Goal: Transaction & Acquisition: Purchase product/service

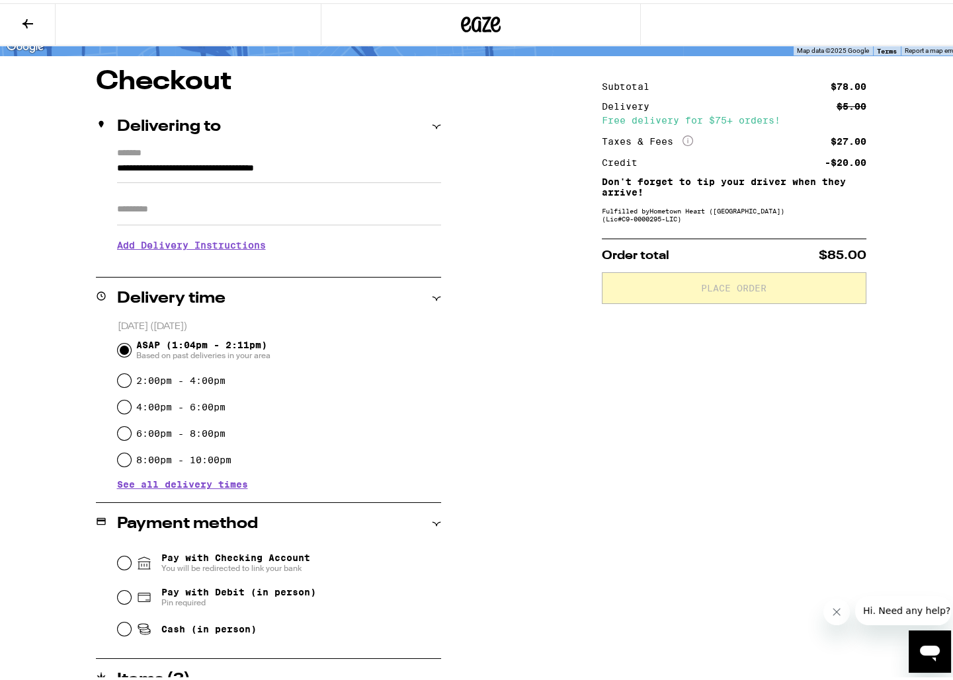
scroll to position [102, 0]
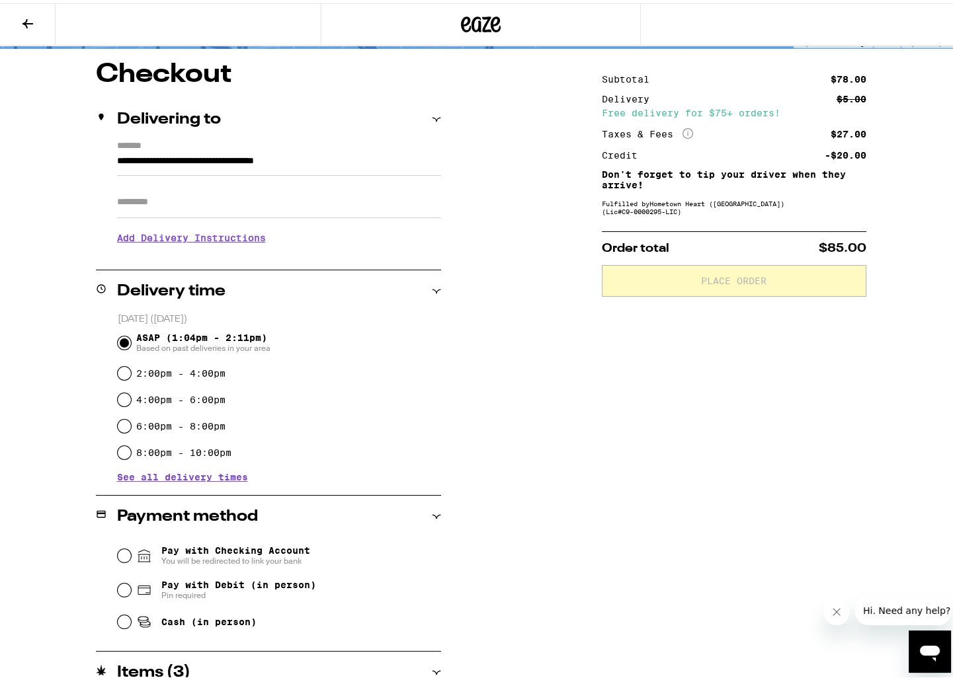
click at [464, 24] on icon at bounding box center [481, 21] width 40 height 24
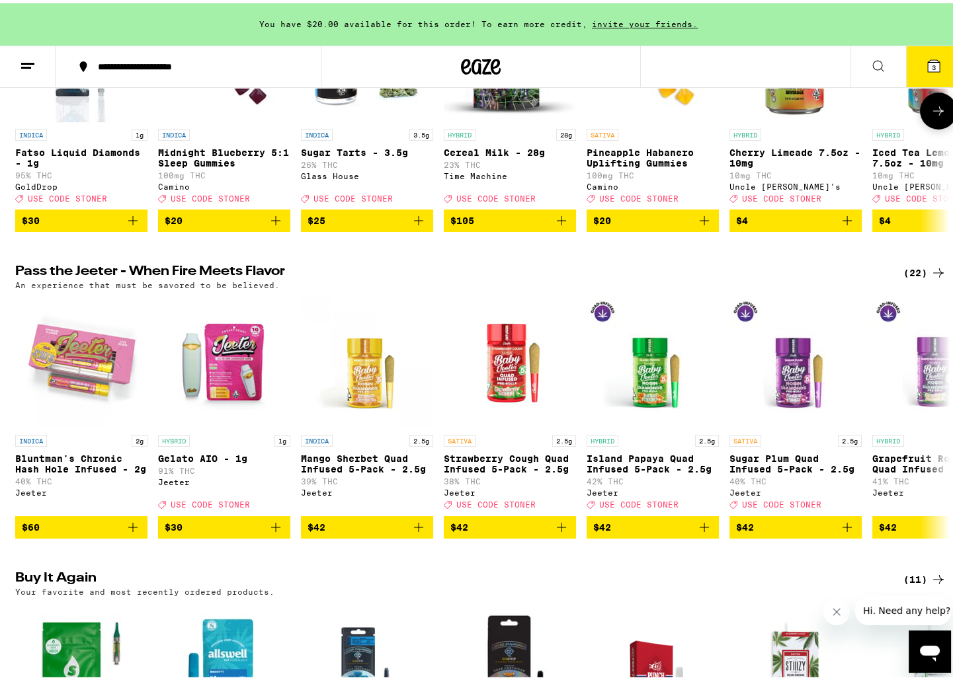
scroll to position [589, 0]
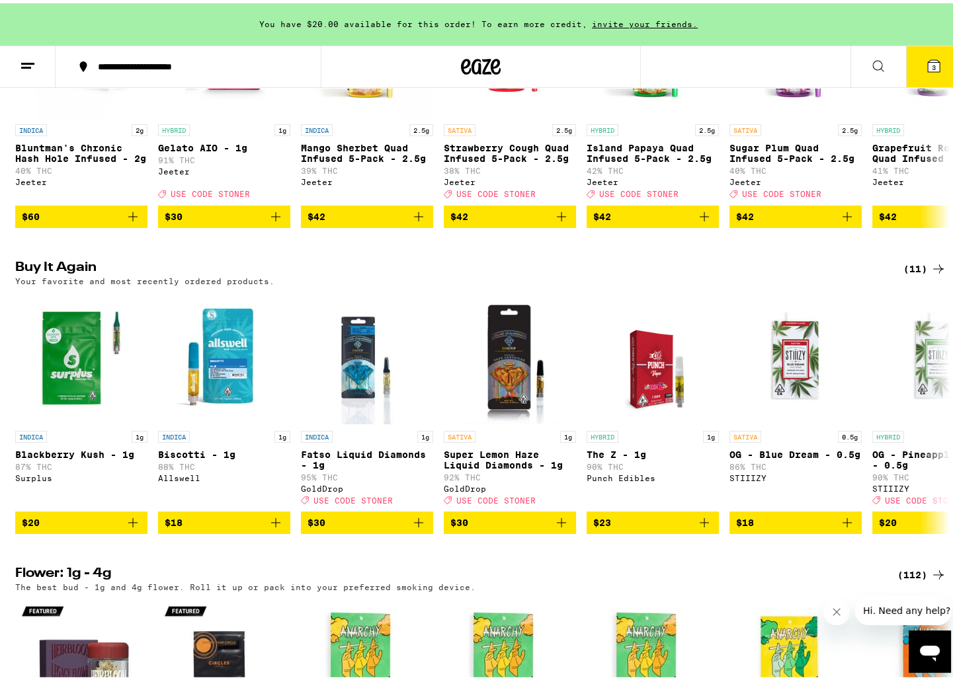
click at [920, 649] on icon "Open messaging window" at bounding box center [930, 653] width 20 height 16
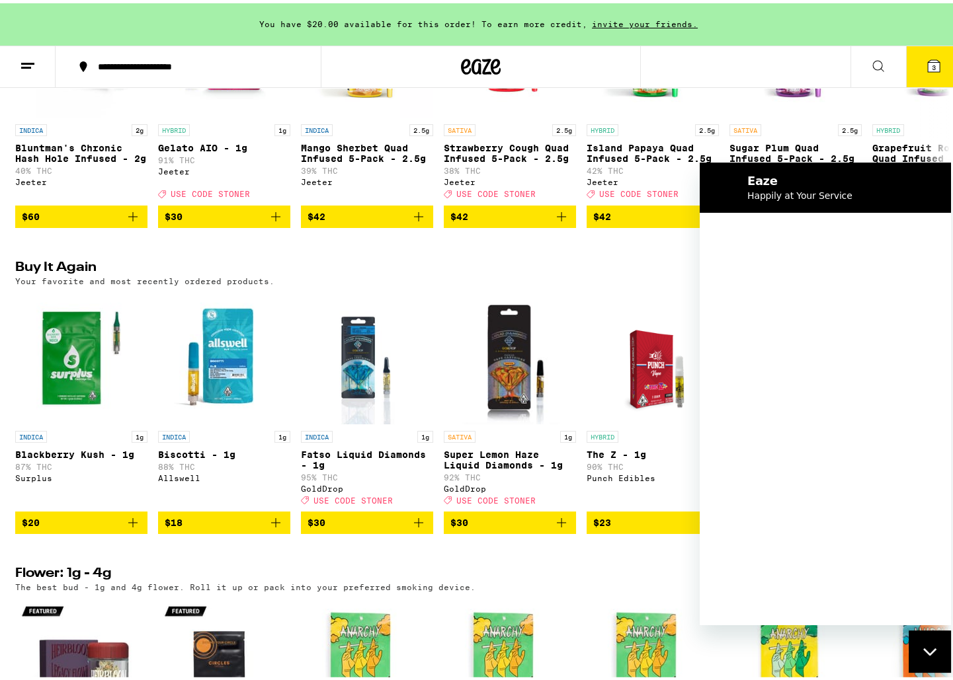
scroll to position [0, 0]
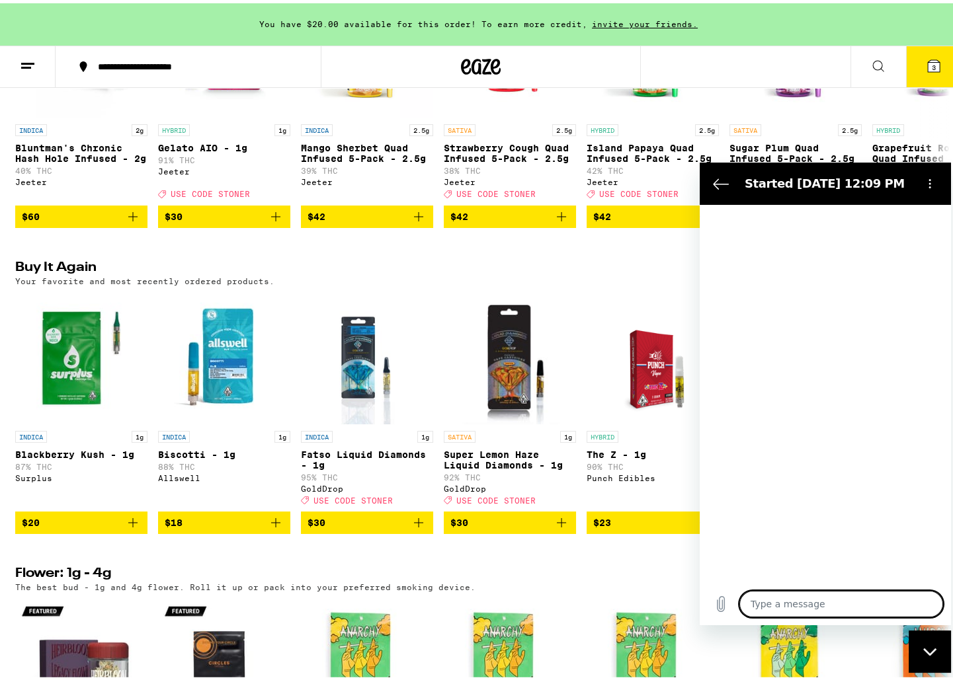
type textarea "x"
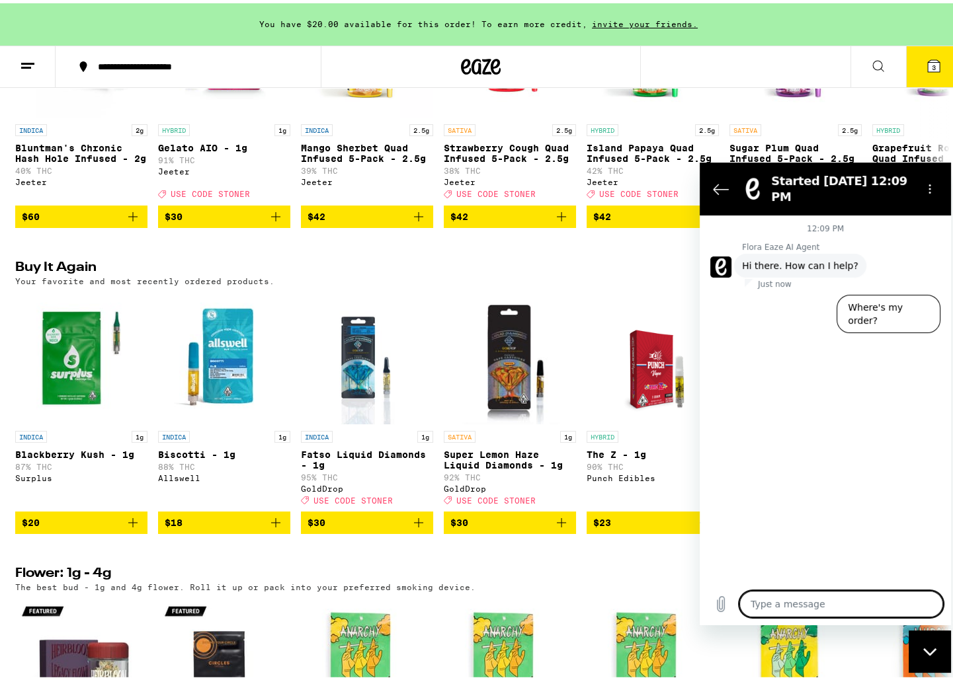
type textarea "m"
type textarea "x"
type textarea "my"
type textarea "x"
type textarea "my"
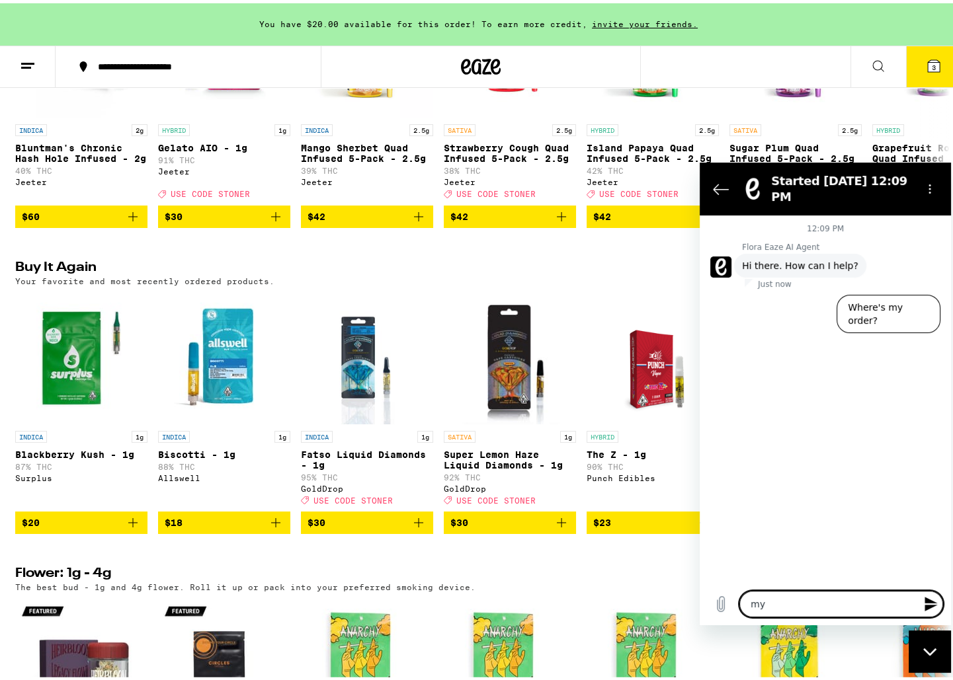
type textarea "x"
type textarea "my d"
type textarea "x"
type textarea "my dr"
type textarea "x"
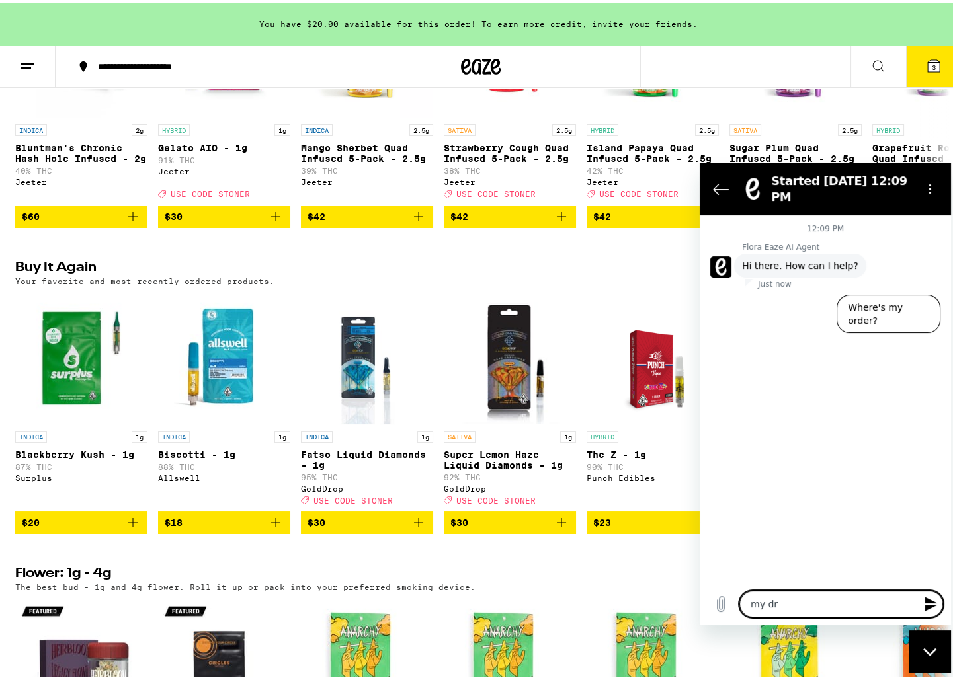
type textarea "my dri"
type textarea "x"
type textarea "my driv"
type textarea "x"
type textarea "my drive"
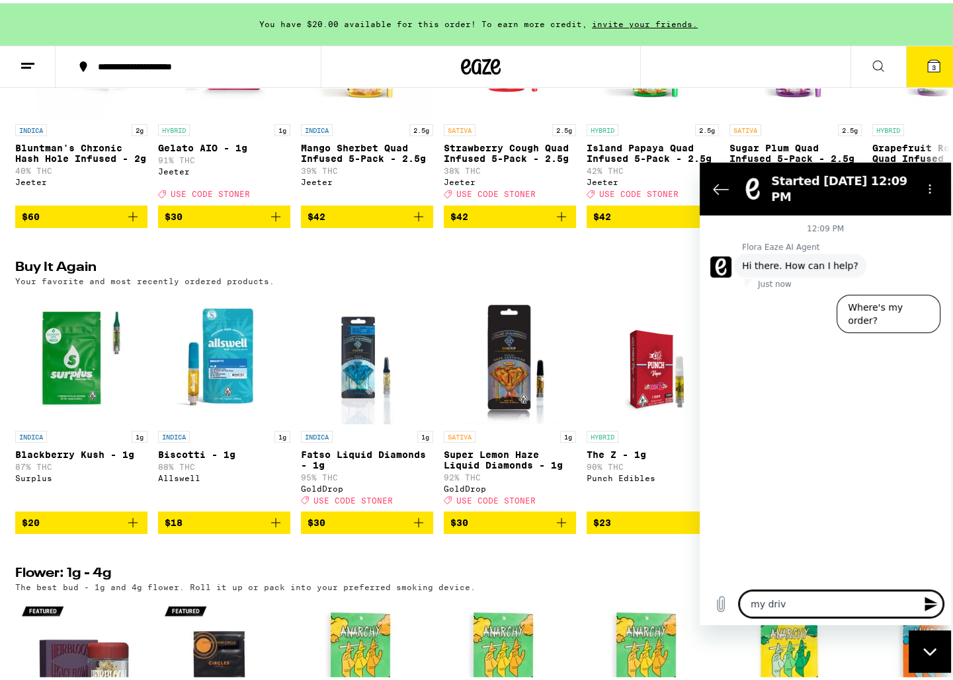
type textarea "x"
type textarea "my driver"
type textarea "x"
type textarea "my driver"
type textarea "x"
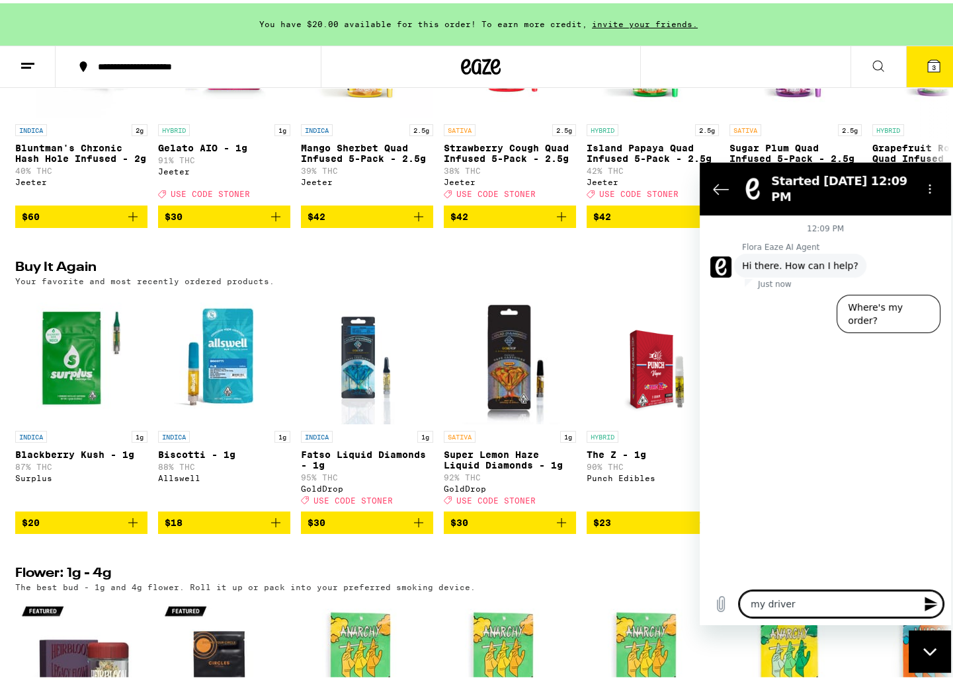
type textarea "my driver w"
type textarea "x"
type textarea "my driver wa"
type textarea "x"
type textarea "my driver was"
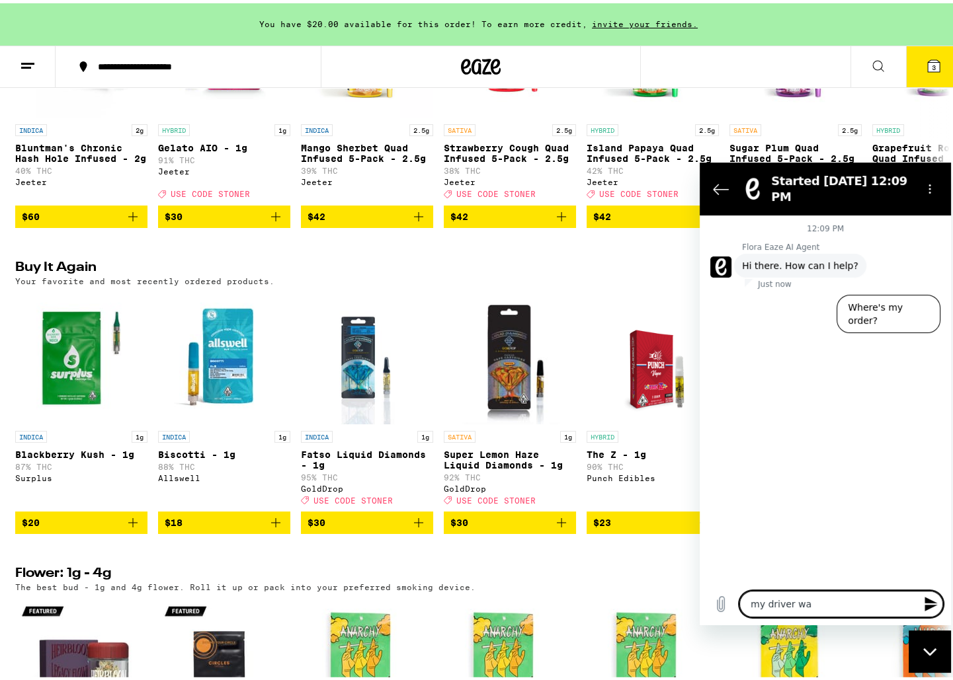
type textarea "x"
type textarea "my driver was"
type textarea "x"
type textarea "my driver was a"
type textarea "x"
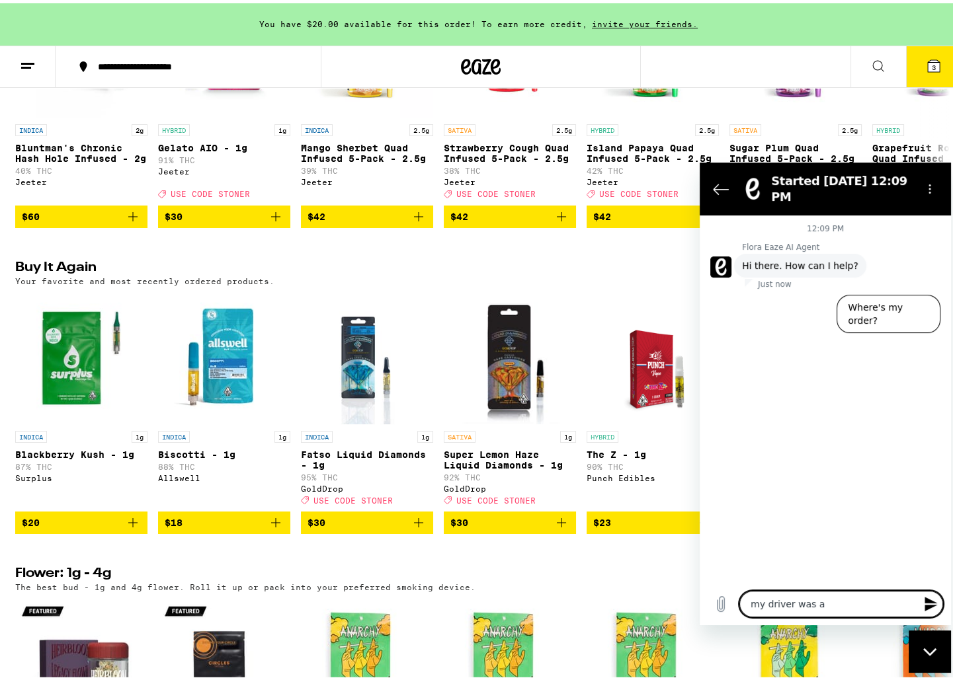
type textarea "my driver was ab"
type textarea "x"
type textarea "my driver was abs"
type textarea "x"
type textarea "my driver was abso"
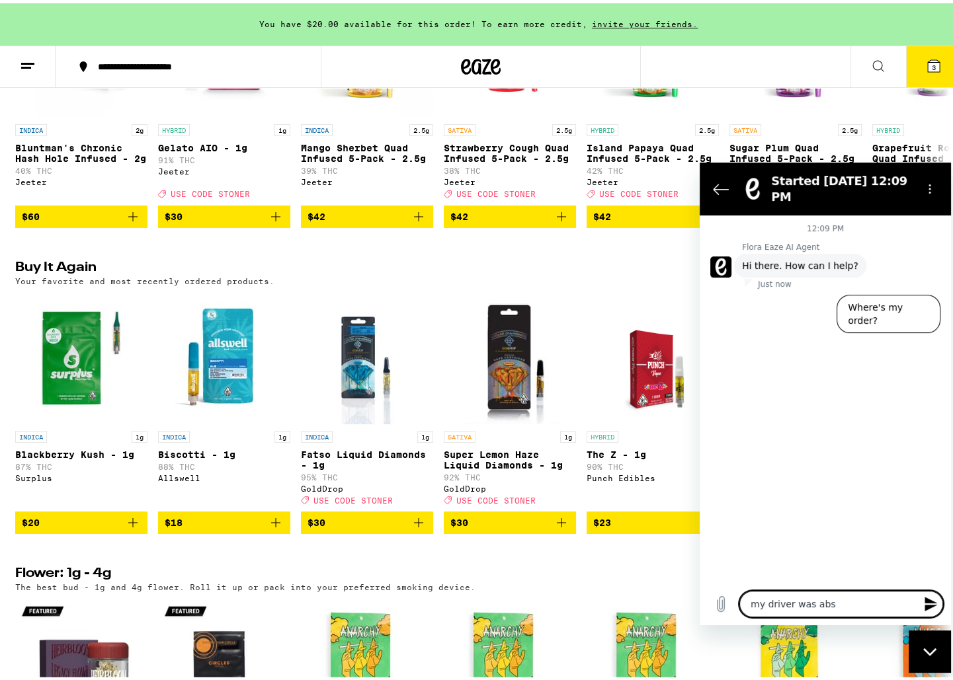
type textarea "x"
type textarea "my driver was absol"
type textarea "x"
type textarea "my driver was absoli"
type textarea "x"
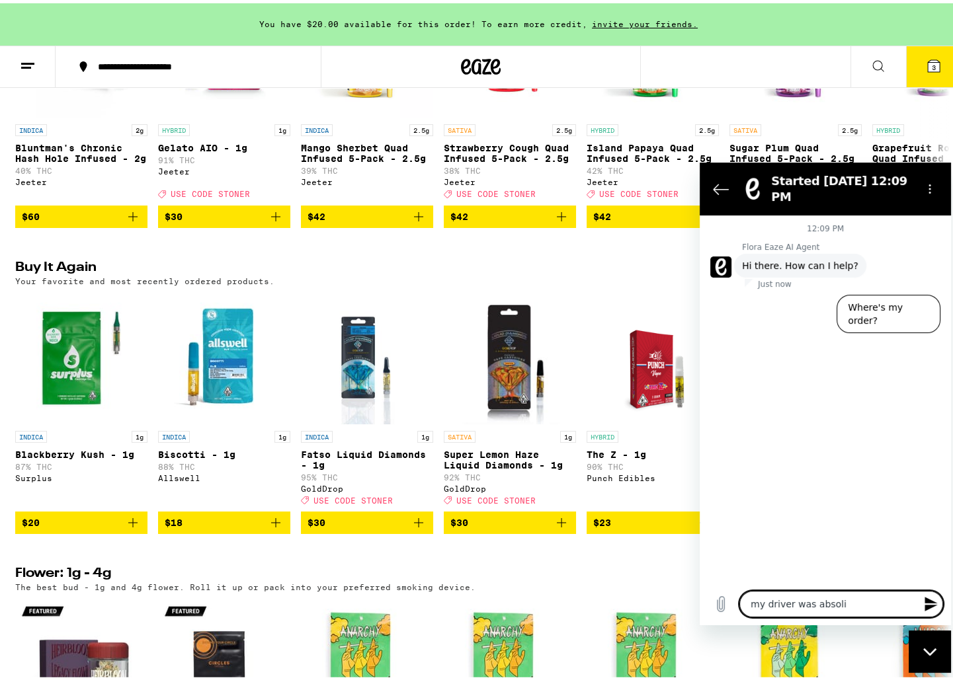
type textarea "my driver was absol"
type textarea "x"
type textarea "my driver was absolu"
type textarea "x"
type textarea "my driver was absolut"
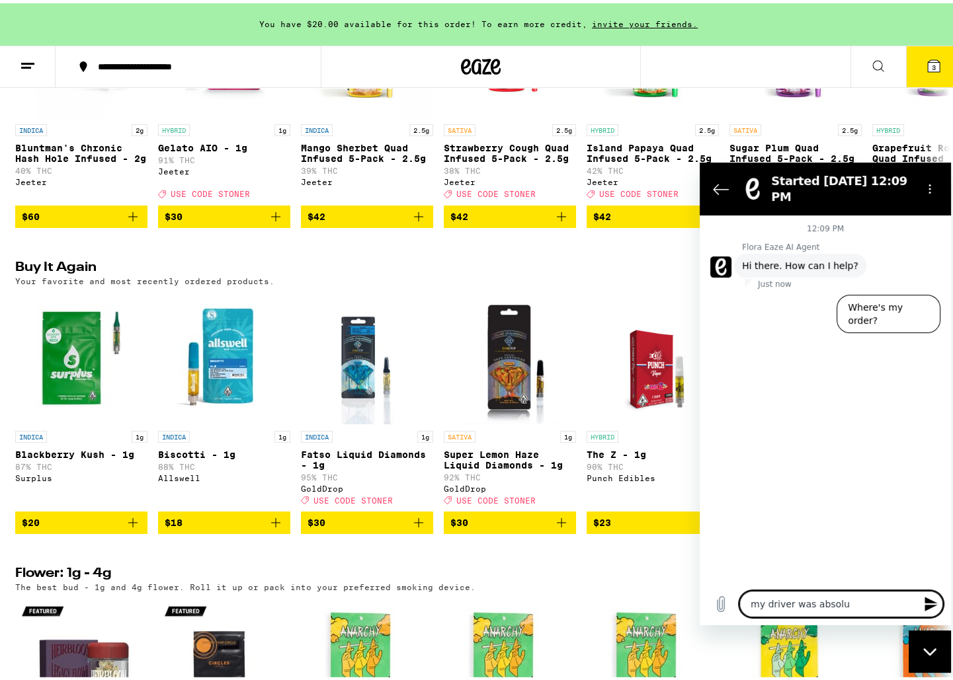
type textarea "x"
type textarea "my driver was absolute"
type textarea "x"
type textarea "my driver was absolutel"
type textarea "x"
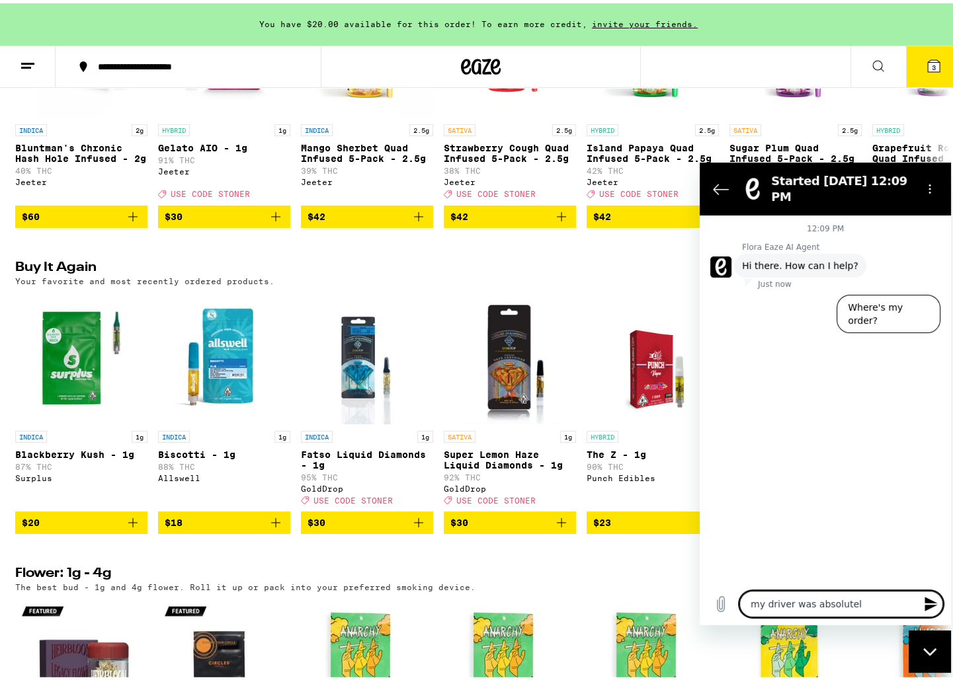
type textarea "my driver was absolutely"
type textarea "x"
type textarea "my driver was absolutely"
type textarea "x"
type textarea "my driver was absolutely N"
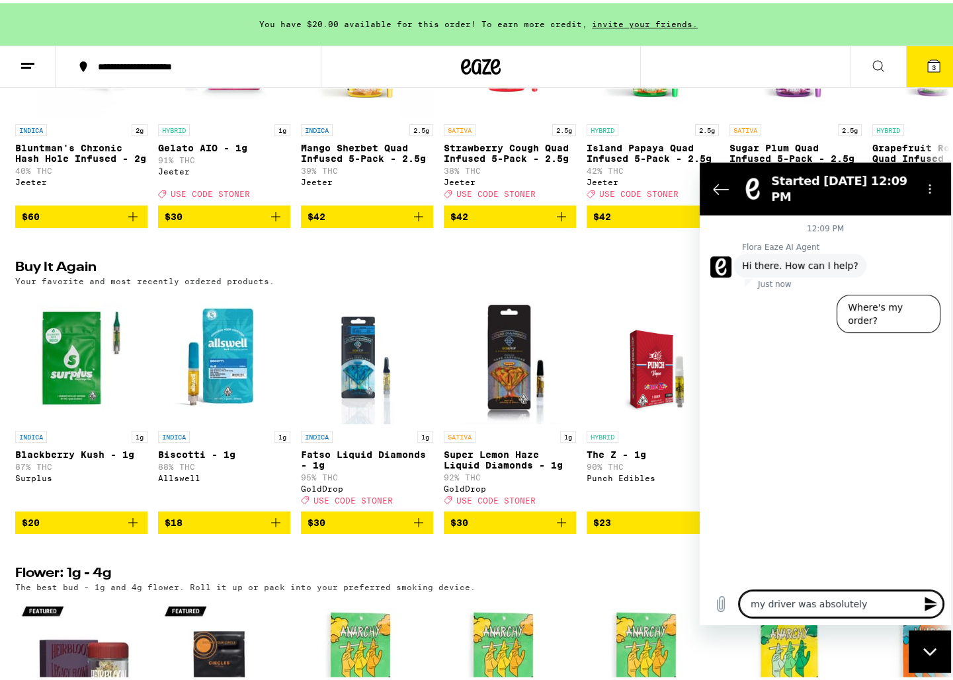
type textarea "x"
type textarea "my driver was absolutely NO"
type textarea "x"
type textarea "my driver was absolutely NOT"
type textarea "x"
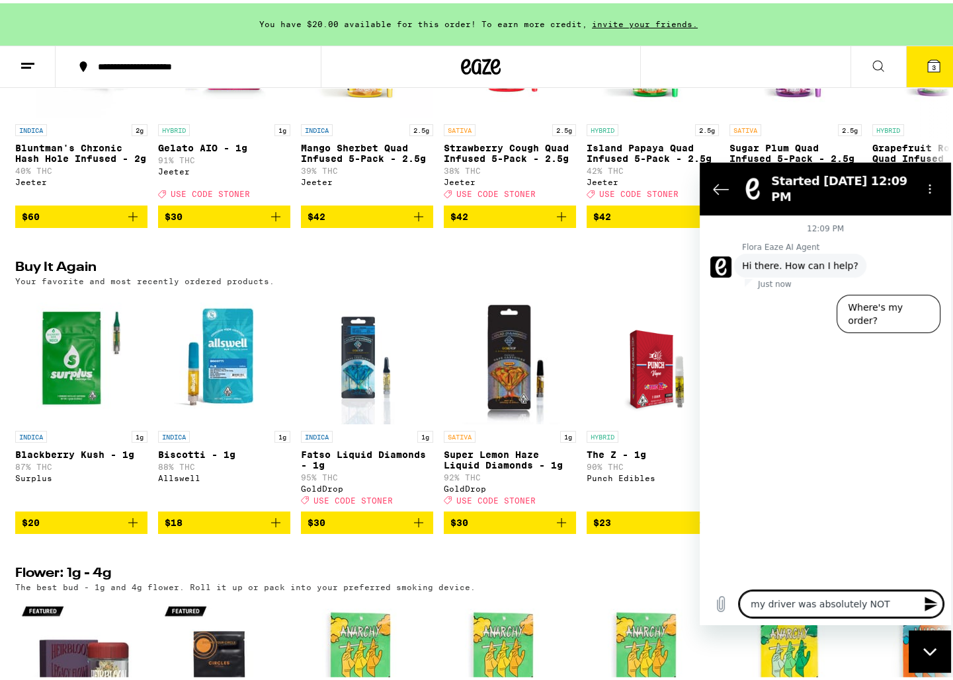
type textarea "my driver was absolutely NOT"
type textarea "x"
type textarea "my driver was absolutely NOT a"
type textarea "x"
type textarea "my driver was absolutely NOT at"
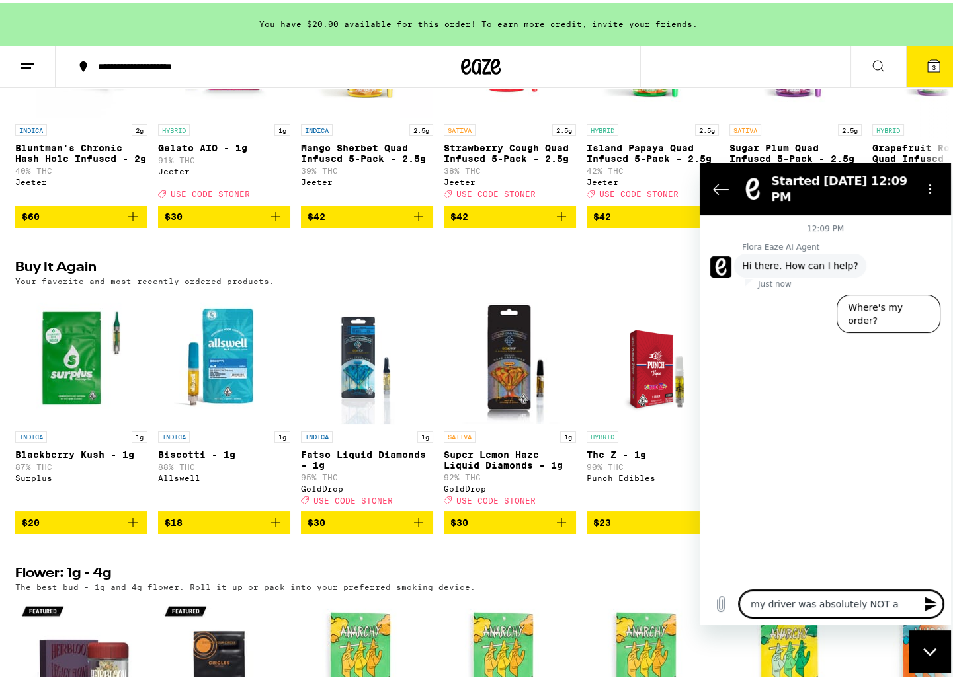
type textarea "x"
type textarea "my driver was absolutely NOT at"
type textarea "x"
type textarea "my driver was absolutely NOT at t"
type textarea "x"
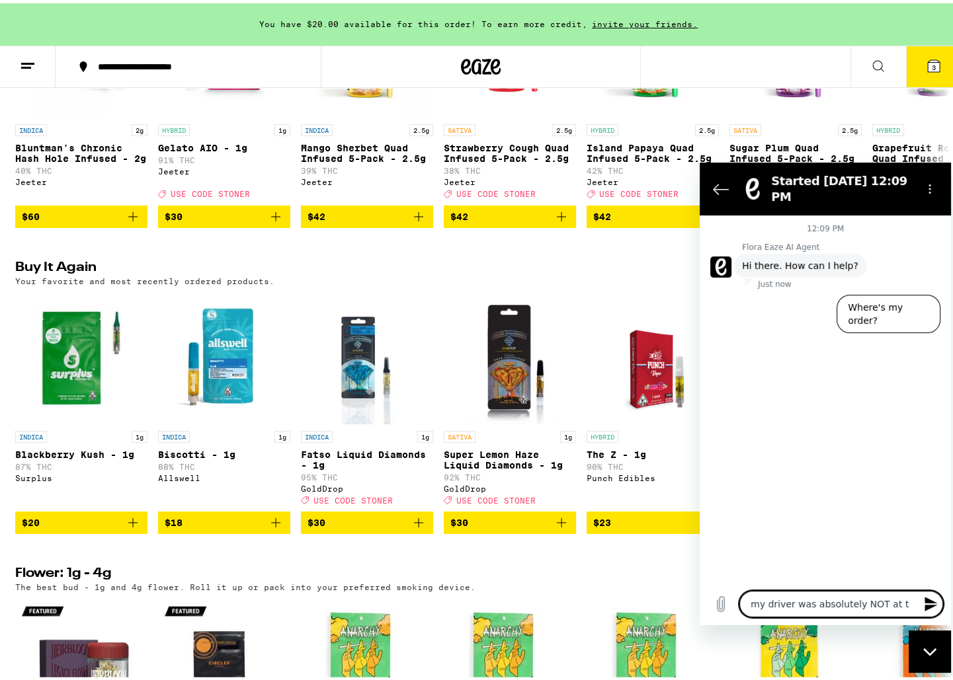
type textarea "my driver was absolutely NOT at th"
type textarea "x"
type textarea "my driver was absolutely NOT at the"
type textarea "x"
type textarea "my driver was absolutely NOT at the"
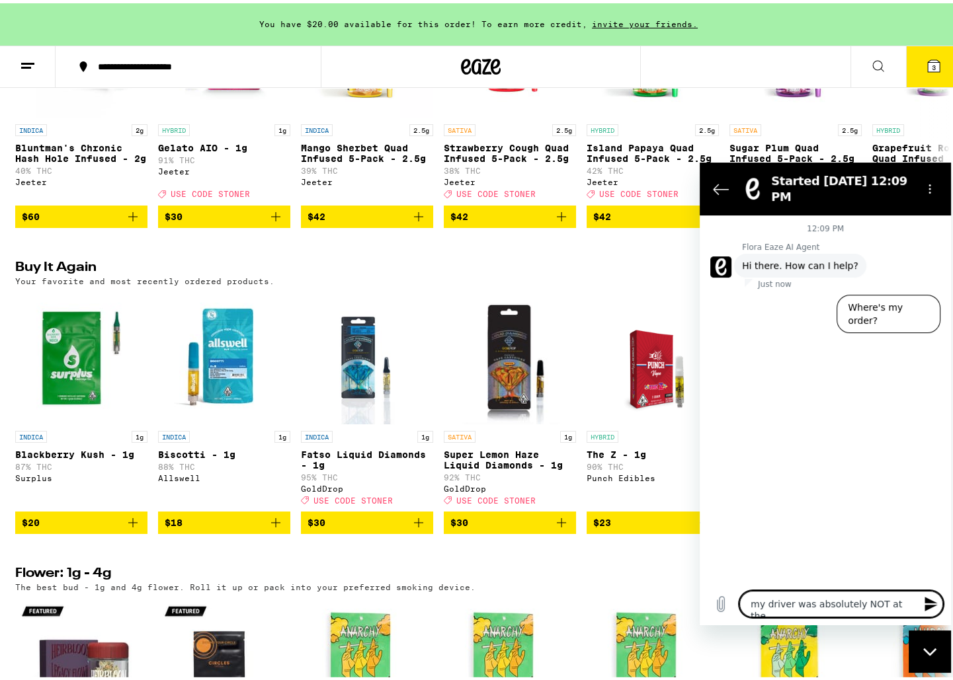
type textarea "x"
type textarea "my driver was absolutely NOT at the a"
type textarea "x"
type textarea "my driver was absolutely NOT at the ad"
type textarea "x"
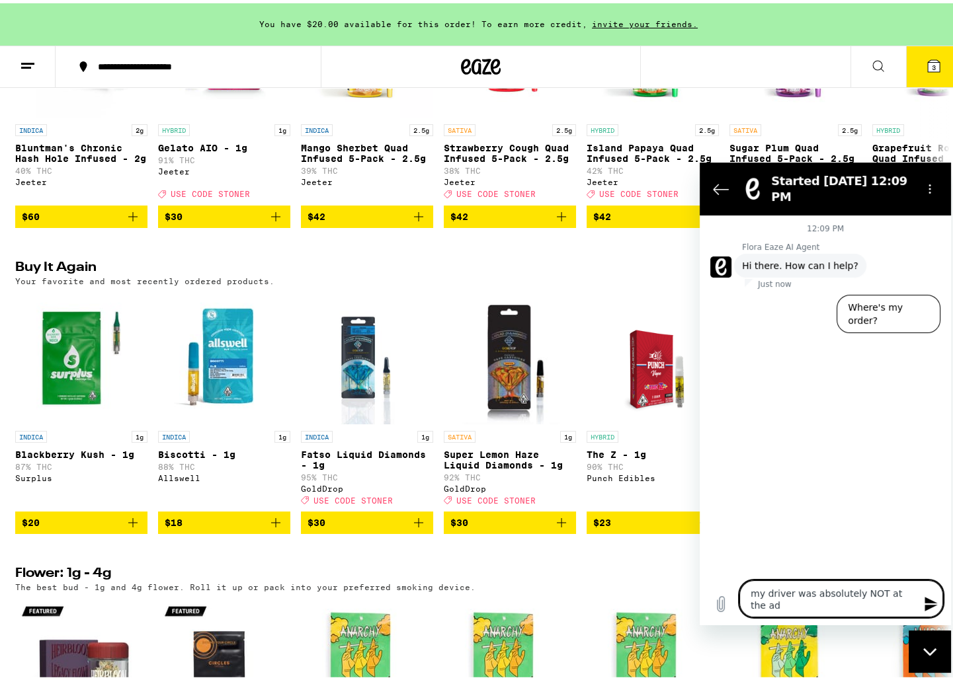
type textarea "my driver was absolutely NOT at the add"
type textarea "x"
type textarea "my driver was absolutely NOT at the addr"
type textarea "x"
type textarea "my driver was absolutely NOT at the addre"
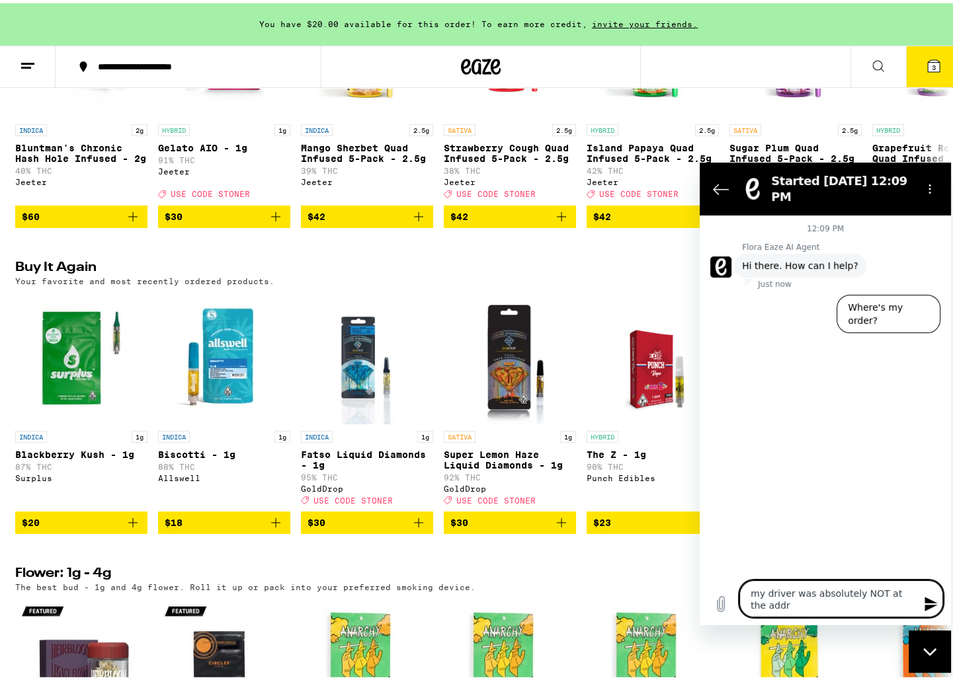
type textarea "x"
type textarea "my driver was absolutely NOT at the addres"
type textarea "x"
type textarea "my driver was absolutely NOT at the address"
type textarea "x"
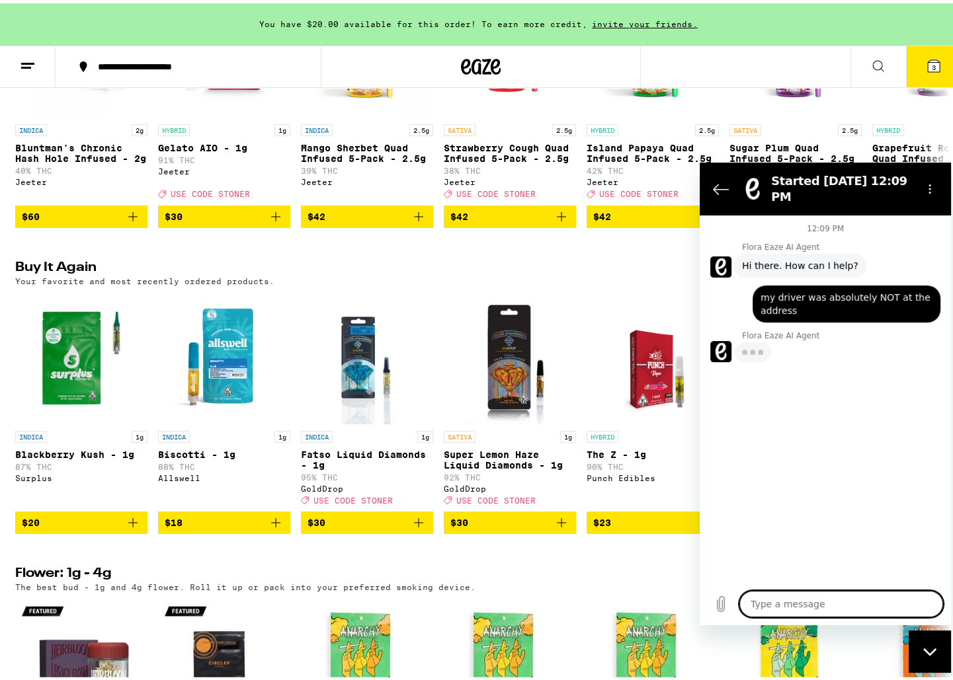
type textarea "x"
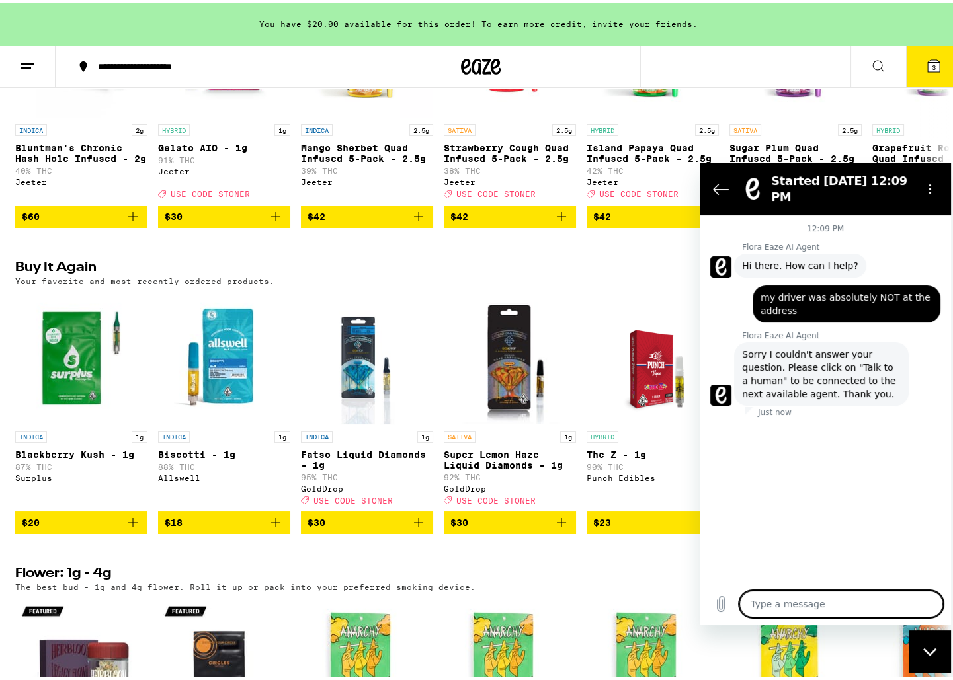
type textarea "&"
type textarea "x"
type textarea "&"
type textarea "x"
type textarea "& l"
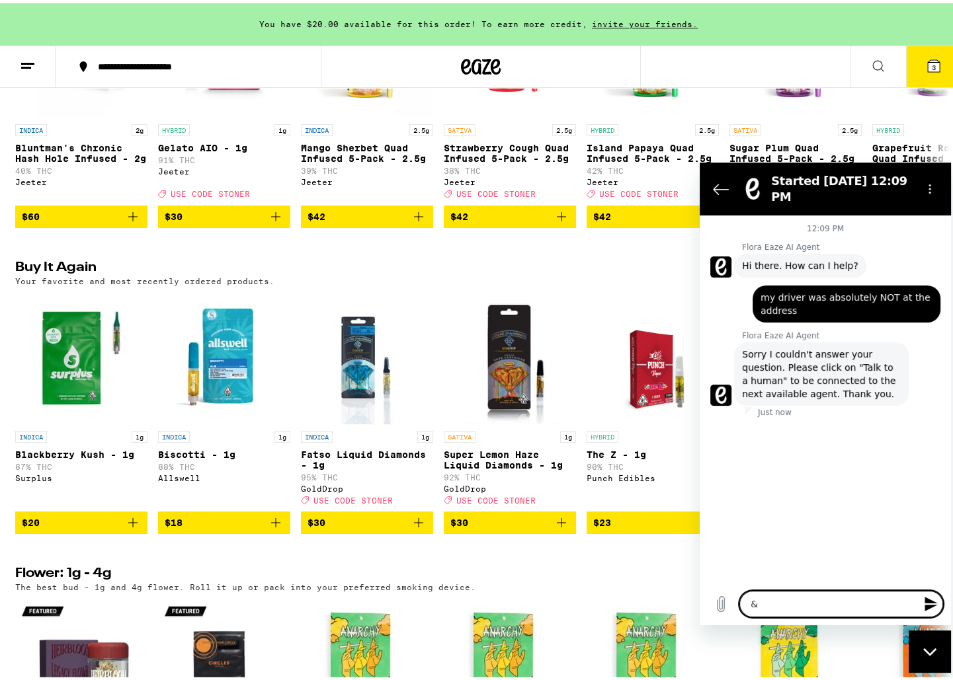
type textarea "x"
type textarea "& le"
type textarea "x"
type textarea "& lef"
type textarea "x"
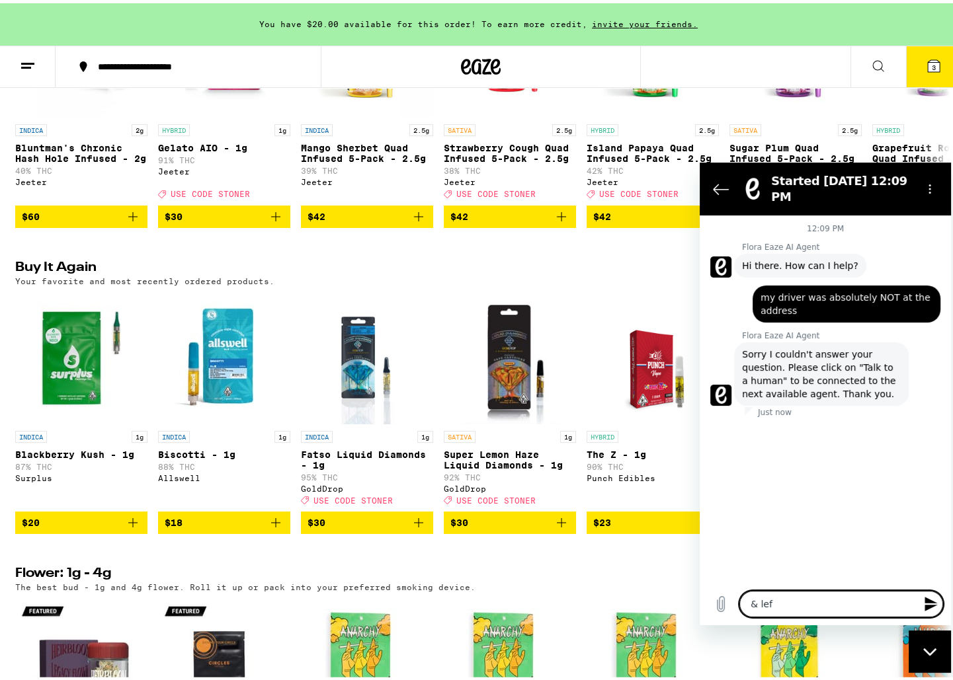
type textarea "& left"
type textarea "x"
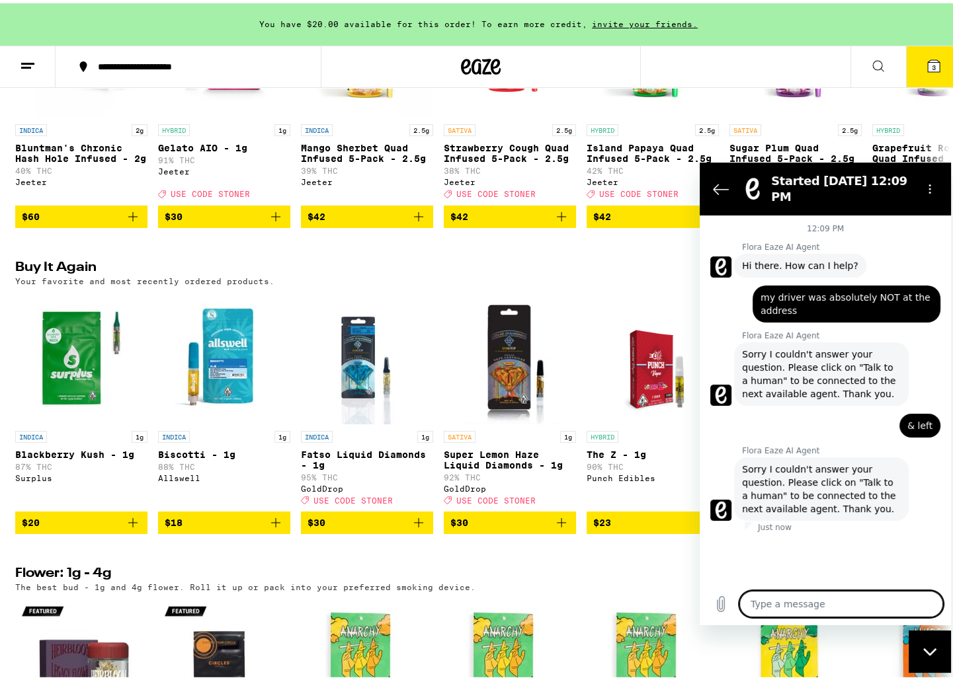
type textarea "I"
type textarea "x"
type textarea "I"
type textarea "x"
type textarea "I"
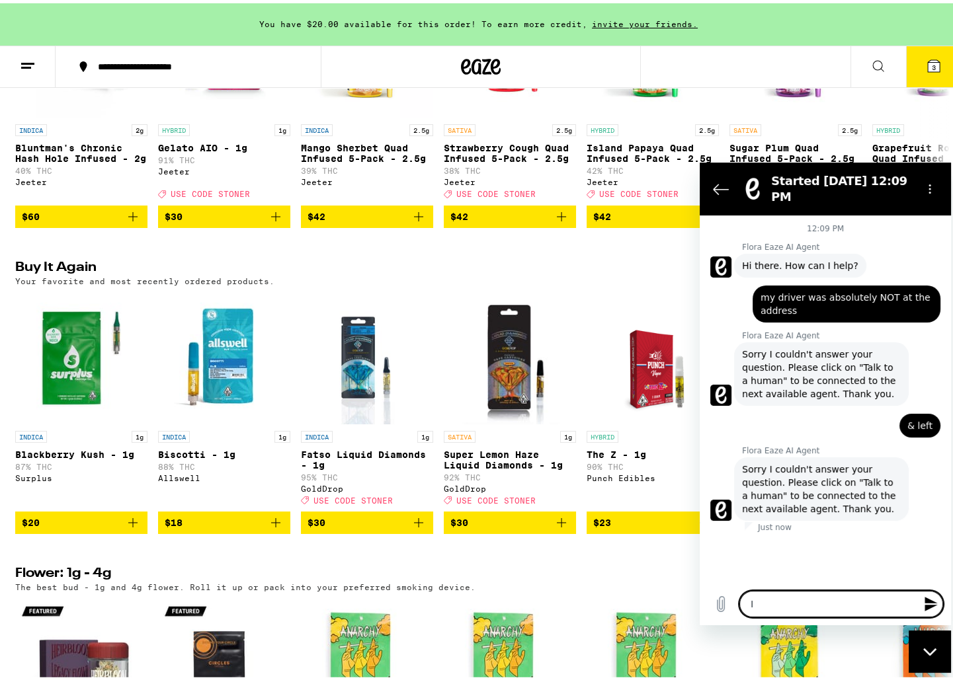
type textarea "x"
type textarea "t"
type textarea "x"
type textarea "ta"
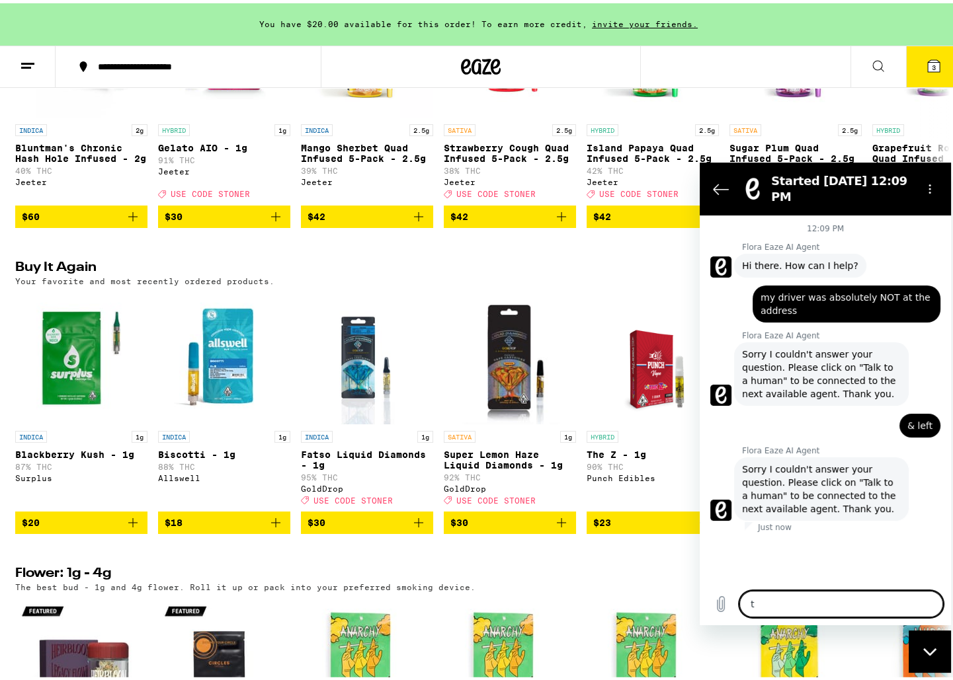
type textarea "x"
type textarea "tal"
type textarea "x"
type textarea "talk"
type textarea "x"
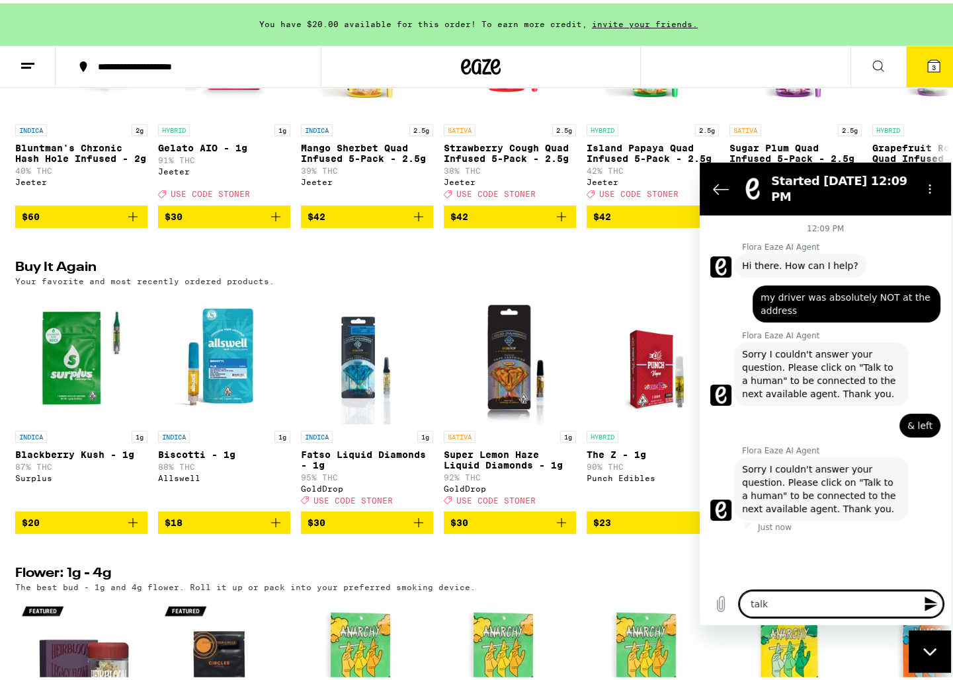
type textarea "talk"
type textarea "x"
type textarea "talk t"
type textarea "x"
type textarea "talk to"
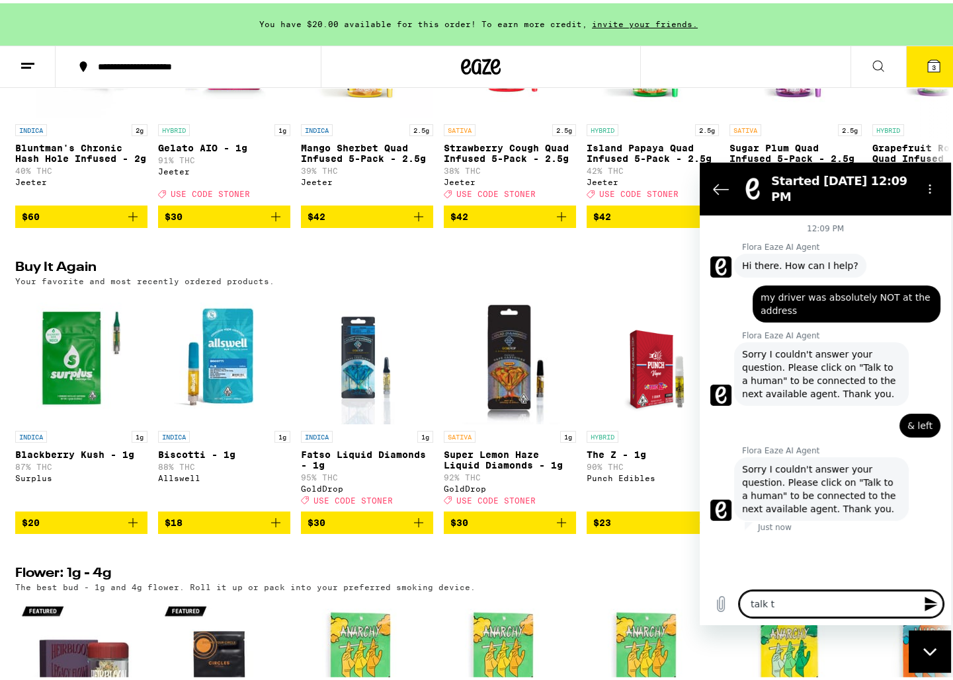
type textarea "x"
type textarea "talk to"
type textarea "x"
type textarea "talk to h"
type textarea "x"
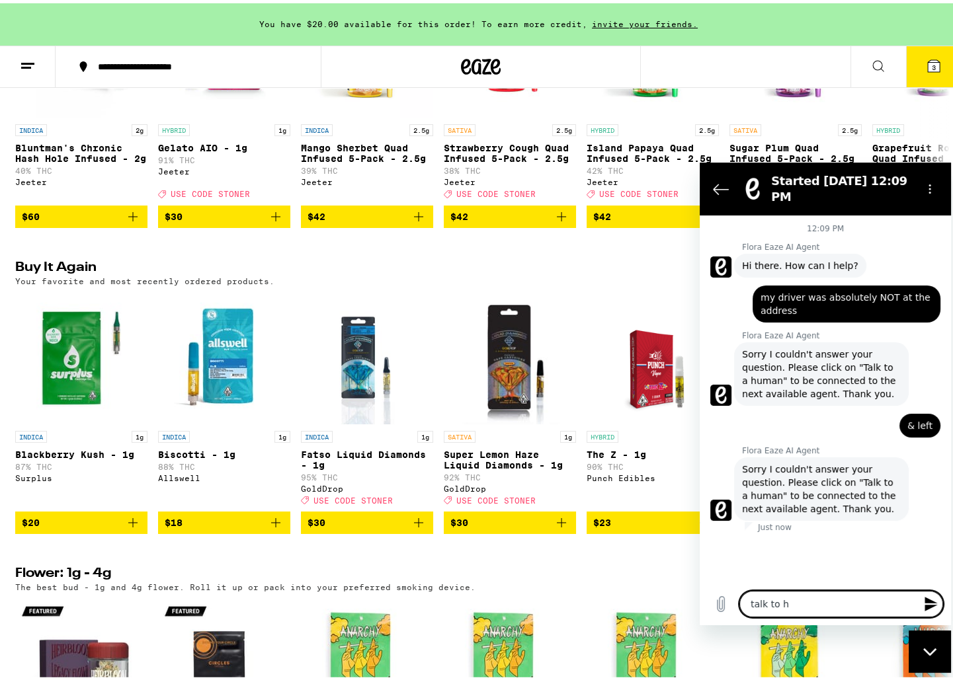
type textarea "talk to hu"
type textarea "x"
type textarea "talk to hum"
type textarea "x"
type textarea "talk to huma"
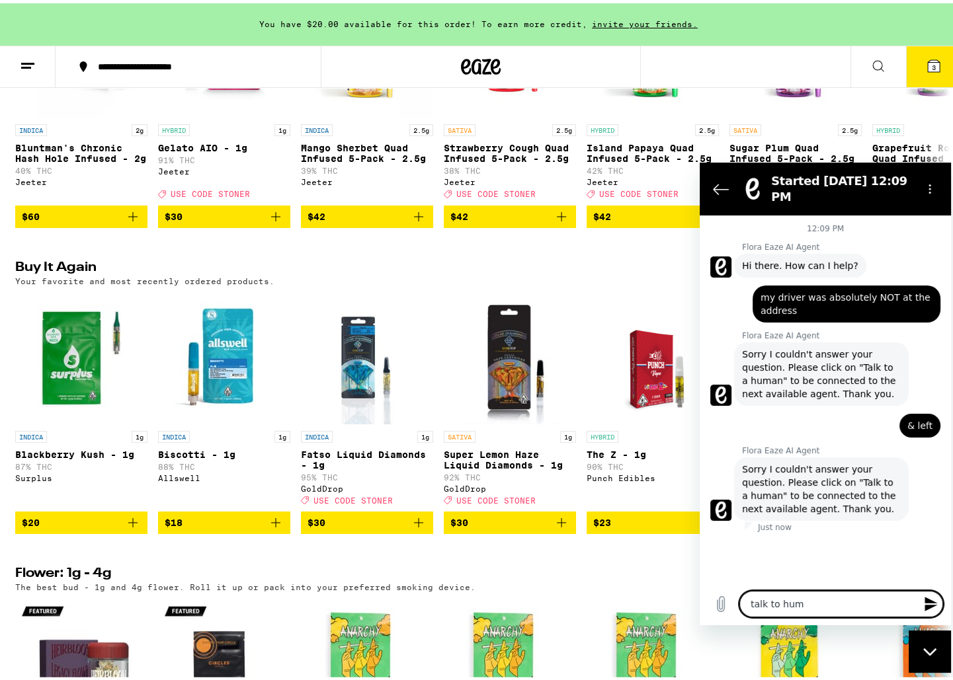
type textarea "x"
type textarea "talk to human"
type textarea "x"
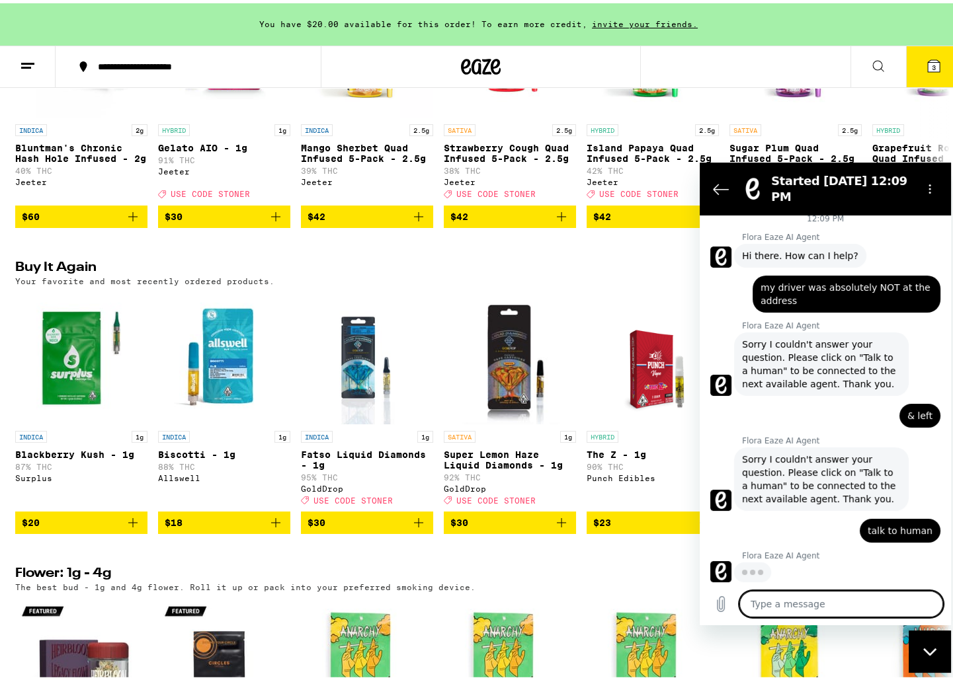
scroll to position [10, 0]
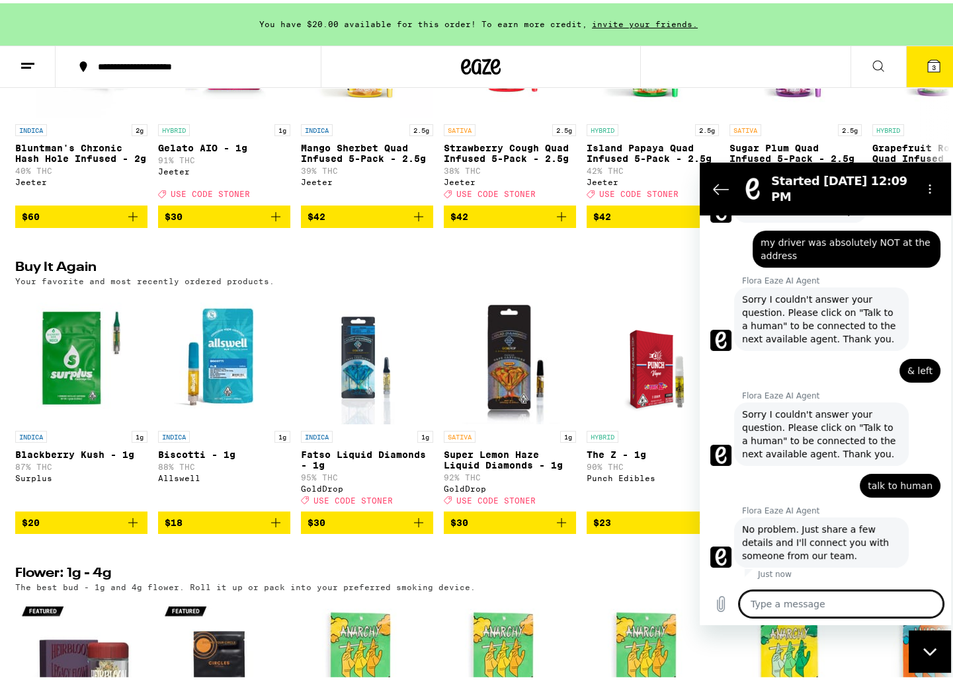
type textarea "x"
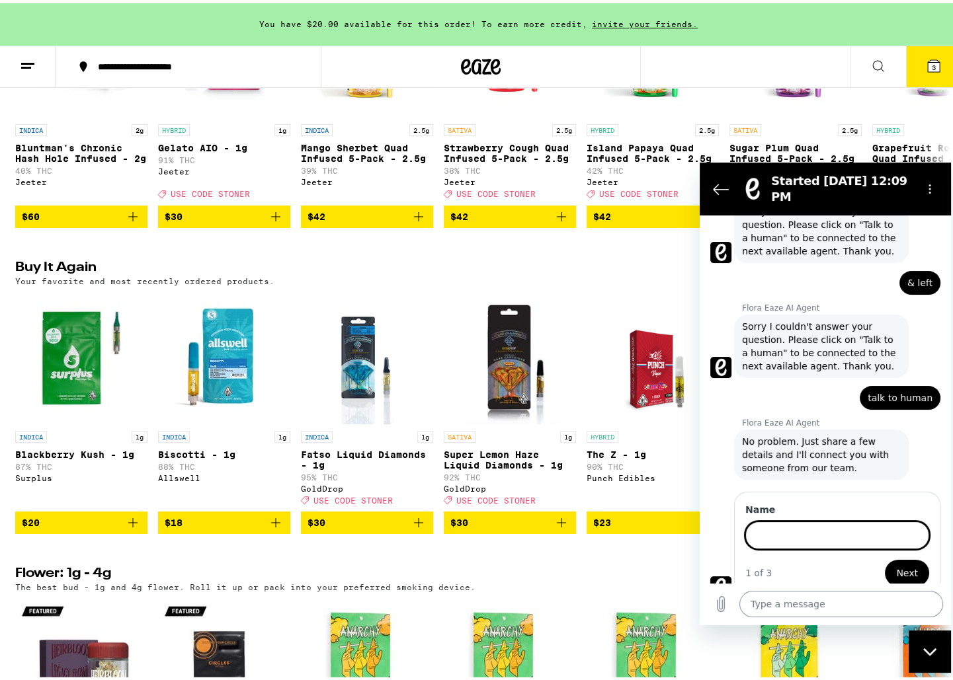
scroll to position [156, 0]
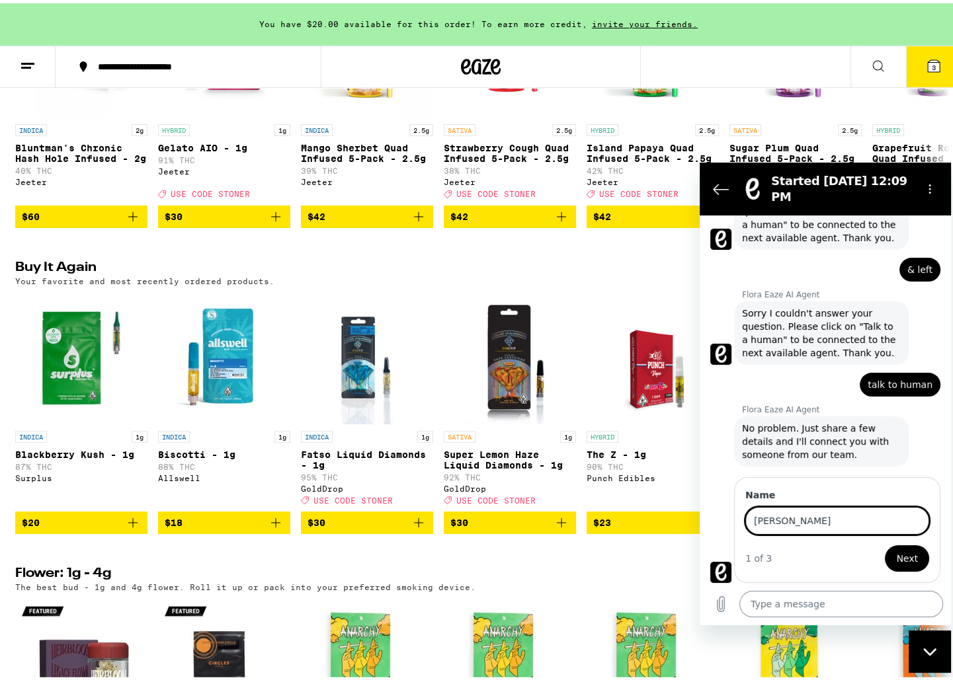
type input "[PERSON_NAME]"
click at [885, 545] on button "Next" at bounding box center [907, 558] width 44 height 26
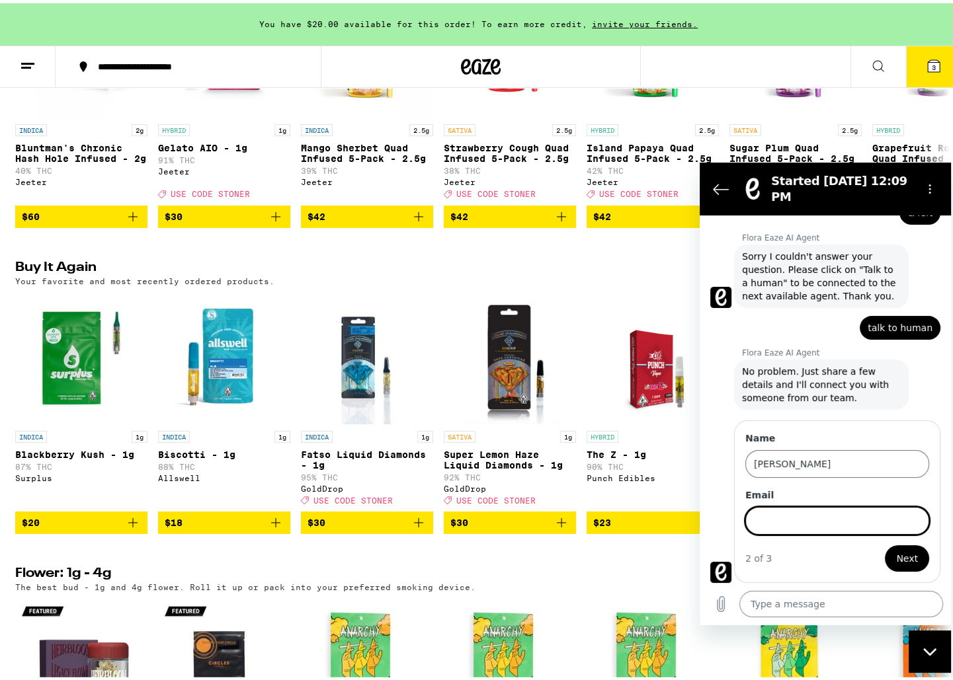
scroll to position [213, 0]
type input "t"
type input "[EMAIL_ADDRESS][DOMAIN_NAME]"
click at [885, 545] on button "Next" at bounding box center [907, 558] width 44 height 26
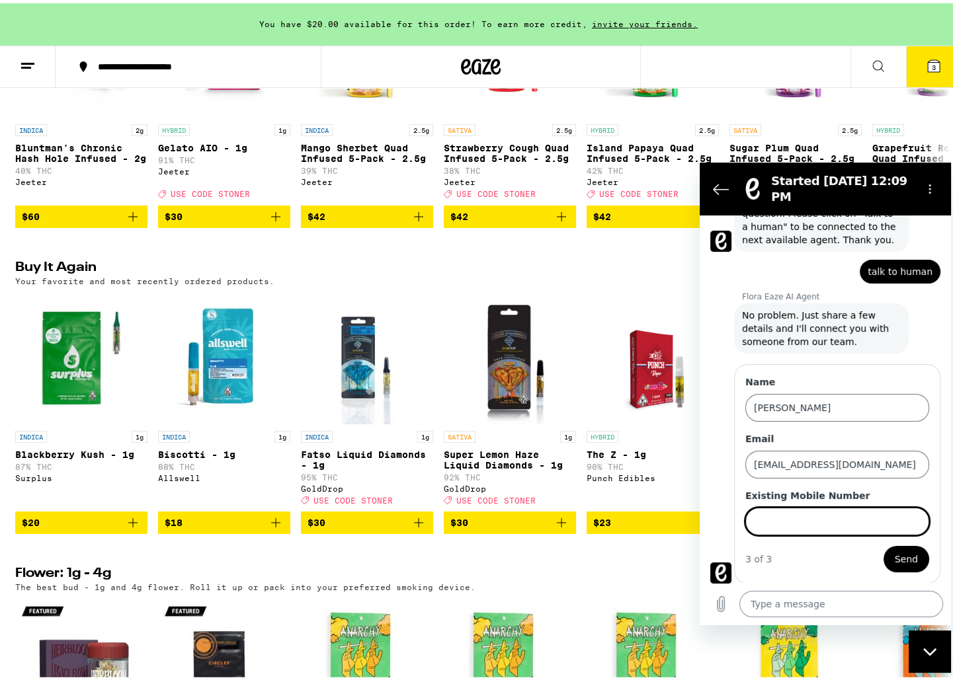
scroll to position [270, 0]
type input "4153491315"
click at [883, 545] on button "Send" at bounding box center [906, 558] width 46 height 26
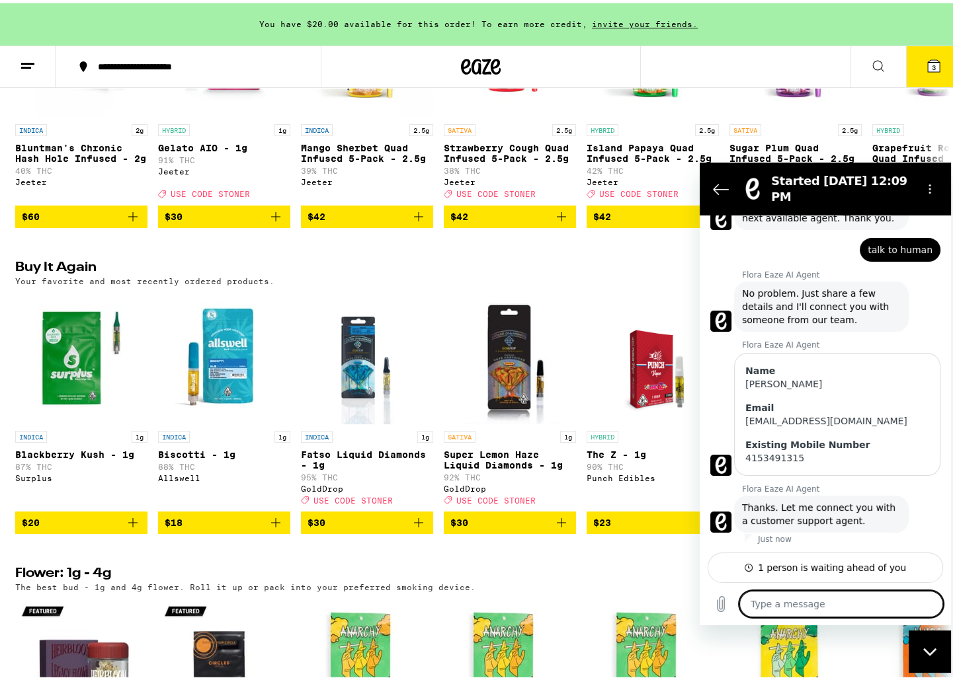
scroll to position [292, 0]
type textarea "x"
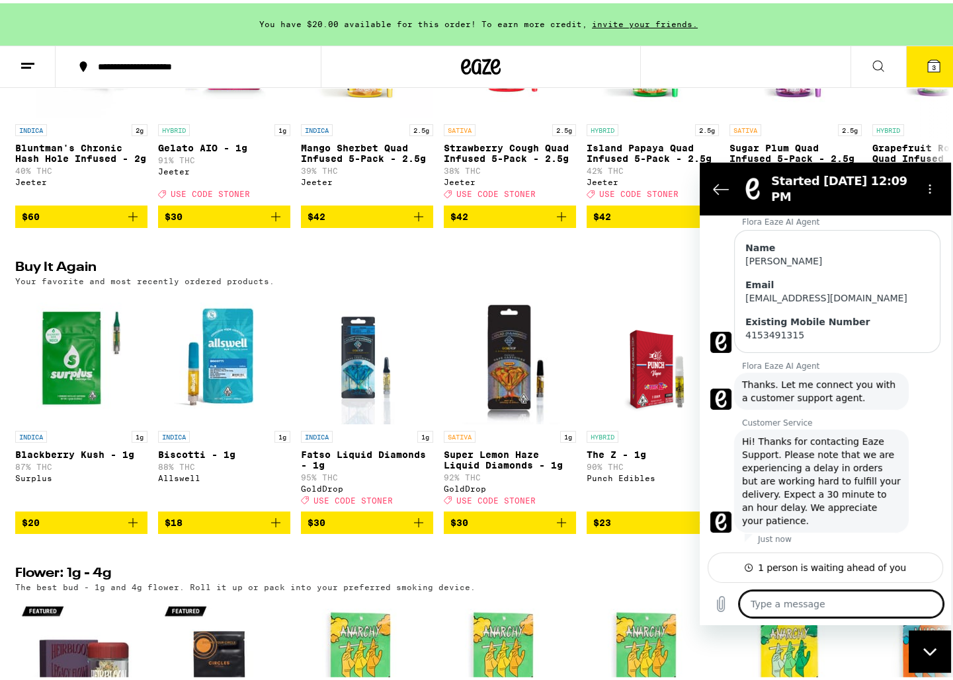
scroll to position [414, 0]
type textarea "T"
type textarea "x"
type textarea "Th"
type textarea "x"
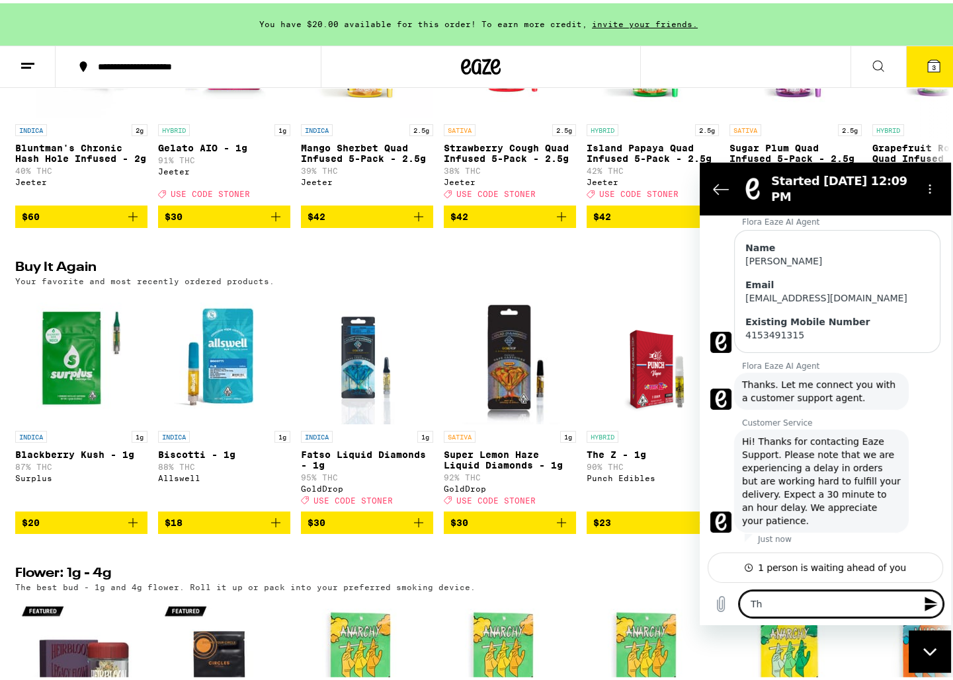
type textarea "The"
type textarea "x"
type textarea "Ther"
type textarea "x"
type textarea "There"
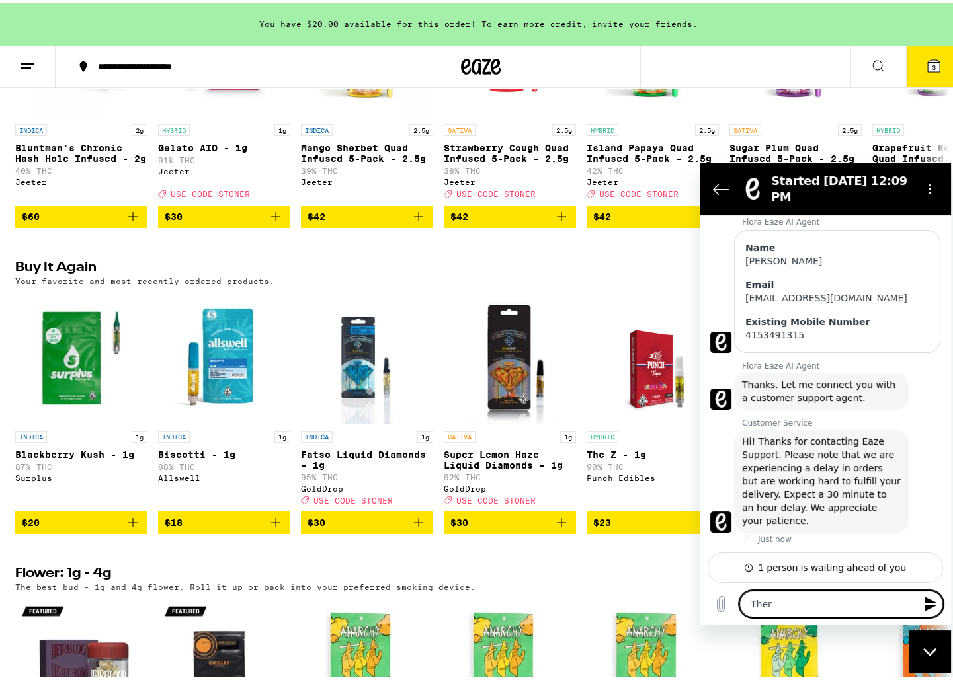
type textarea "x"
type textarea "There"
type textarea "x"
type textarea "There w"
type textarea "x"
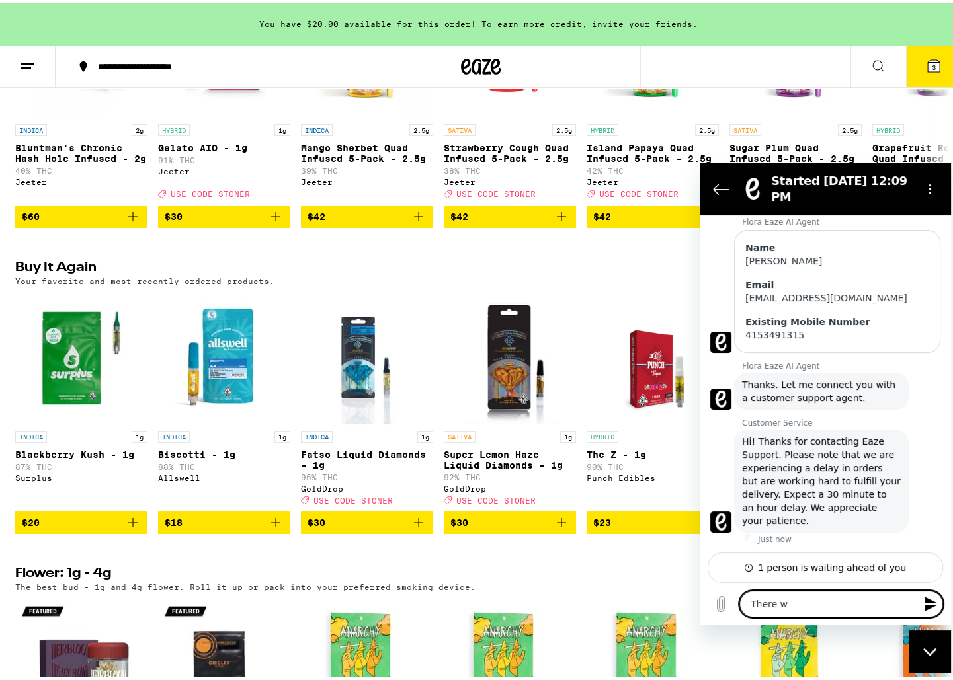
type textarea "There we"
type textarea "x"
type textarea "There wer"
type textarea "x"
type textarea "There were"
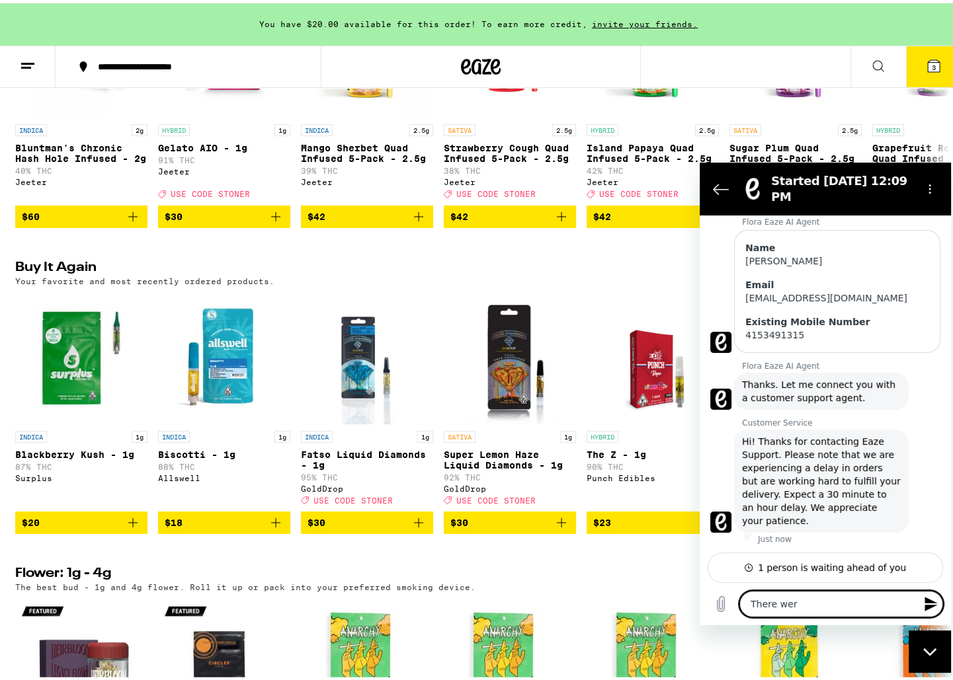
type textarea "x"
type textarea "There were"
type textarea "x"
type textarea "There were 4"
type textarea "x"
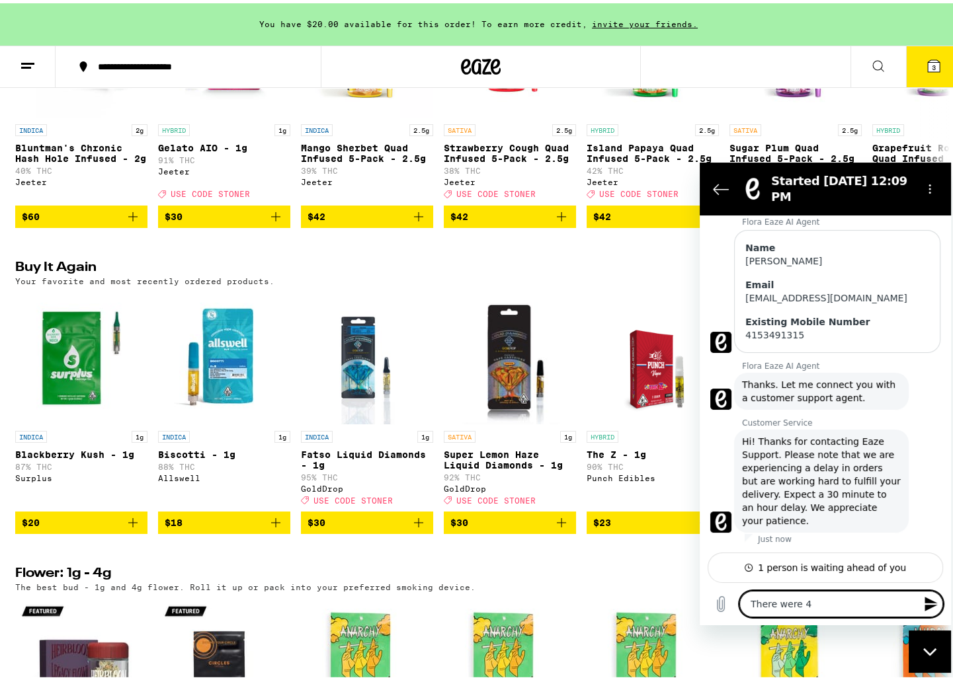
type textarea "There were 4"
type textarea "x"
type textarea "There were 4 c"
type textarea "x"
type textarea "There were 4 ca"
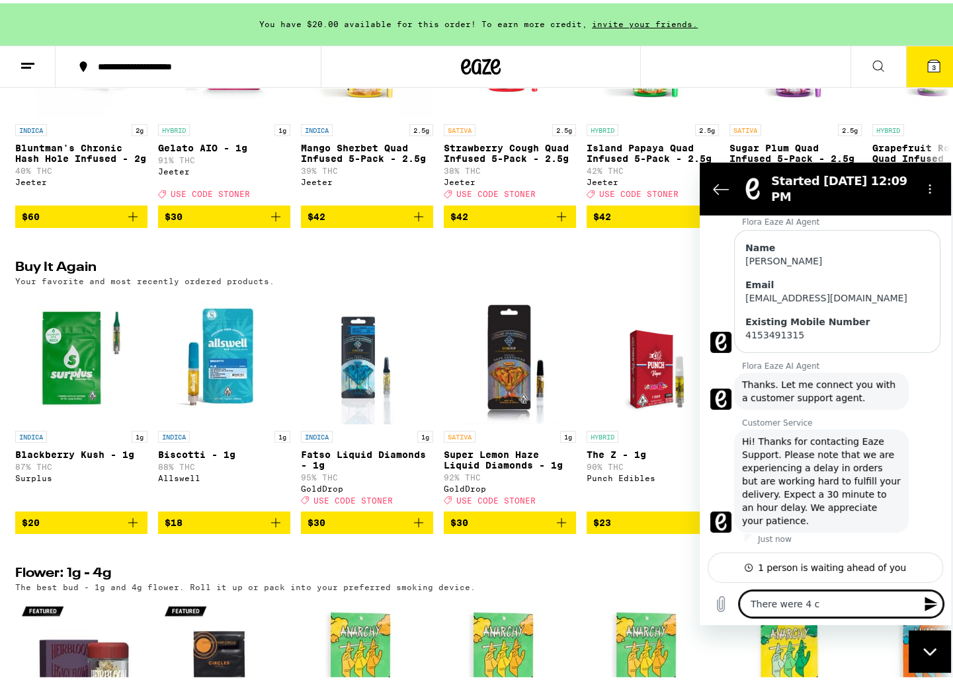
type textarea "x"
type textarea "There were 4 car"
type textarea "x"
type textarea "There were 4 cars"
type textarea "x"
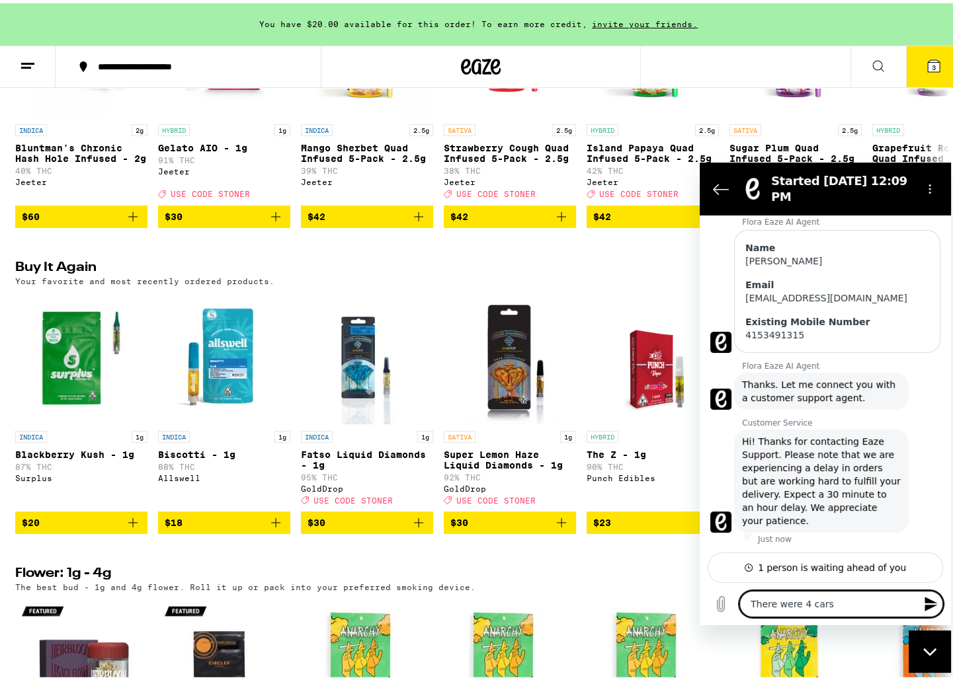
click at [748, 604] on textarea "There were 4 cars" at bounding box center [841, 603] width 204 height 26
type textarea "IThere were 4 cars"
type textarea "x"
type textarea "I There were 4 cars"
type textarea "x"
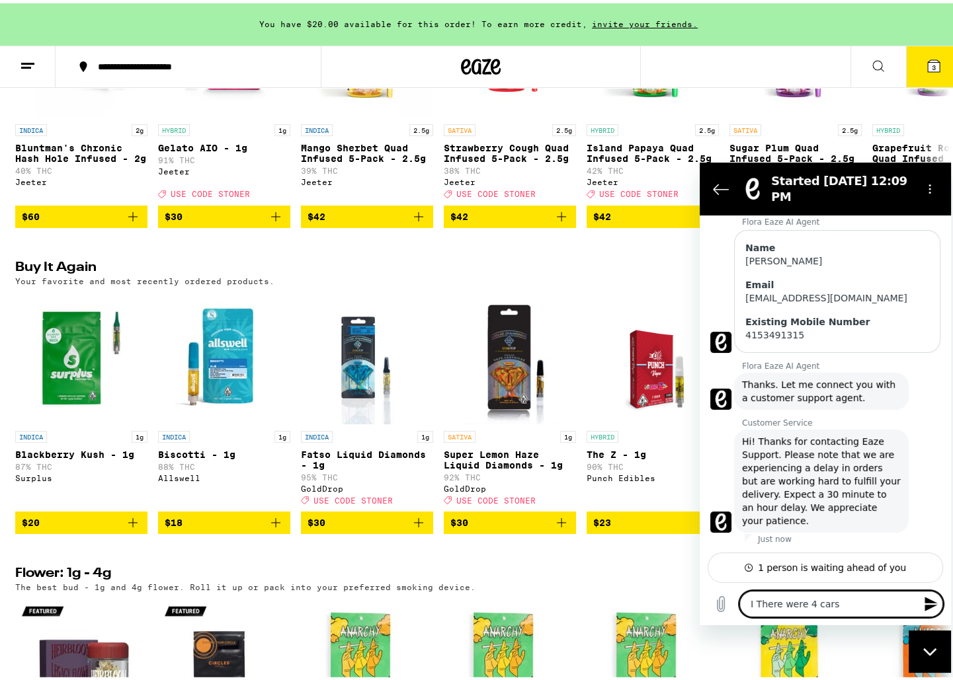
type textarea "I wThere were 4 cars"
type textarea "x"
type textarea "I weThere were 4 cars"
type textarea "x"
type textarea "I wenThere were 4 cars"
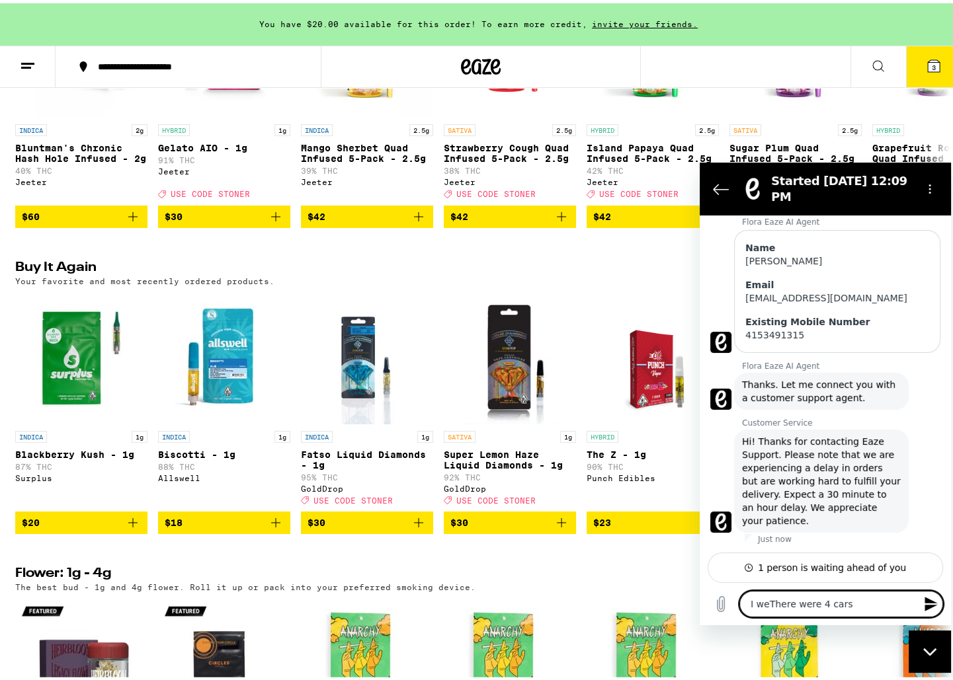
type textarea "x"
type textarea "I wenrThere were 4 cars"
type textarea "x"
type textarea "I wenr There were 4 cars"
type textarea "x"
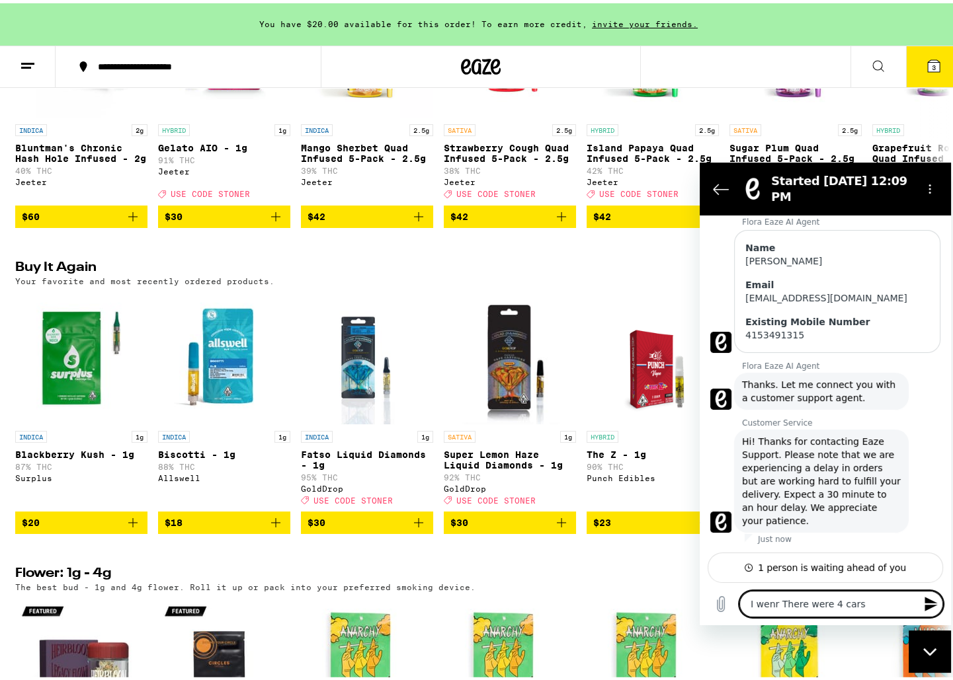
type textarea "I wenrThere were 4 cars"
type textarea "x"
type textarea "I wenThere were 4 cars"
type textarea "x"
drag, startPoint x: 873, startPoint y: 600, endPoint x: 824, endPoint y: 600, distance: 48.9
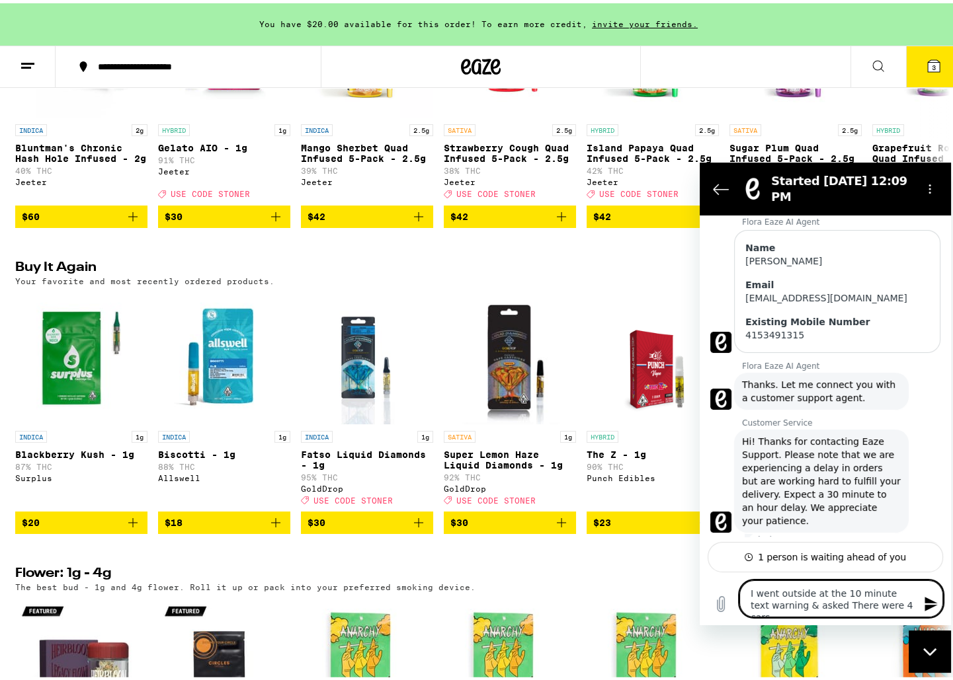
click at [824, 600] on textarea "I went outside at the 10 minute text warning & asked There were 4 cars" at bounding box center [841, 598] width 204 height 37
click at [873, 605] on textarea "I went outside at the 10 minute text warning & asked all 4 cars" at bounding box center [841, 598] width 204 height 37
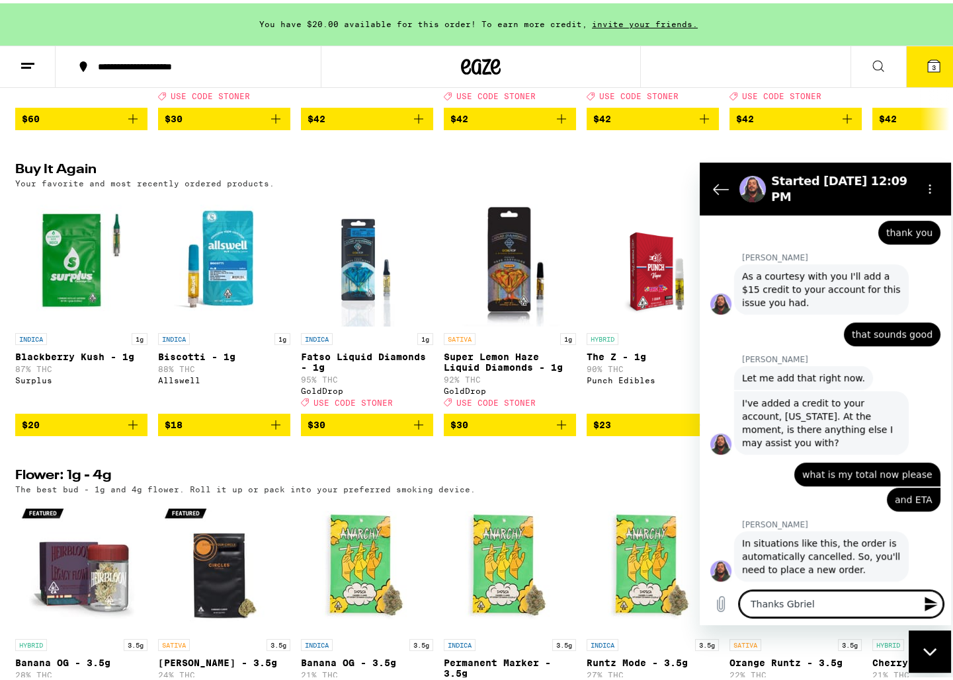
scroll to position [1131, 0]
click at [791, 605] on textarea "Thanks Gbriel sorry to lose my cool" at bounding box center [841, 603] width 204 height 26
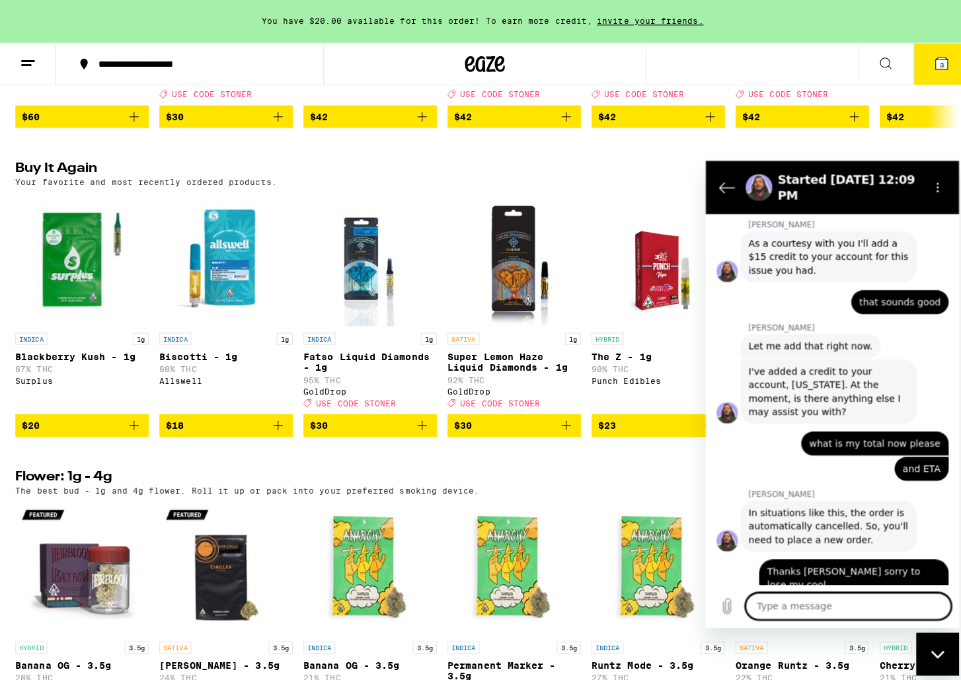
scroll to position [1163, 0]
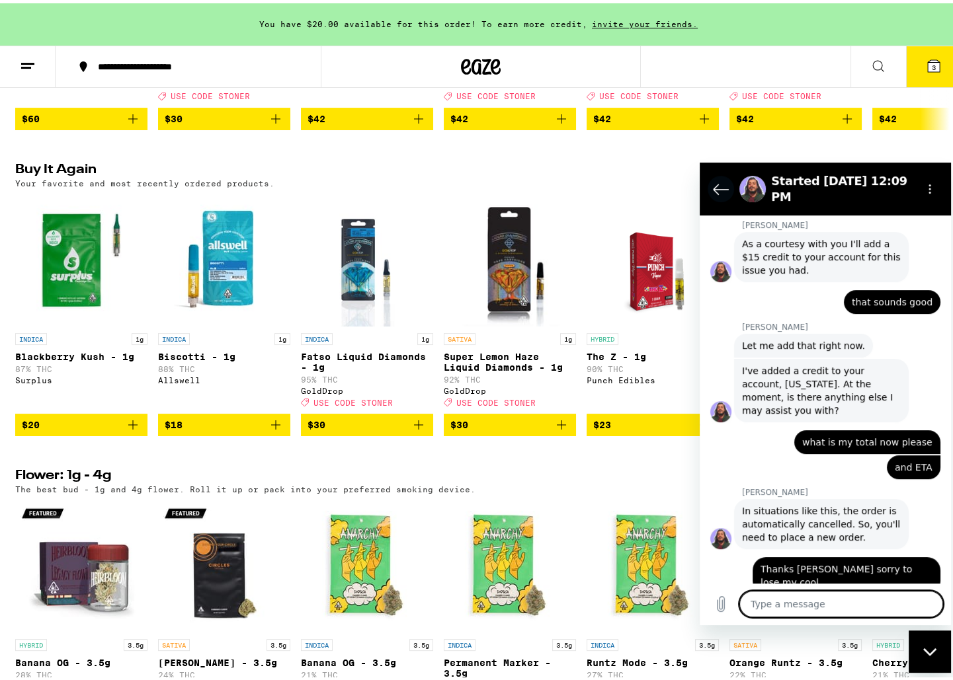
click at [721, 181] on icon "Back to the conversation list" at bounding box center [721, 189] width 16 height 16
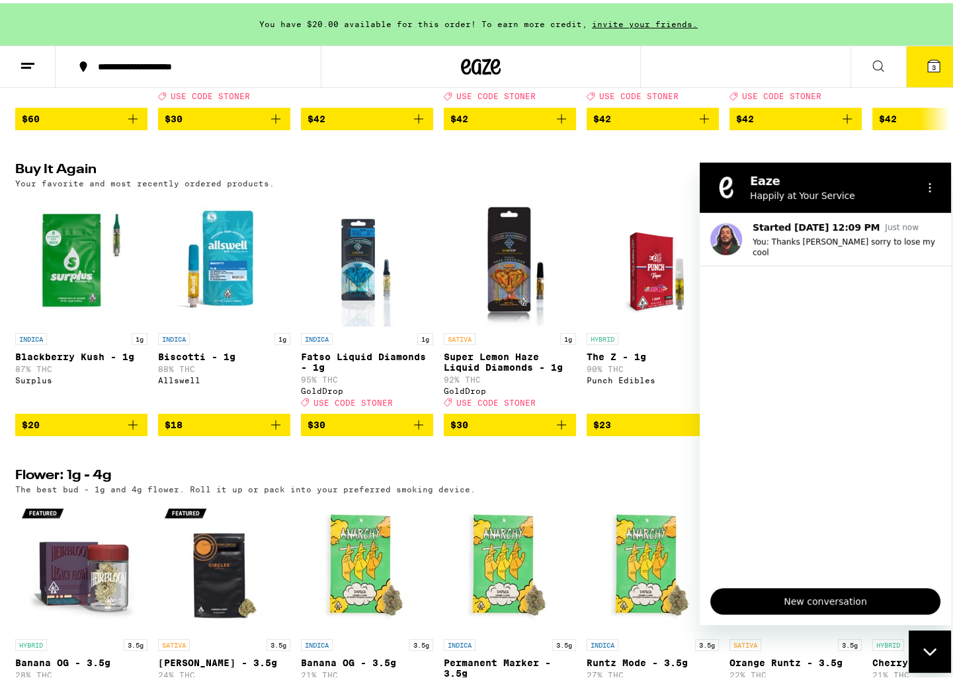
click at [947, 660] on div "Close messaging window" at bounding box center [930, 651] width 40 height 40
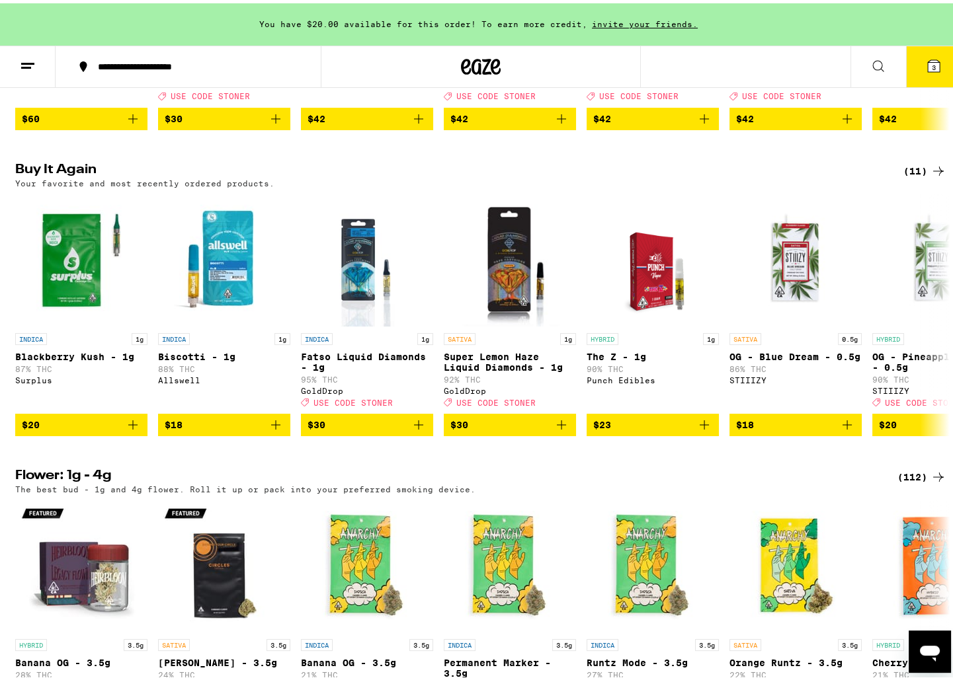
click at [932, 64] on icon at bounding box center [934, 63] width 16 height 16
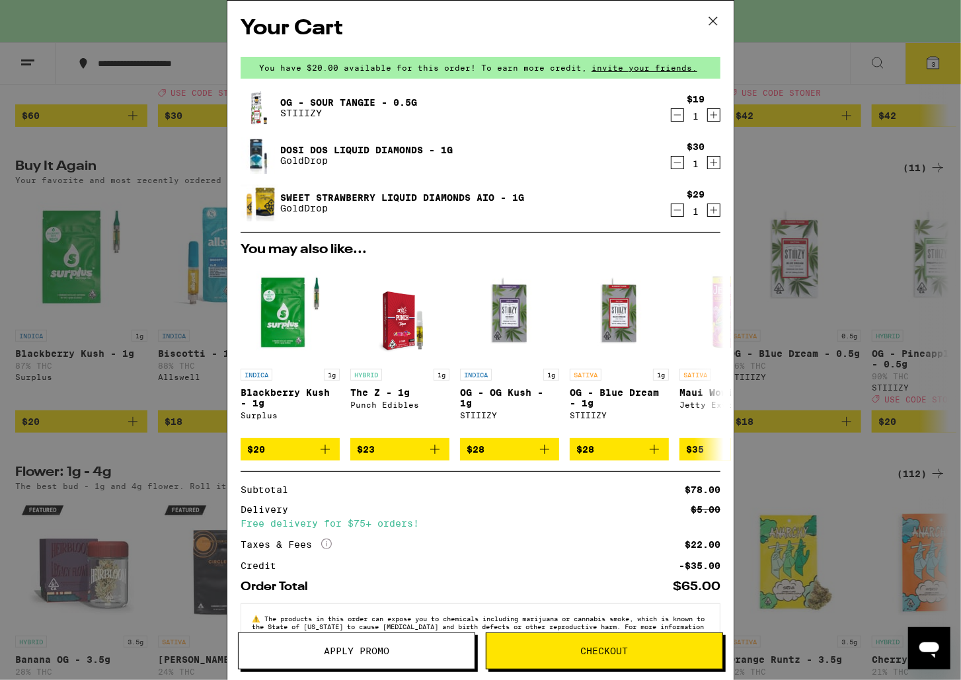
click at [672, 113] on icon "Decrement" at bounding box center [678, 115] width 12 height 16
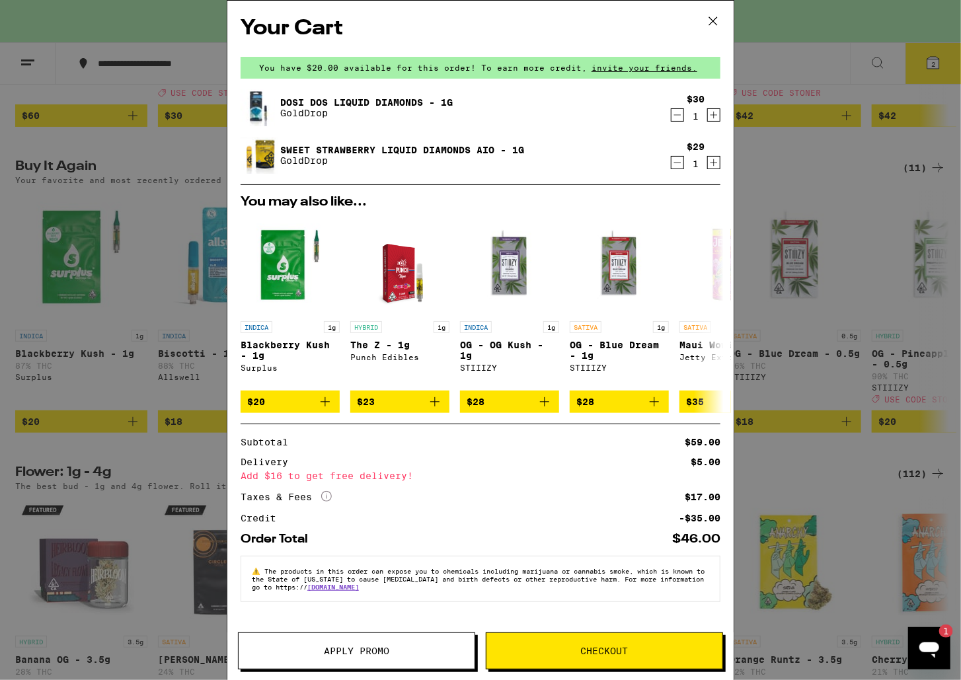
click at [672, 159] on icon "Decrement" at bounding box center [678, 163] width 12 height 16
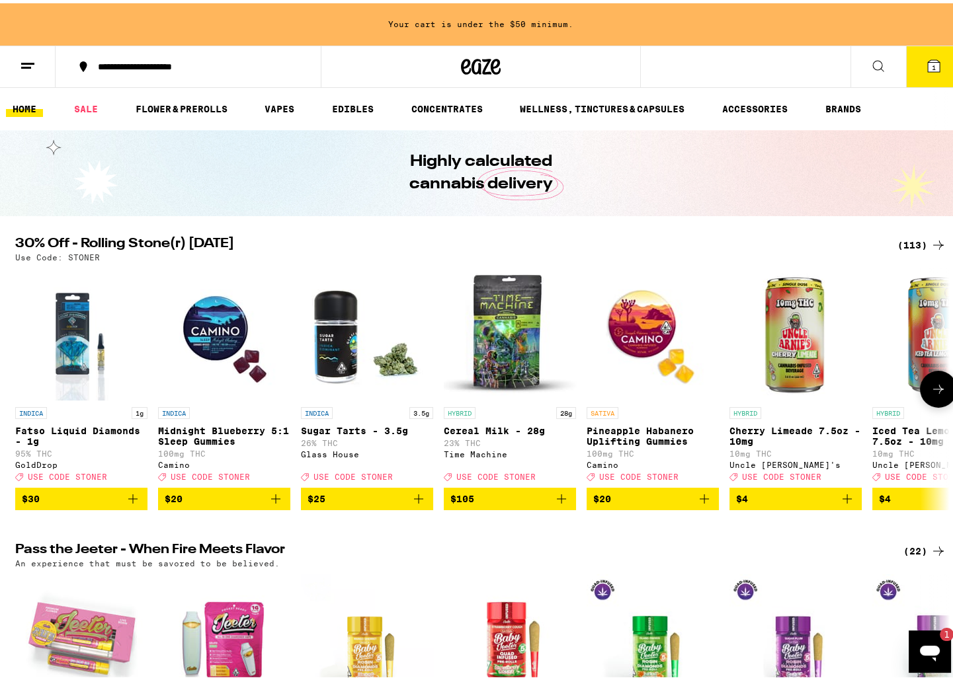
click at [128, 501] on icon "Add to bag" at bounding box center [132, 495] width 9 height 9
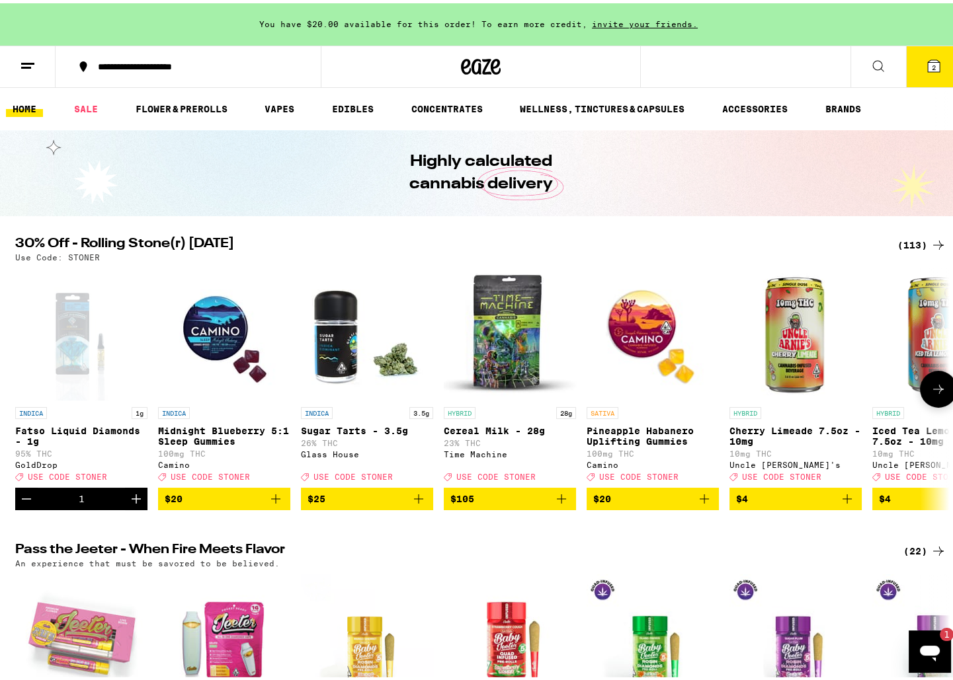
click at [930, 394] on icon at bounding box center [938, 386] width 16 height 16
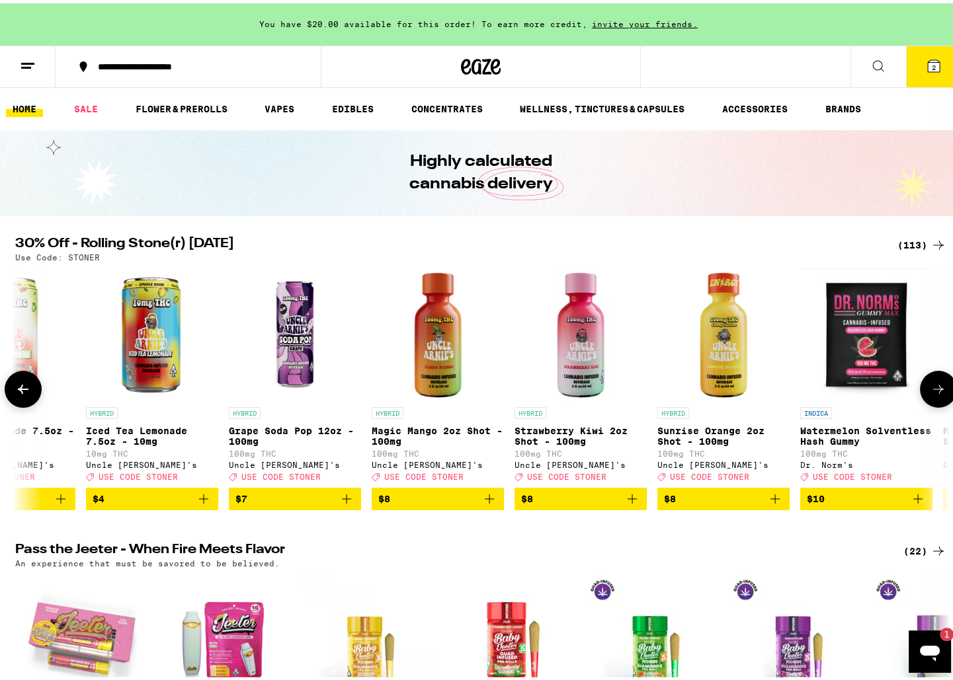
scroll to position [0, 787]
click at [317, 504] on span "$7" at bounding box center [294, 496] width 119 height 16
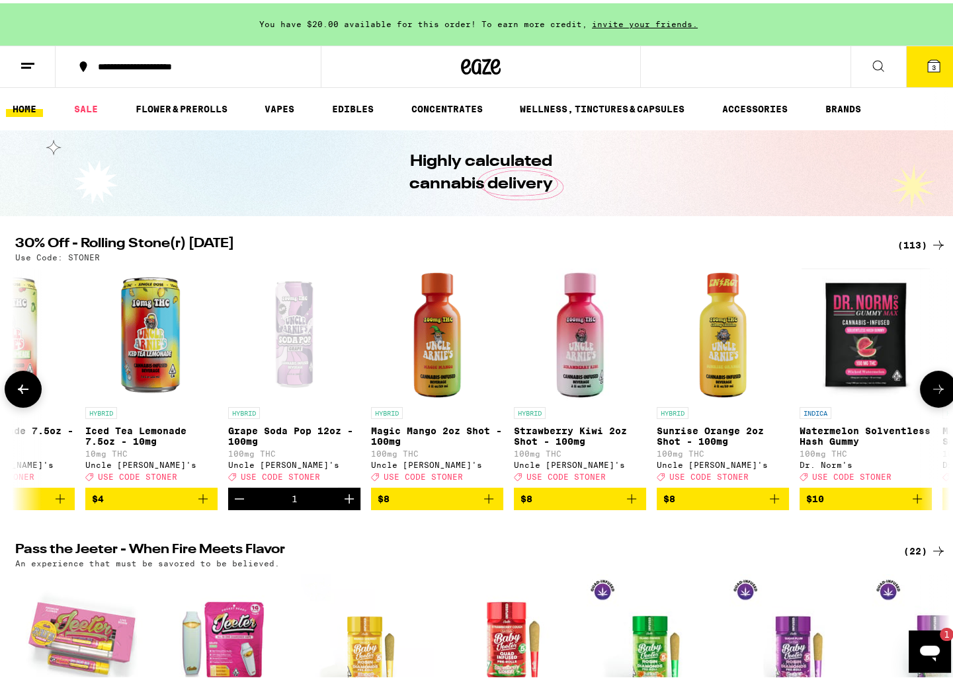
click at [341, 504] on icon "Increment" at bounding box center [349, 496] width 16 height 16
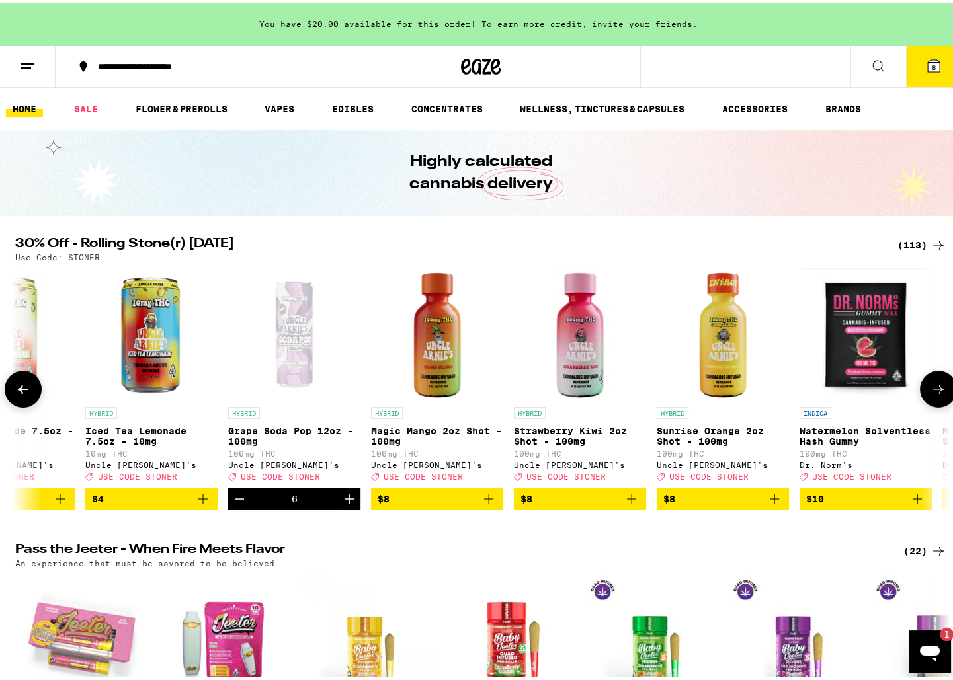
click at [483, 504] on icon "Add to bag" at bounding box center [489, 496] width 16 height 16
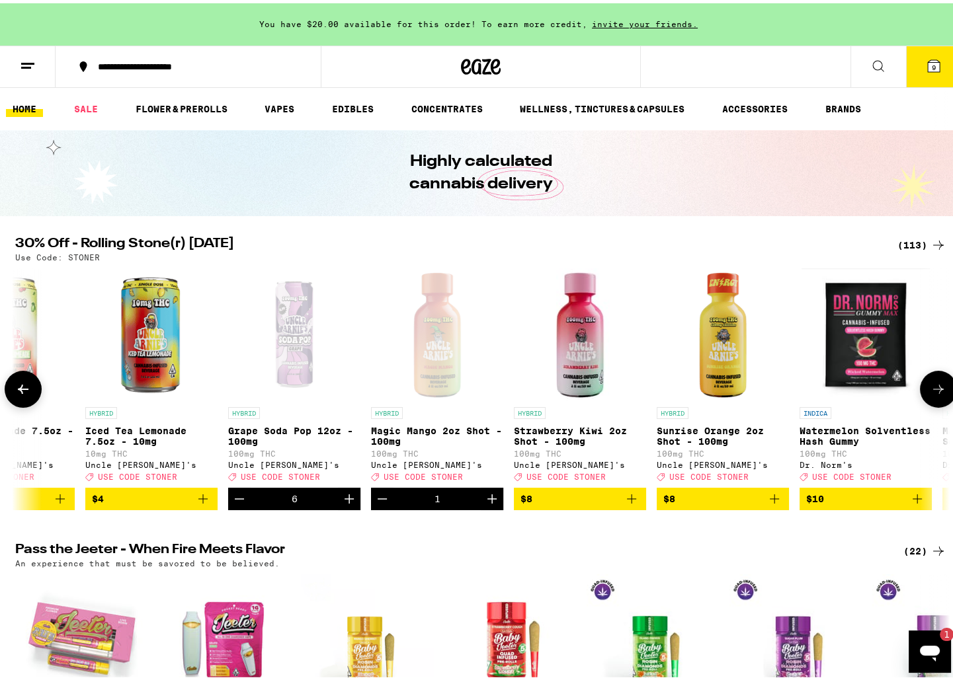
click at [629, 504] on icon "Add to bag" at bounding box center [631, 496] width 16 height 16
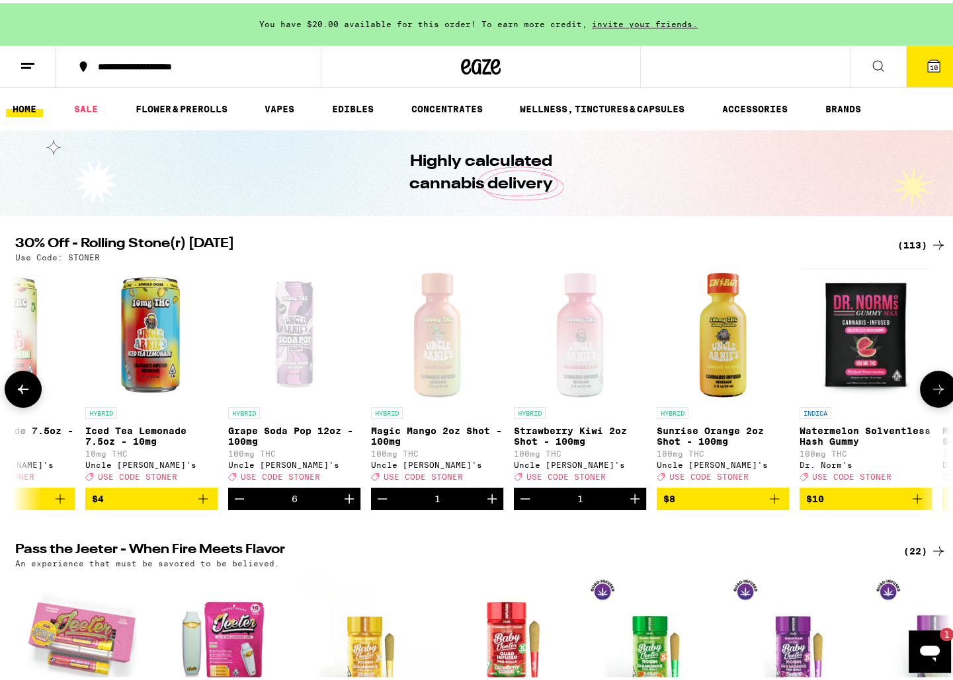
click at [774, 504] on icon "Add to bag" at bounding box center [774, 496] width 16 height 16
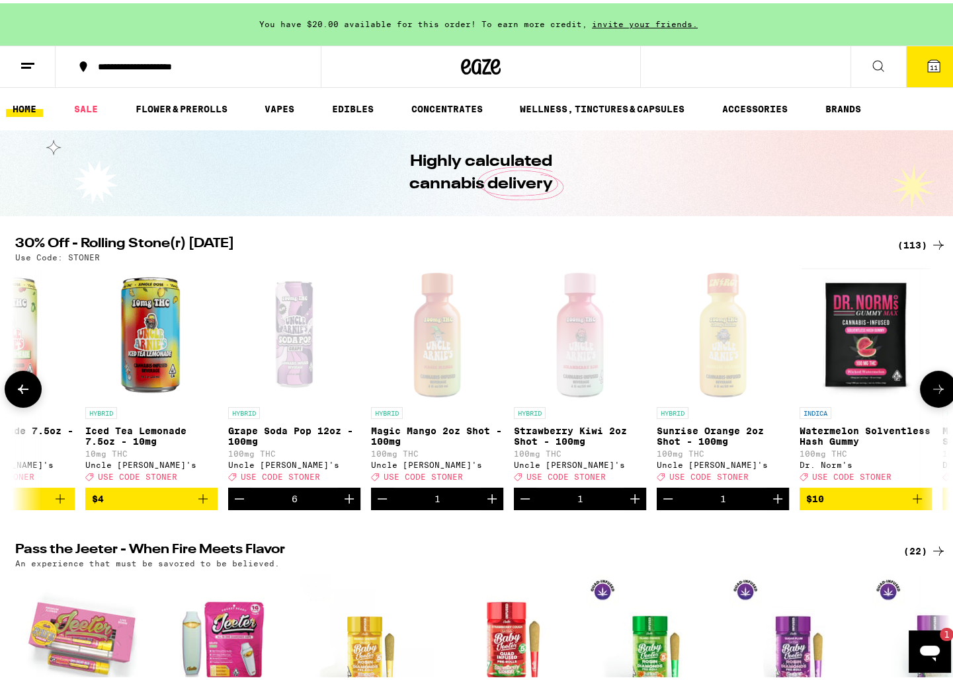
click at [938, 387] on button at bounding box center [938, 386] width 37 height 37
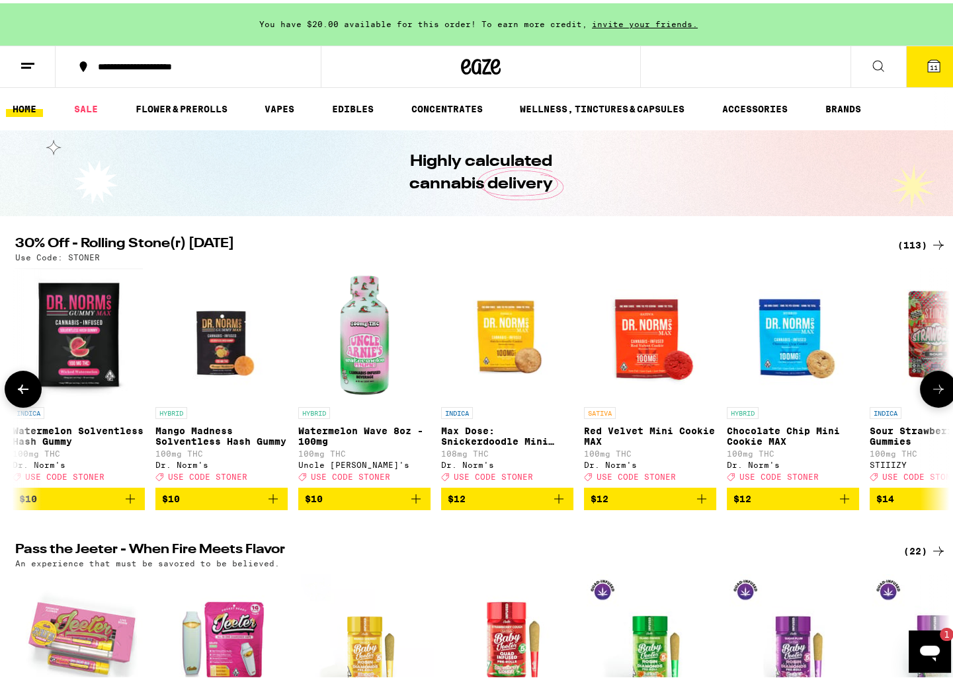
scroll to position [0, 1574]
click at [415, 504] on icon "Add to bag" at bounding box center [416, 496] width 16 height 16
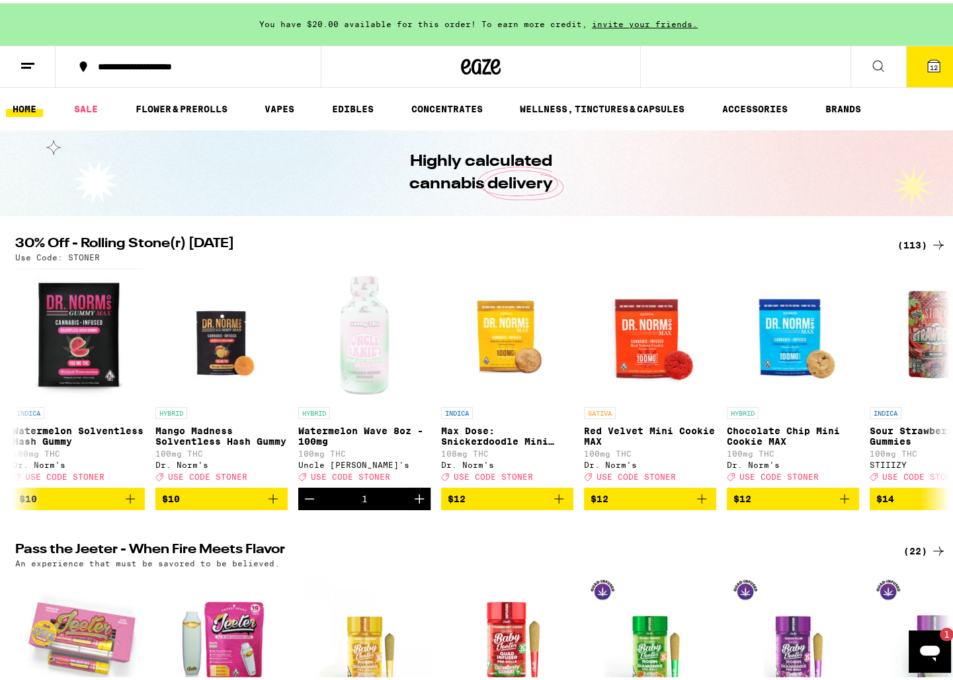
click at [930, 62] on span "12" at bounding box center [934, 64] width 8 height 8
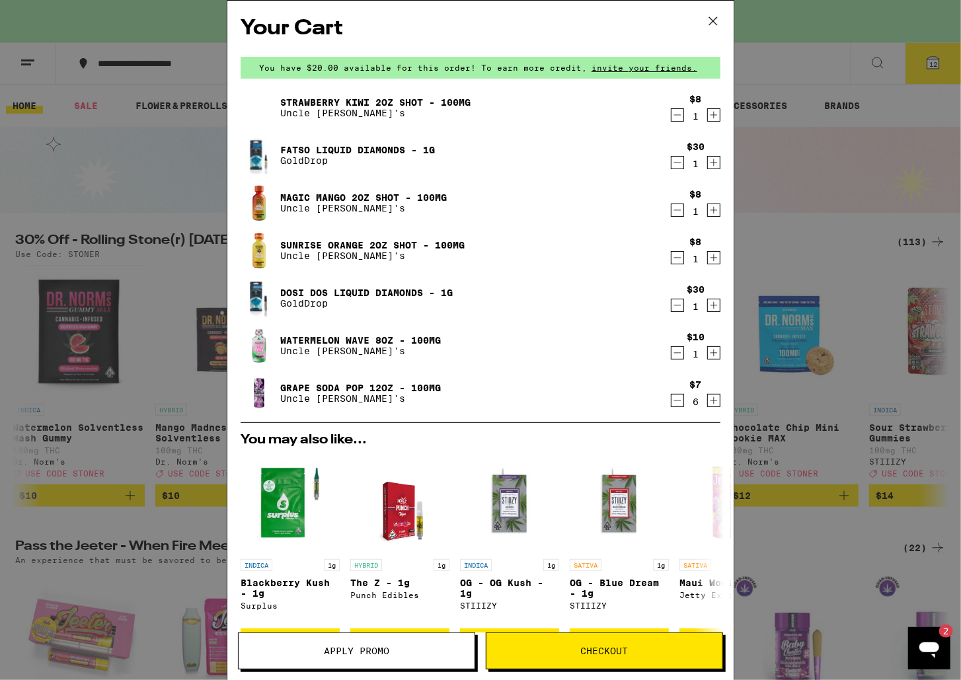
click at [436, 636] on button "Apply Promo" at bounding box center [356, 651] width 237 height 37
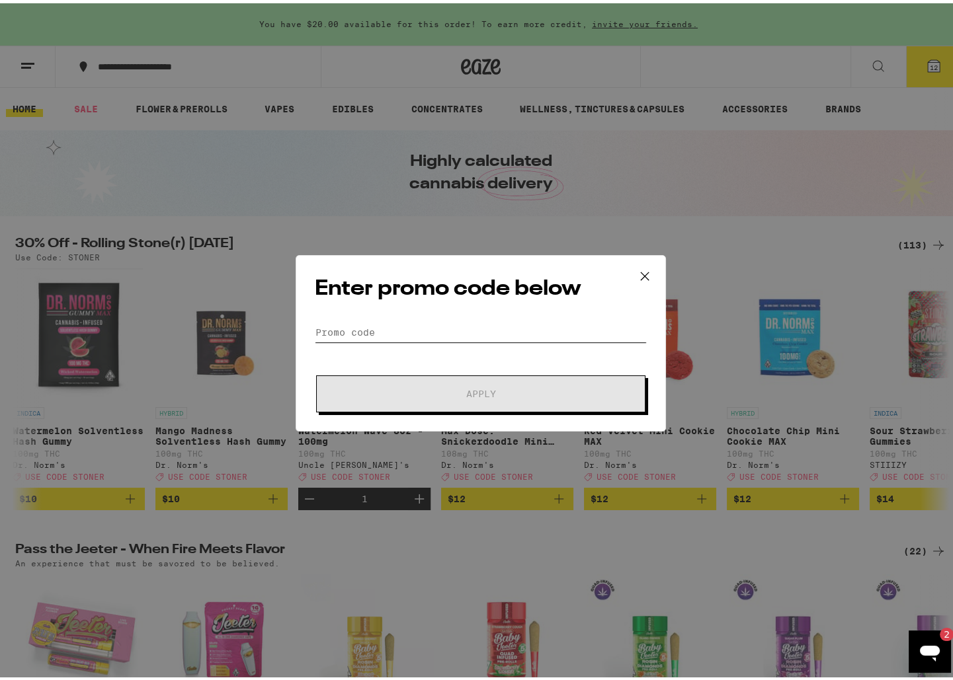
click at [434, 336] on input "Promo Code" at bounding box center [481, 329] width 332 height 20
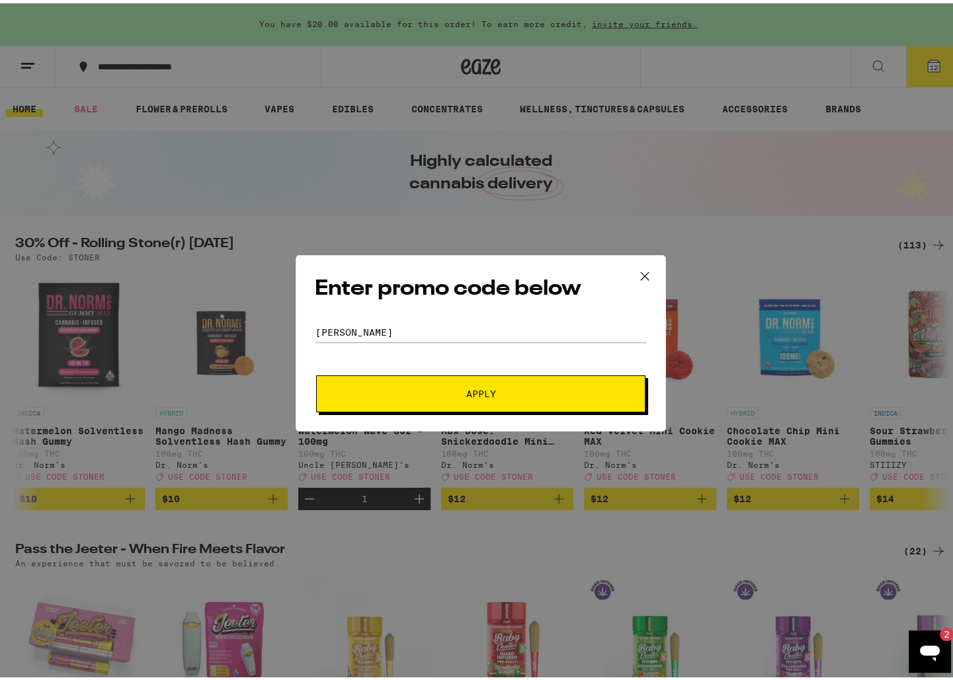
click at [420, 382] on button "Apply" at bounding box center [480, 390] width 329 height 37
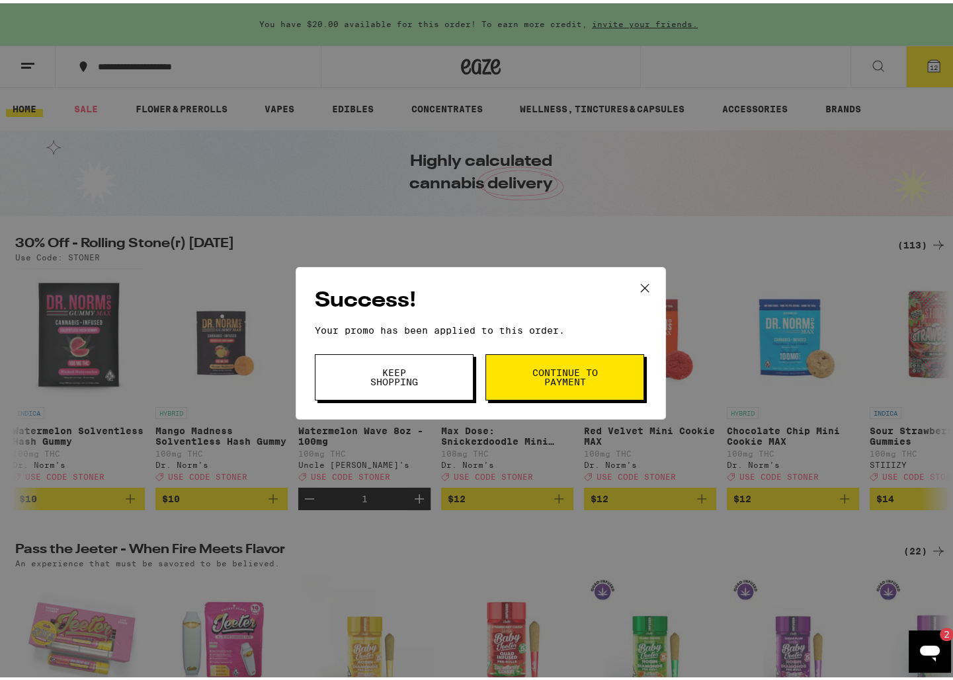
click at [430, 374] on button "Keep Shopping" at bounding box center [394, 374] width 159 height 46
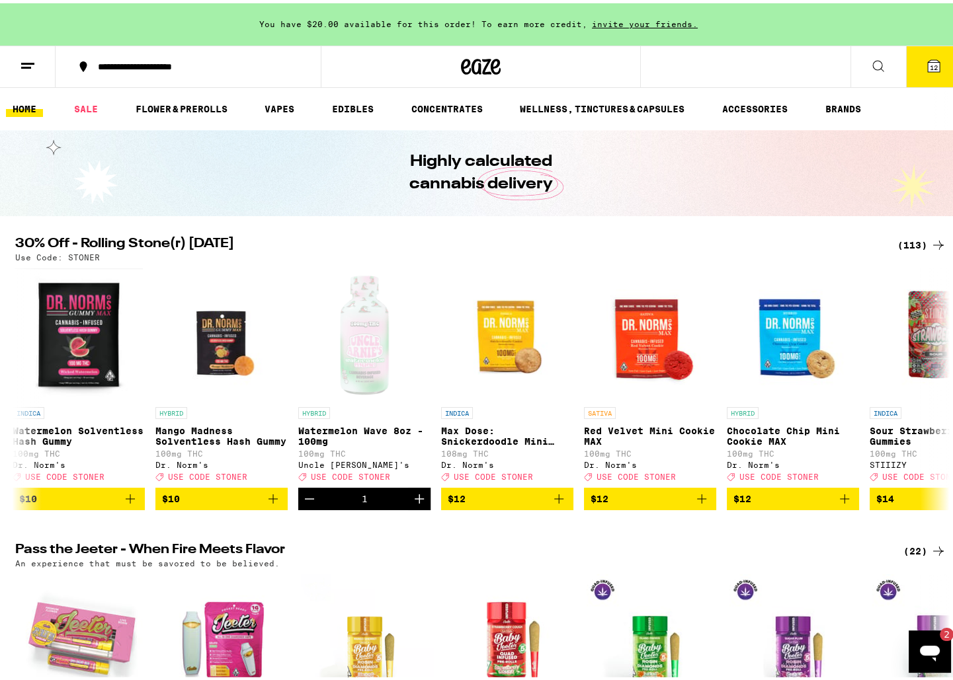
scroll to position [0, 1574]
click at [930, 66] on span "12" at bounding box center [934, 64] width 8 height 8
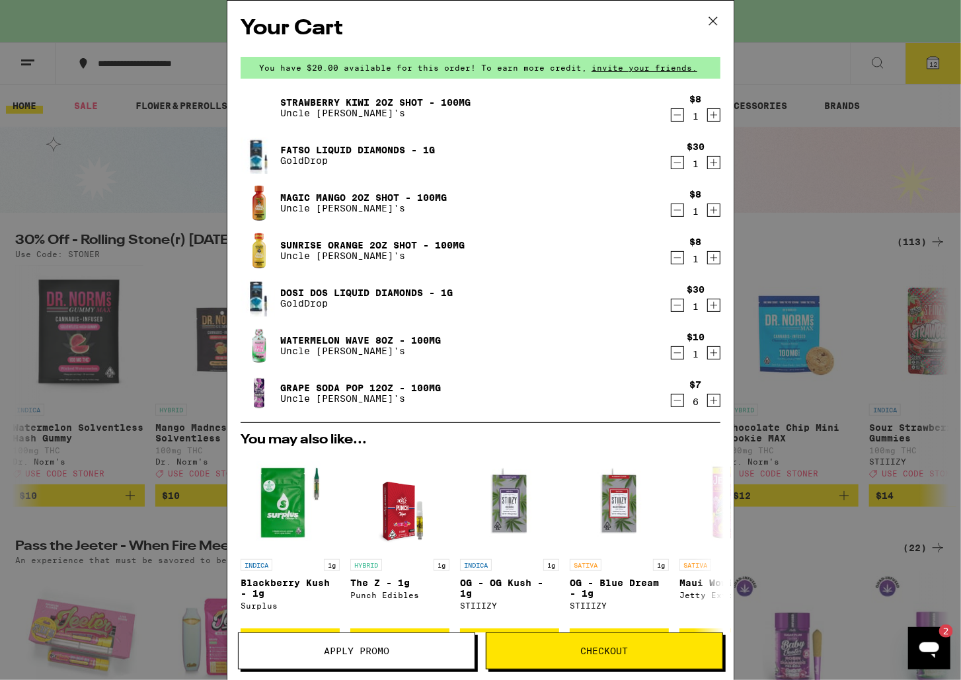
click at [672, 303] on icon "Decrement" at bounding box center [678, 306] width 12 height 16
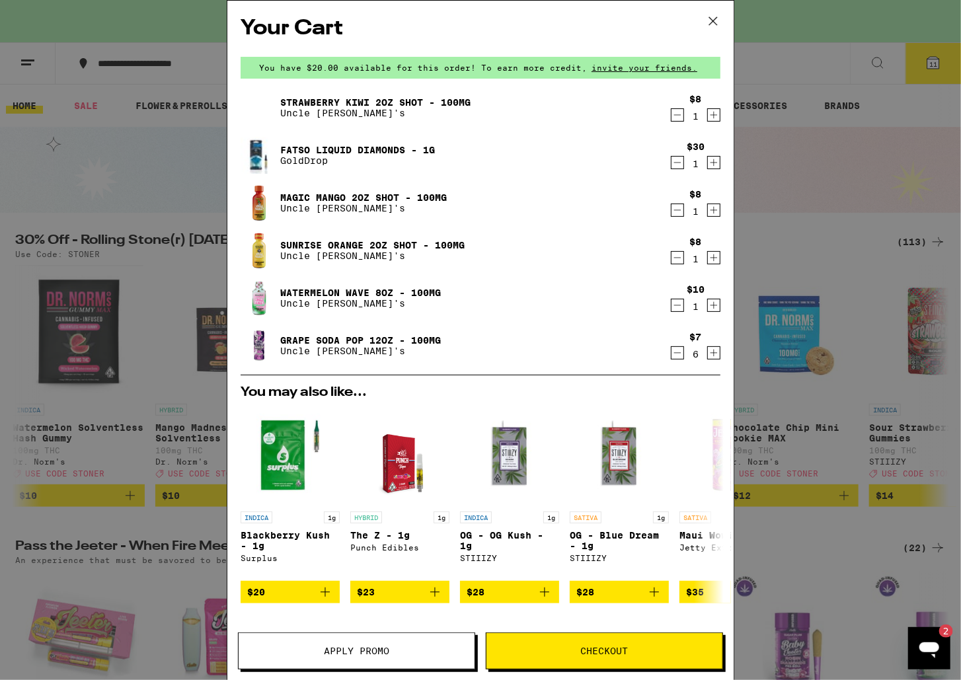
click at [672, 162] on icon "Decrement" at bounding box center [678, 163] width 12 height 16
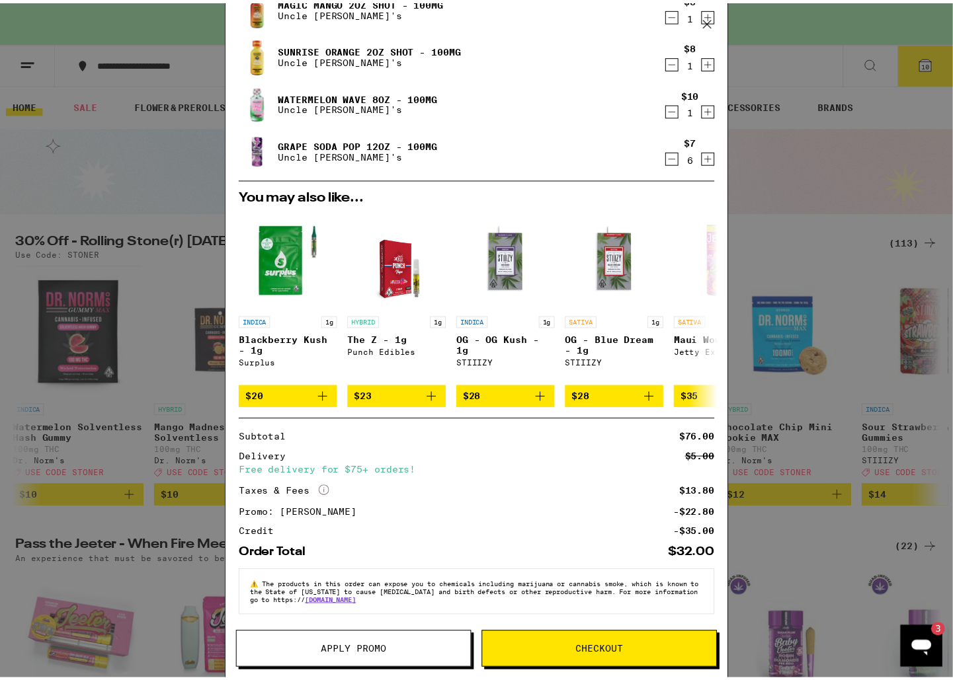
scroll to position [168, 0]
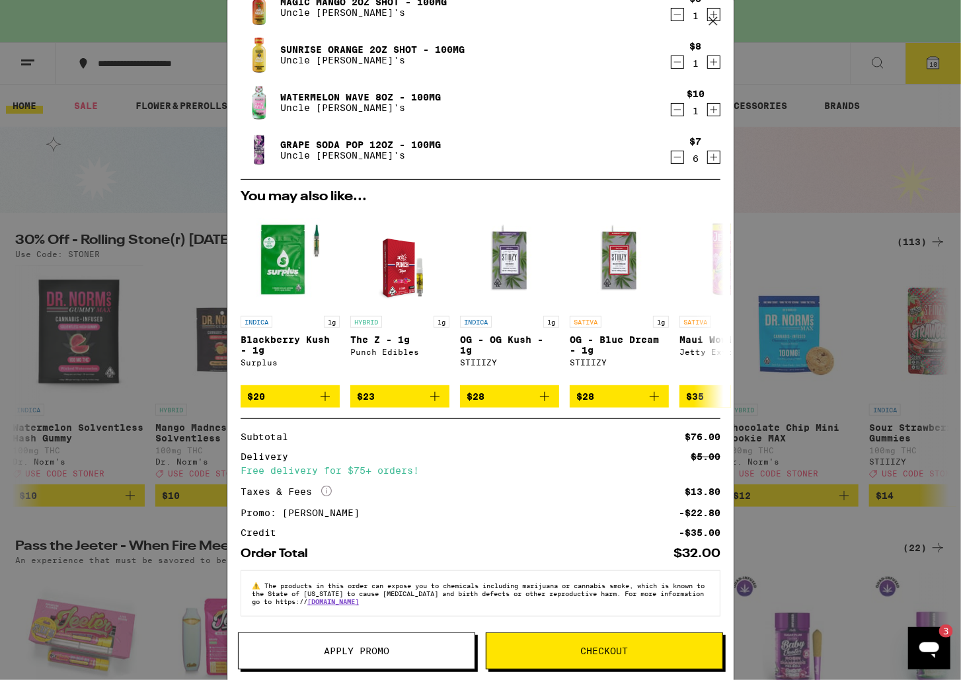
click at [684, 645] on button "Checkout" at bounding box center [604, 651] width 237 height 37
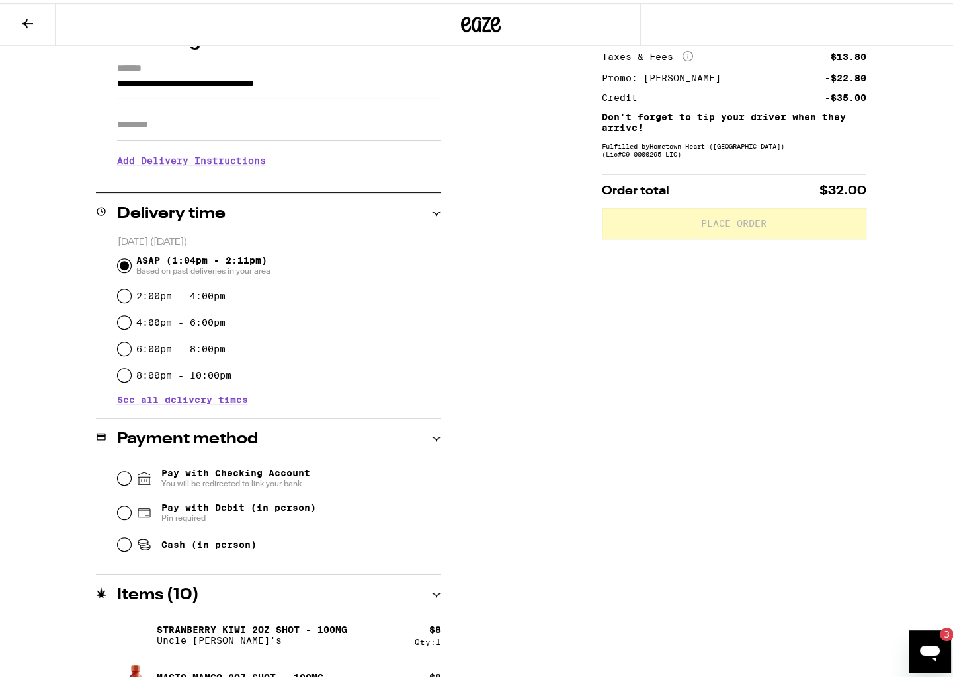
scroll to position [257, 0]
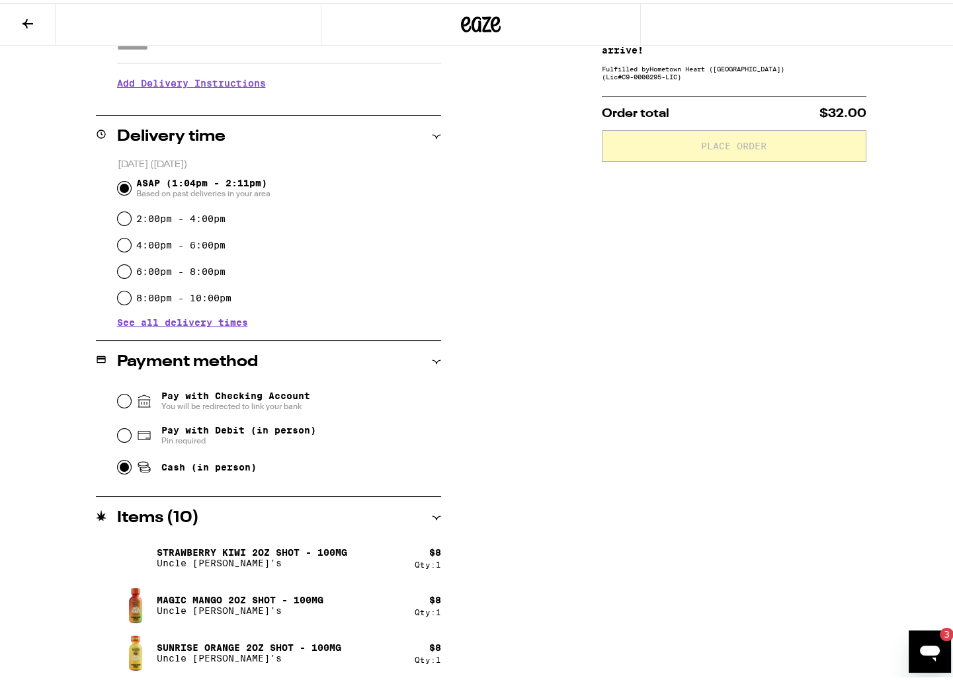
click at [122, 466] on input "Cash (in person)" at bounding box center [124, 464] width 13 height 13
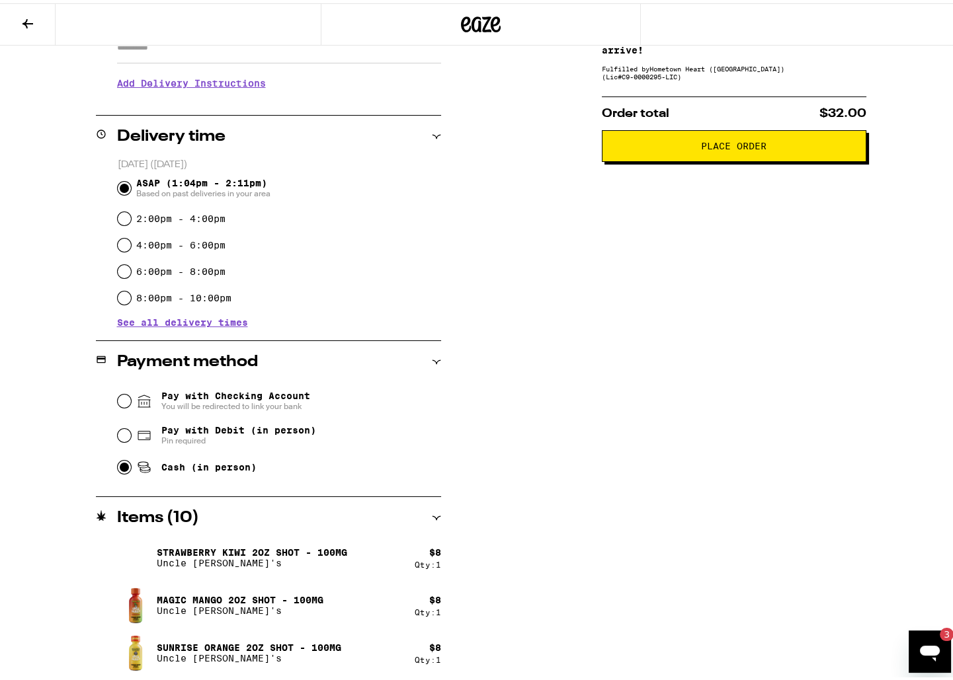
click at [35, 18] on icon at bounding box center [28, 21] width 16 height 16
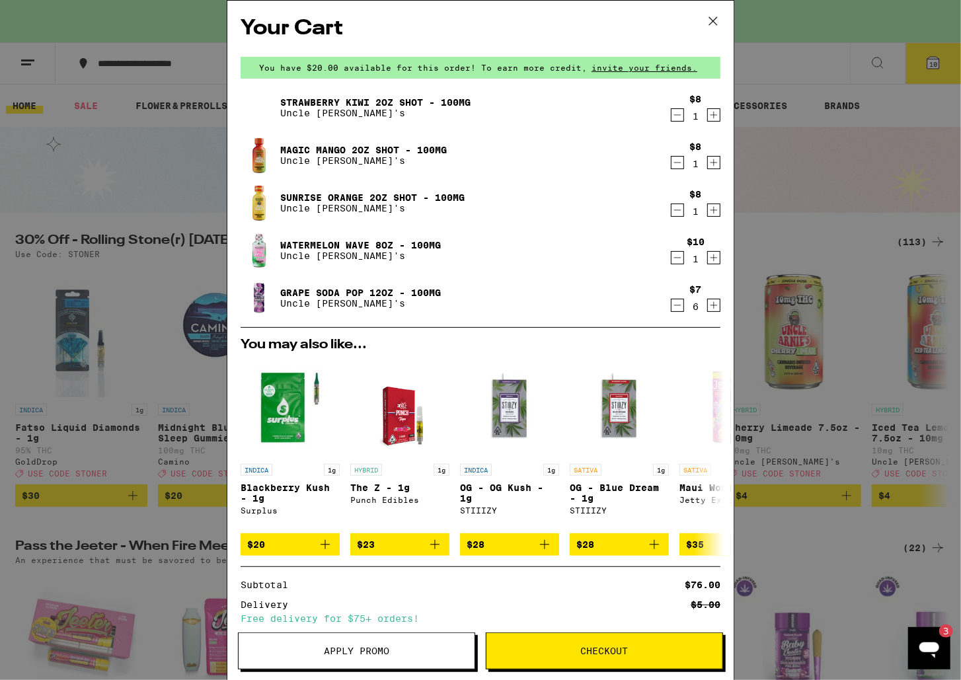
click at [709, 306] on icon "Increment" at bounding box center [714, 306] width 12 height 16
click at [672, 114] on icon "Decrement" at bounding box center [678, 115] width 12 height 16
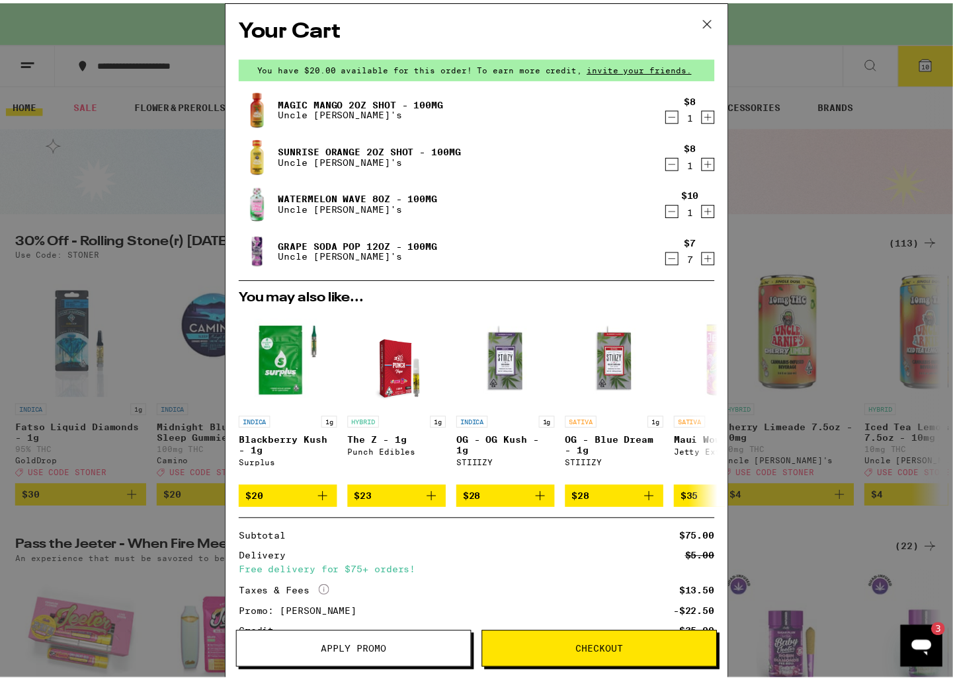
scroll to position [120, 0]
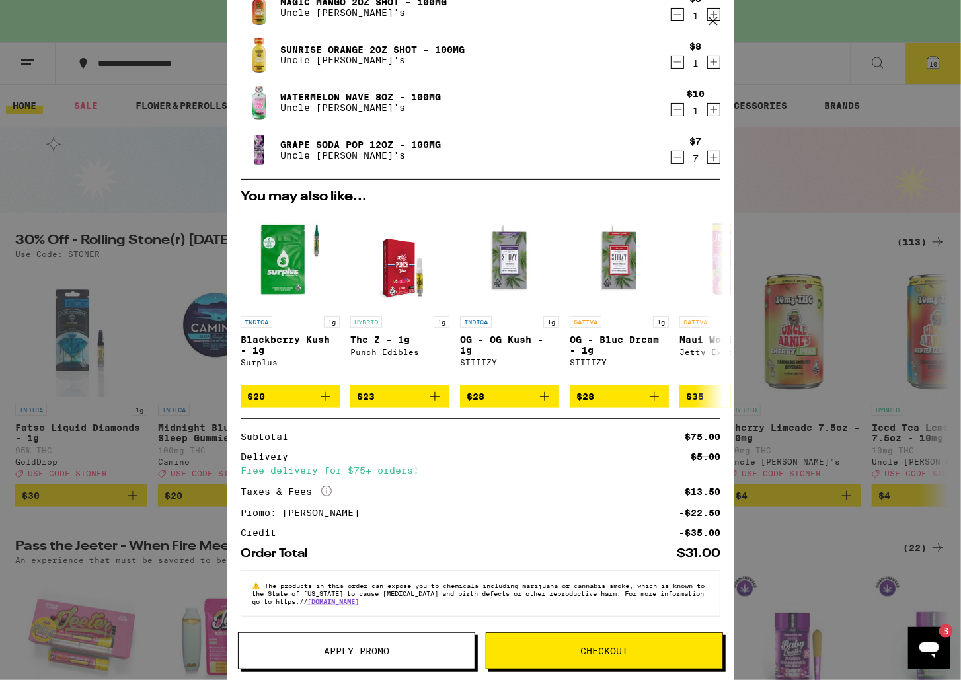
click at [637, 657] on button "Checkout" at bounding box center [604, 651] width 237 height 37
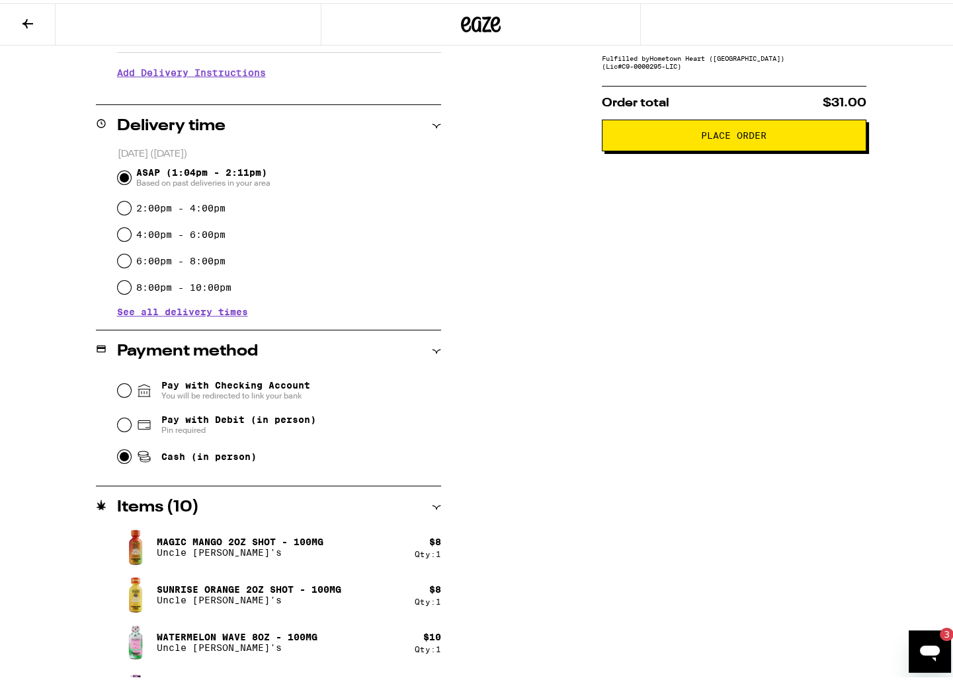
scroll to position [303, 0]
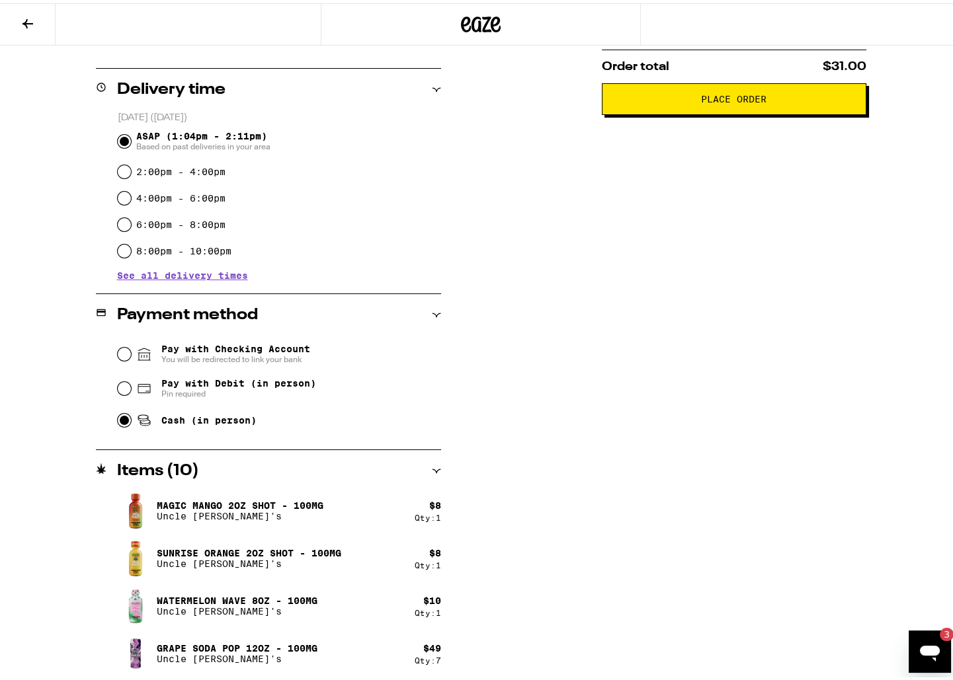
click at [674, 99] on span "Place Order" at bounding box center [734, 95] width 242 height 9
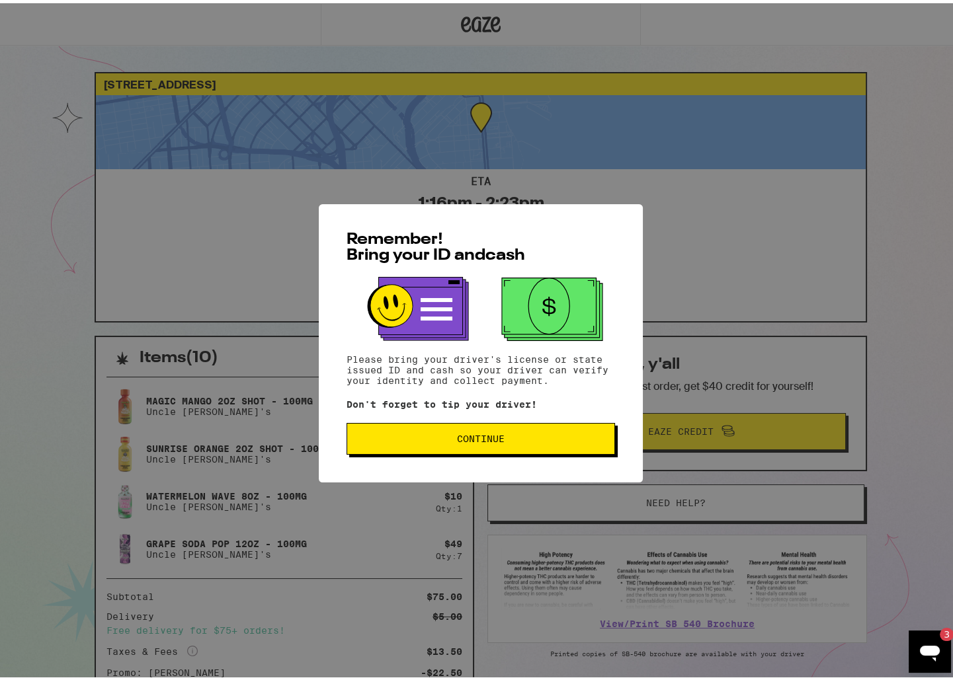
click at [530, 444] on button "Continue" at bounding box center [480, 436] width 268 height 32
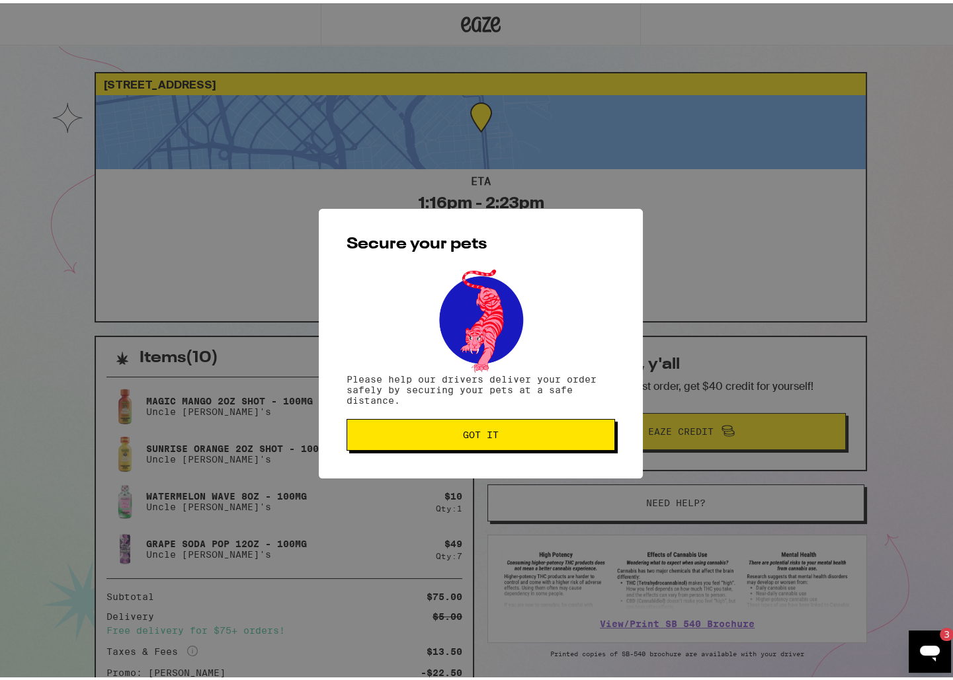
click at [532, 444] on button "Got it" at bounding box center [480, 432] width 268 height 32
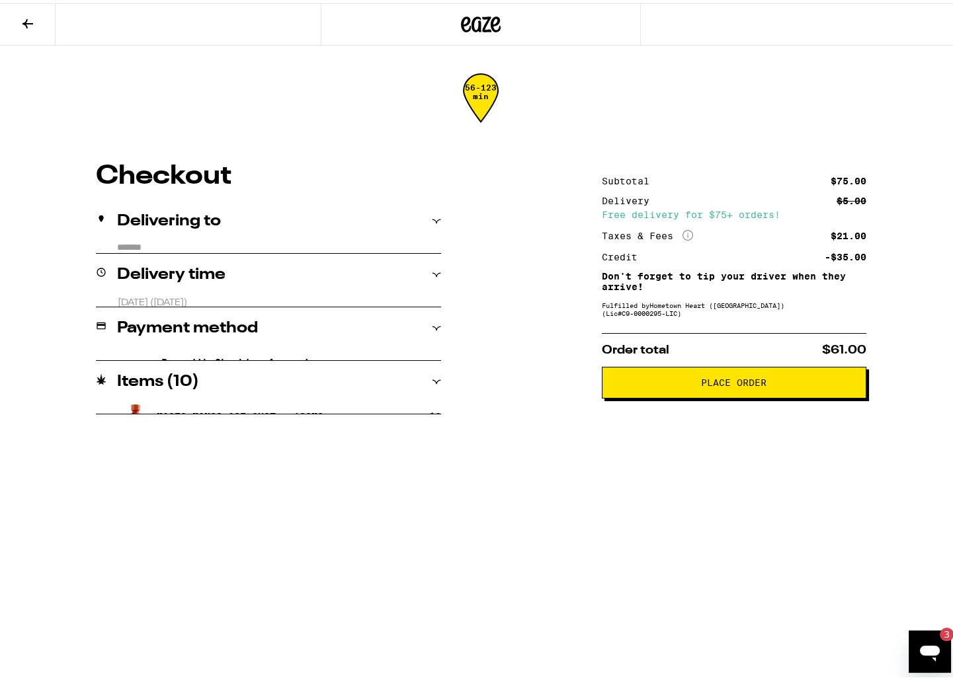
drag, startPoint x: 532, startPoint y: 442, endPoint x: 548, endPoint y: 438, distance: 16.5
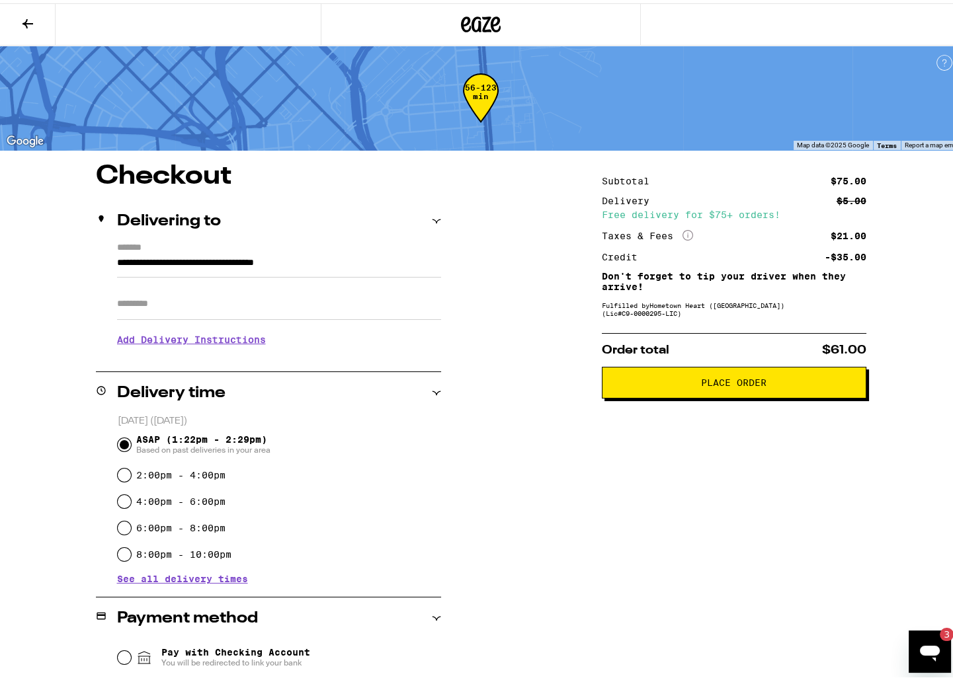
click at [796, 36] on div at bounding box center [480, 21] width 961 height 42
click at [481, 13] on icon at bounding box center [481, 21] width 40 height 24
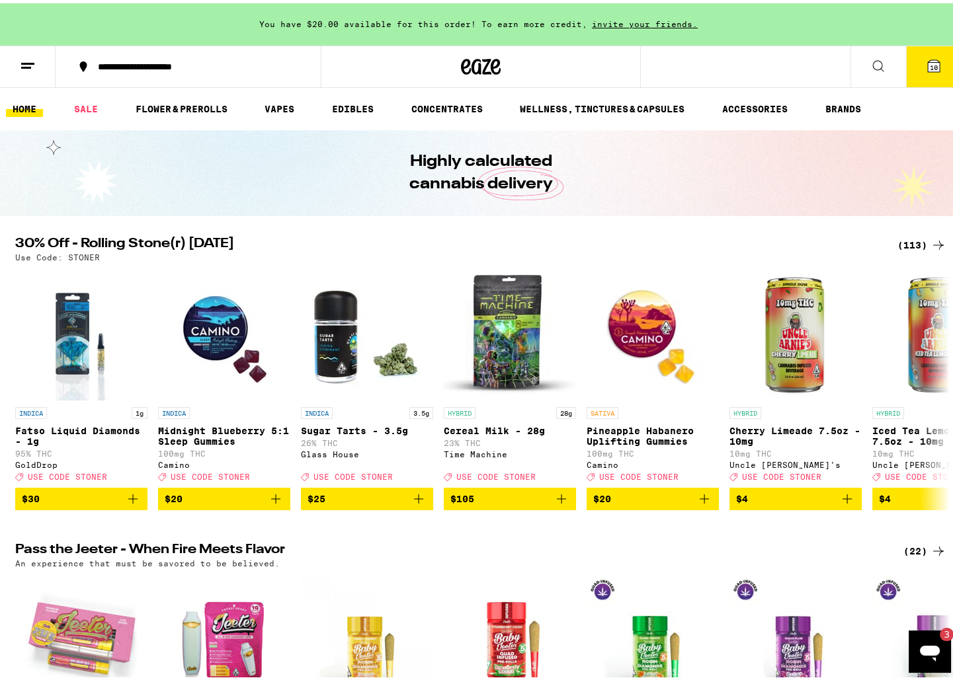
click at [938, 72] on button "10" at bounding box center [934, 63] width 56 height 41
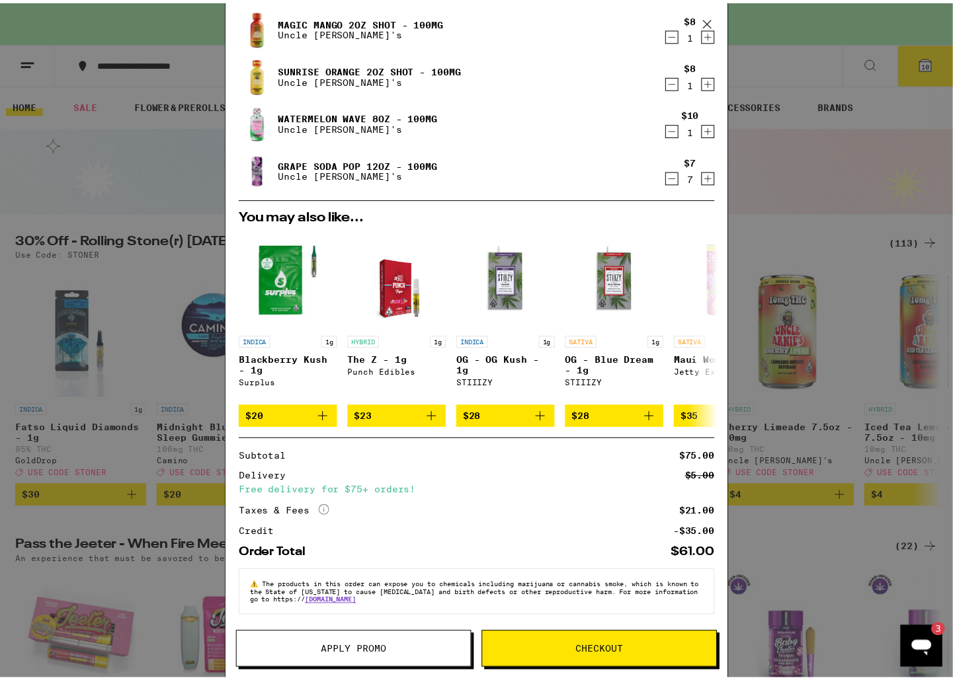
scroll to position [101, 0]
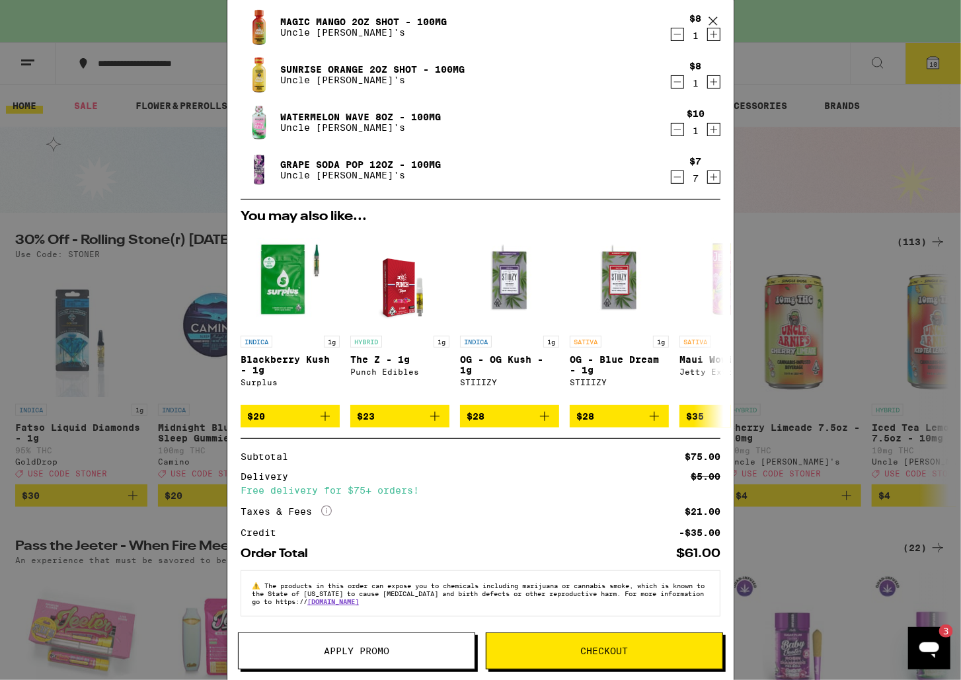
click at [309, 650] on span "Apply Promo" at bounding box center [357, 651] width 236 height 9
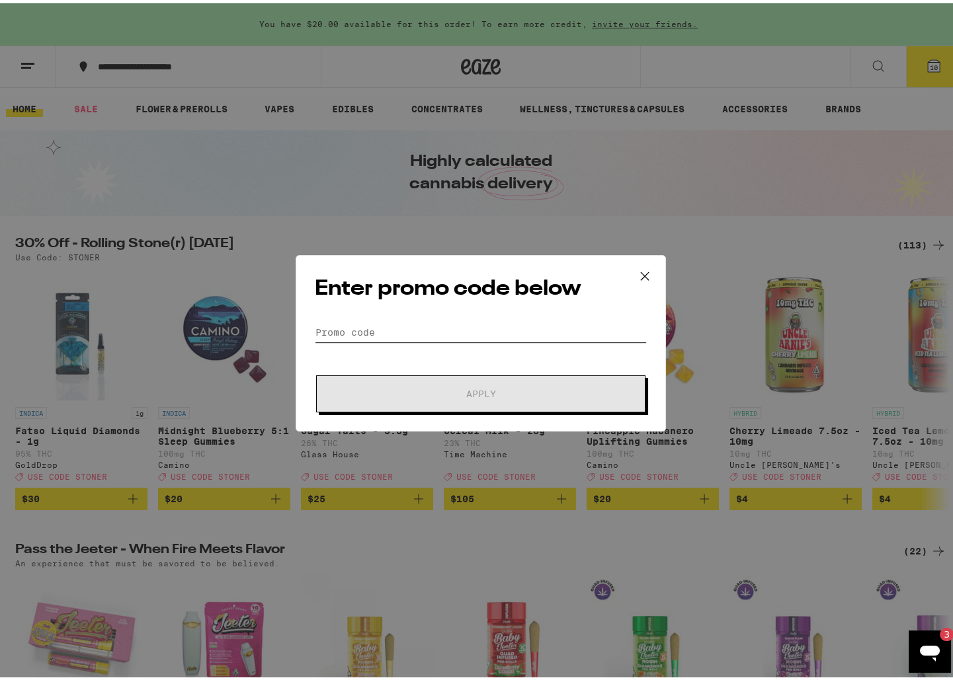
click at [368, 332] on input "Promo Code" at bounding box center [481, 329] width 332 height 20
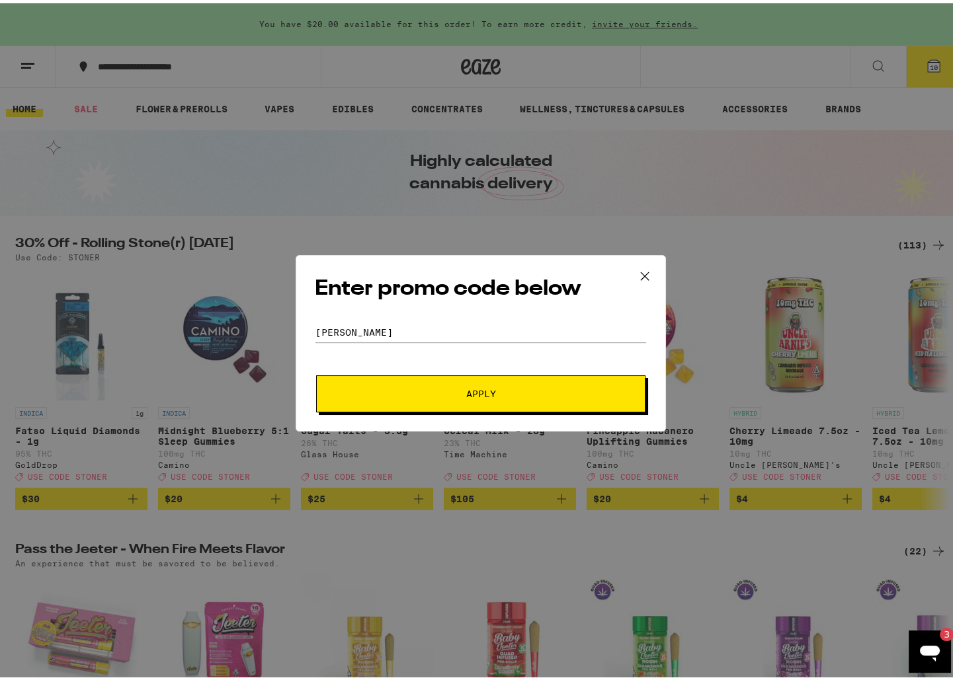
click at [381, 379] on button "Apply" at bounding box center [480, 390] width 329 height 37
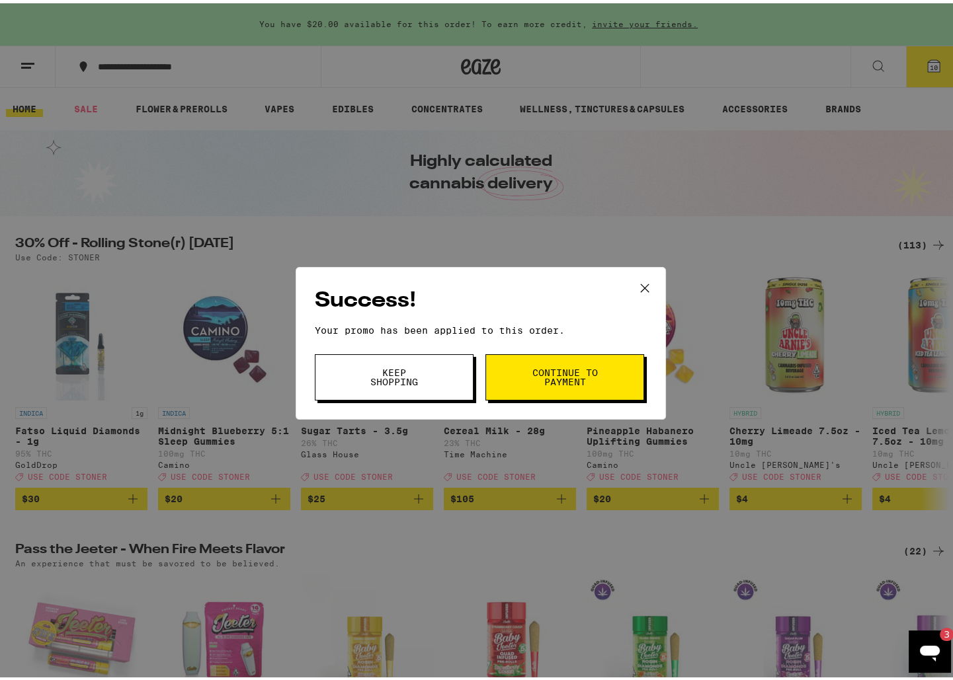
click at [542, 375] on span "Continue to payment" at bounding box center [564, 374] width 67 height 19
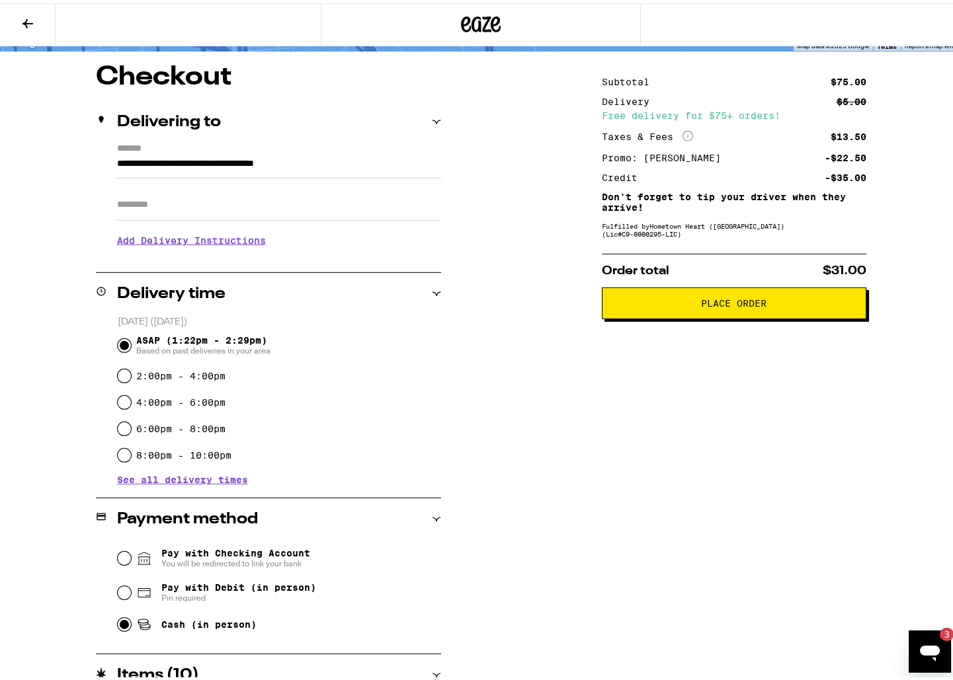
scroll to position [78, 0]
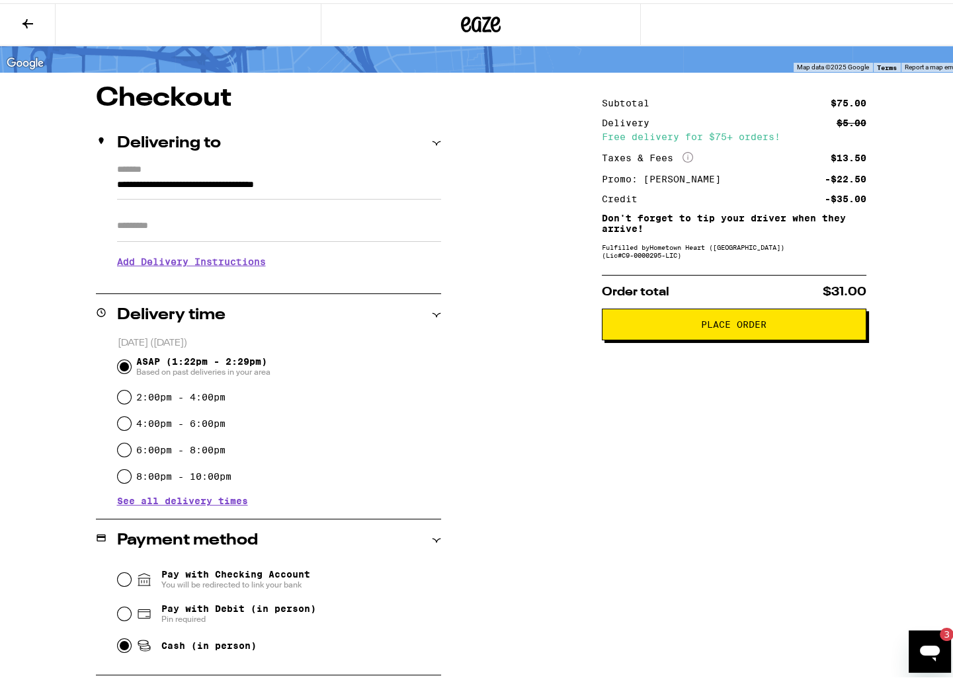
click at [785, 326] on span "Place Order" at bounding box center [734, 321] width 242 height 9
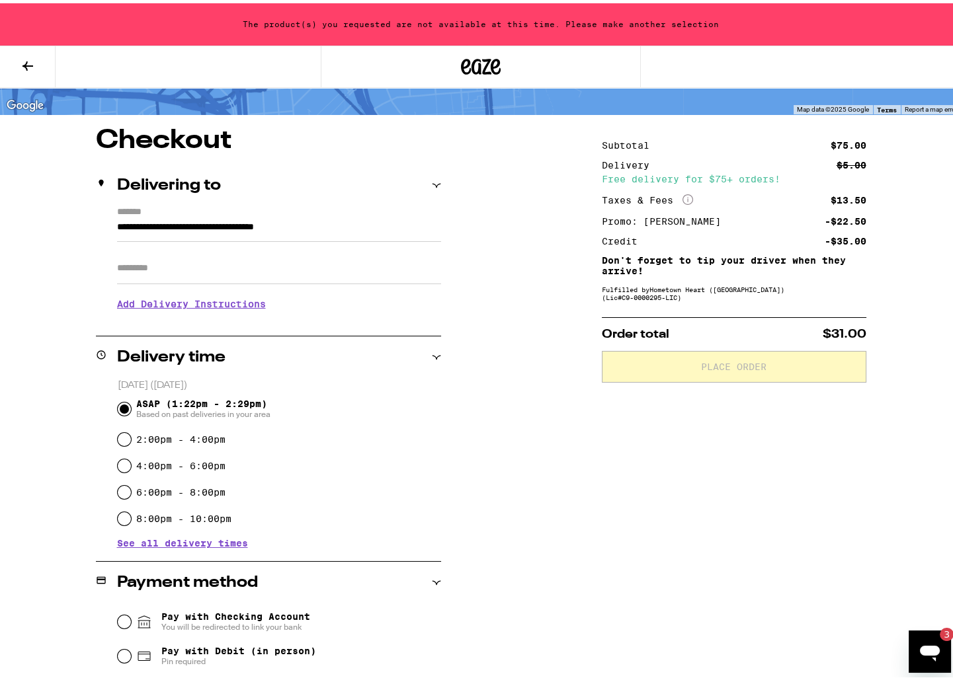
scroll to position [120, 0]
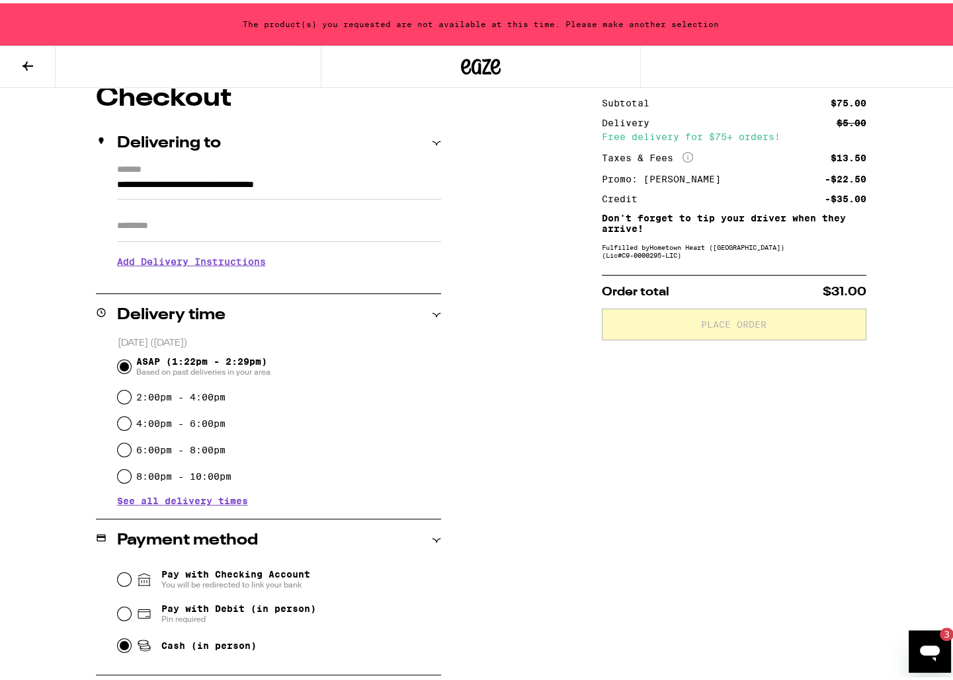
click at [405, 21] on div "The product(s) you requested are not available at this time. Please make anothe…" at bounding box center [480, 21] width 961 height 42
click at [30, 63] on icon at bounding box center [27, 62] width 11 height 9
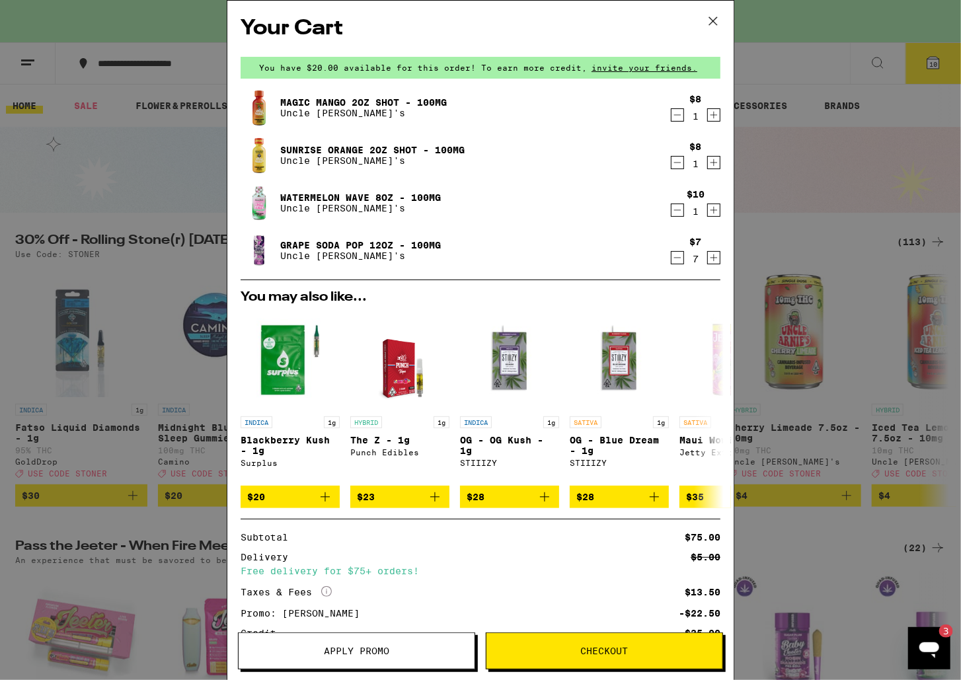
click at [672, 206] on icon "Decrement" at bounding box center [678, 210] width 12 height 16
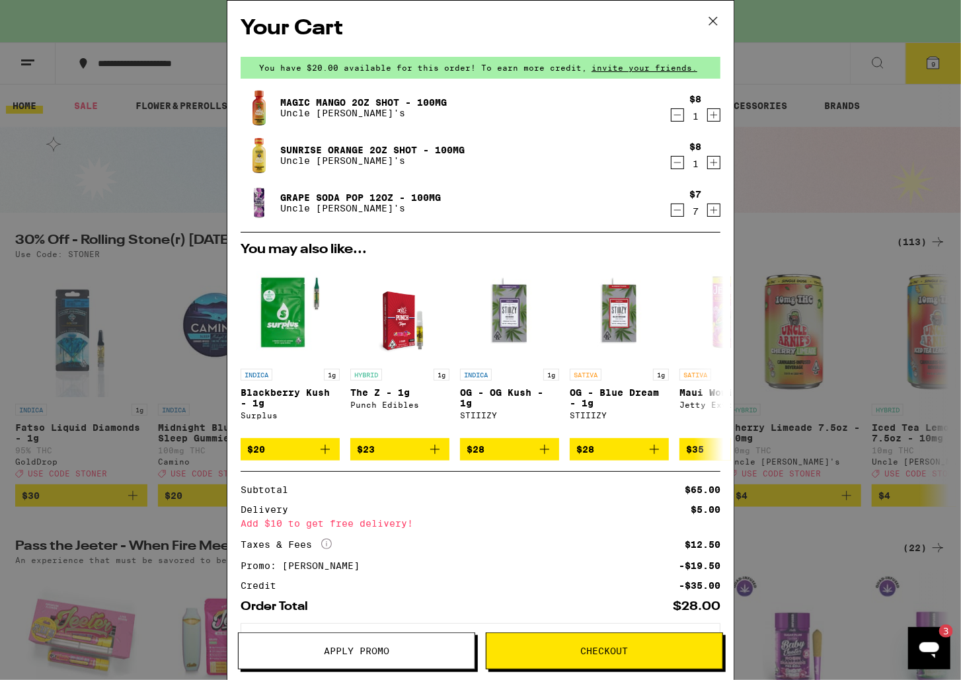
click at [708, 113] on icon "Increment" at bounding box center [714, 115] width 12 height 16
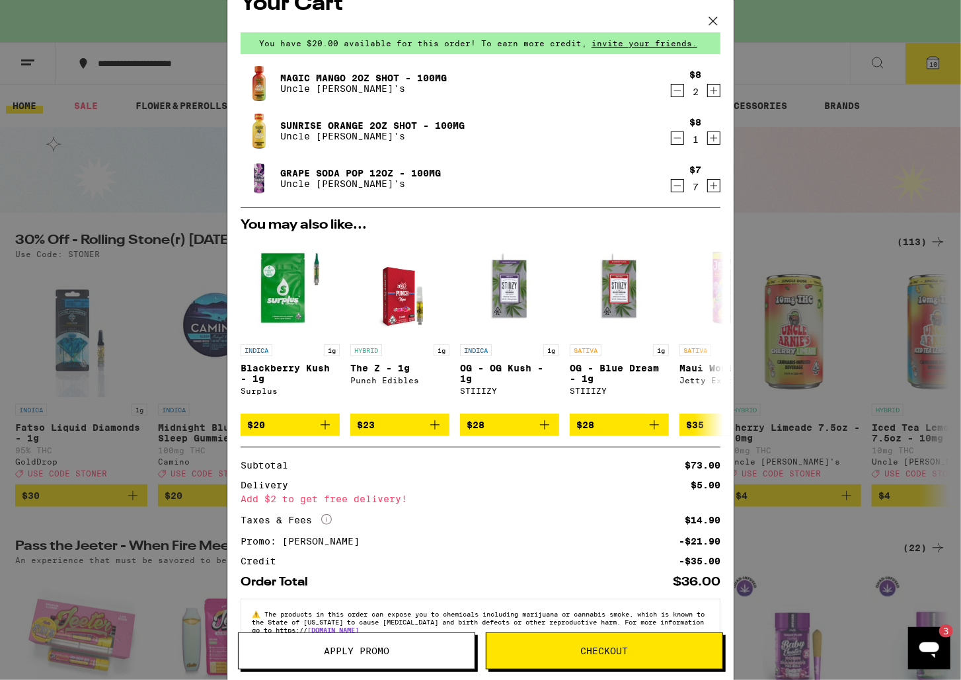
click at [708, 183] on icon "Increment" at bounding box center [714, 186] width 12 height 16
click at [672, 91] on icon "Decrement" at bounding box center [678, 91] width 12 height 16
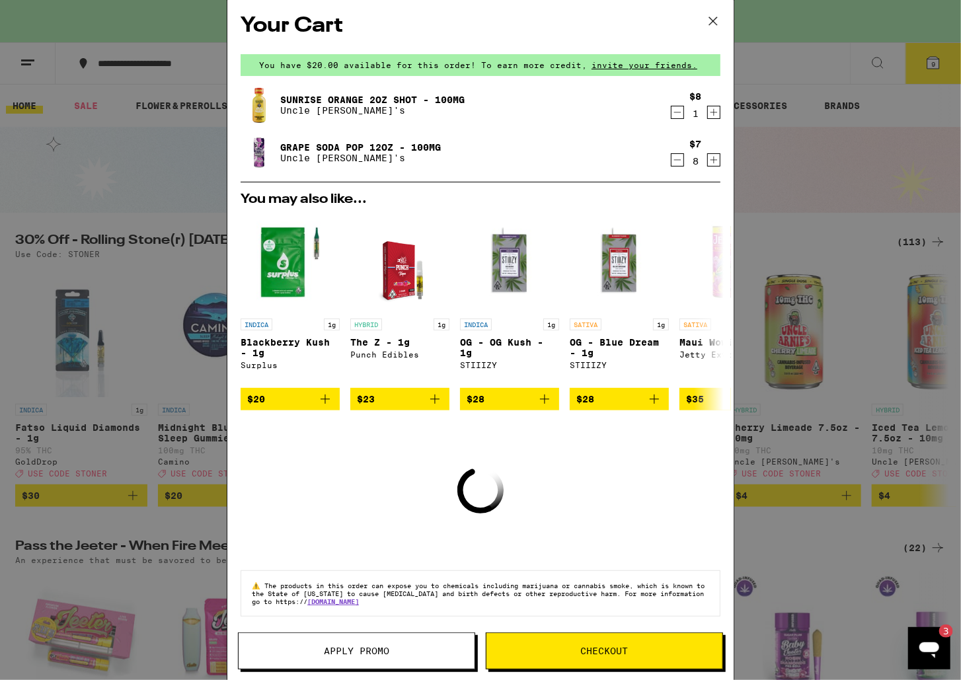
scroll to position [21, 0]
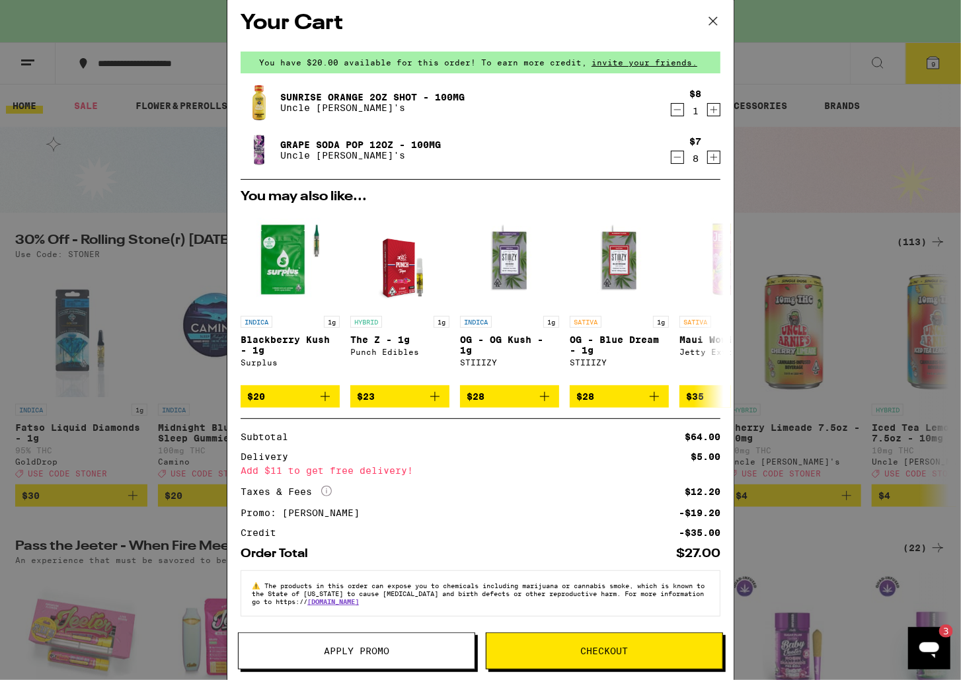
click at [675, 103] on button "Decrement" at bounding box center [677, 109] width 13 height 13
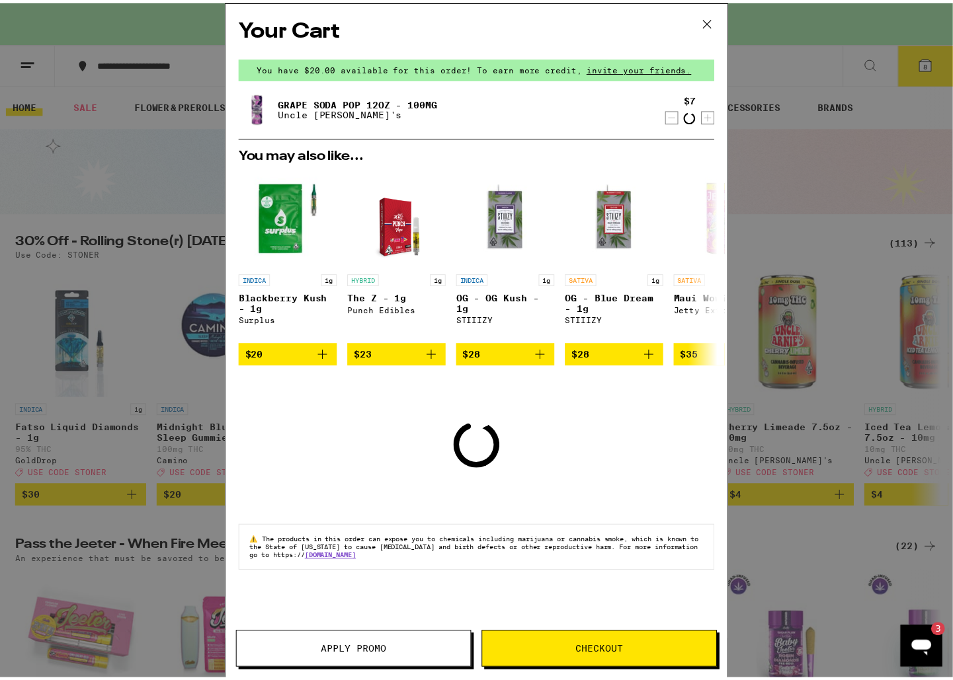
scroll to position [0, 0]
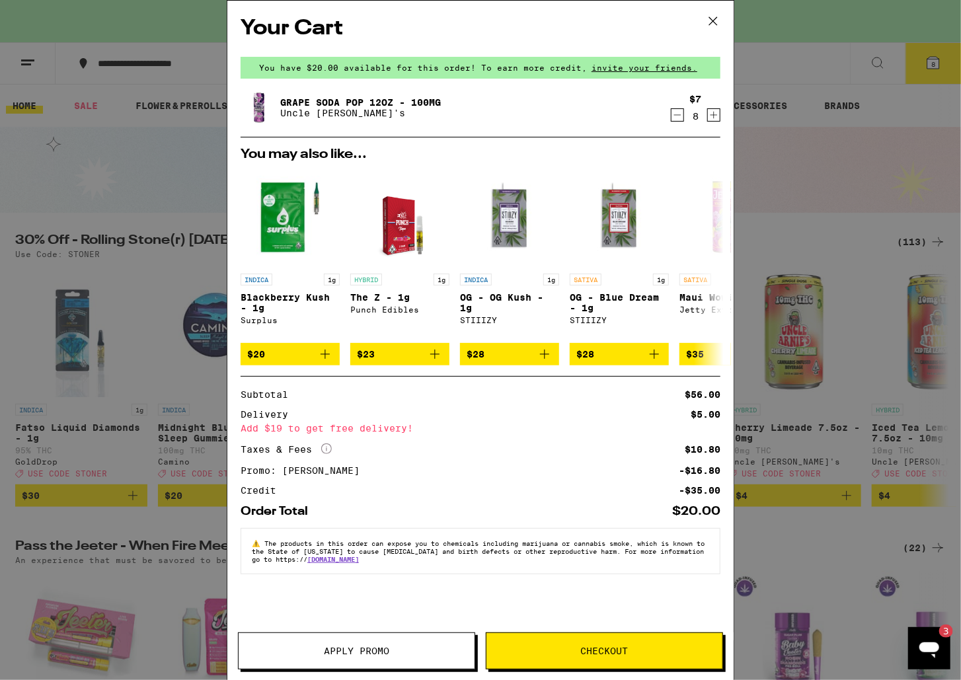
click at [710, 116] on icon "Increment" at bounding box center [714, 115] width 12 height 16
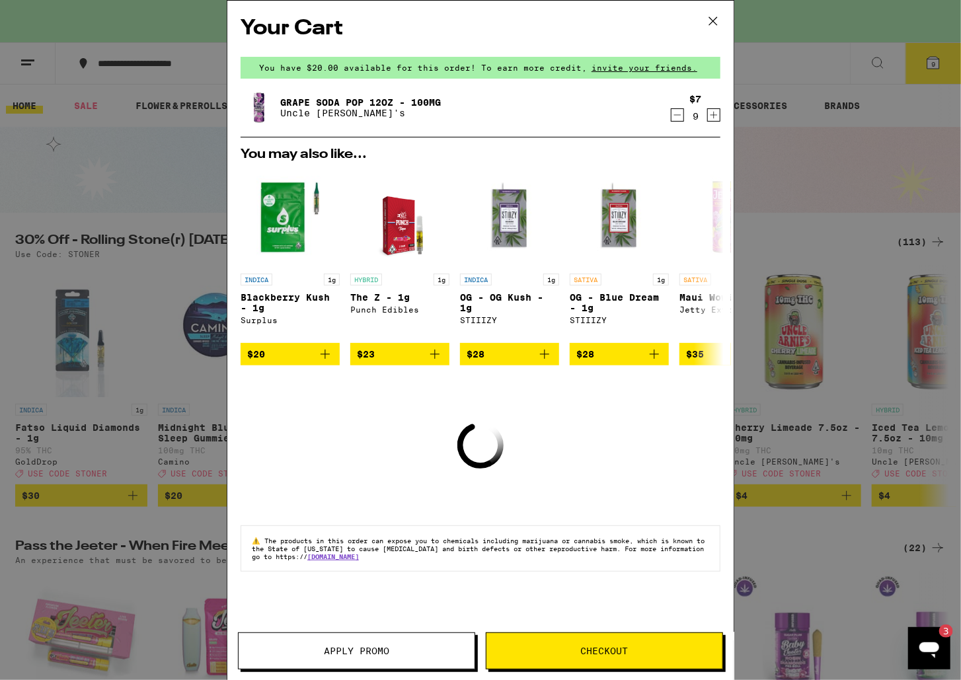
click at [710, 116] on icon "Increment" at bounding box center [714, 115] width 12 height 16
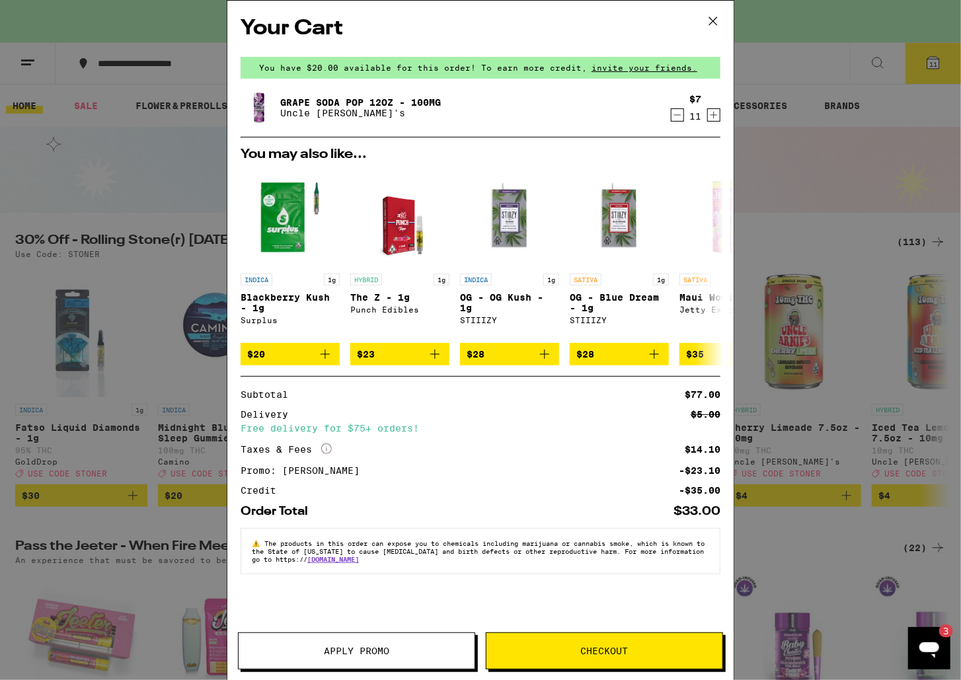
click at [584, 647] on span "Checkout" at bounding box center [605, 651] width 48 height 9
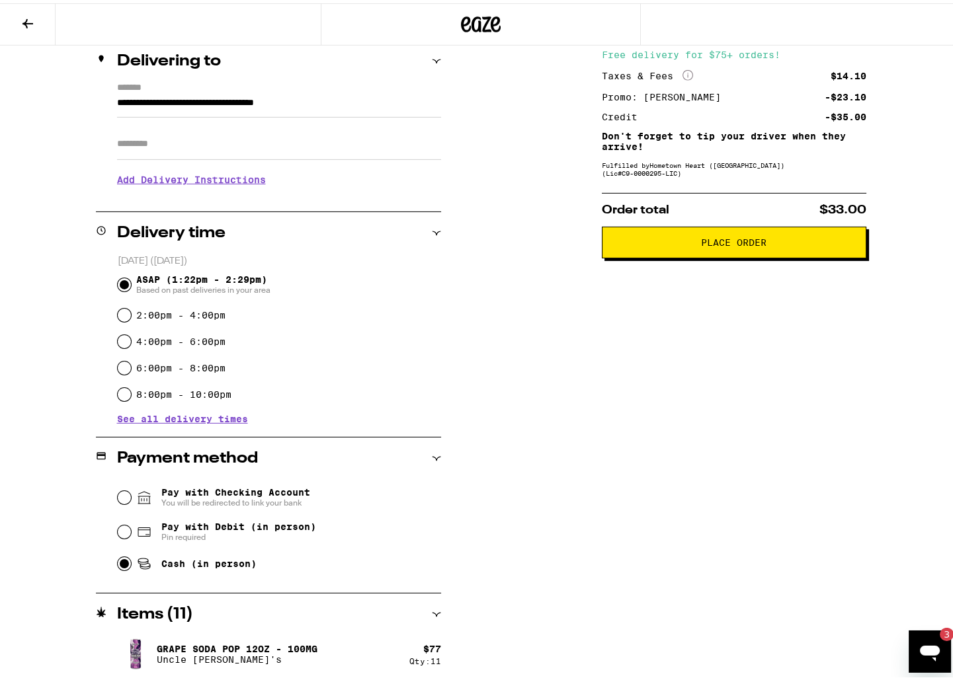
scroll to position [161, 0]
click at [646, 255] on button "Place Order" at bounding box center [734, 239] width 264 height 32
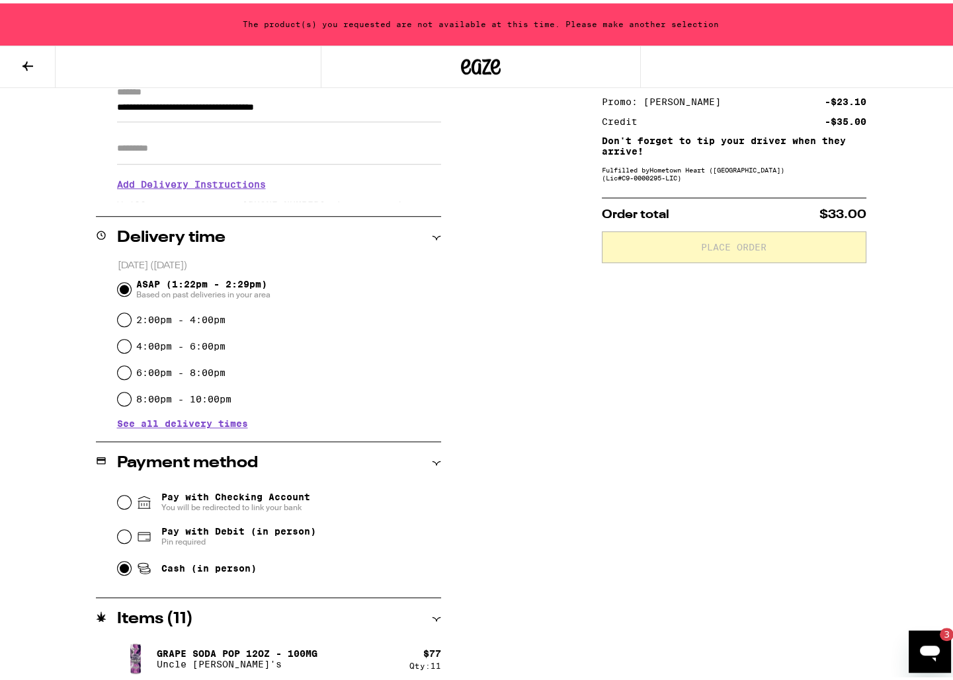
scroll to position [202, 0]
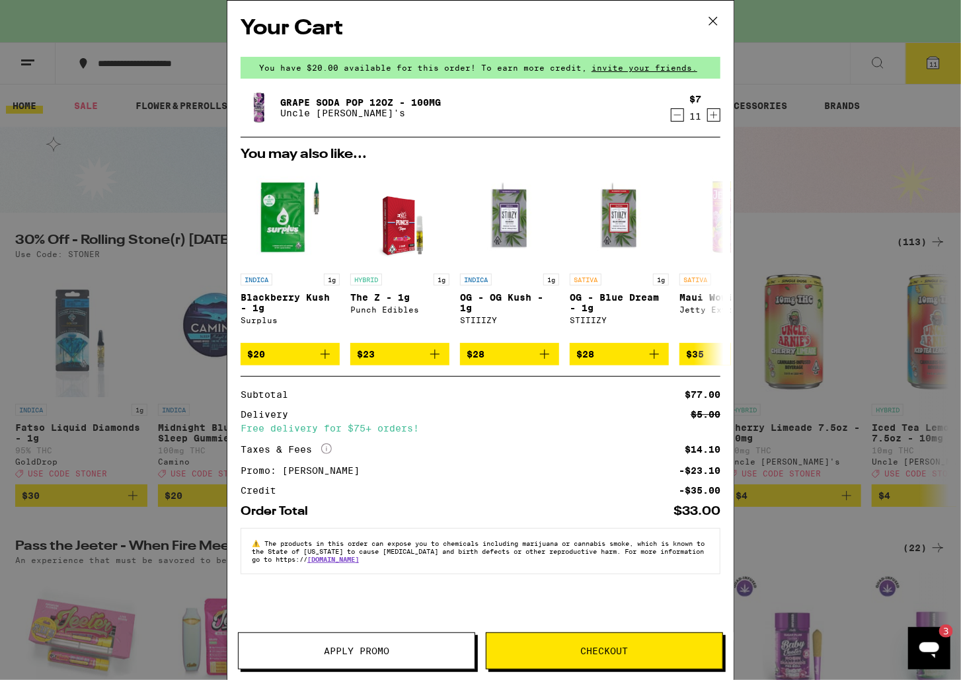
click at [715, 20] on icon at bounding box center [713, 21] width 20 height 20
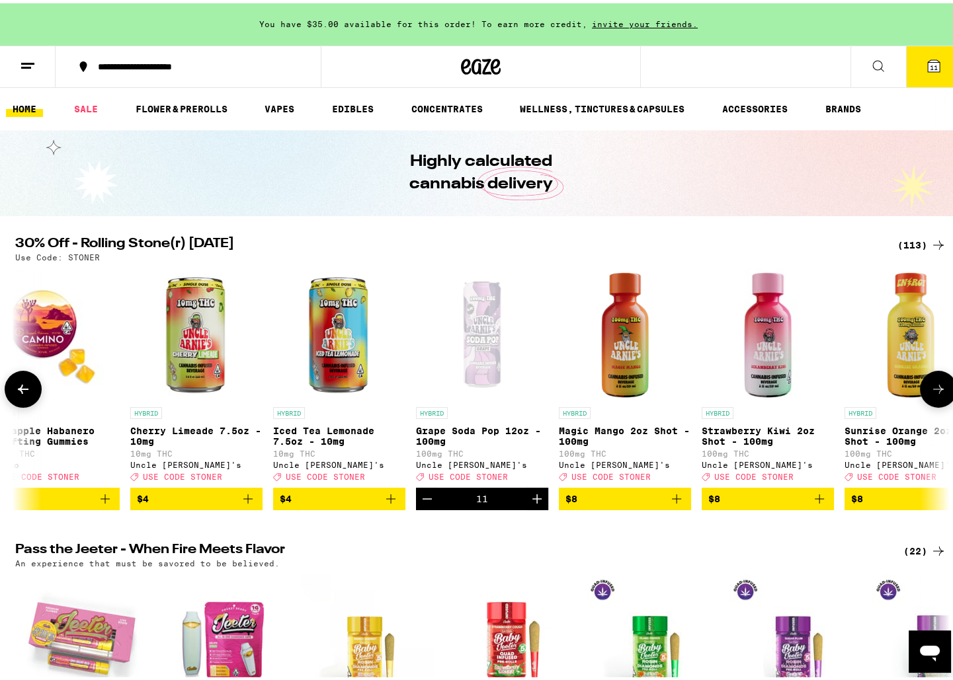
scroll to position [0, 624]
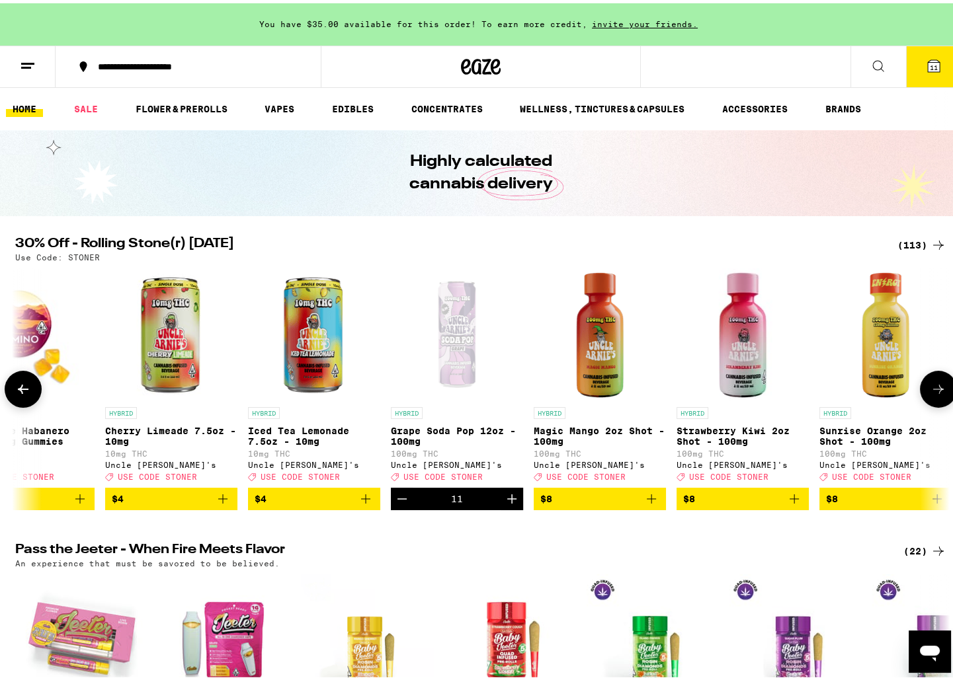
click at [397, 496] on icon "Decrement" at bounding box center [401, 496] width 9 height 0
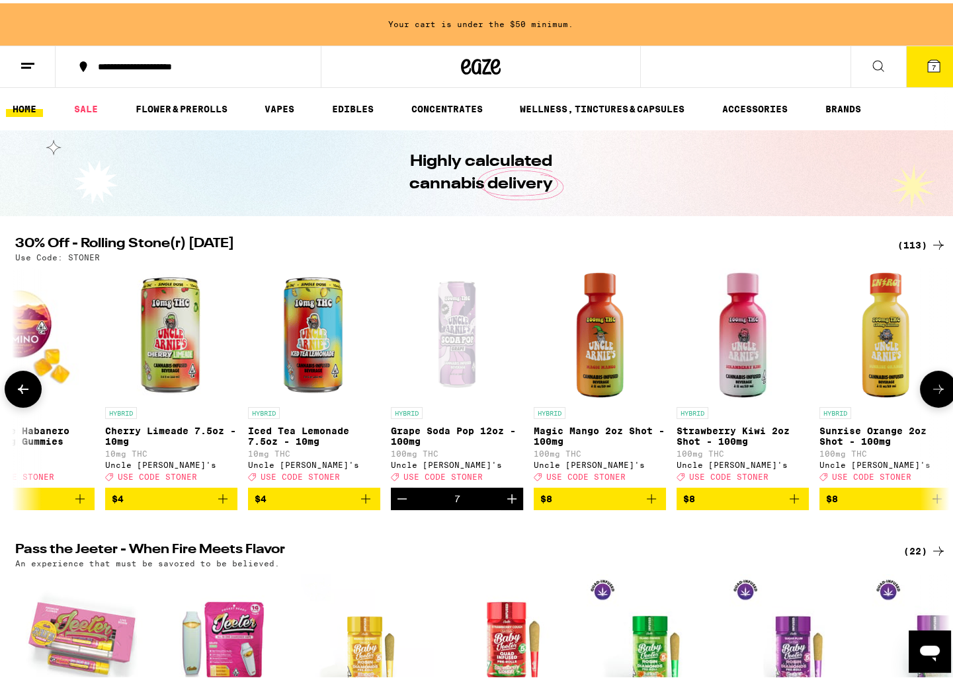
click at [397, 496] on icon "Decrement" at bounding box center [401, 496] width 9 height 0
click at [394, 504] on icon "Decrement" at bounding box center [402, 496] width 16 height 16
click at [395, 504] on icon "Decrement" at bounding box center [402, 496] width 16 height 16
click at [397, 504] on icon "Decrement" at bounding box center [402, 496] width 16 height 16
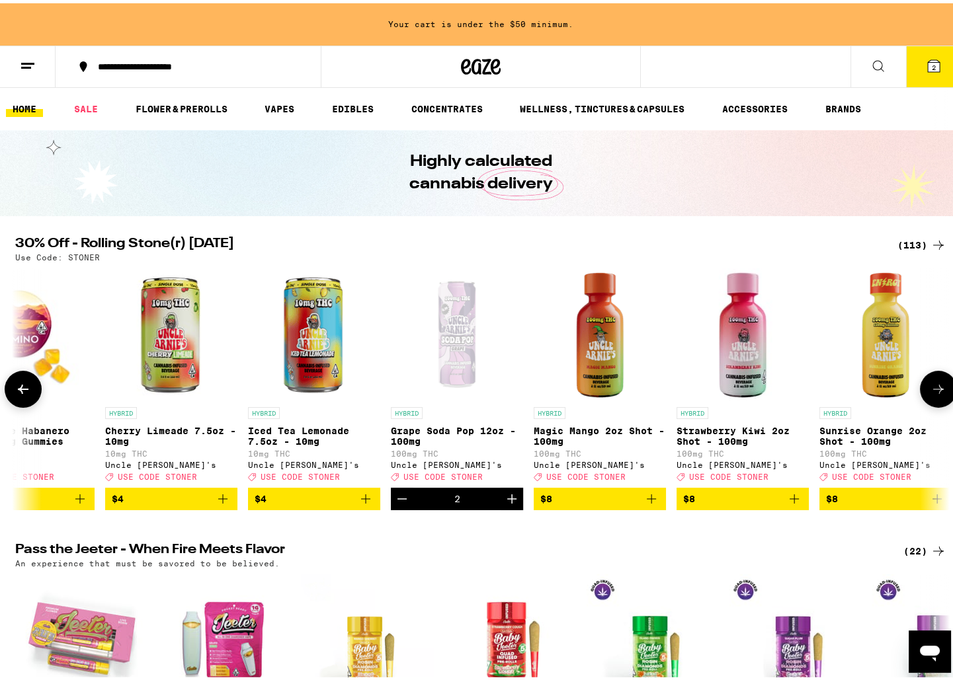
click at [397, 504] on icon "Decrement" at bounding box center [402, 496] width 16 height 16
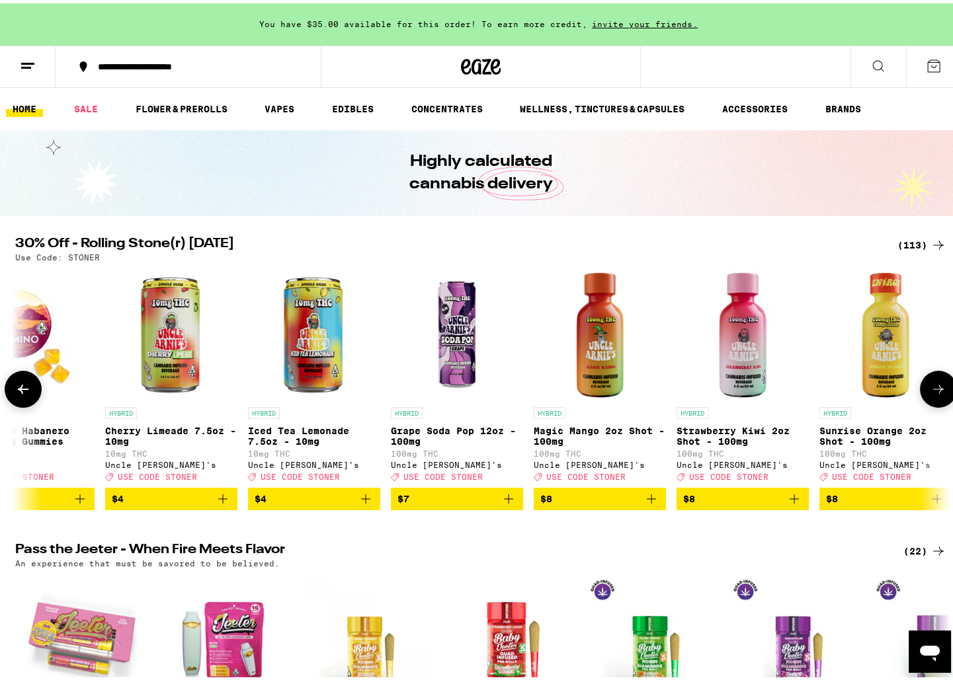
click at [501, 504] on icon "Add to bag" at bounding box center [509, 496] width 16 height 16
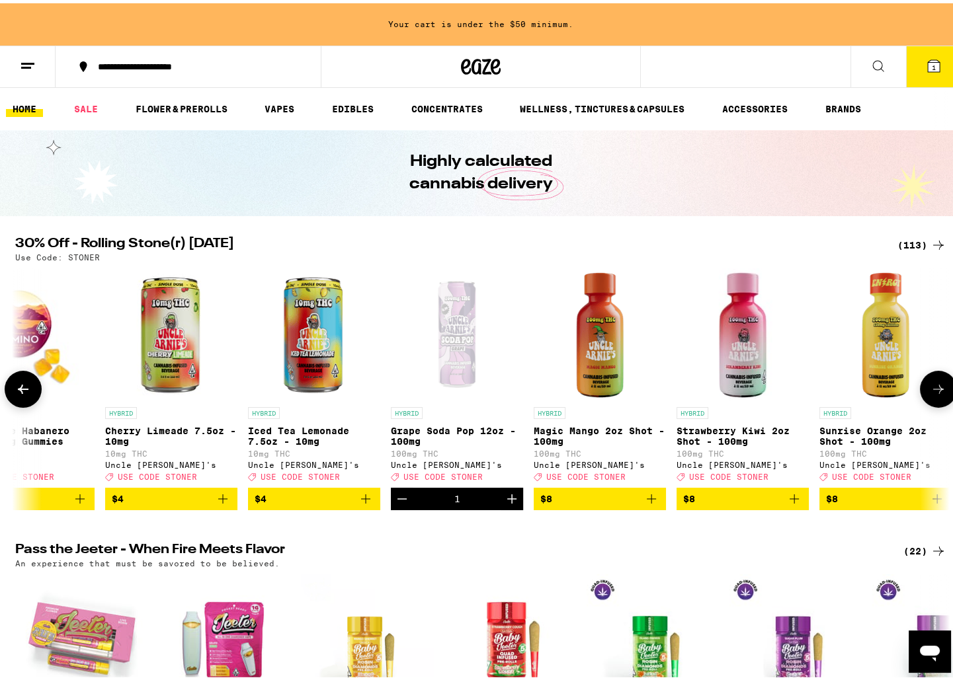
click at [501, 506] on button "Increment" at bounding box center [512, 496] width 22 height 22
click at [405, 504] on icon "Decrement" at bounding box center [402, 496] width 16 height 16
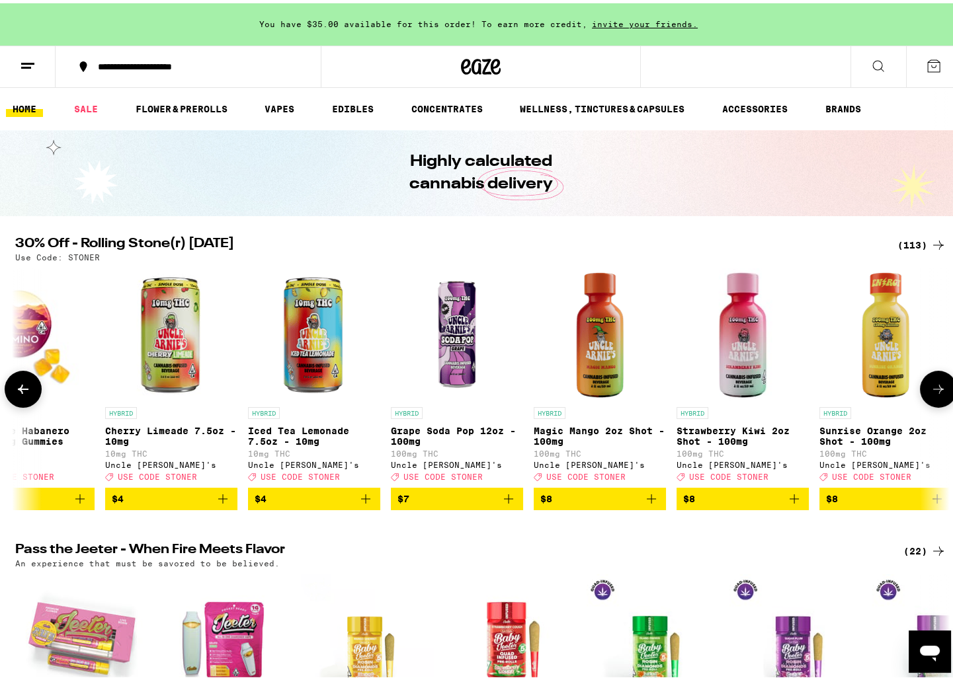
click at [645, 504] on icon "Add to bag" at bounding box center [651, 496] width 16 height 16
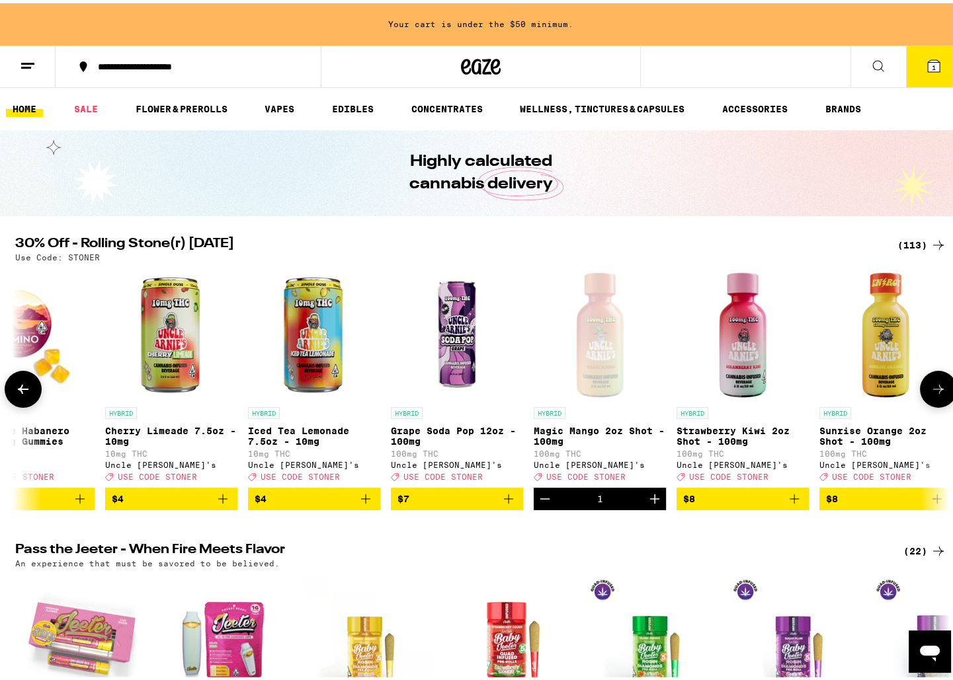
click at [791, 504] on icon "Add to bag" at bounding box center [794, 496] width 16 height 16
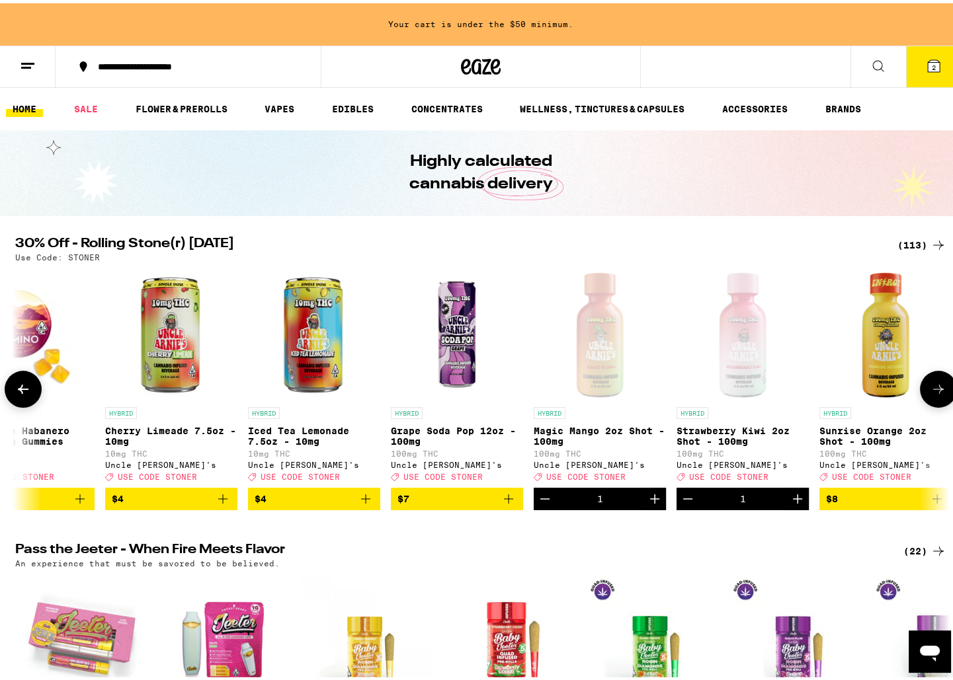
click at [932, 504] on icon "Add to bag" at bounding box center [937, 496] width 16 height 16
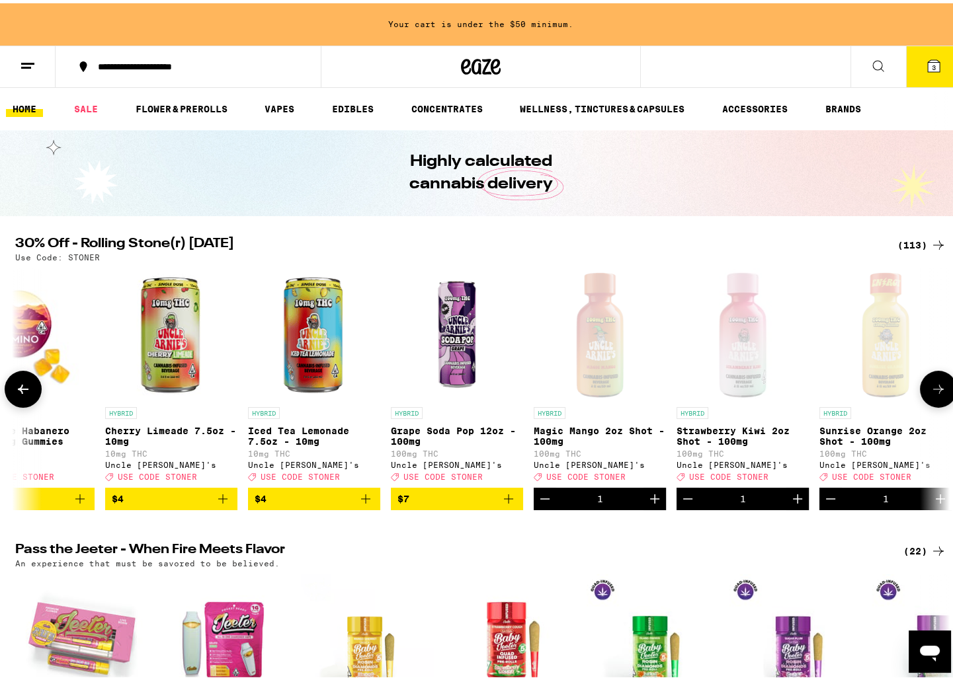
click at [650, 504] on icon "Increment" at bounding box center [655, 496] width 16 height 16
click at [543, 504] on icon "Decrement" at bounding box center [545, 496] width 16 height 16
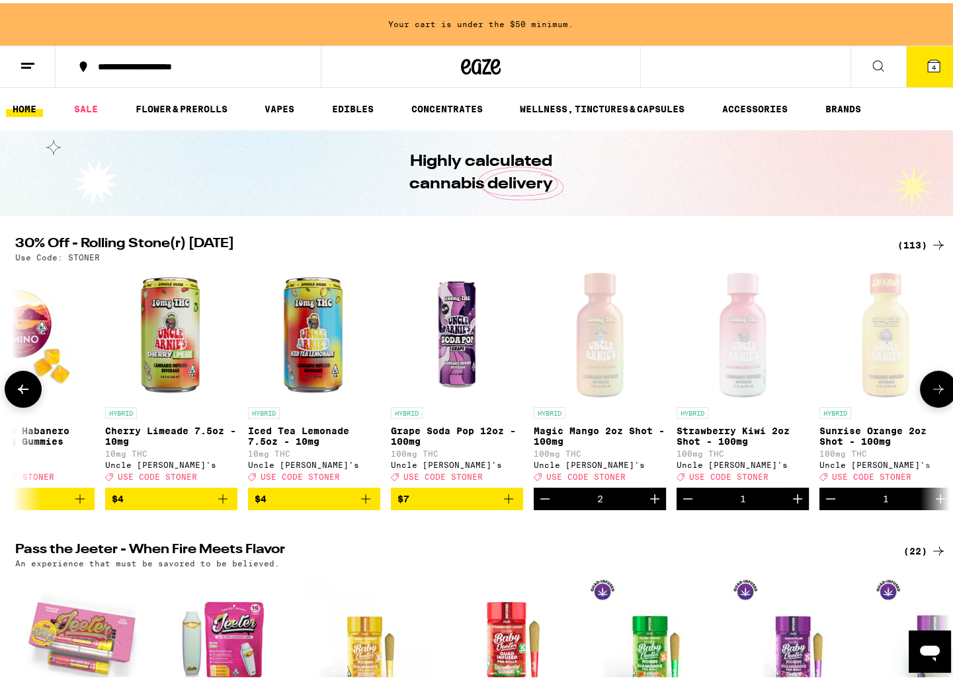
click at [542, 503] on icon "Decrement" at bounding box center [545, 496] width 16 height 16
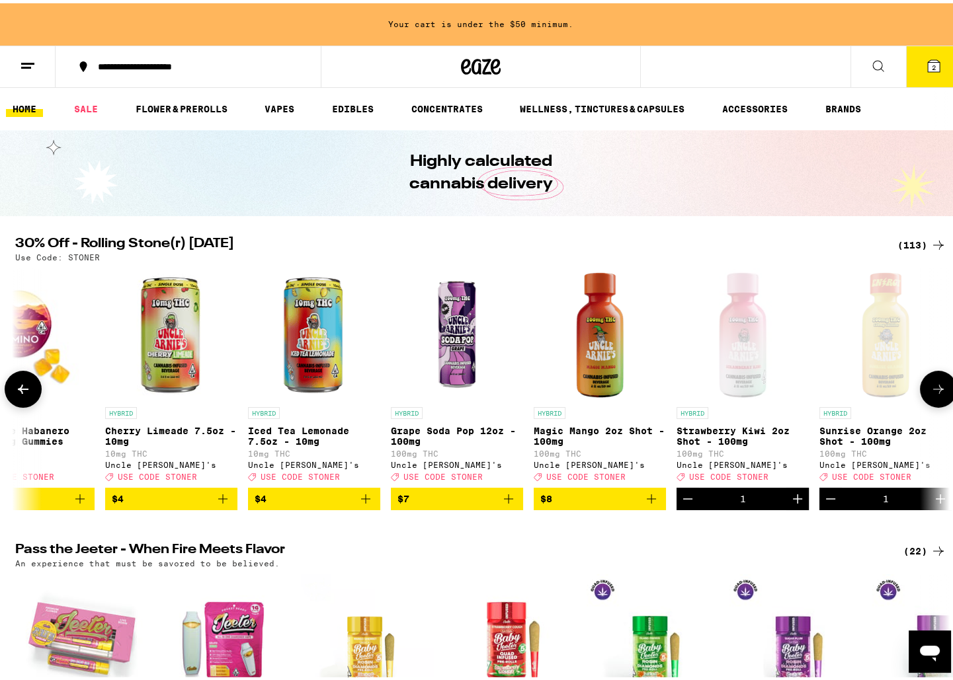
click at [686, 504] on icon "Decrement" at bounding box center [688, 496] width 16 height 16
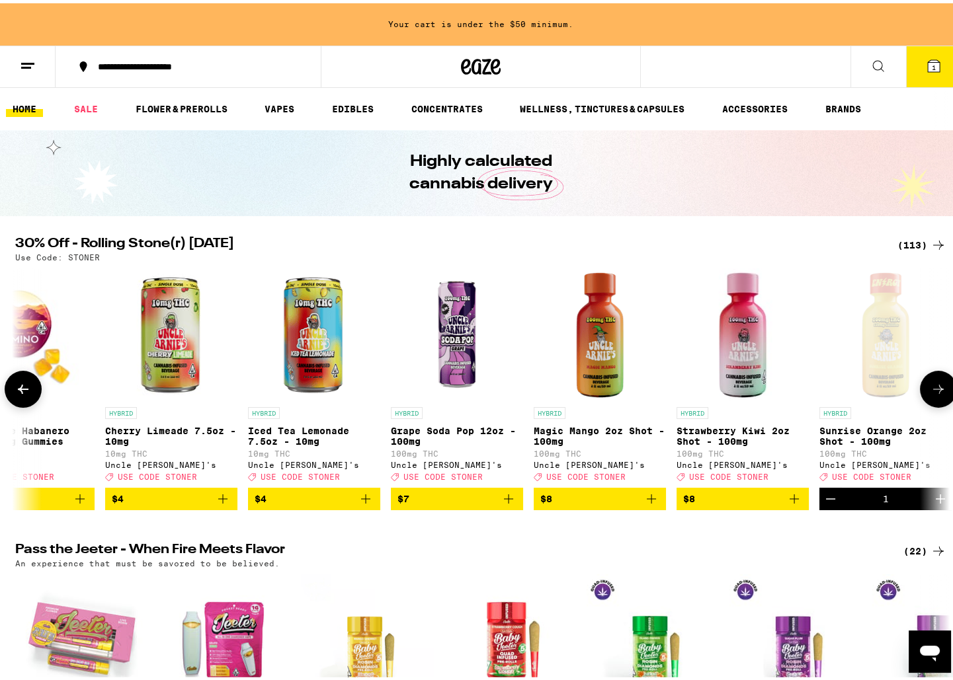
click at [831, 504] on icon "Decrement" at bounding box center [831, 496] width 16 height 16
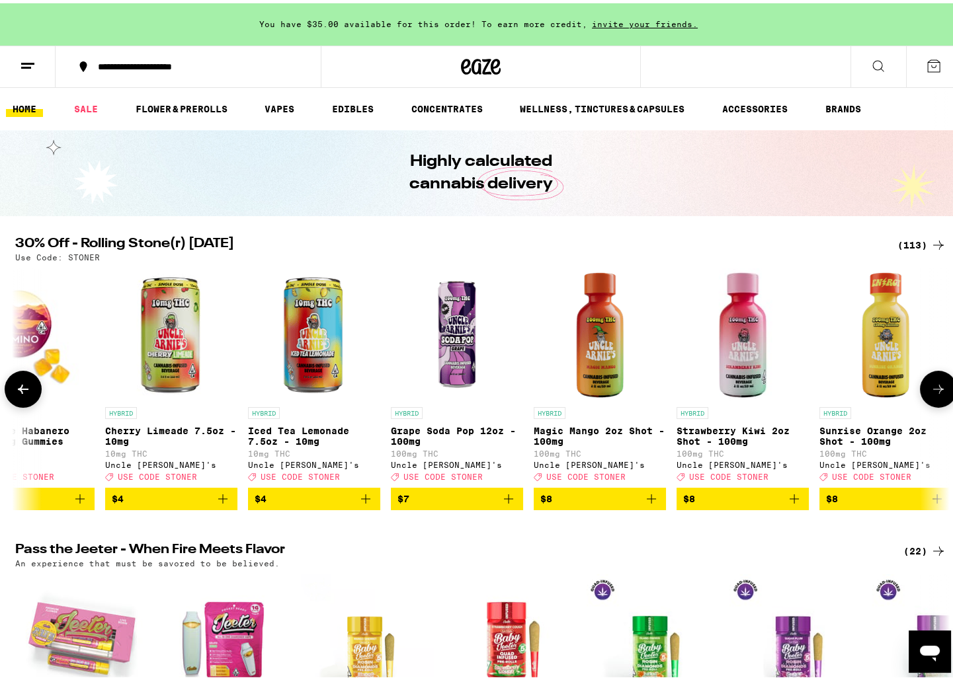
click at [938, 394] on icon at bounding box center [938, 386] width 16 height 16
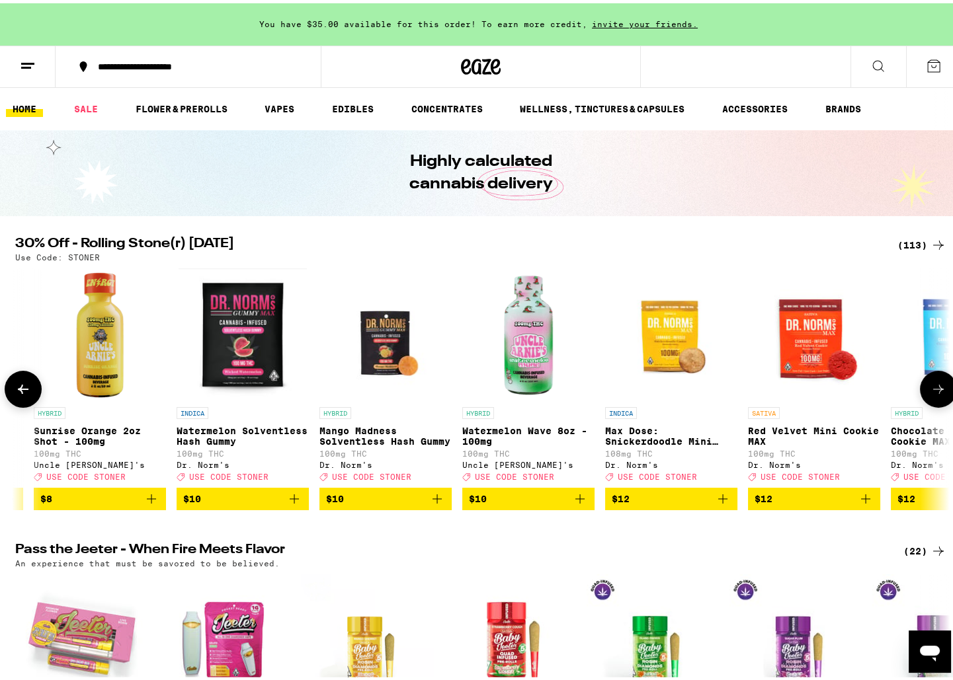
scroll to position [0, 1411]
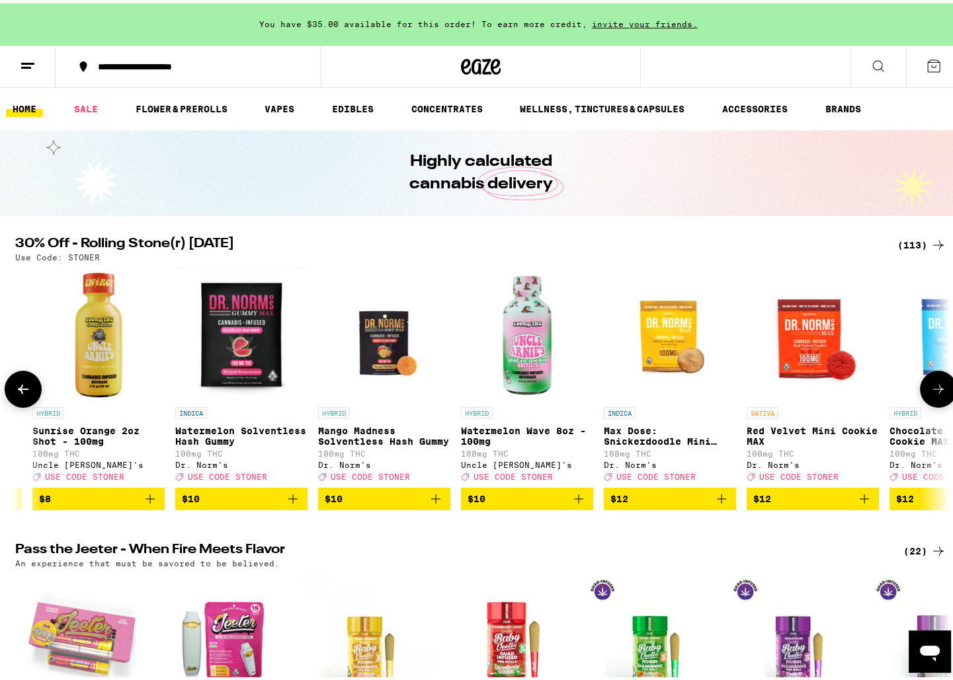
click at [543, 504] on span "$10" at bounding box center [526, 496] width 119 height 16
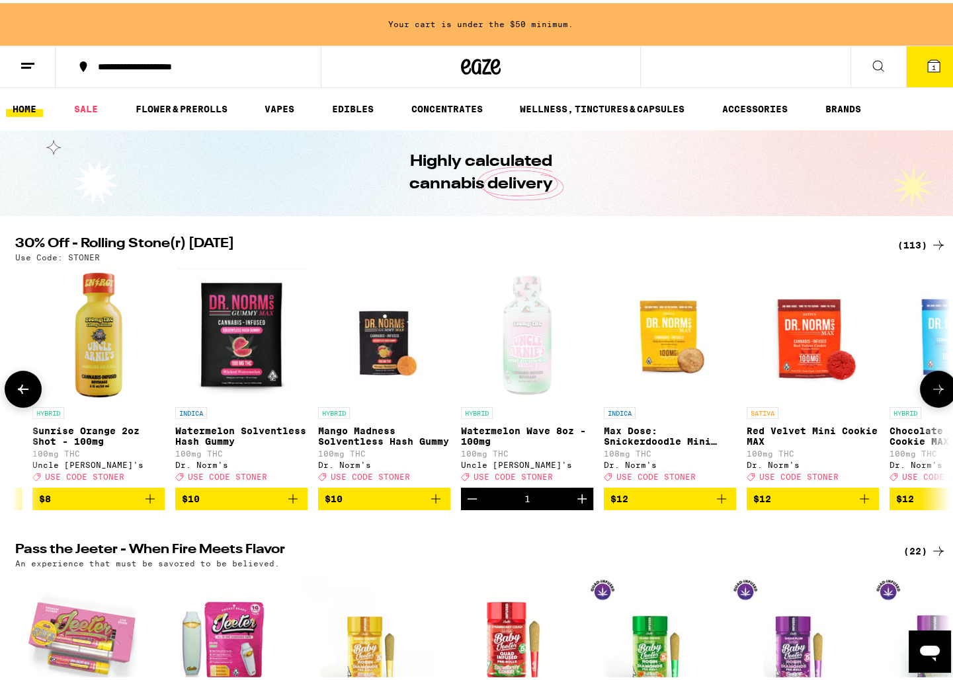
click at [543, 506] on div "1" at bounding box center [527, 496] width 132 height 22
click at [467, 496] on icon "Decrement" at bounding box center [471, 496] width 9 height 0
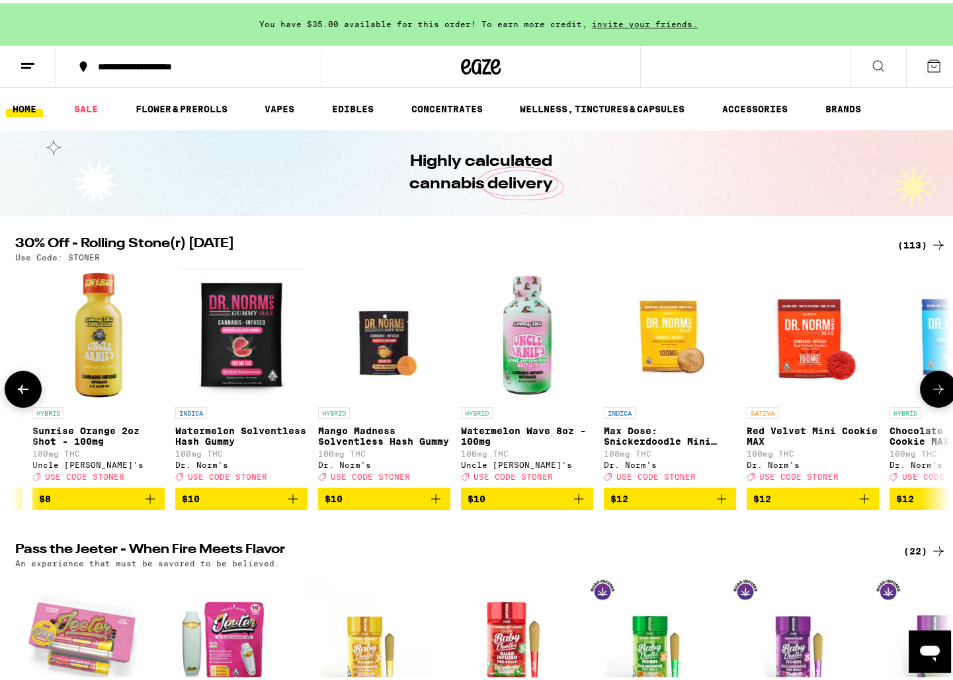
click at [926, 389] on button at bounding box center [938, 386] width 37 height 37
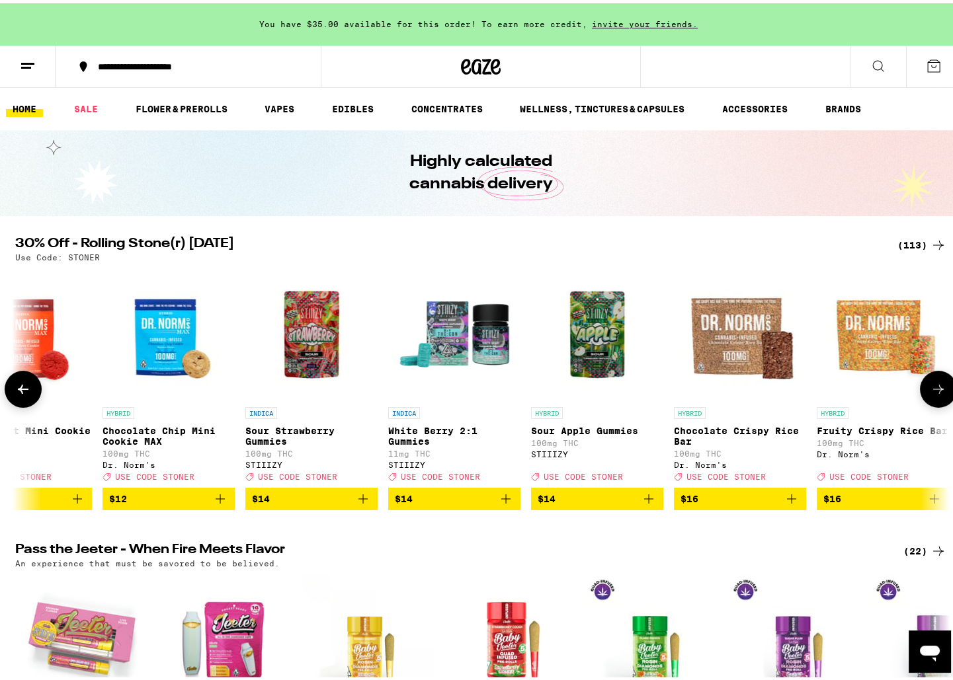
click at [923, 390] on button at bounding box center [938, 386] width 37 height 37
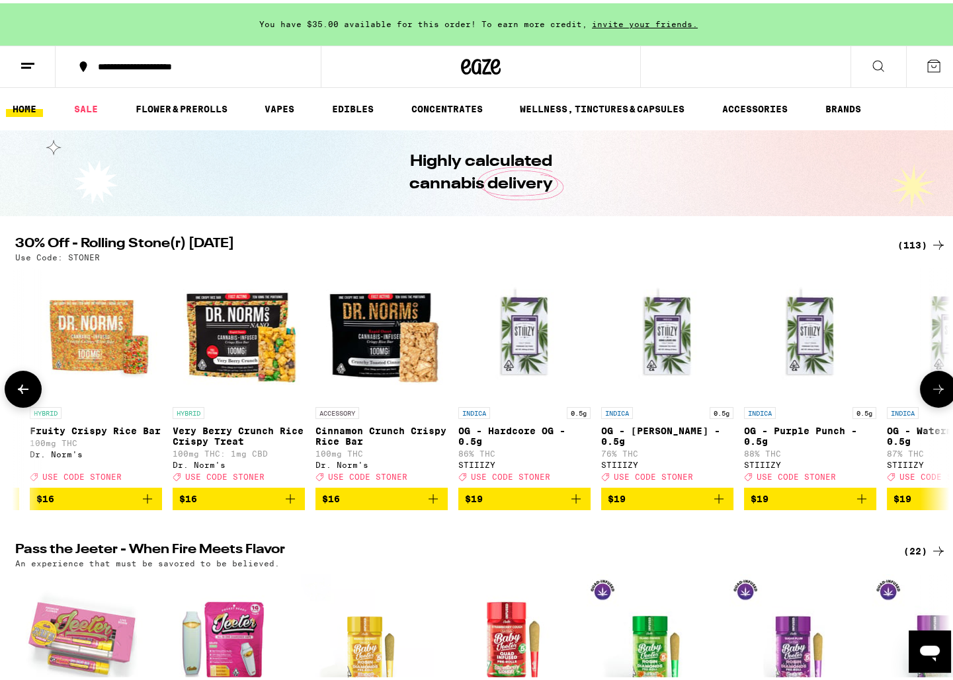
click at [923, 390] on button at bounding box center [938, 386] width 37 height 37
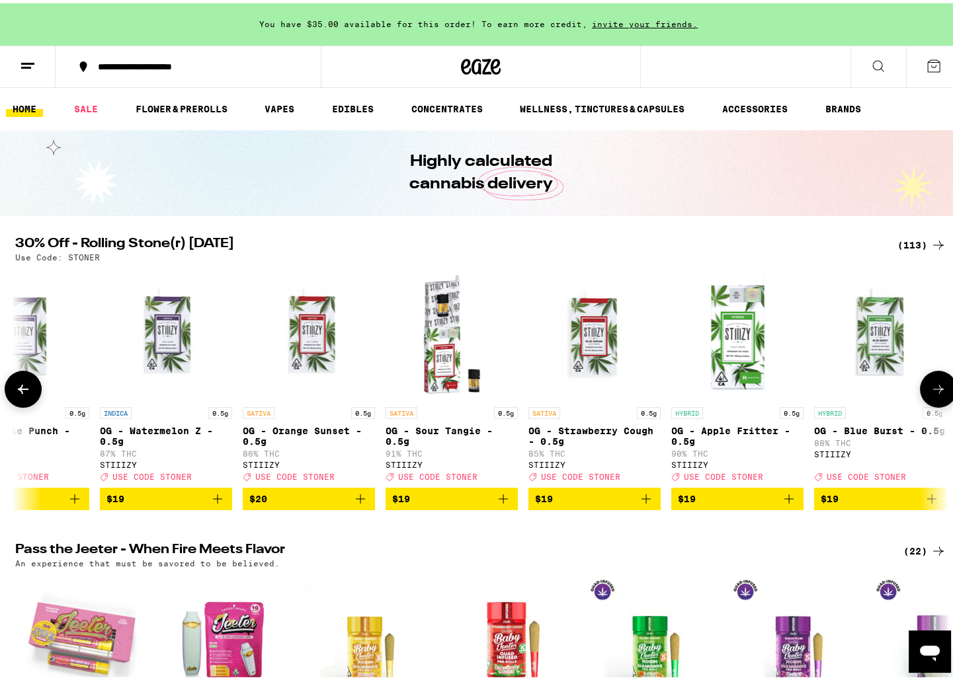
click at [923, 393] on button at bounding box center [938, 386] width 37 height 37
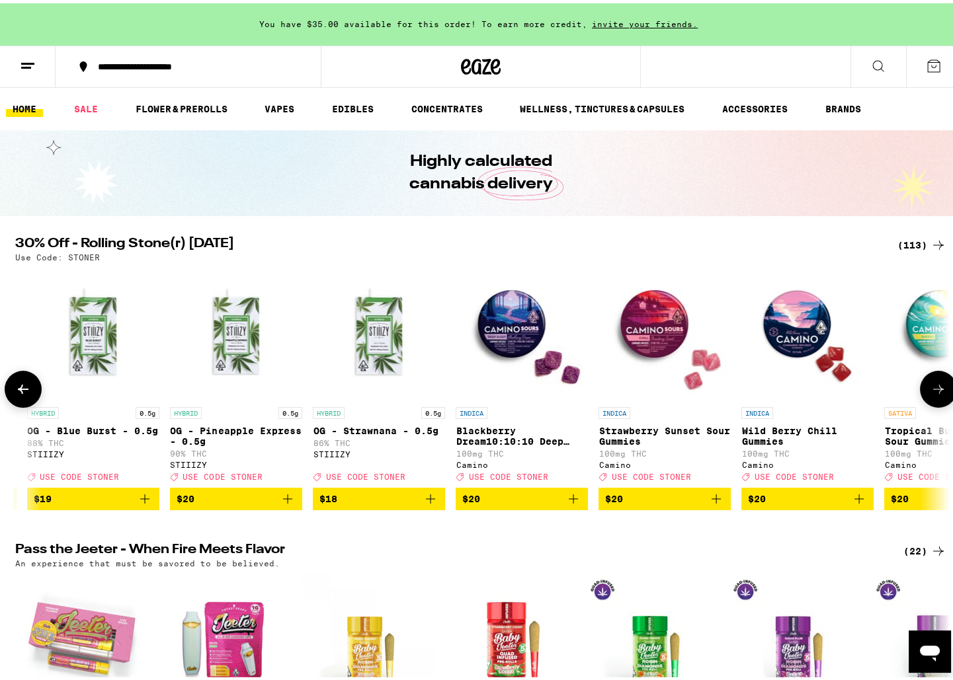
click at [926, 398] on button at bounding box center [938, 386] width 37 height 37
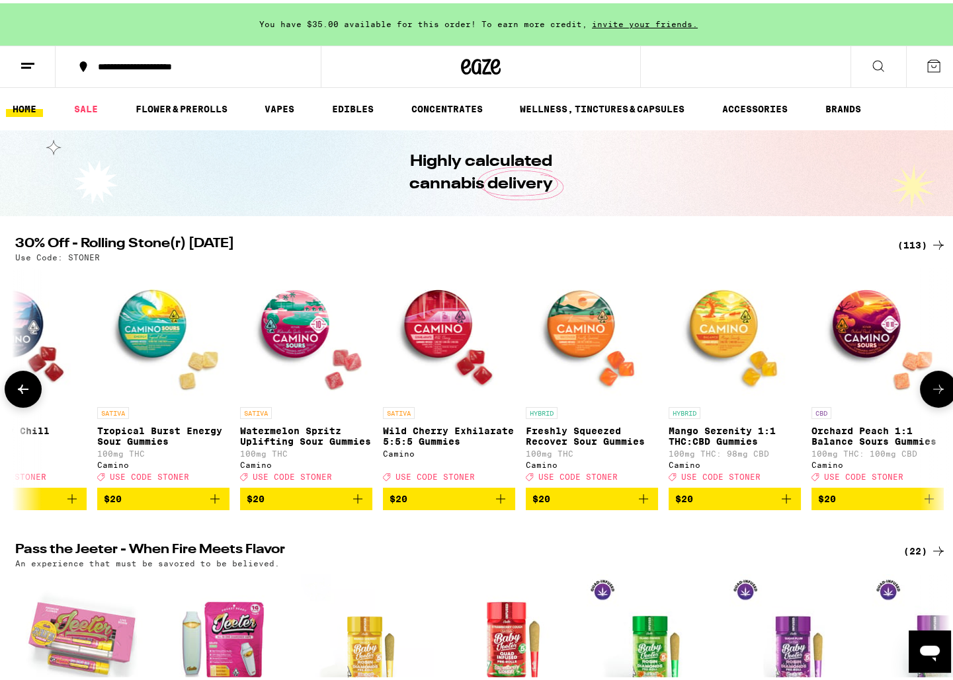
click at [925, 399] on button at bounding box center [938, 386] width 37 height 37
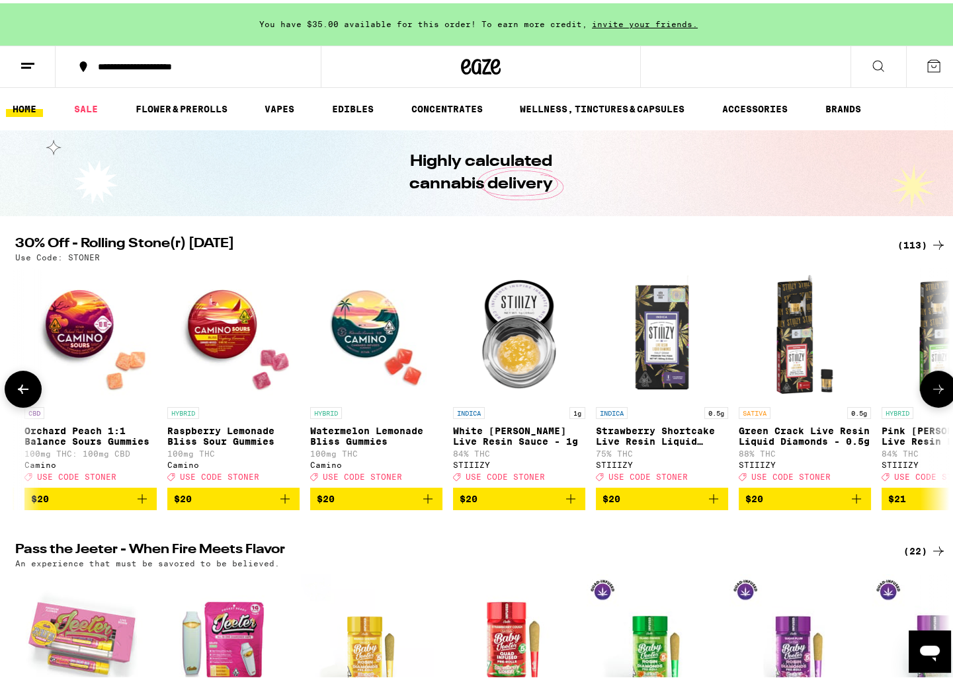
scroll to position [0, 6132]
click at [925, 399] on button at bounding box center [938, 386] width 37 height 37
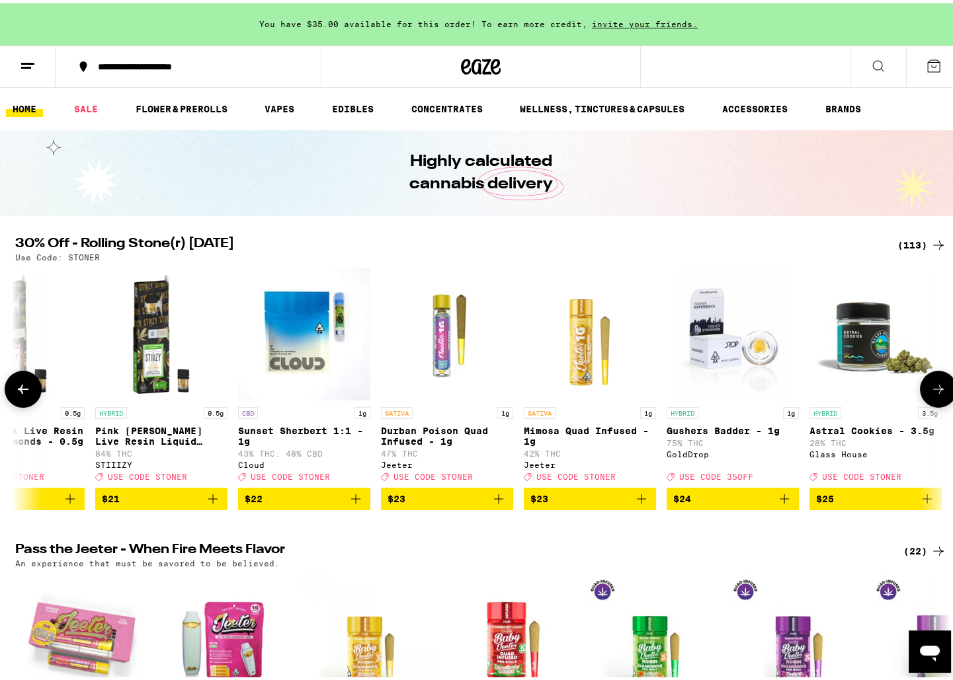
scroll to position [0, 6919]
click at [925, 399] on button at bounding box center [938, 386] width 37 height 37
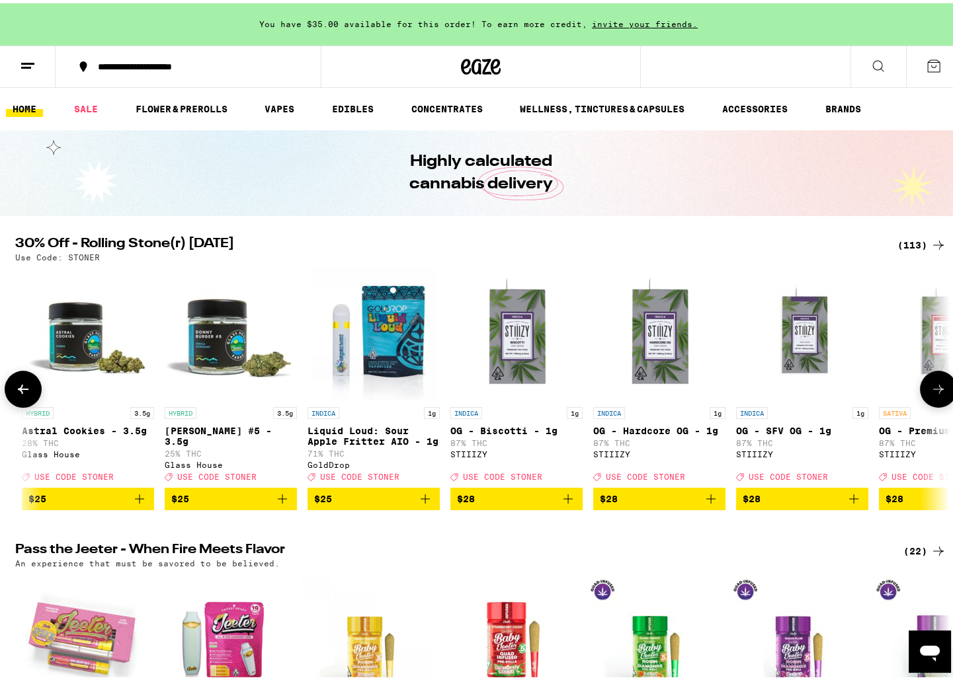
click at [925, 399] on button at bounding box center [938, 386] width 37 height 37
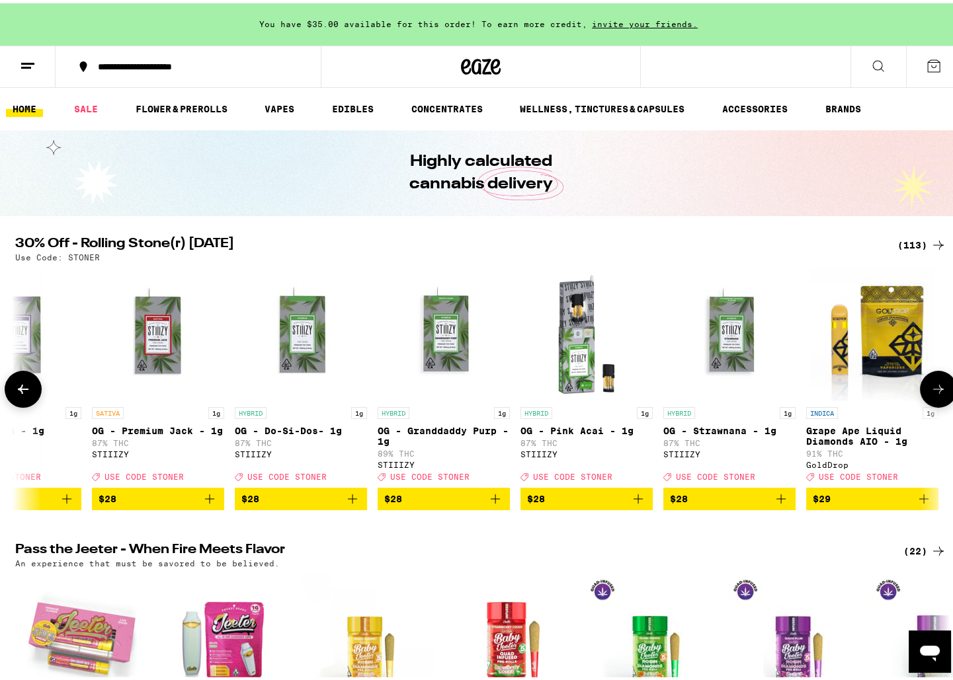
click at [925, 399] on button at bounding box center [938, 386] width 37 height 37
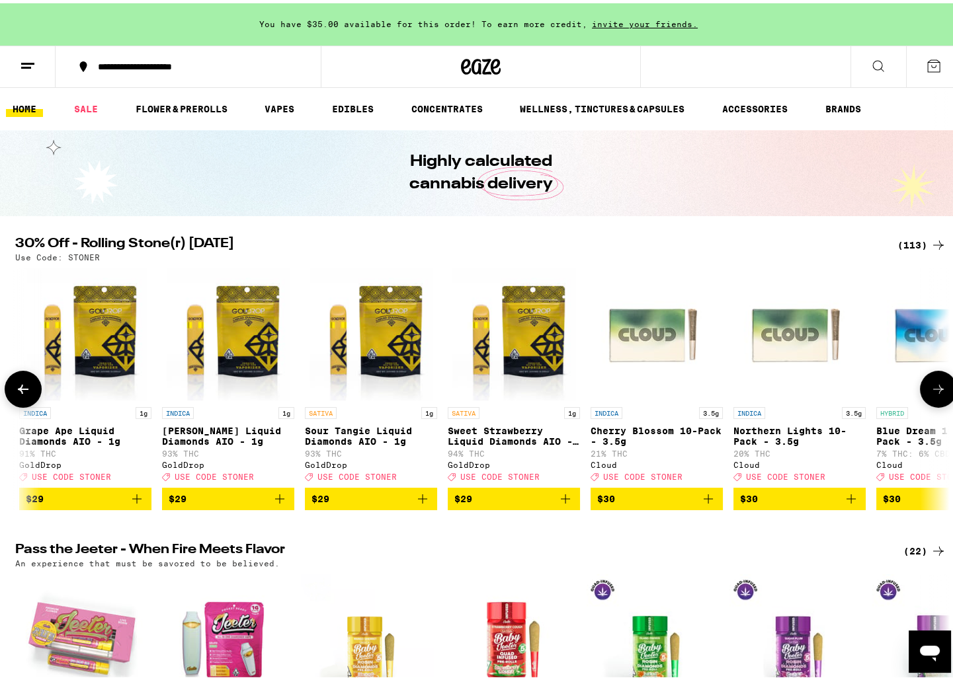
scroll to position [0, 9279]
click at [932, 391] on icon at bounding box center [938, 386] width 16 height 16
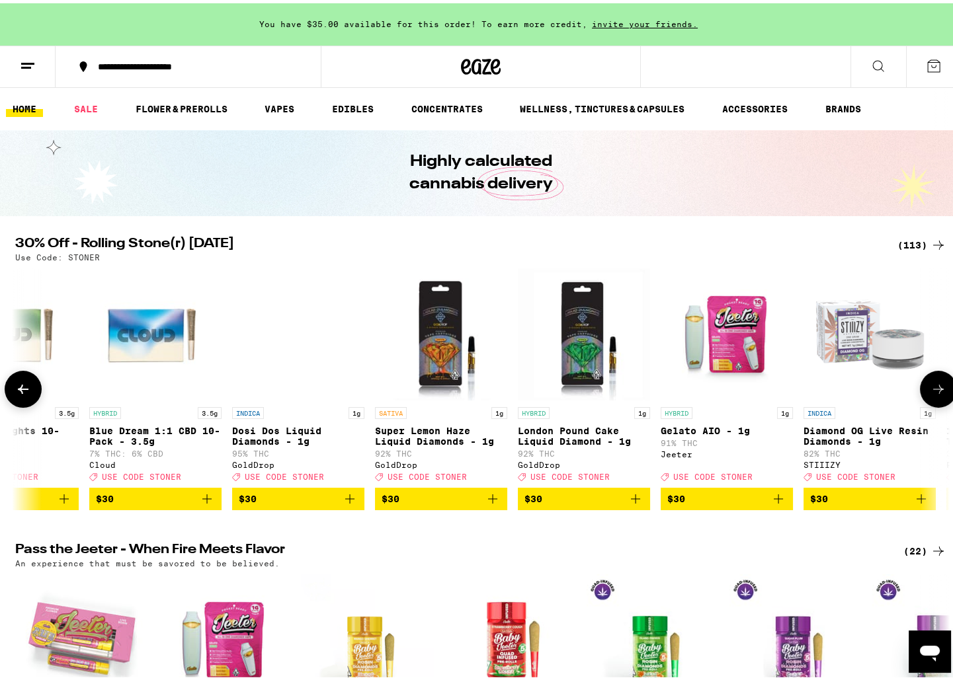
scroll to position [0, 10066]
click at [932, 393] on icon at bounding box center [938, 386] width 16 height 16
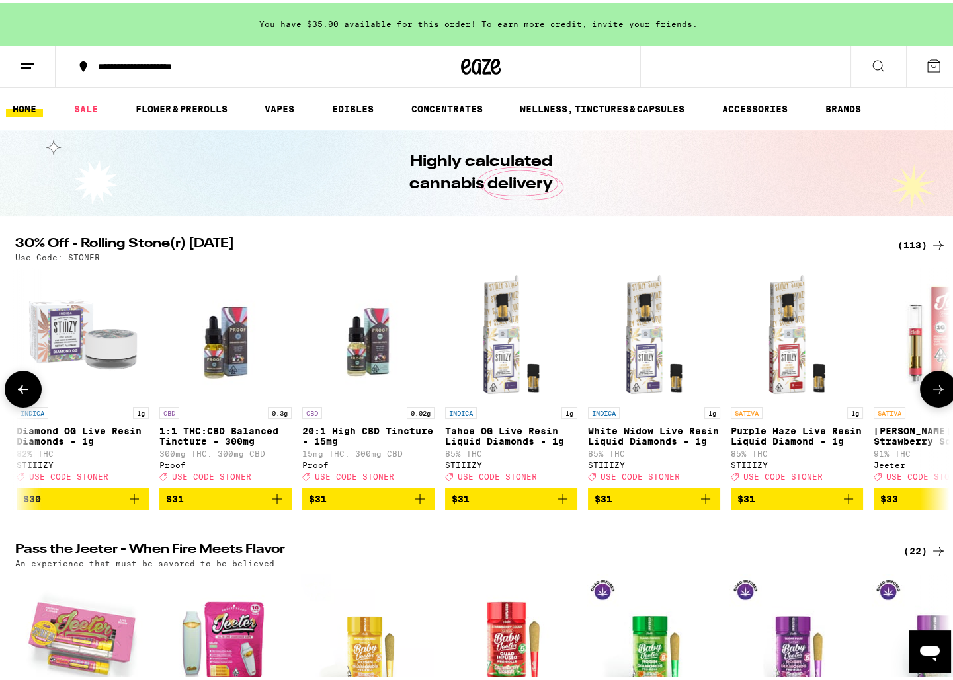
scroll to position [0, 10853]
click at [932, 393] on icon at bounding box center [938, 386] width 16 height 16
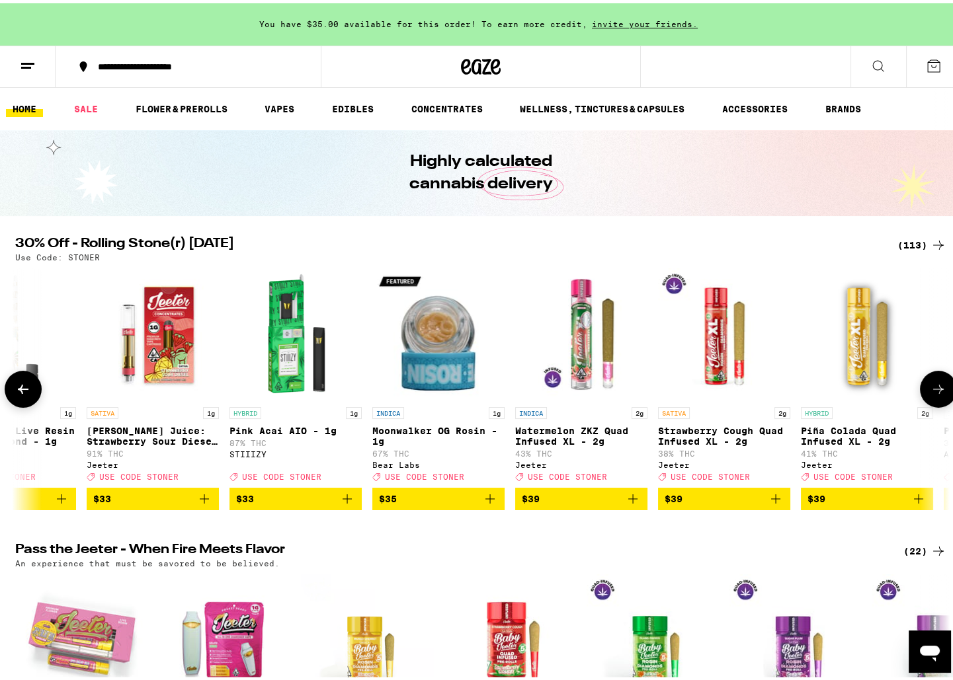
scroll to position [0, 11639]
click at [20, 394] on icon at bounding box center [23, 386] width 16 height 16
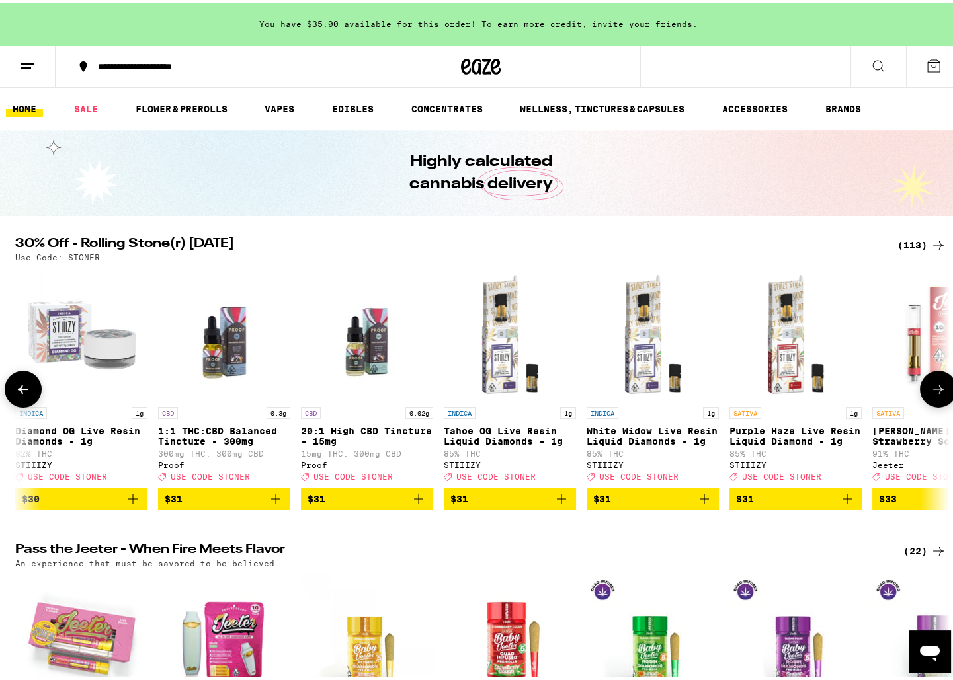
scroll to position [0, 10853]
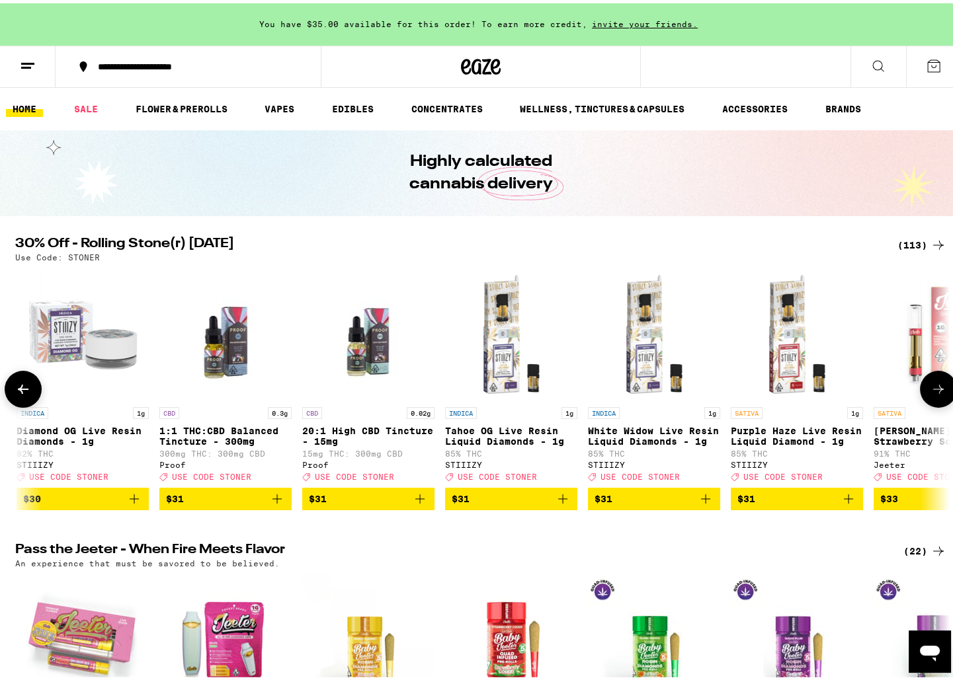
click at [20, 394] on icon at bounding box center [23, 386] width 16 height 16
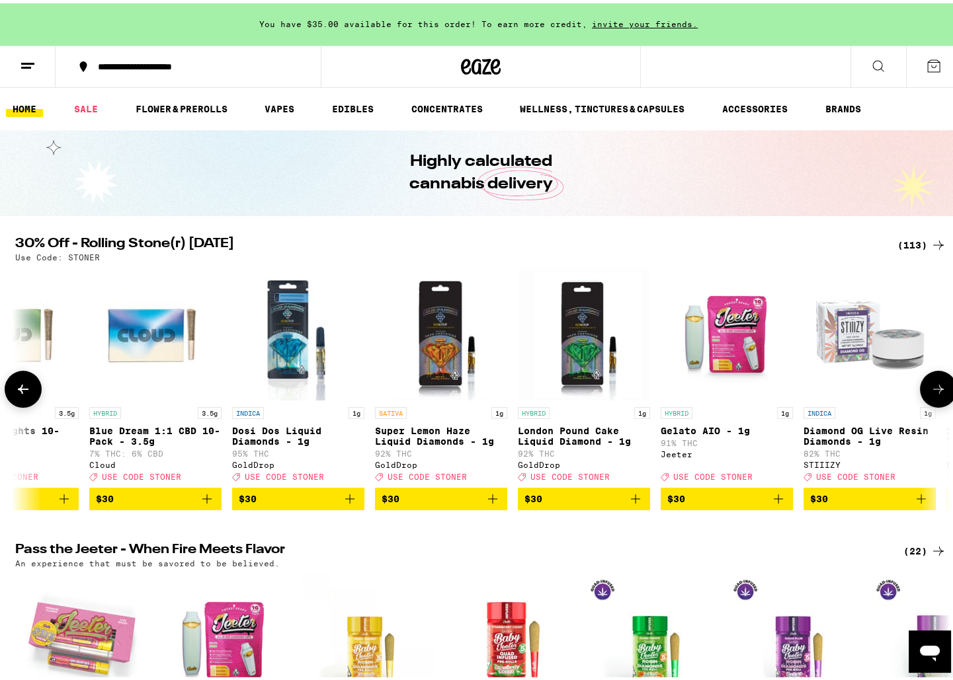
scroll to position [0, 10066]
click at [22, 393] on icon at bounding box center [23, 386] width 16 height 16
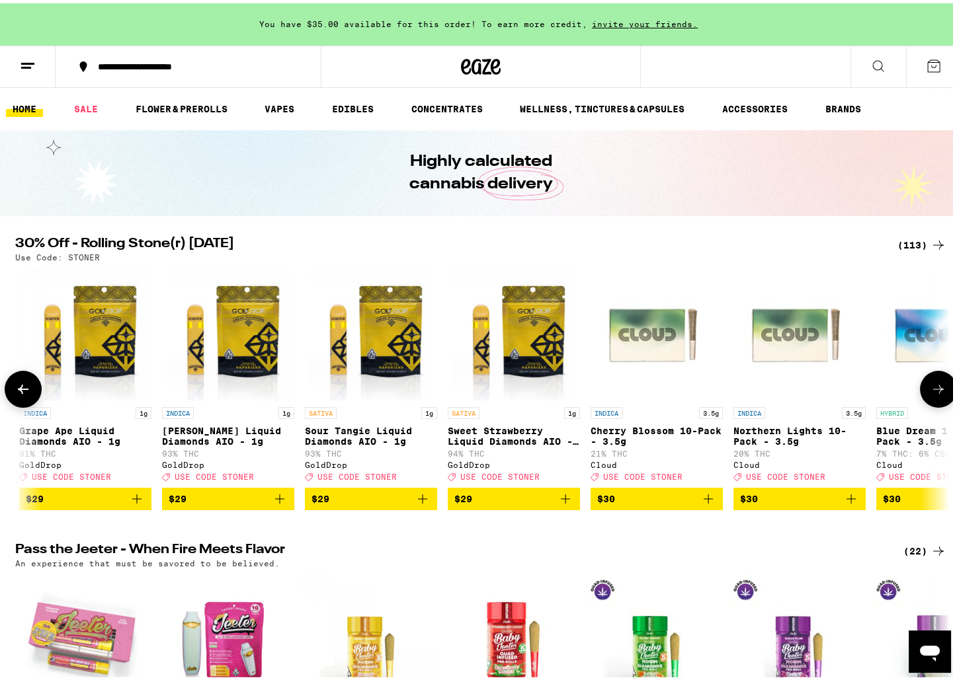
click at [22, 393] on icon at bounding box center [23, 386] width 16 height 16
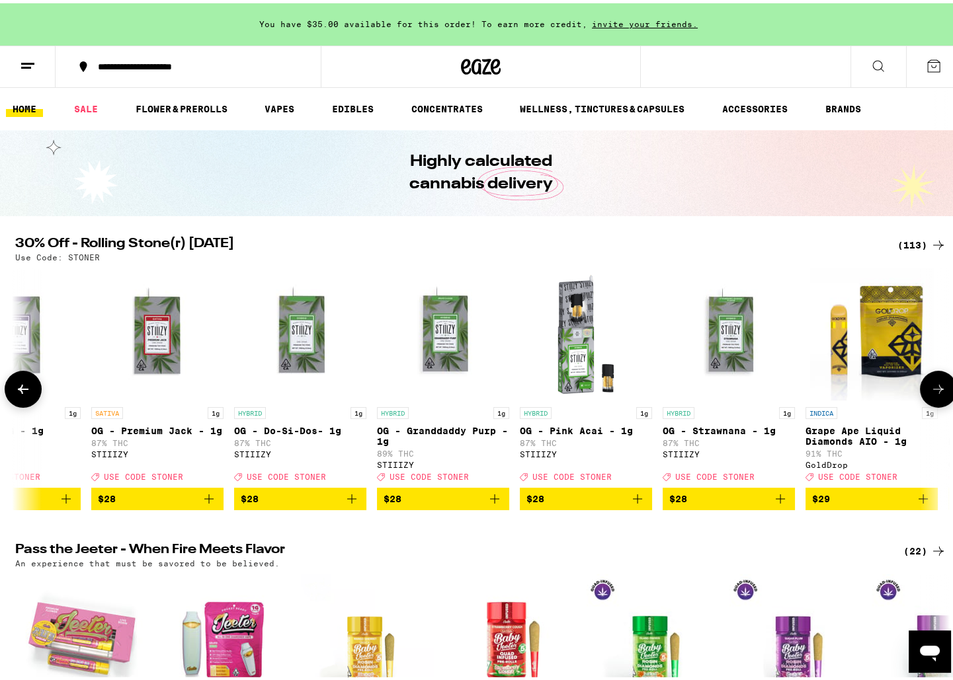
click at [22, 393] on icon at bounding box center [23, 386] width 16 height 16
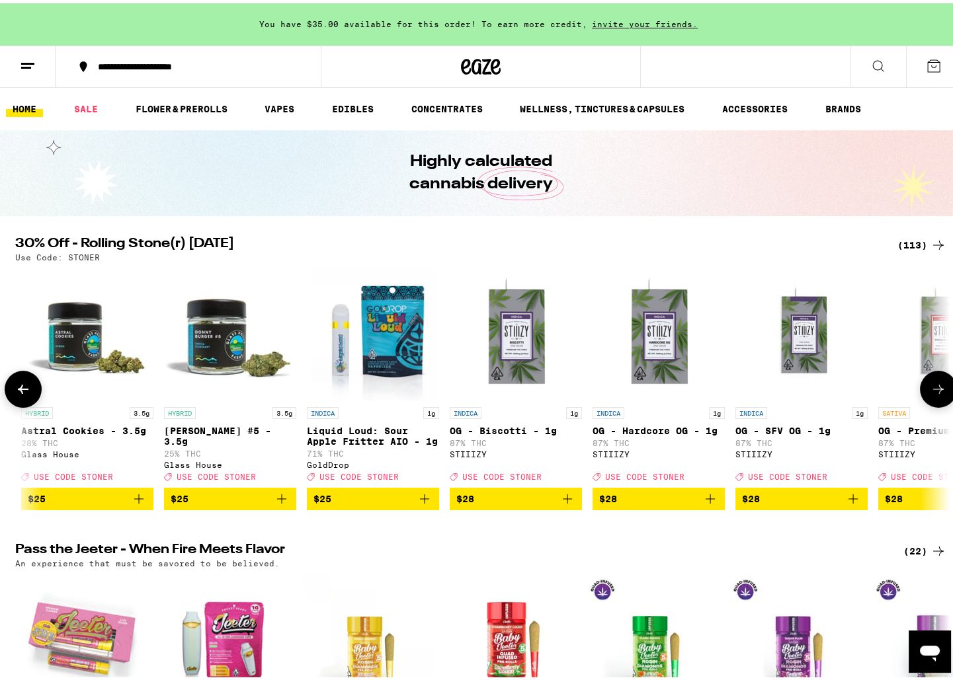
click at [22, 393] on icon at bounding box center [23, 386] width 16 height 16
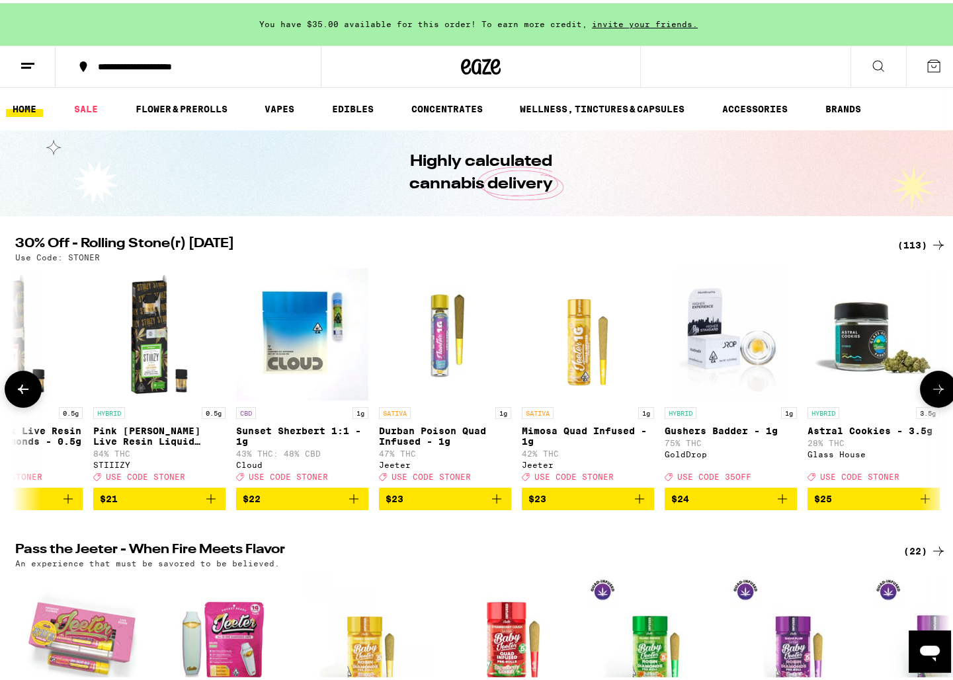
click at [22, 393] on icon at bounding box center [23, 386] width 16 height 16
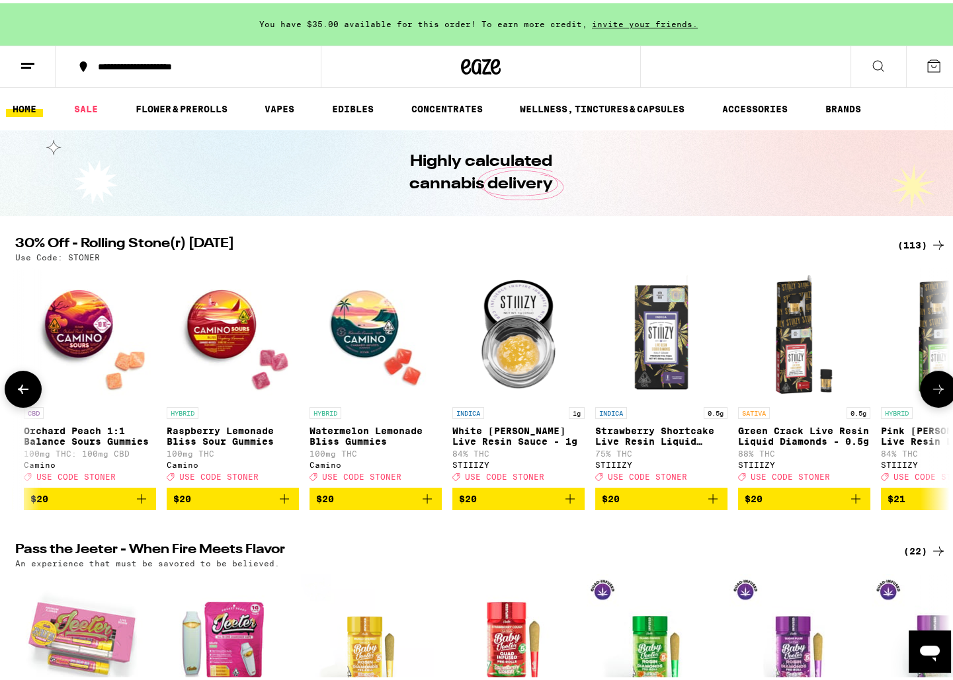
click at [22, 393] on icon at bounding box center [23, 386] width 16 height 16
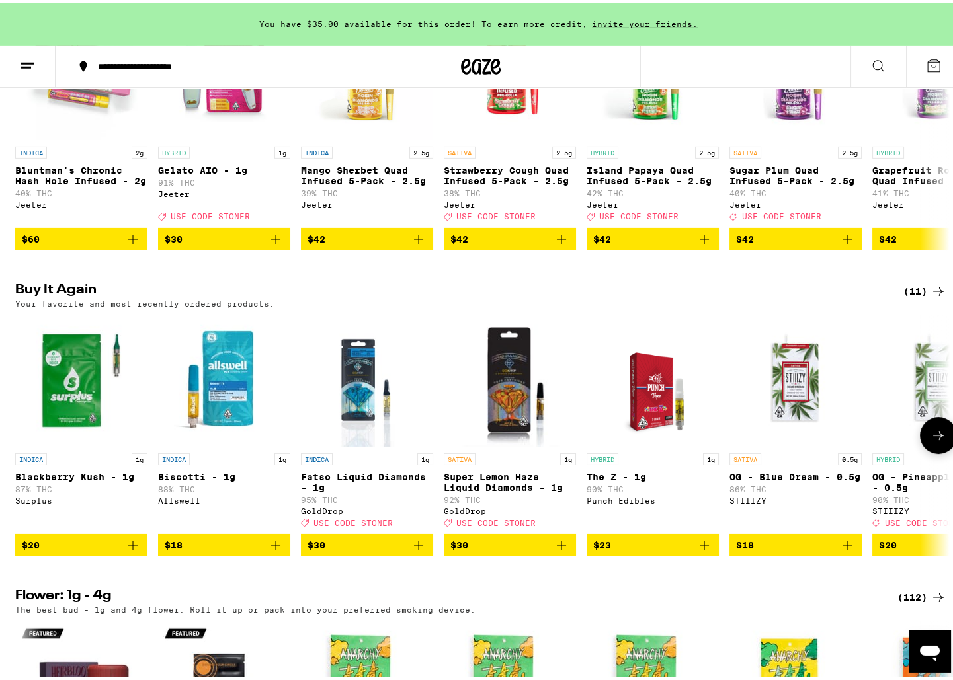
scroll to position [589, 0]
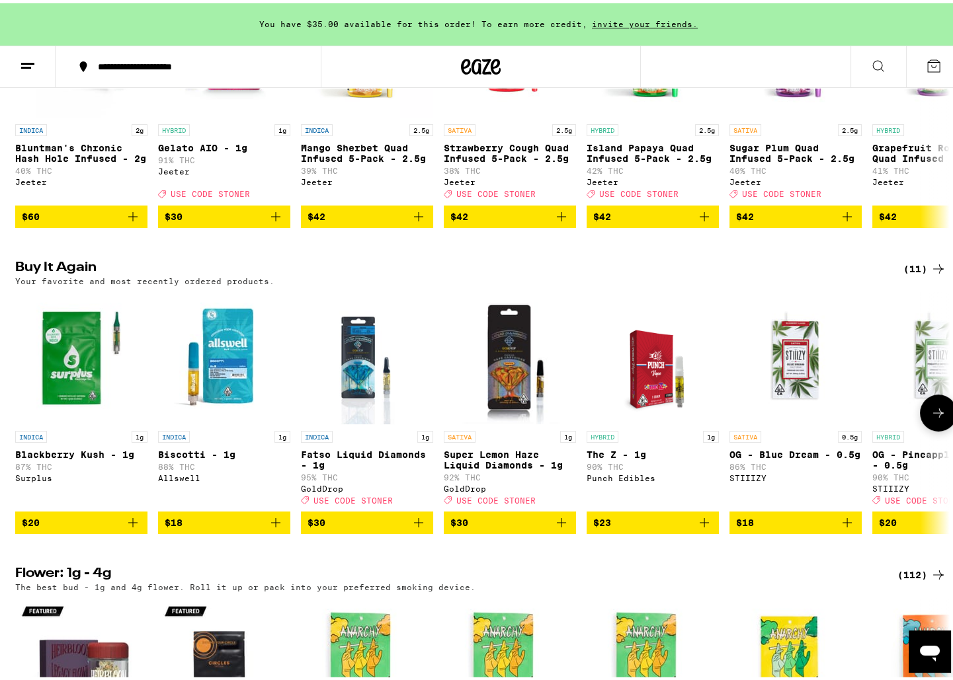
click at [930, 418] on icon at bounding box center [938, 410] width 16 height 16
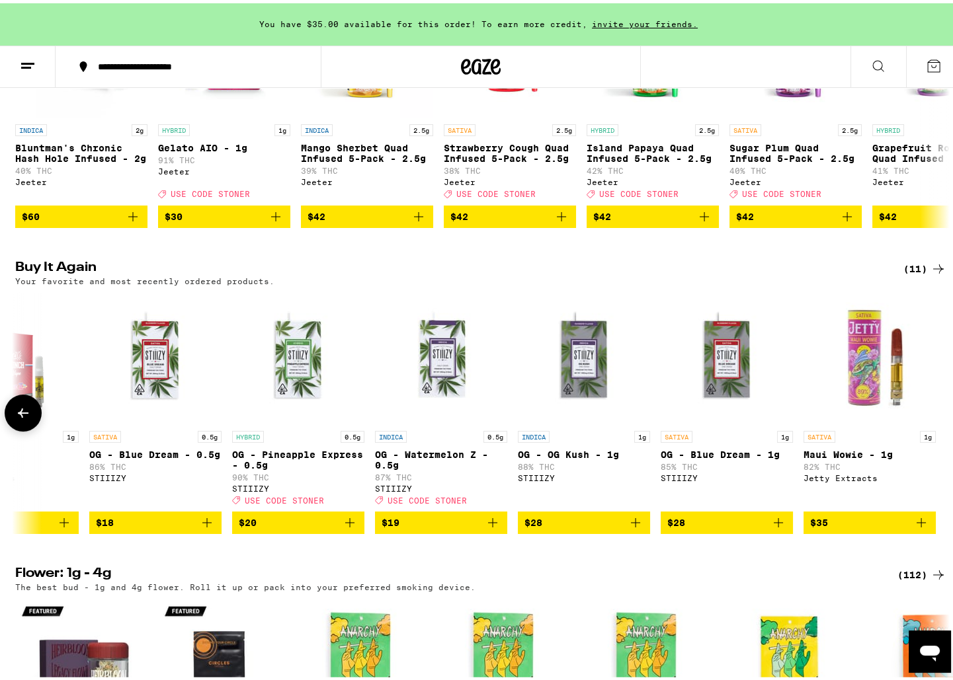
scroll to position [0, 640]
click at [24, 428] on button at bounding box center [23, 409] width 37 height 37
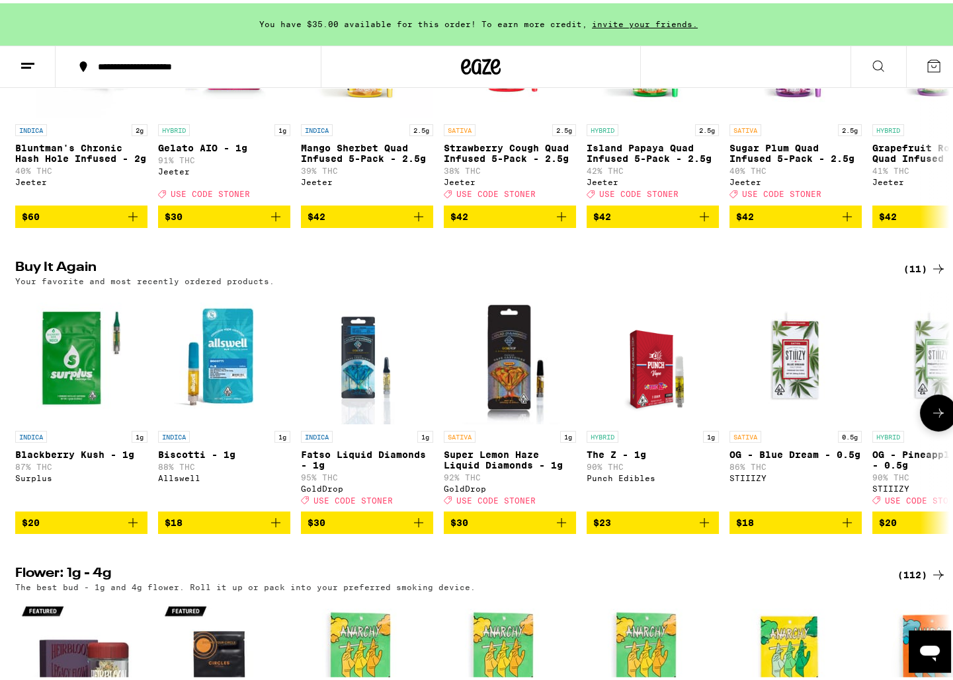
scroll to position [0, 0]
click at [24, 428] on div at bounding box center [23, 409] width 37 height 37
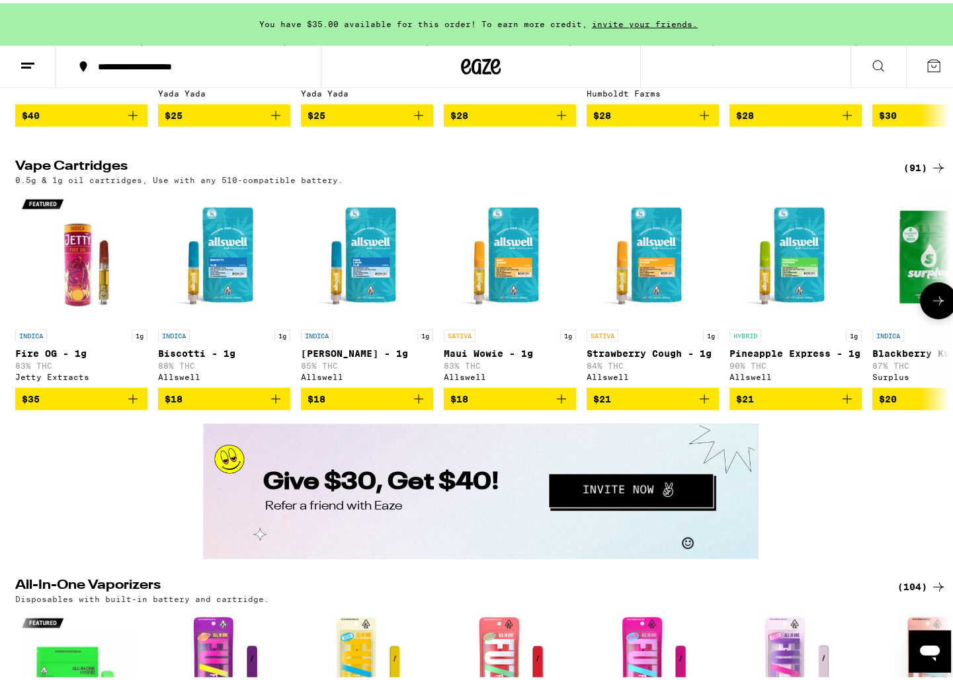
scroll to position [1585, 0]
click at [930, 305] on icon at bounding box center [938, 298] width 16 height 16
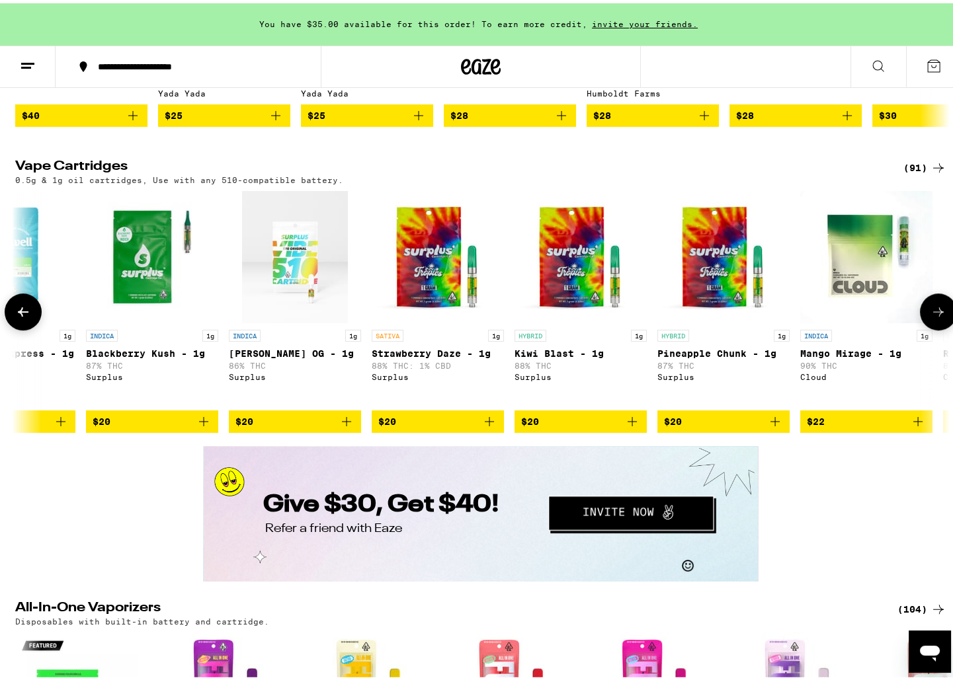
scroll to position [0, 787]
click at [930, 327] on button at bounding box center [938, 308] width 37 height 37
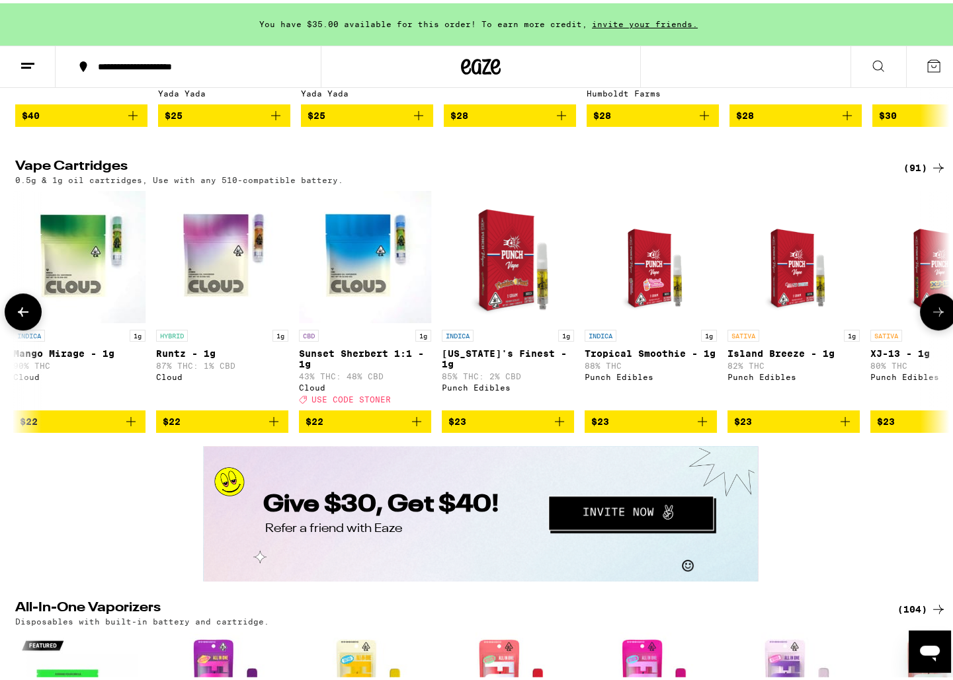
scroll to position [0, 1574]
click at [930, 327] on button at bounding box center [938, 308] width 37 height 37
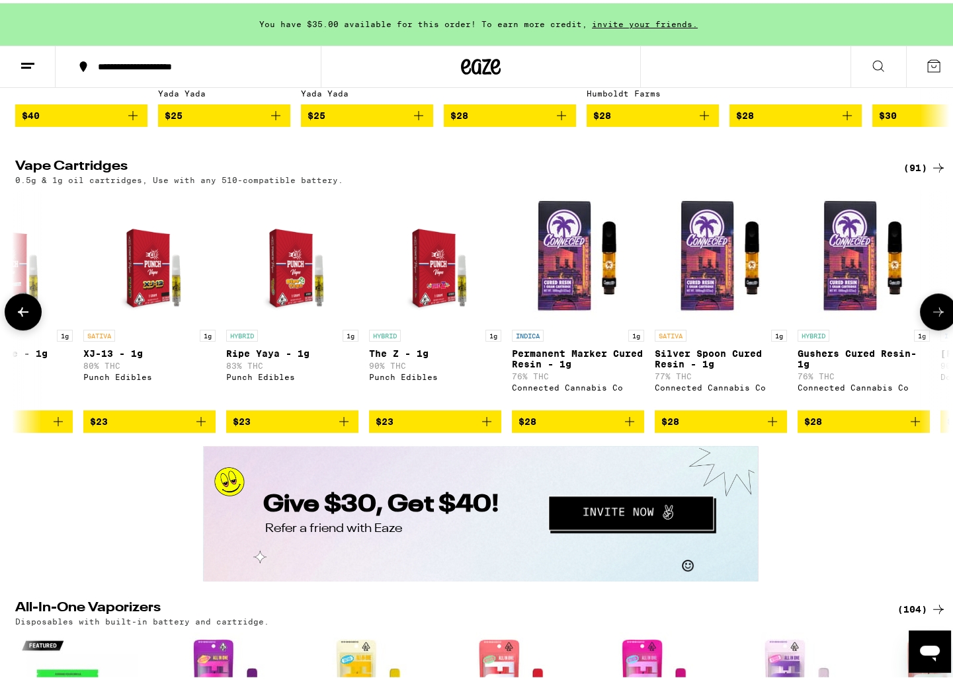
scroll to position [0, 2360]
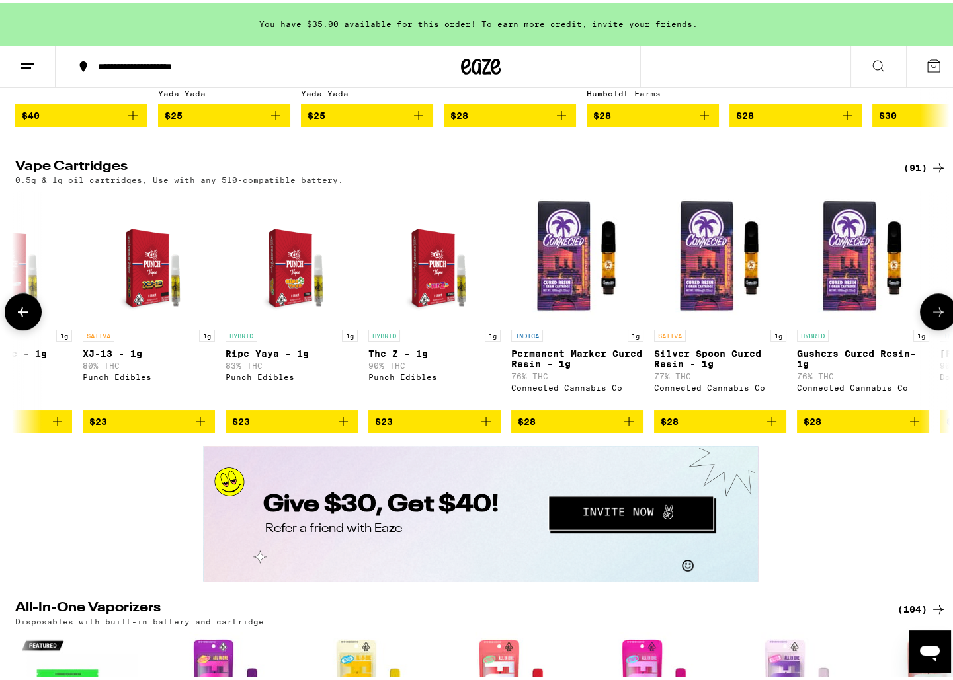
click at [930, 327] on button at bounding box center [938, 308] width 37 height 37
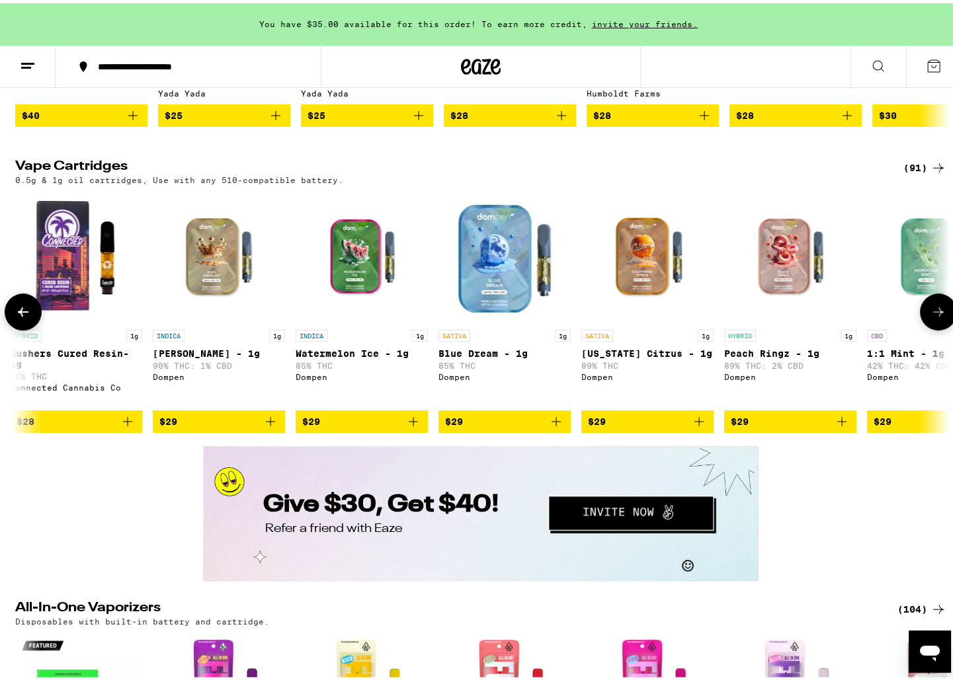
scroll to position [0, 3147]
click at [930, 327] on button at bounding box center [938, 308] width 37 height 37
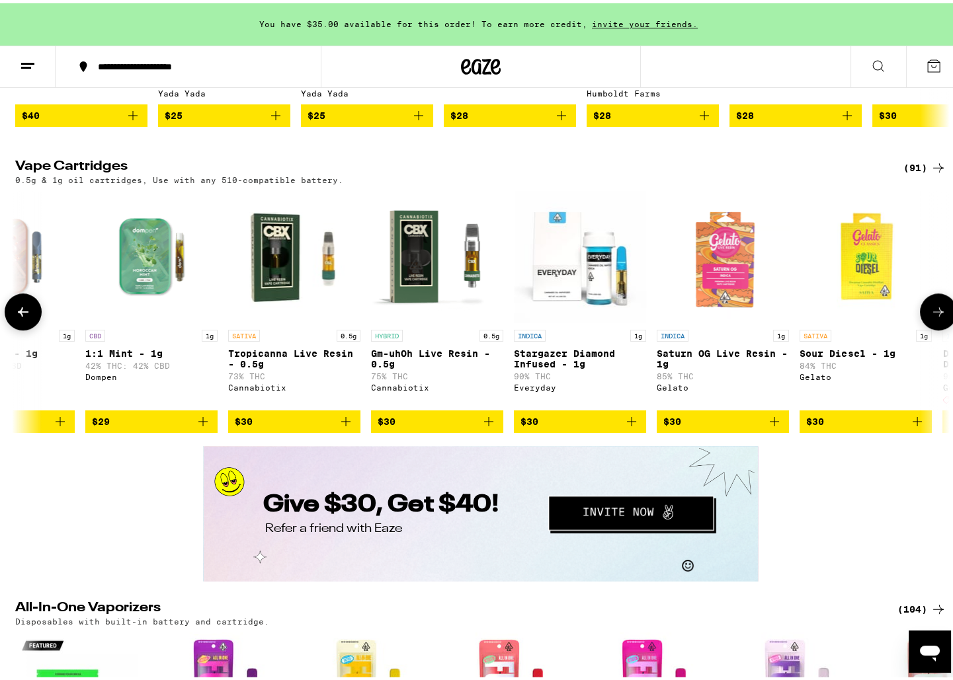
scroll to position [0, 3934]
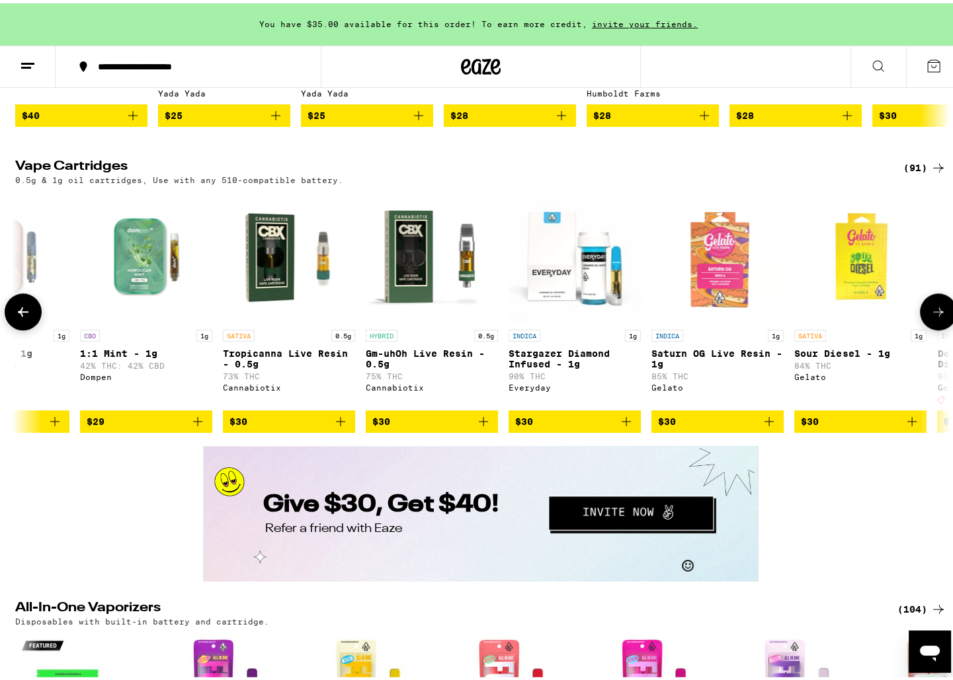
click at [619, 426] on icon "Add to bag" at bounding box center [626, 419] width 16 height 16
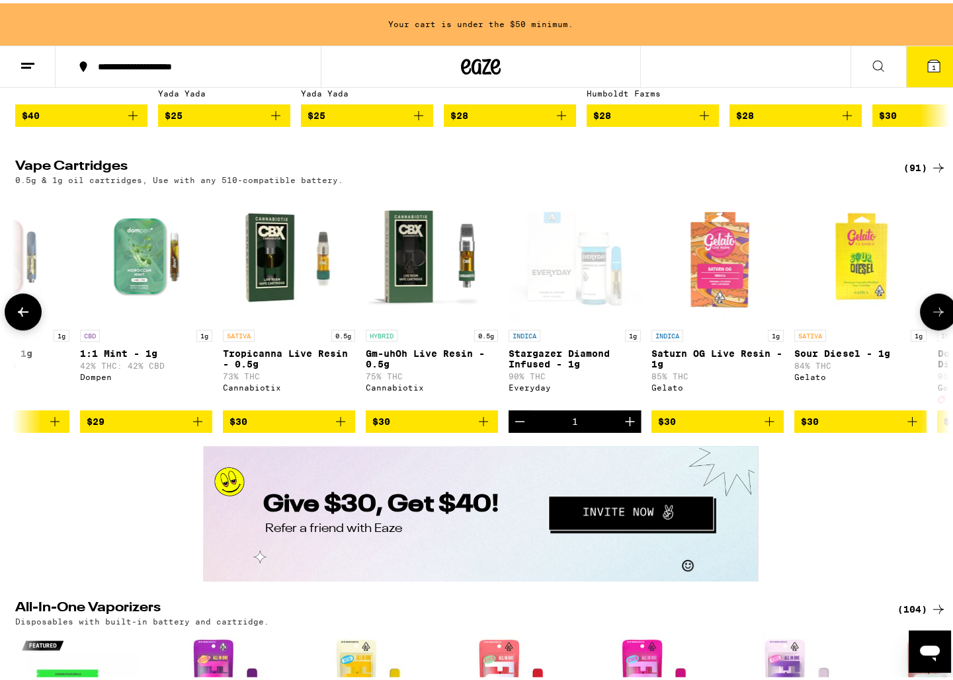
click at [622, 426] on icon "Increment" at bounding box center [630, 419] width 16 height 16
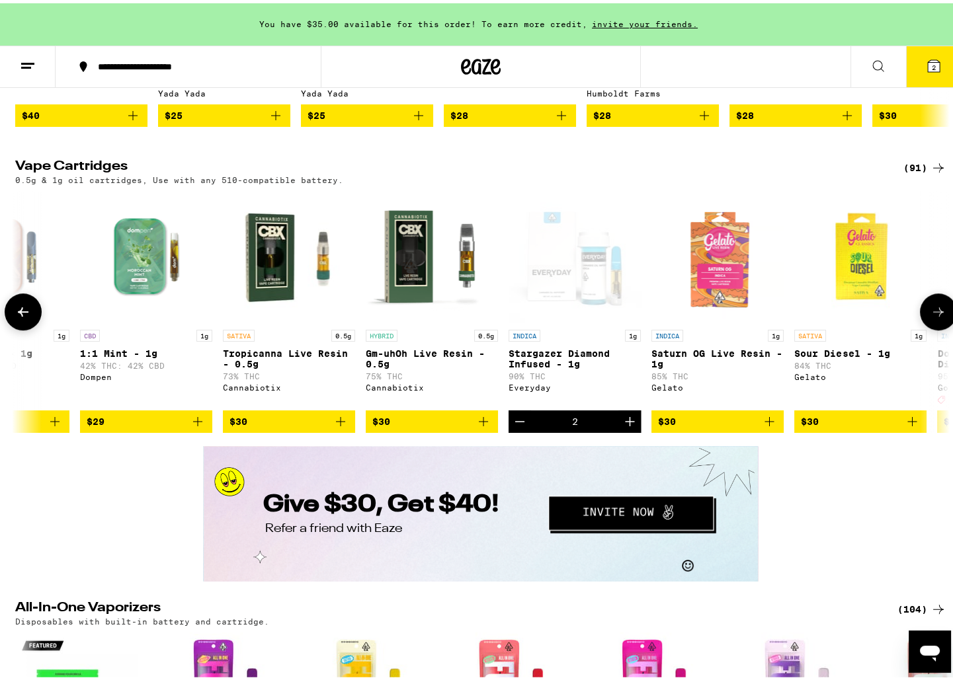
click at [521, 426] on icon "Decrement" at bounding box center [520, 419] width 16 height 16
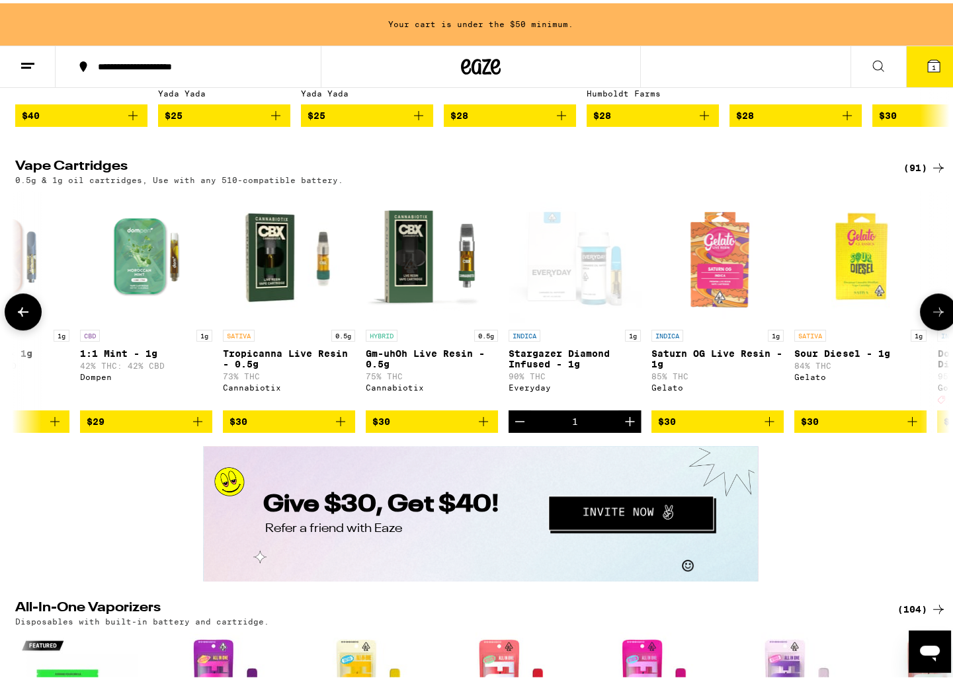
click at [521, 426] on icon "Decrement" at bounding box center [520, 419] width 16 height 16
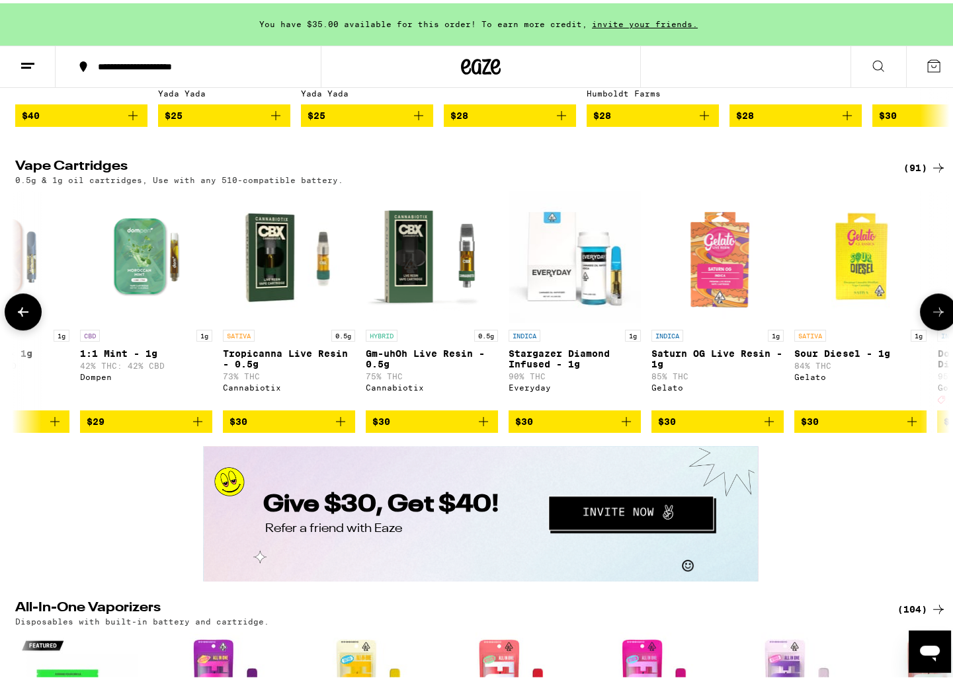
click at [932, 317] on icon at bounding box center [938, 309] width 16 height 16
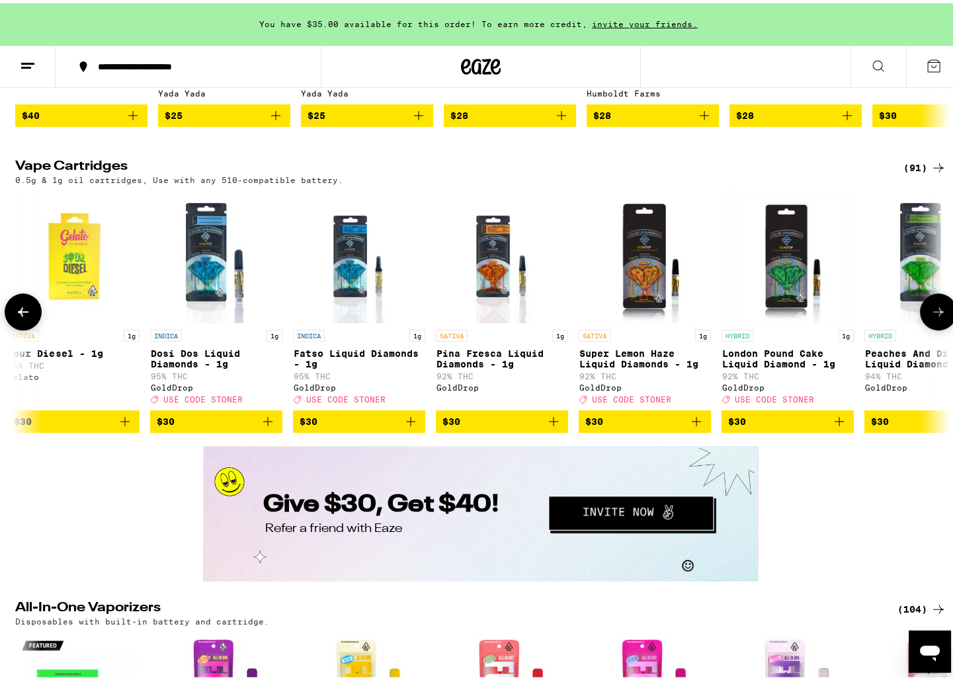
scroll to position [0, 4721]
click at [826, 426] on span "$30" at bounding box center [787, 419] width 119 height 16
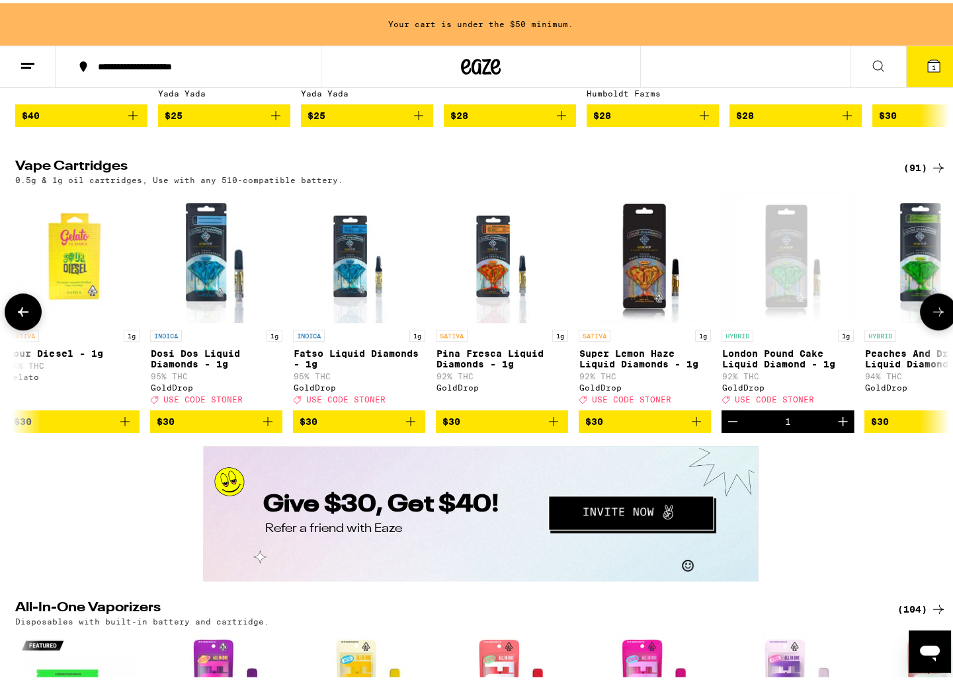
click at [736, 426] on icon "Decrement" at bounding box center [733, 419] width 16 height 16
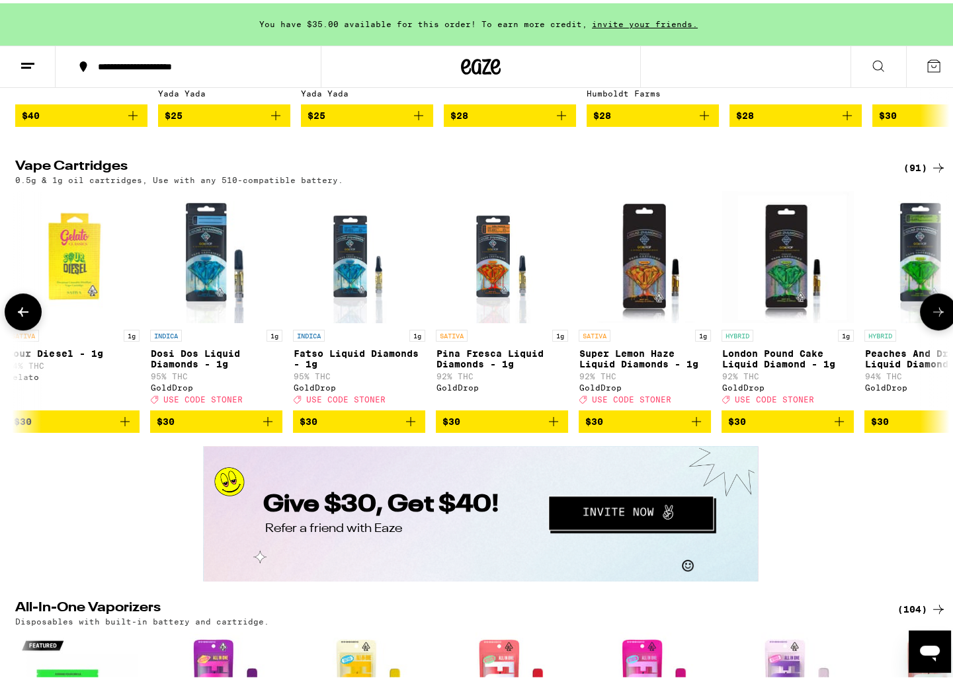
click at [931, 317] on icon at bounding box center [938, 309] width 16 height 16
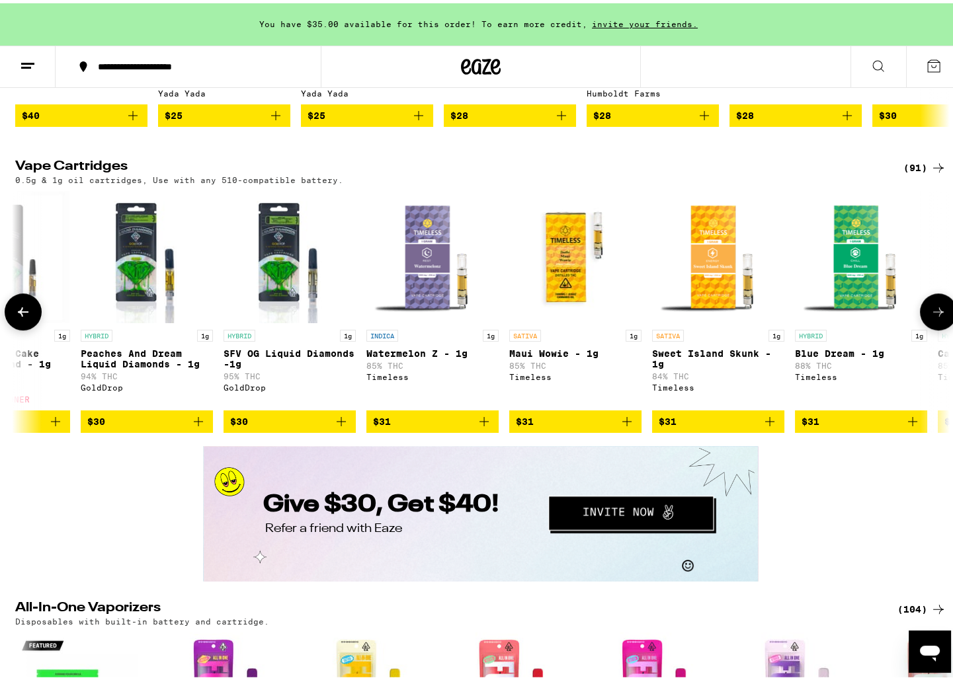
scroll to position [0, 5508]
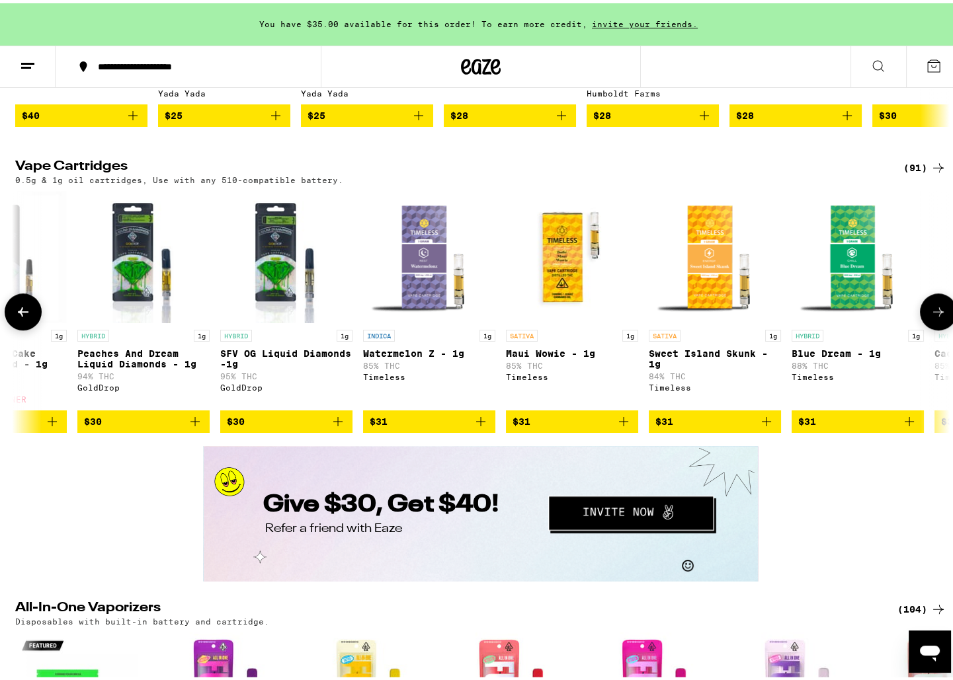
click at [931, 317] on icon at bounding box center [938, 309] width 16 height 16
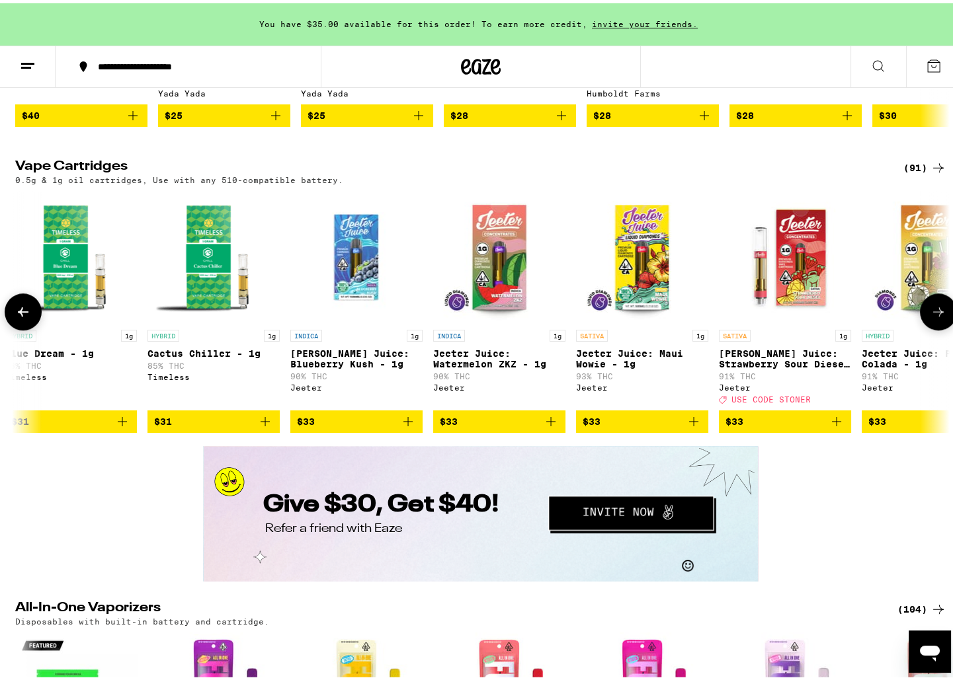
scroll to position [0, 6294]
click at [931, 317] on icon at bounding box center [938, 309] width 16 height 16
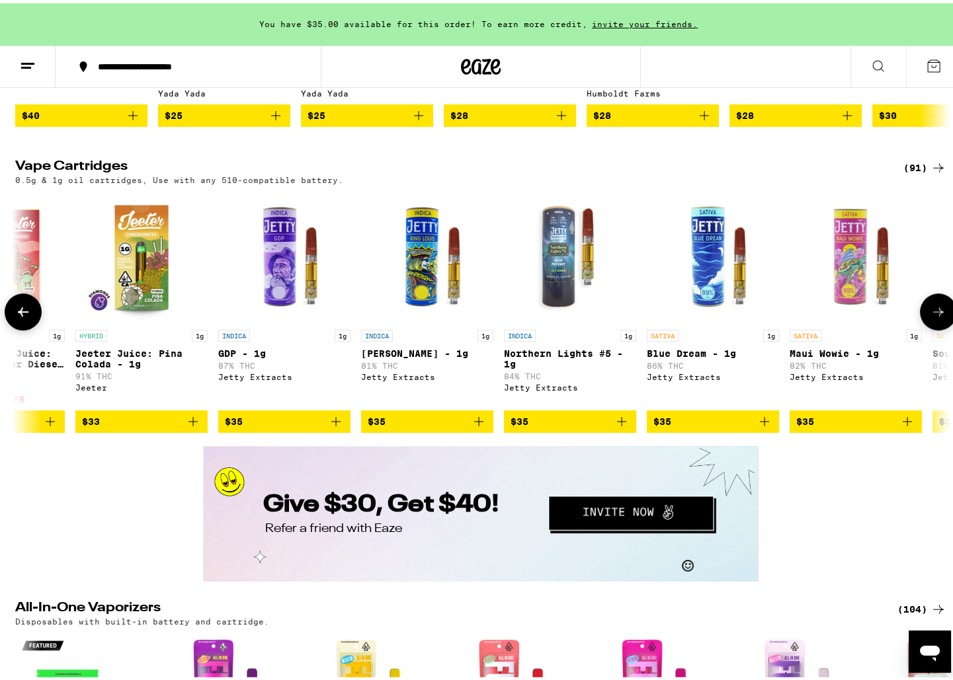
scroll to position [0, 7081]
click at [931, 317] on icon at bounding box center [938, 309] width 16 height 16
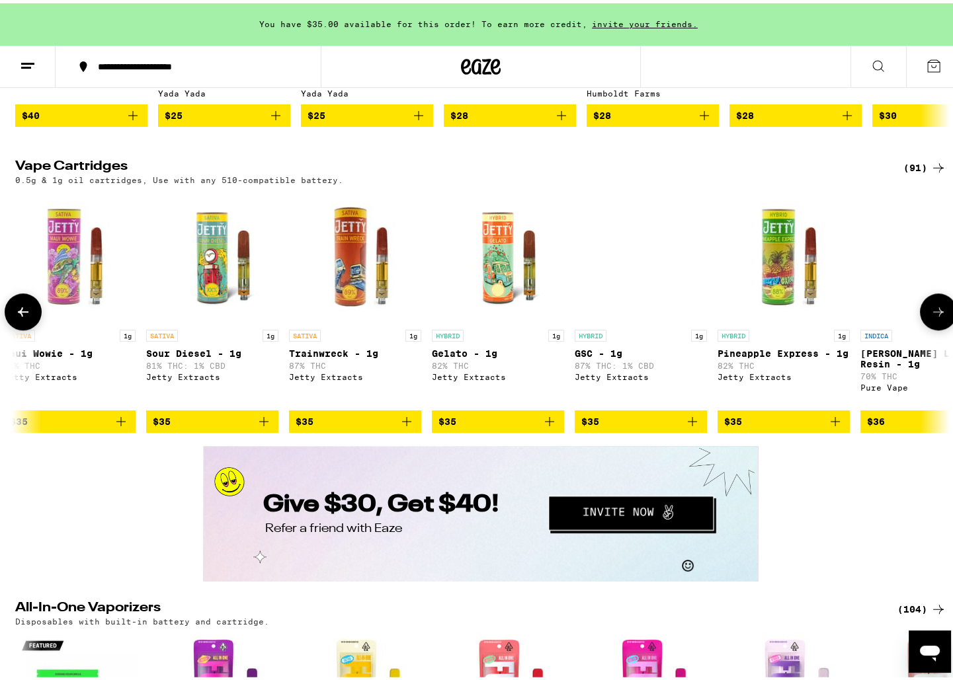
scroll to position [0, 7868]
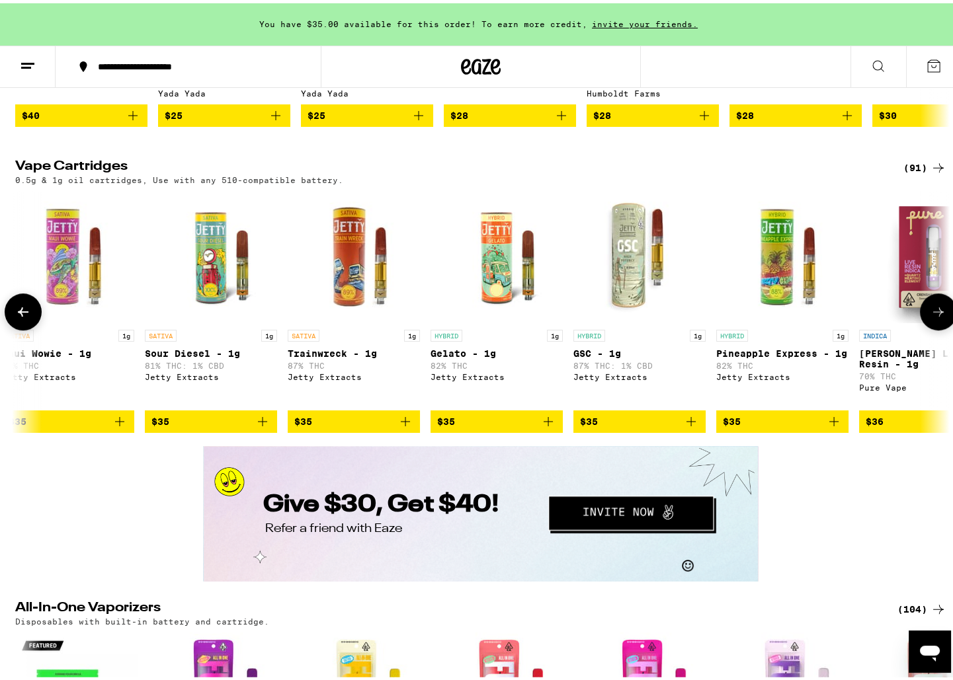
click at [931, 317] on icon at bounding box center [938, 309] width 16 height 16
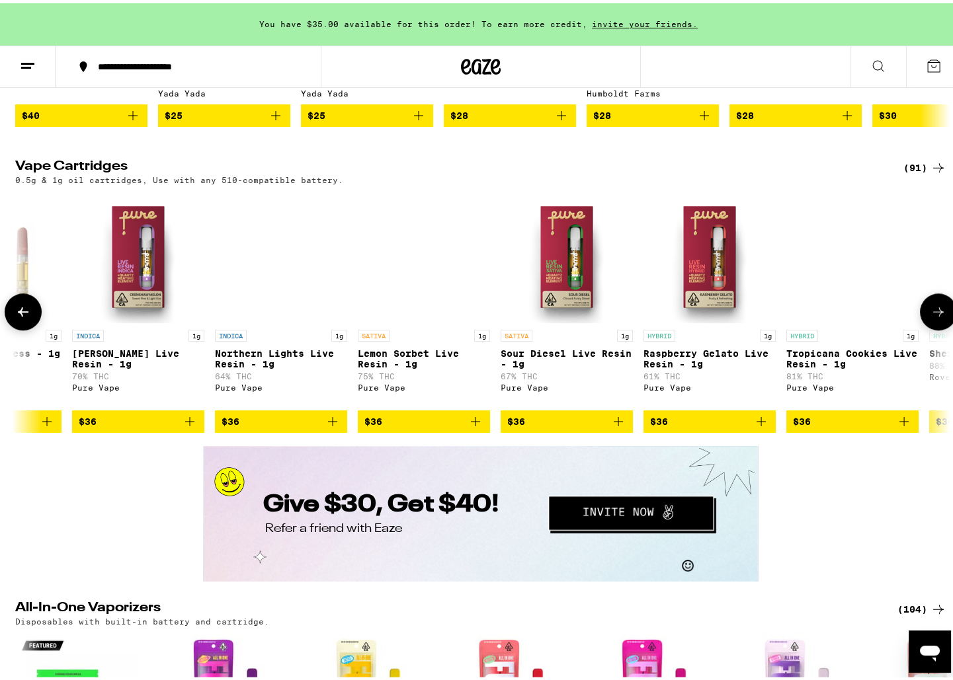
scroll to position [0, 8655]
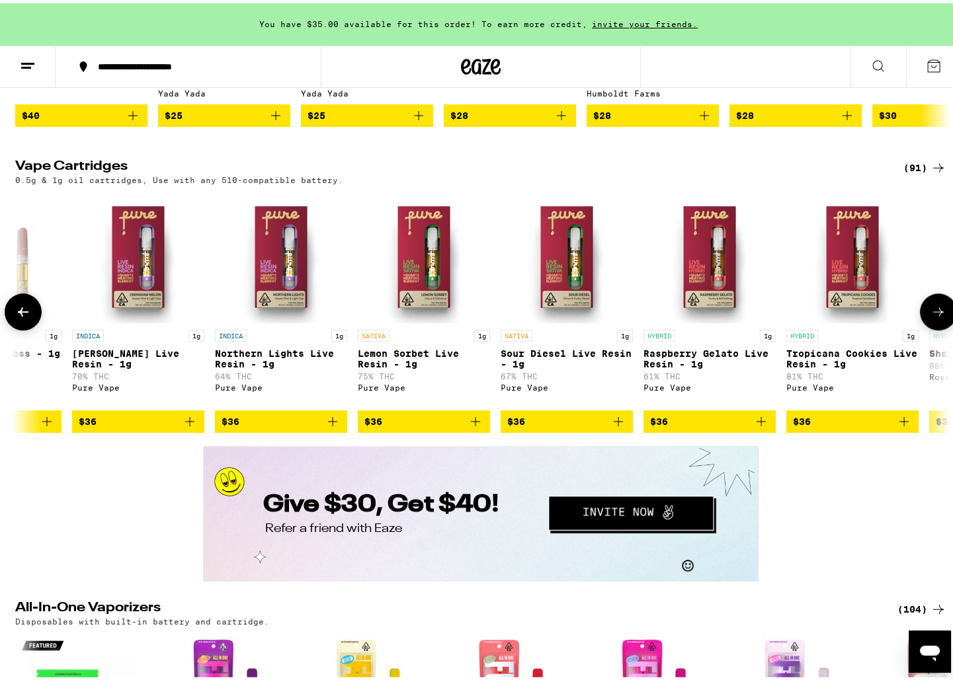
click at [931, 317] on icon at bounding box center [938, 309] width 16 height 16
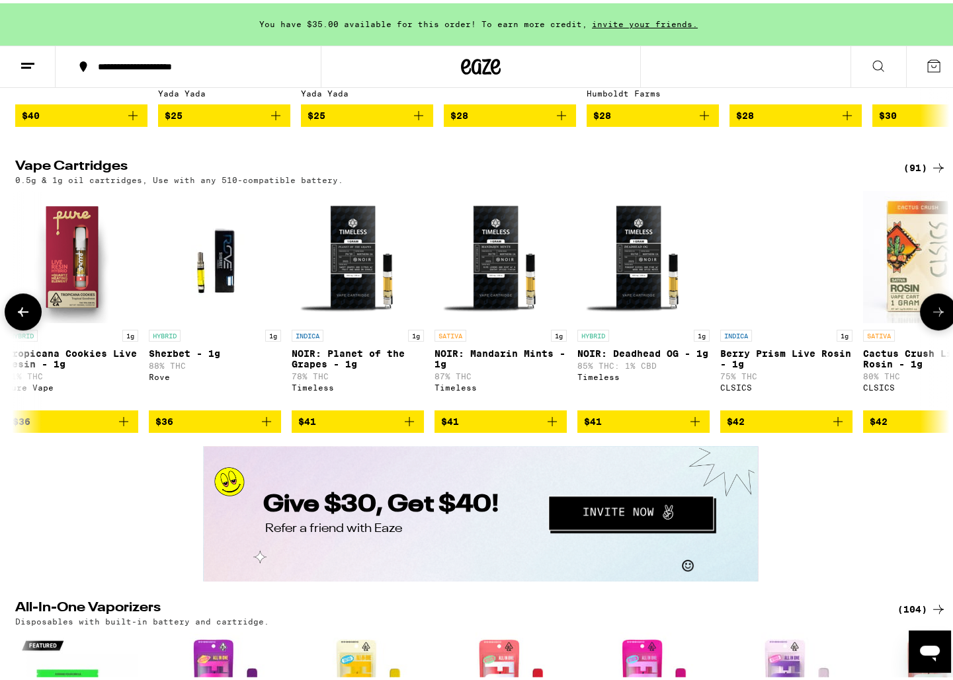
scroll to position [0, 9442]
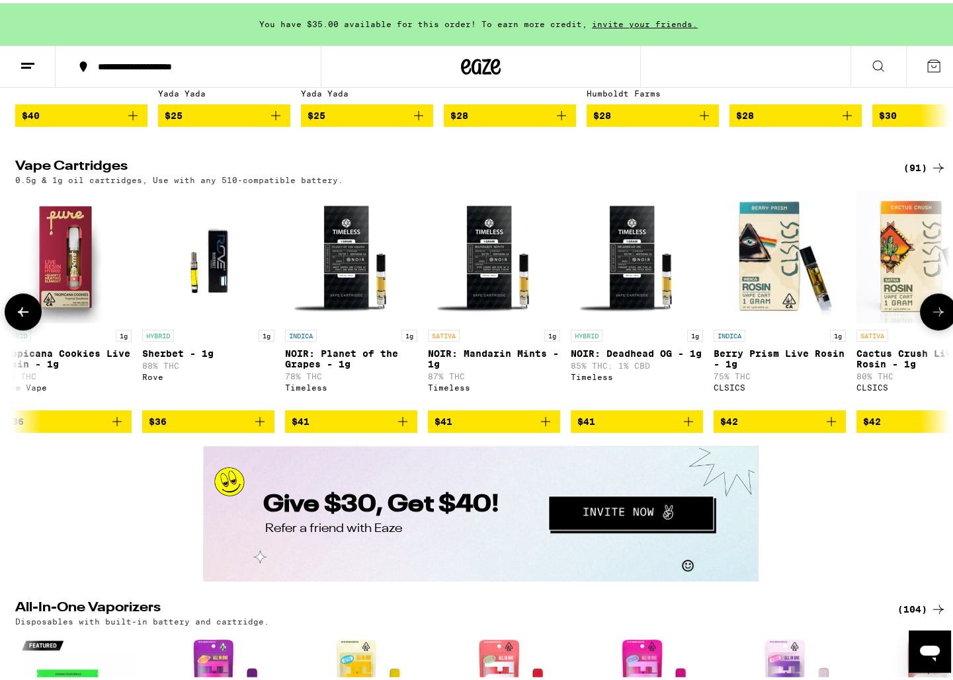
click at [931, 317] on icon at bounding box center [938, 309] width 16 height 16
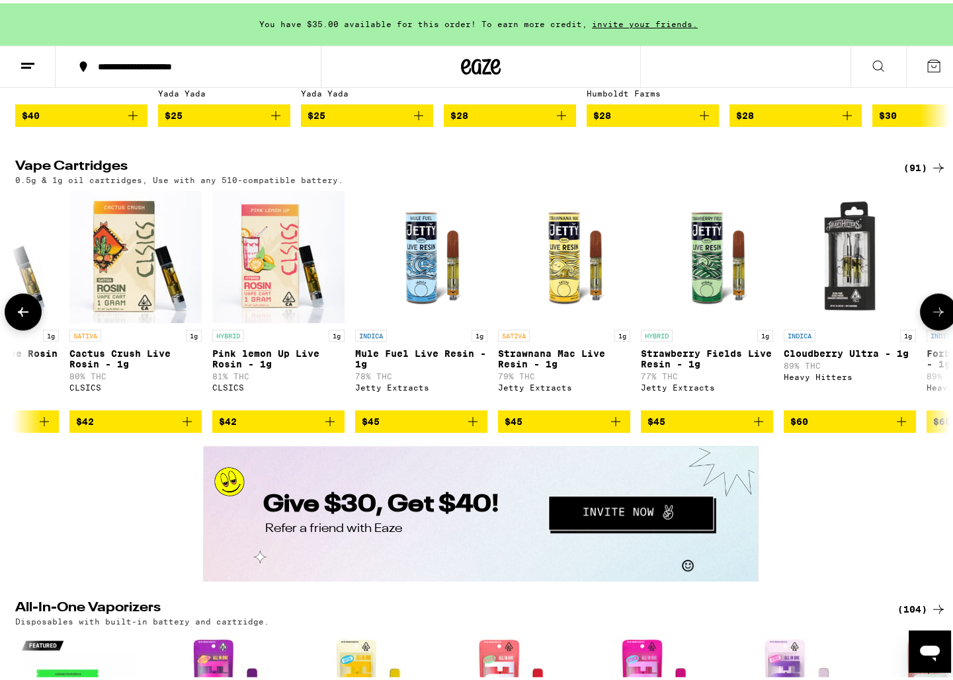
scroll to position [0, 10228]
click at [931, 317] on icon at bounding box center [938, 309] width 16 height 16
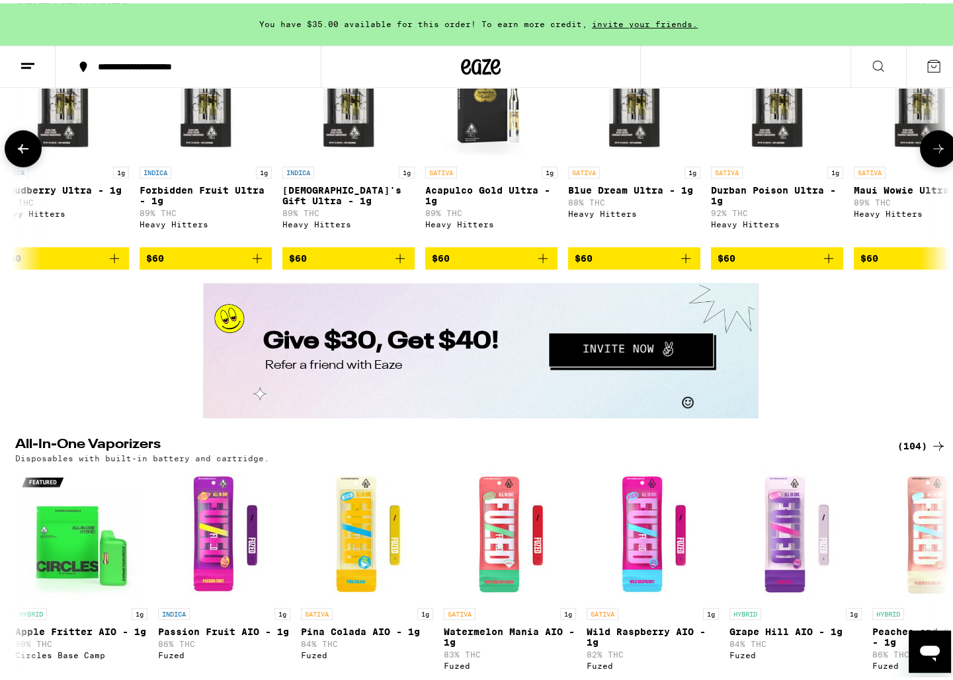
scroll to position [1788, 0]
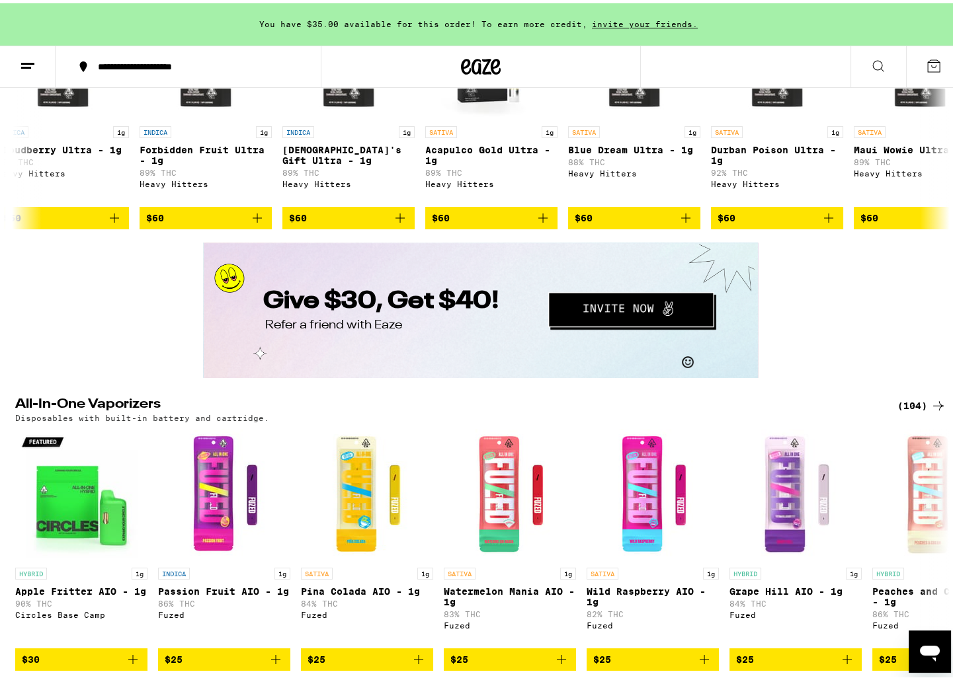
click at [926, 651] on icon "Open messaging window" at bounding box center [930, 653] width 20 height 16
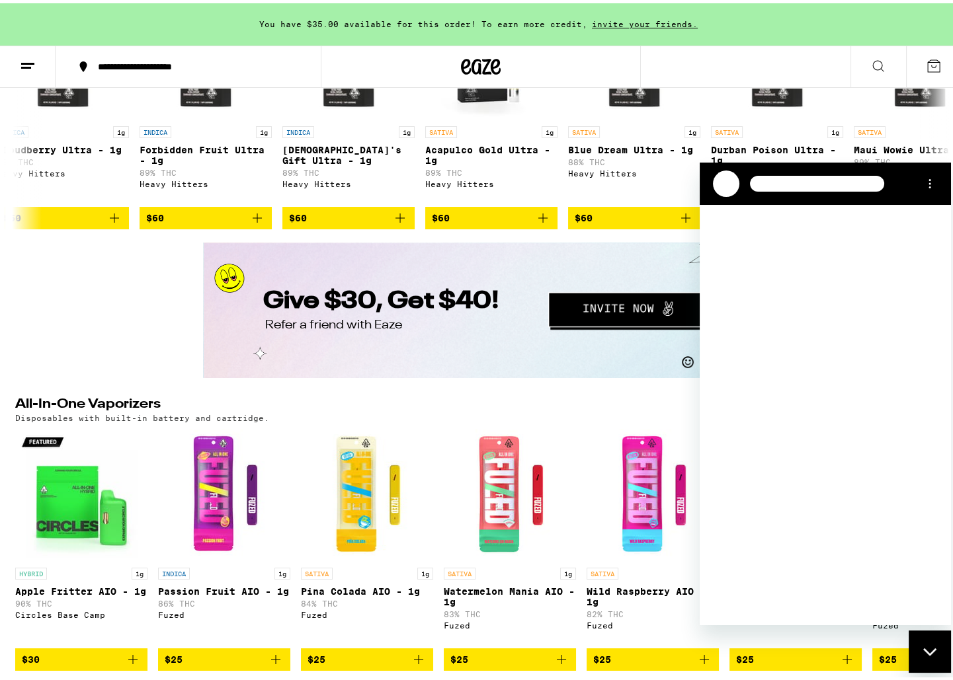
scroll to position [0, 0]
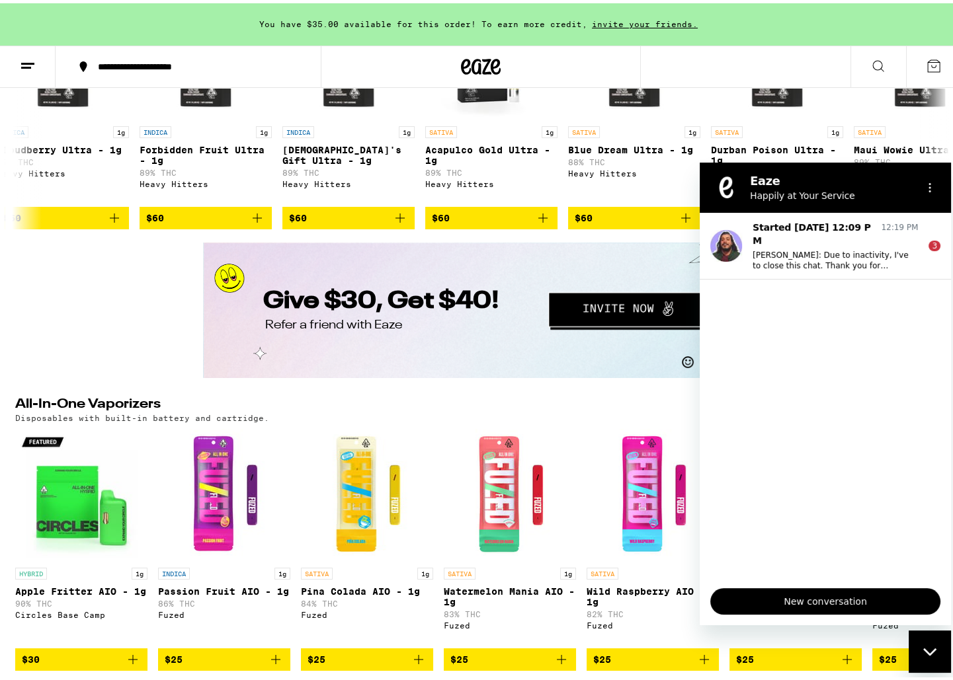
click at [897, 606] on span "New conversation" at bounding box center [825, 601] width 208 height 16
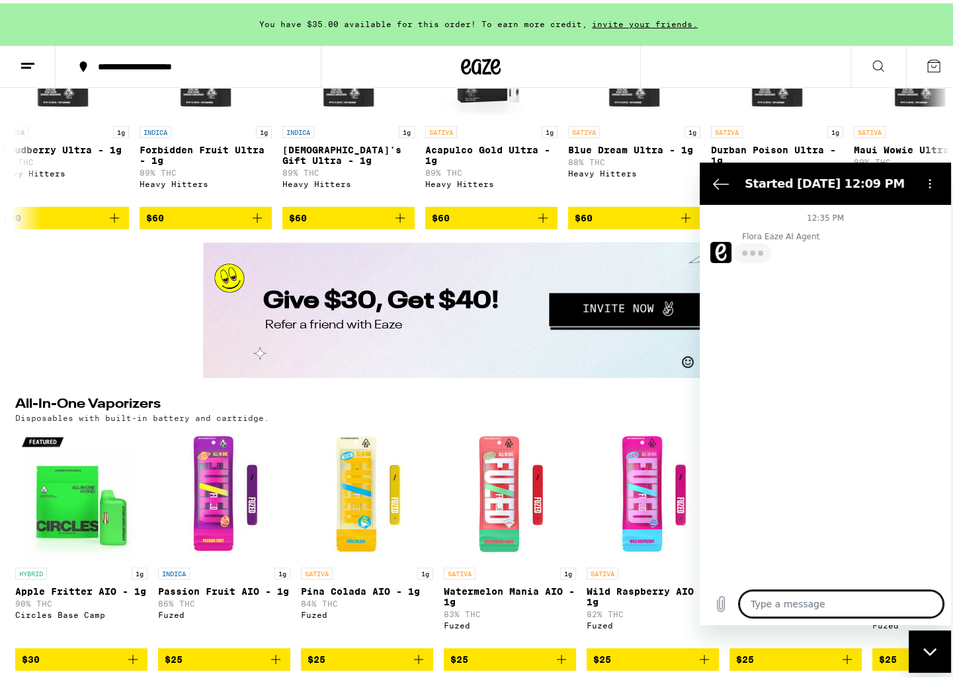
type textarea "x"
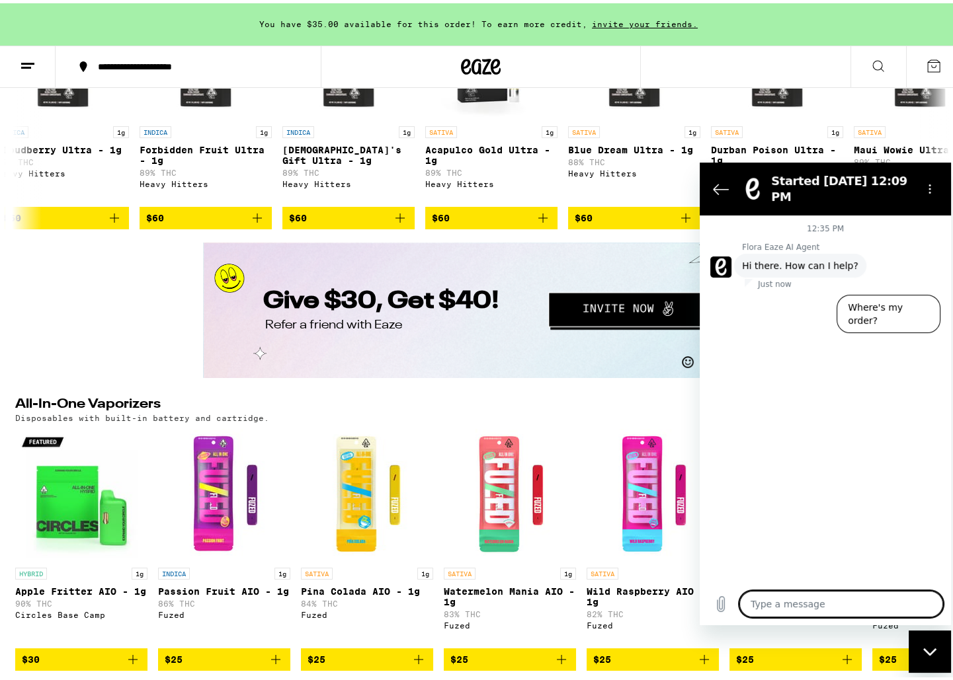
type textarea "e"
type textarea "x"
type textarea "ev"
type textarea "x"
type textarea "eve"
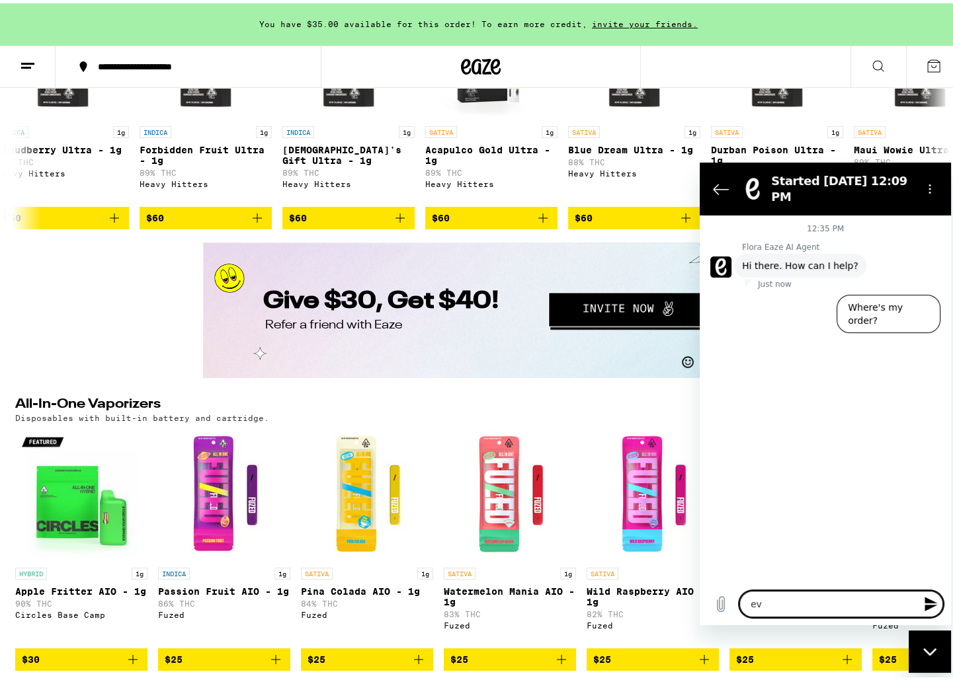
type textarea "x"
type textarea "ever"
type textarea "x"
type textarea "every"
type textarea "x"
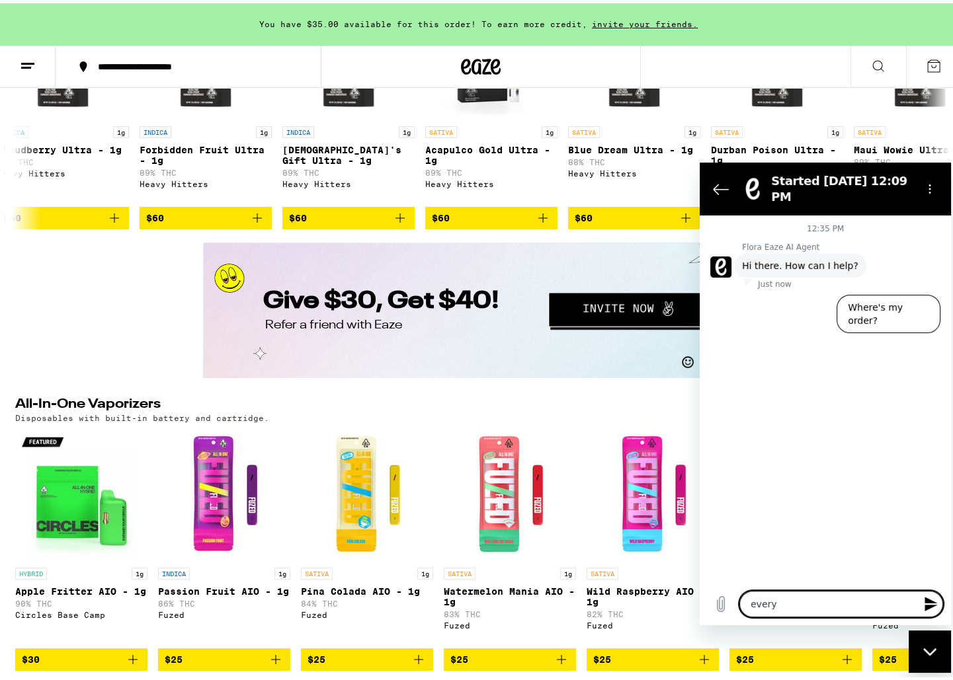
type textarea "everyt"
type textarea "x"
type textarea "everyth"
type textarea "x"
type textarea "everythi"
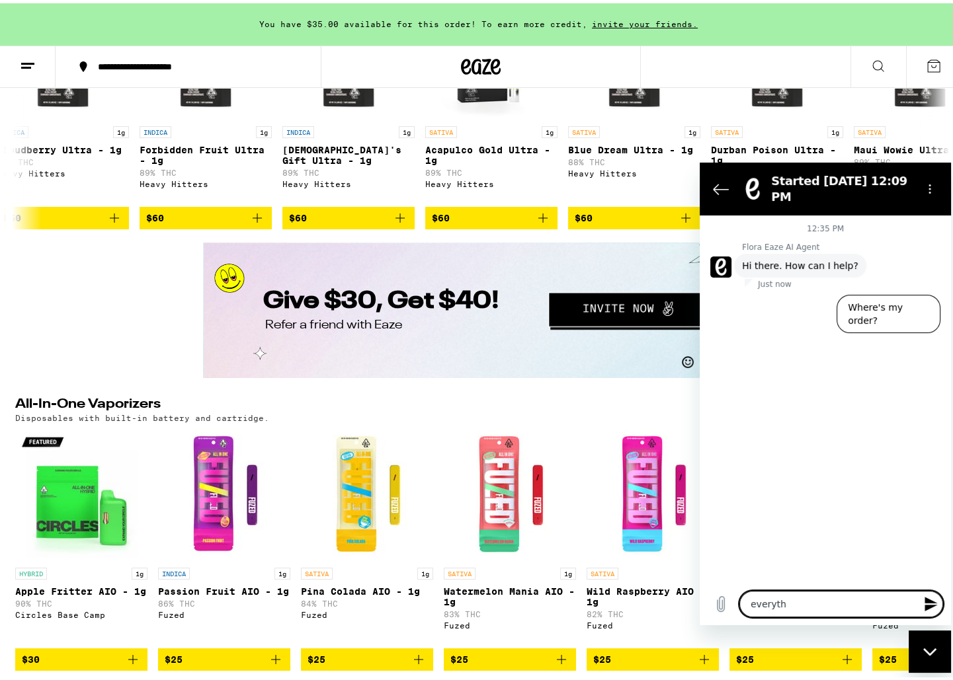
type textarea "x"
type textarea "everyth"
type textarea "x"
type textarea "everyt"
type textarea "x"
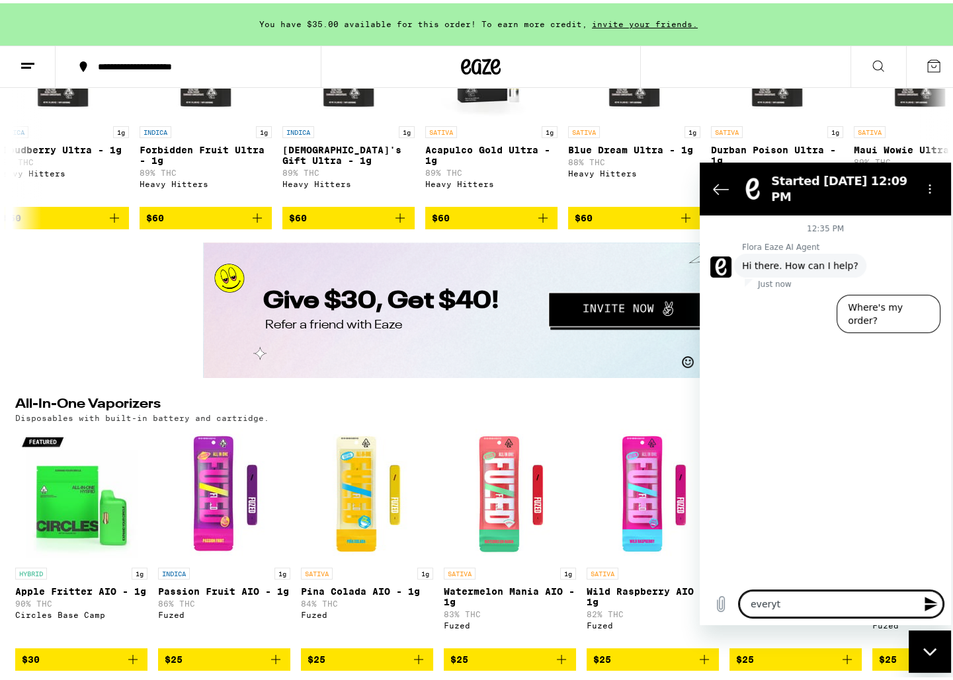
type textarea "every"
type textarea "x"
type textarea "ever"
type textarea "x"
type textarea "eve"
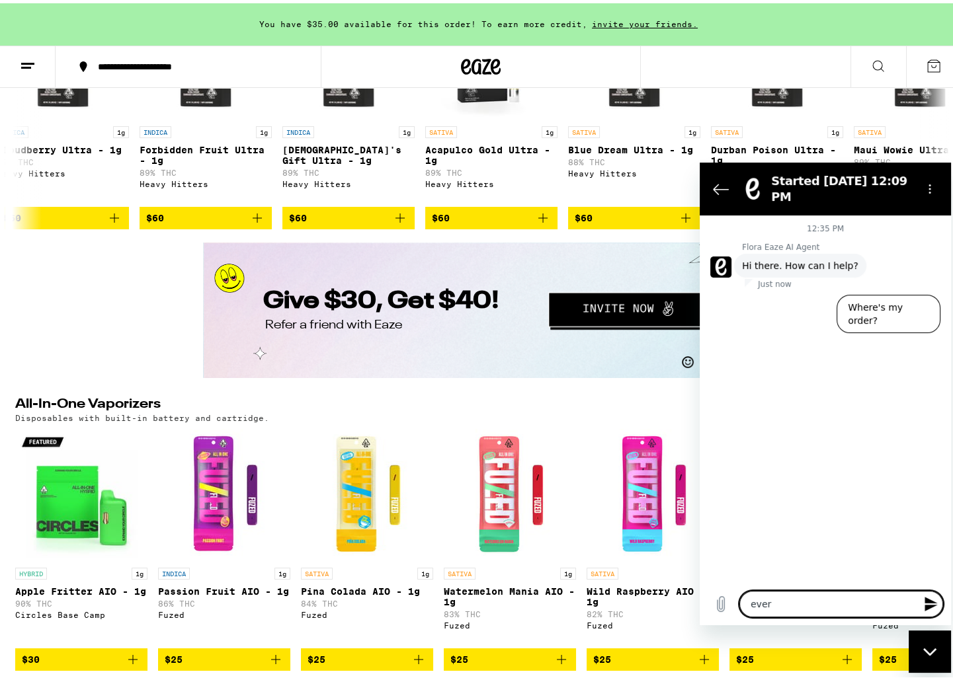
type textarea "x"
type textarea "ev"
type textarea "x"
type textarea "e"
type textarea "x"
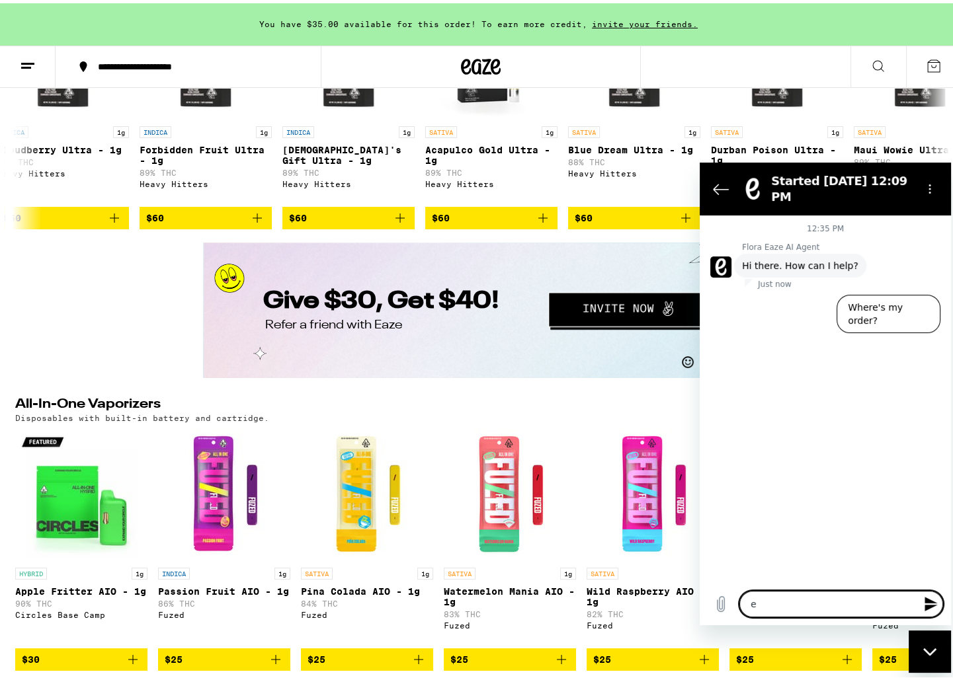
type textarea "x"
type textarea "m"
type textarea "x"
type textarea "ma"
type textarea "x"
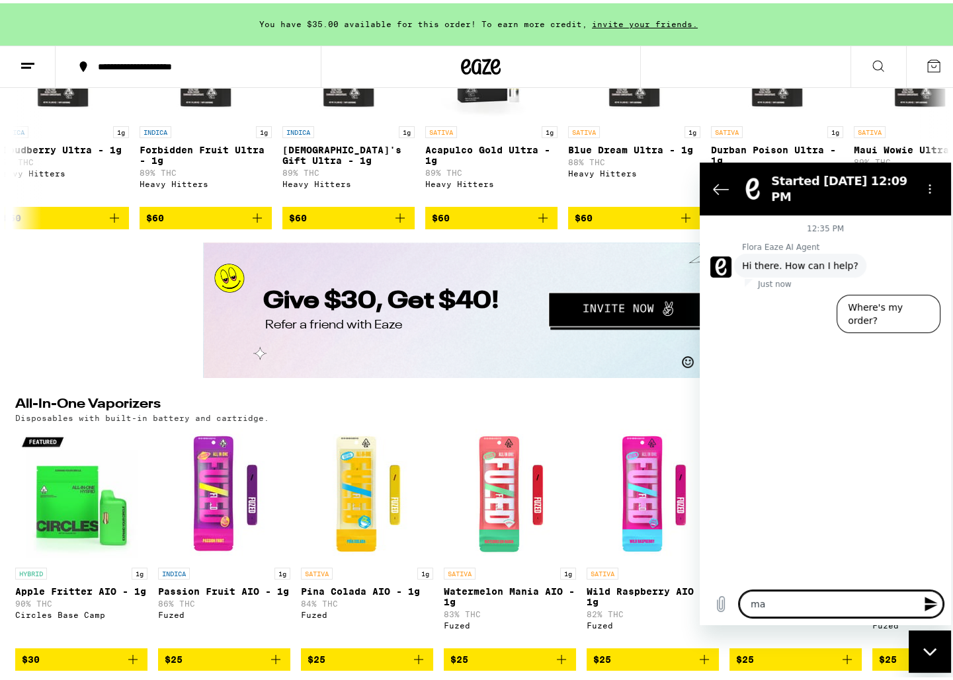
type textarea "may"
type textarea "x"
type textarea "may"
type textarea "x"
type textarea "may I"
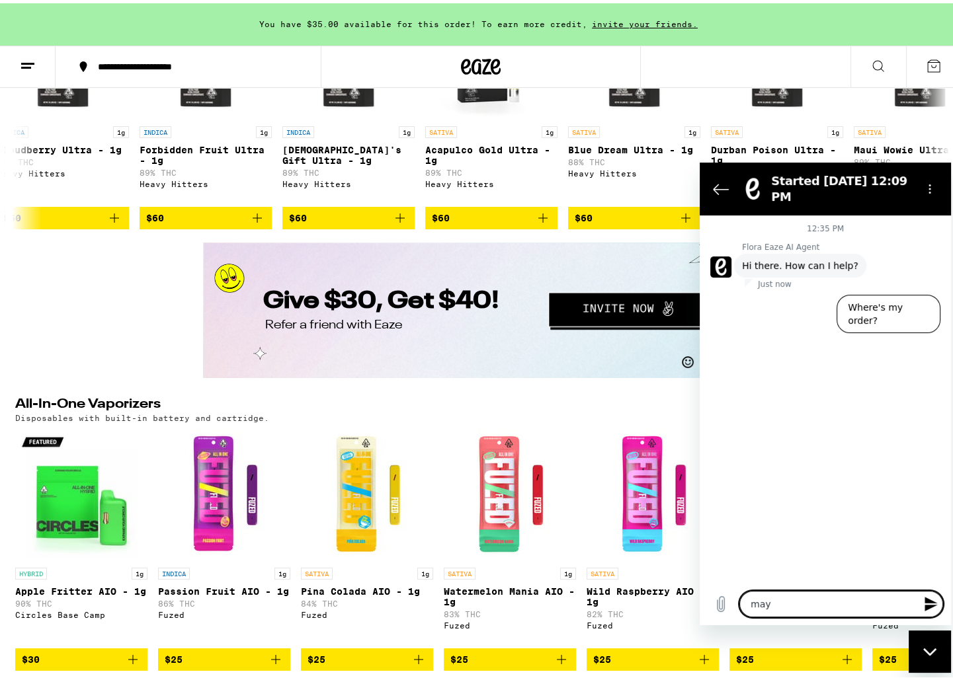
type textarea "x"
type textarea "may I"
type textarea "x"
type textarea "may I s"
type textarea "x"
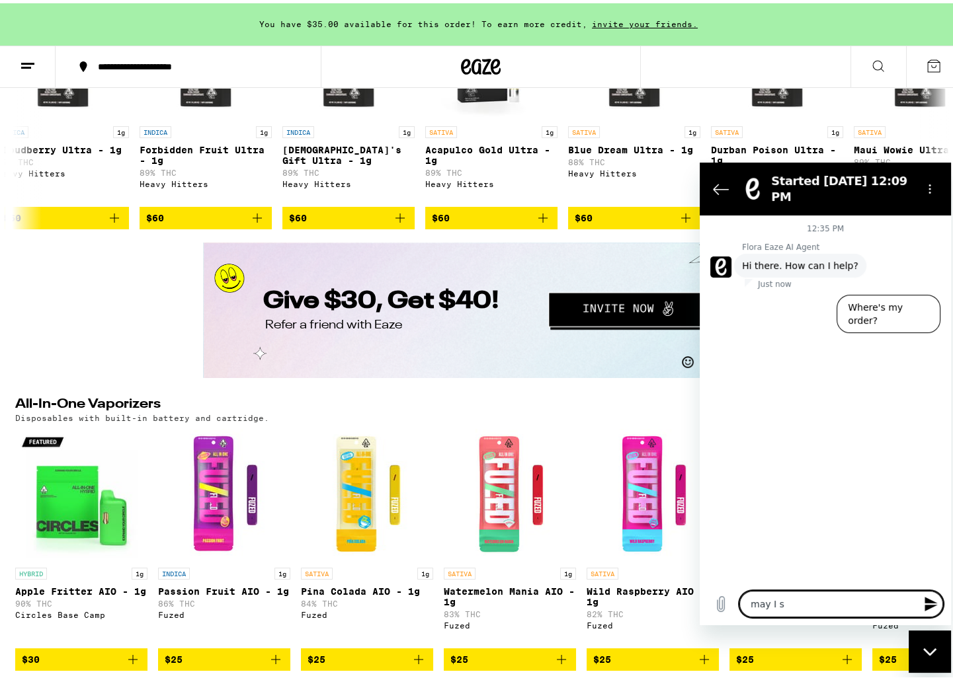
type textarea "may I sp"
type textarea "x"
type textarea "may I s"
type textarea "x"
type textarea "may I"
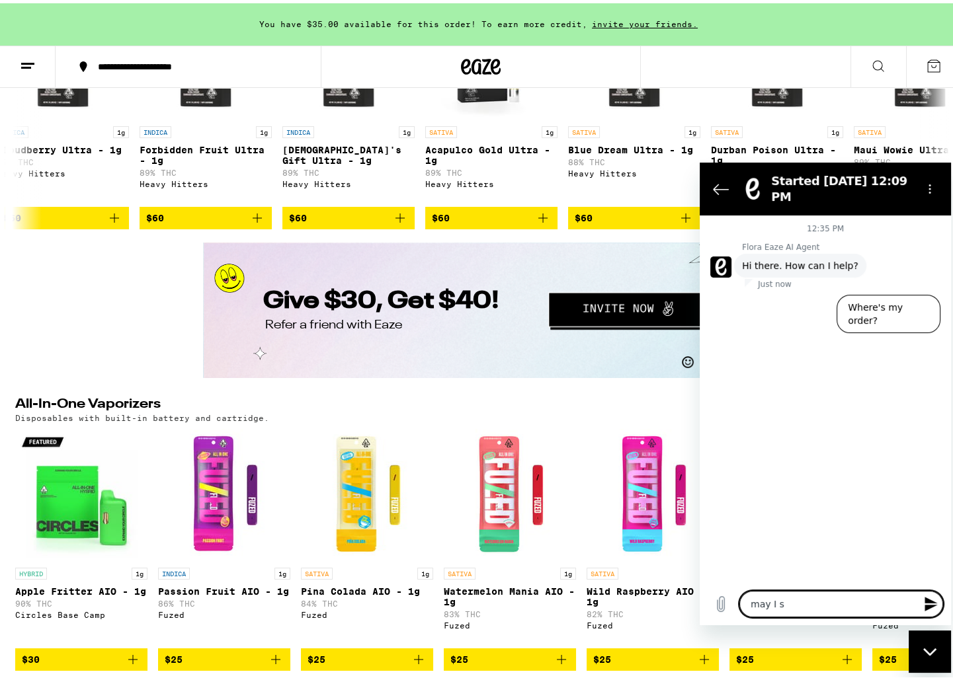
type textarea "x"
type textarea "may I c"
type textarea "x"
type textarea "may I ch"
type textarea "x"
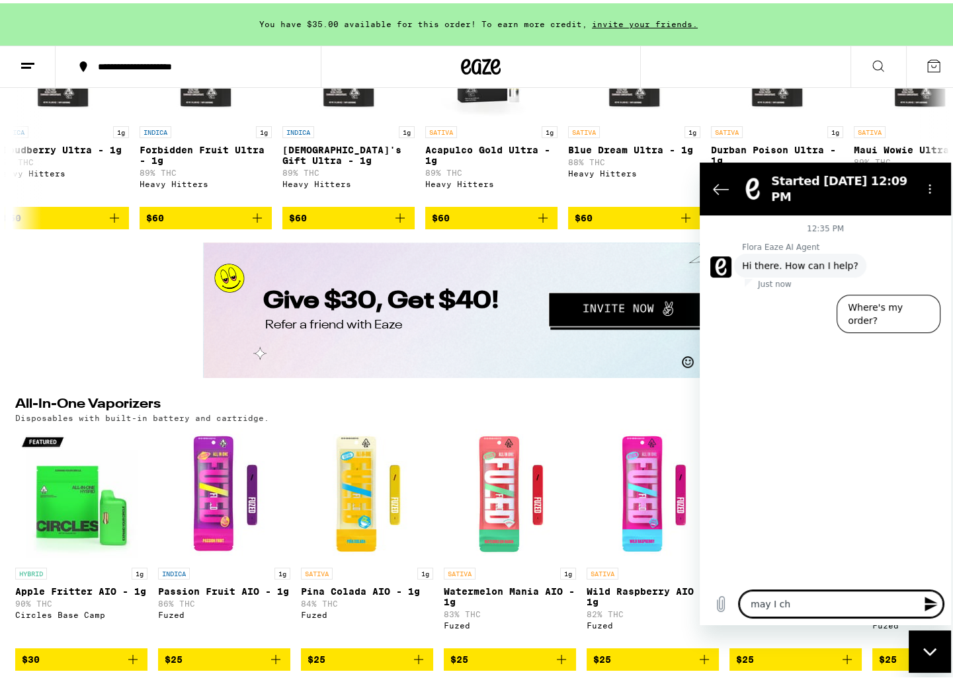
type textarea "may I cha"
type textarea "x"
type textarea "may I chat"
type textarea "x"
type textarea "may I chat"
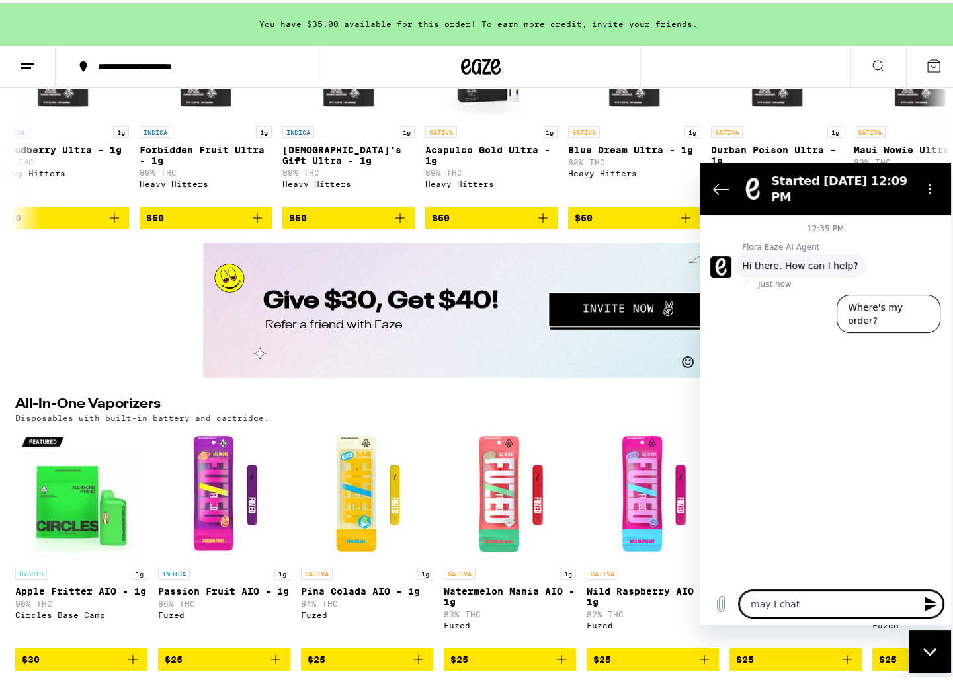
type textarea "x"
type textarea "may I chat w"
type textarea "x"
type textarea "may I chat wi"
type textarea "x"
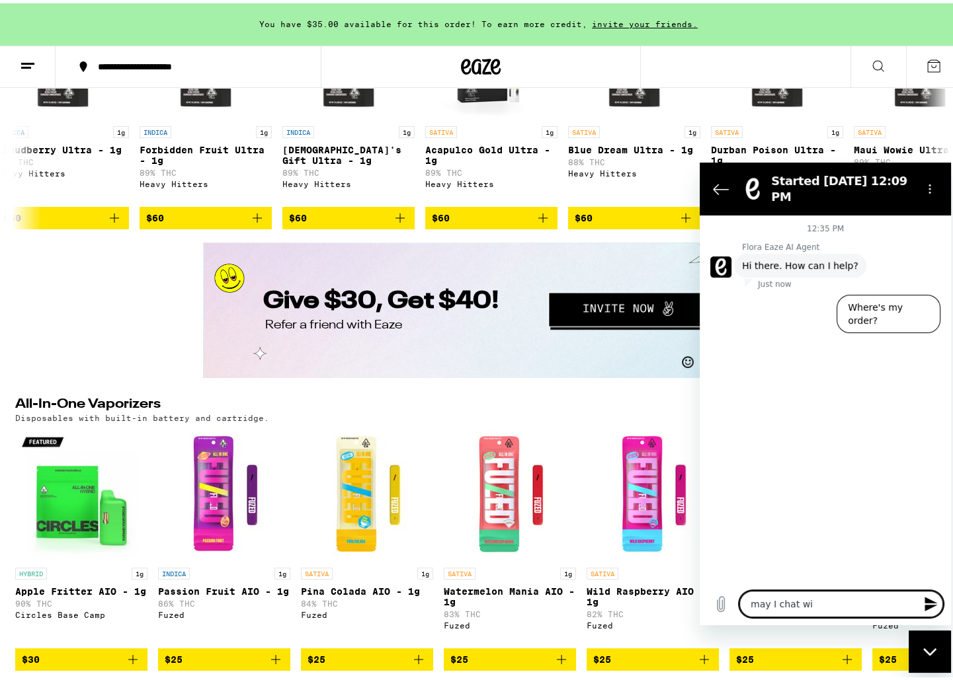
type textarea "may I chat wit"
type textarea "x"
type textarea "may I chat with"
type textarea "x"
type textarea "may I chat with"
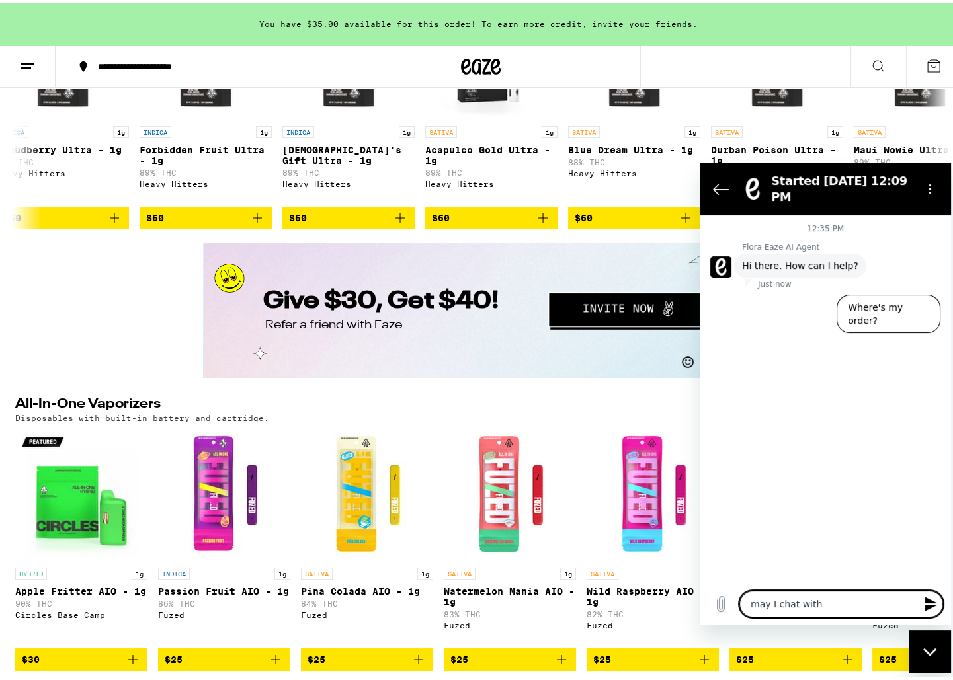
type textarea "x"
type textarea "may I chat with a"
type textarea "x"
type textarea "may I chat with a"
type textarea "x"
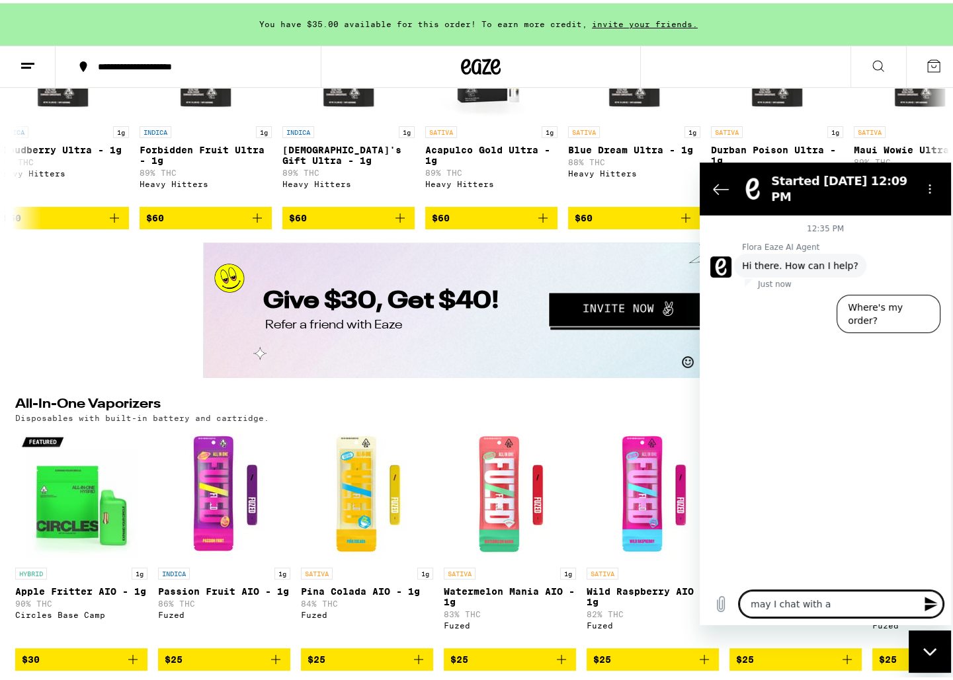
type textarea "may I chat with a m"
type textarea "x"
type textarea "may I chat with a ma"
type textarea "x"
type textarea "may I chat with a man"
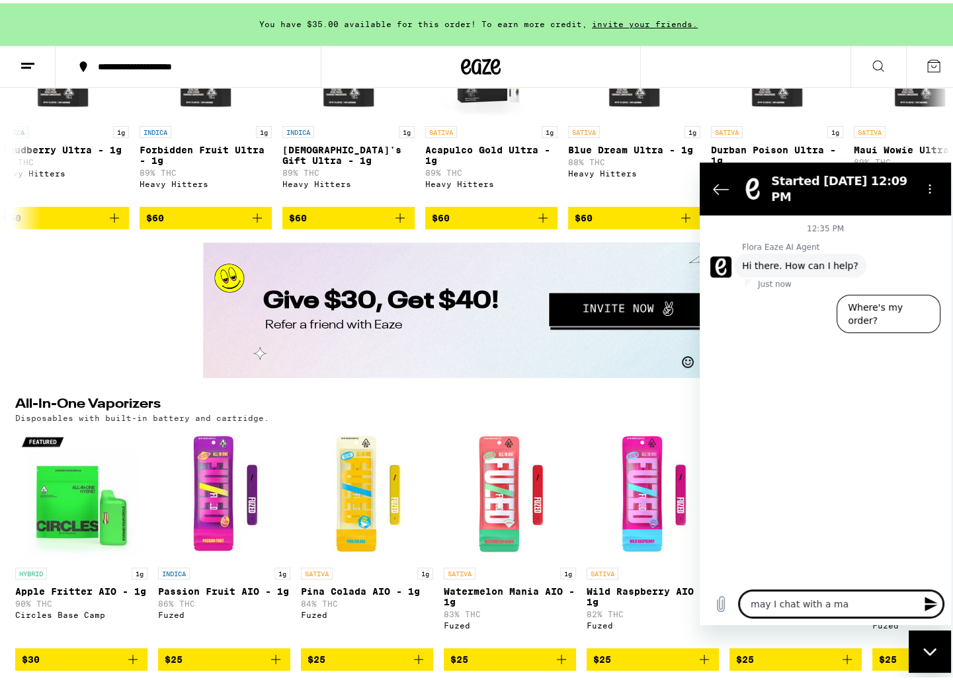
type textarea "x"
type textarea "may I chat with a mana"
type textarea "x"
type textarea "may I chat with a manag"
type textarea "x"
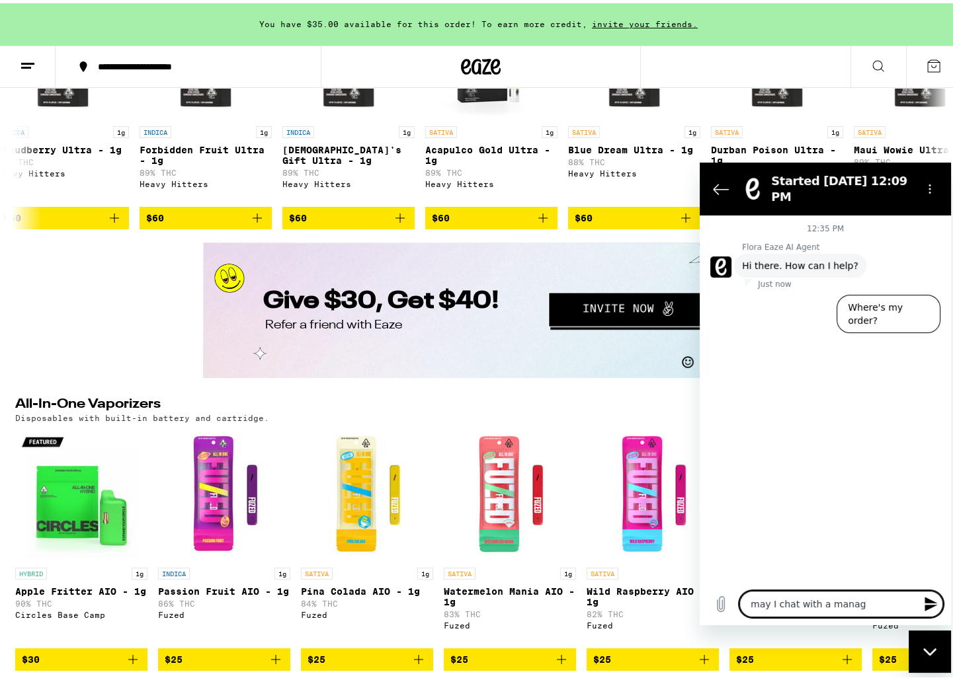
type textarea "may I chat with a manage"
type textarea "x"
type textarea "may I chat with a manager"
type textarea "x"
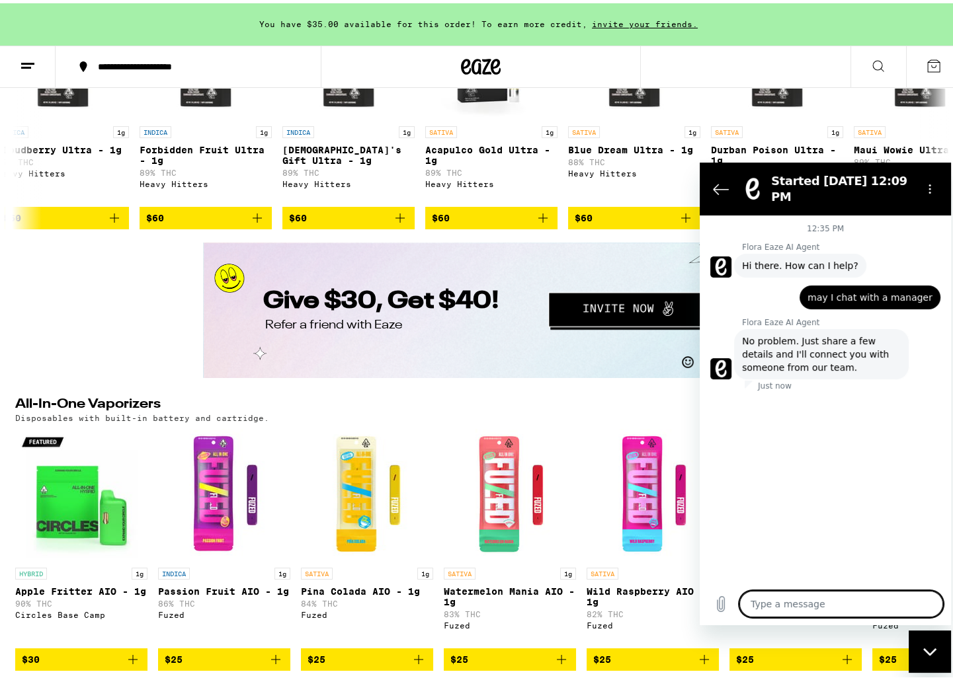
type textarea "x"
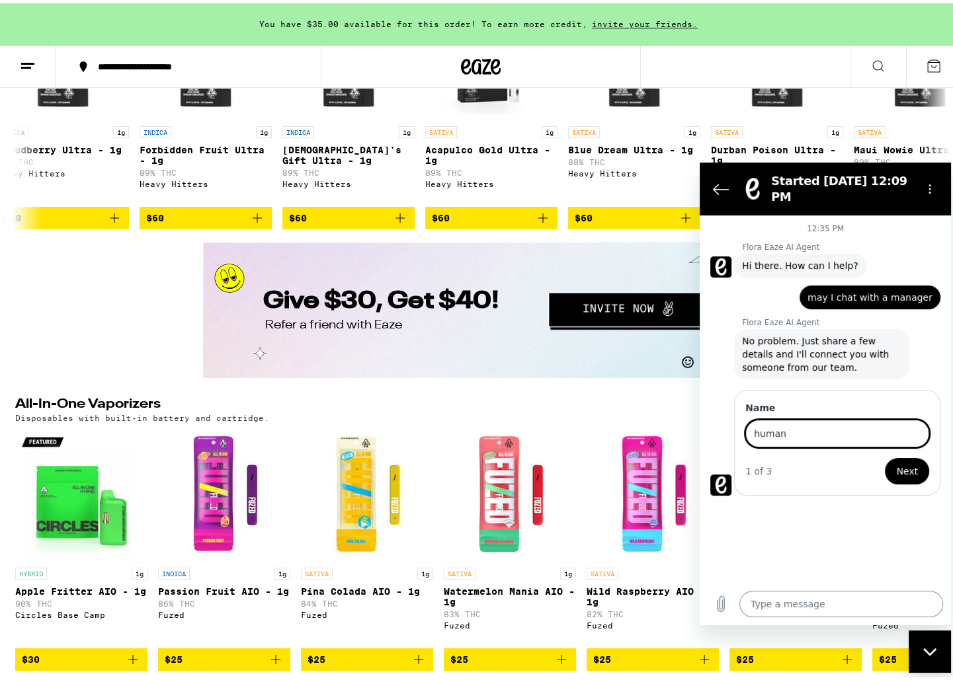
type input "human"
click at [885, 458] on button "Next" at bounding box center [907, 471] width 44 height 26
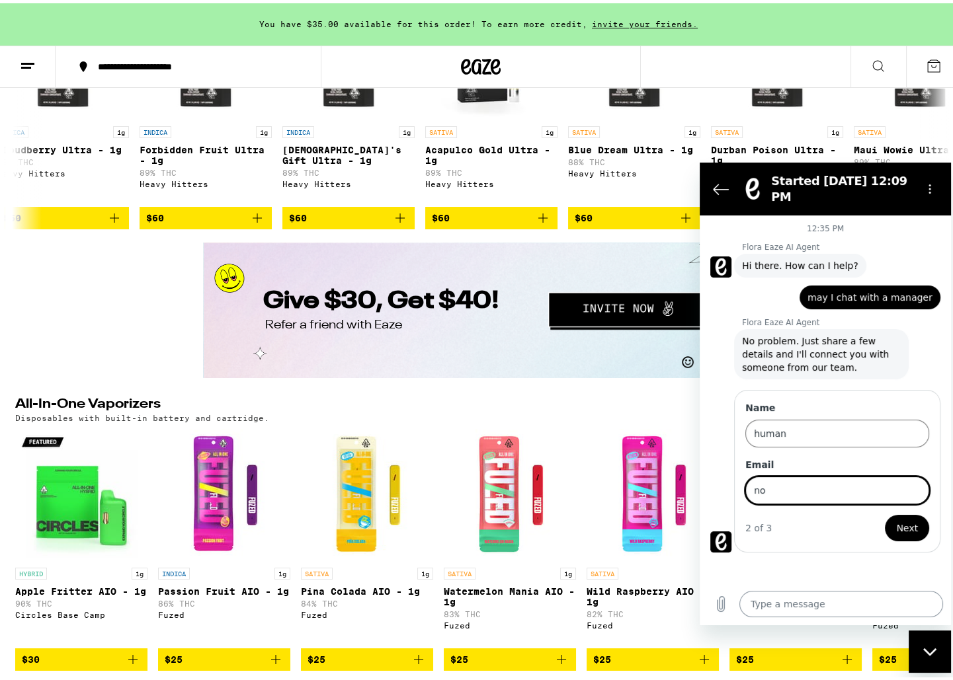
click at [885, 514] on button "Next" at bounding box center [907, 527] width 44 height 26
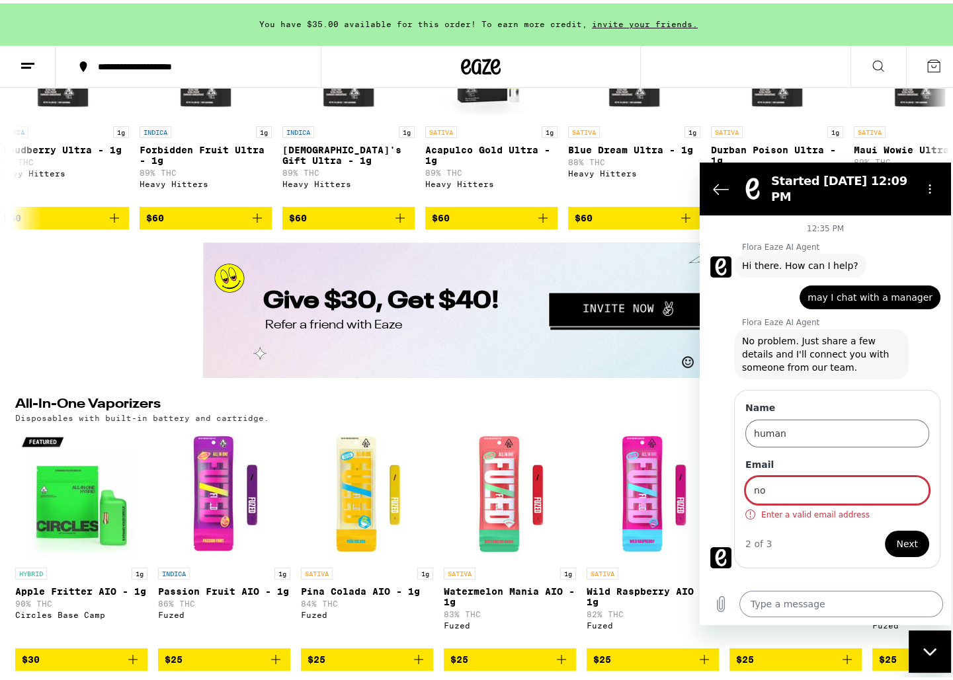
type input "n"
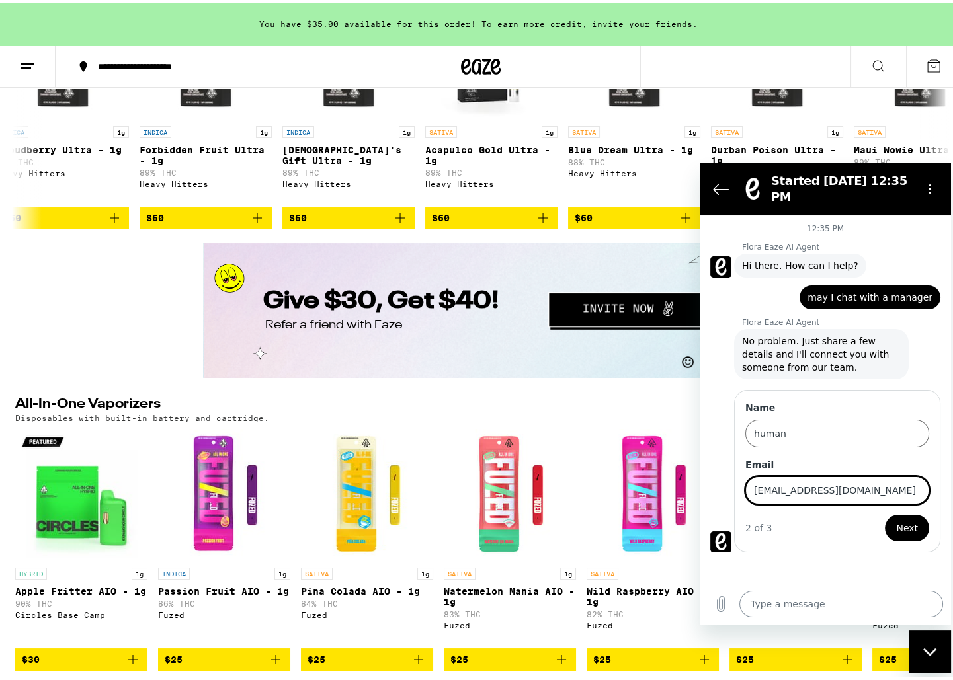
type input "[EMAIL_ADDRESS][DOMAIN_NAME]"
click at [885, 514] on button "Next" at bounding box center [907, 527] width 44 height 26
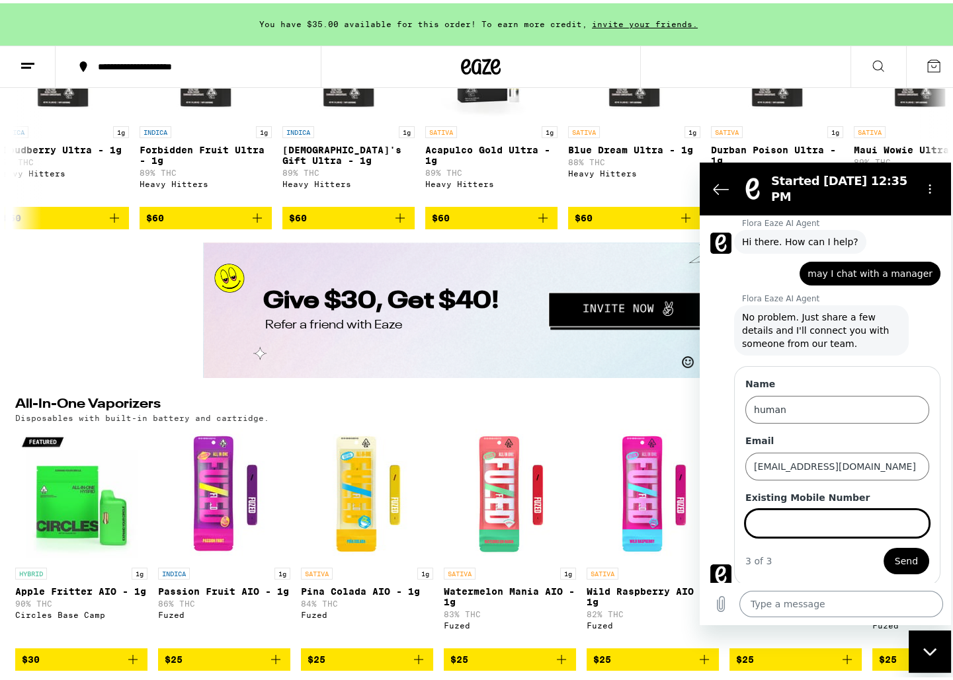
scroll to position [26, 0]
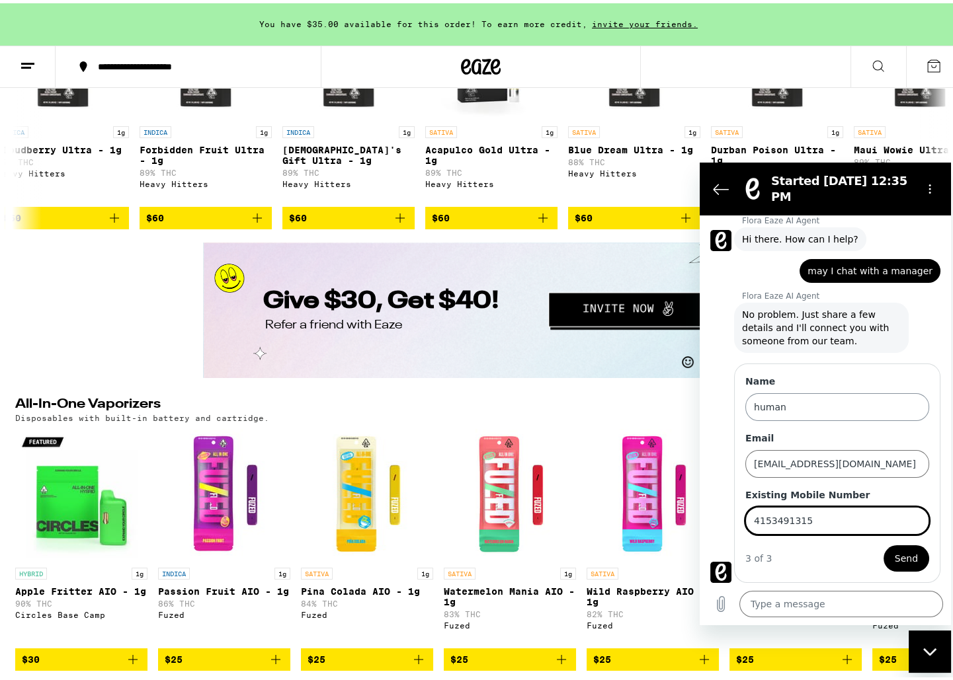
type input "4153491315"
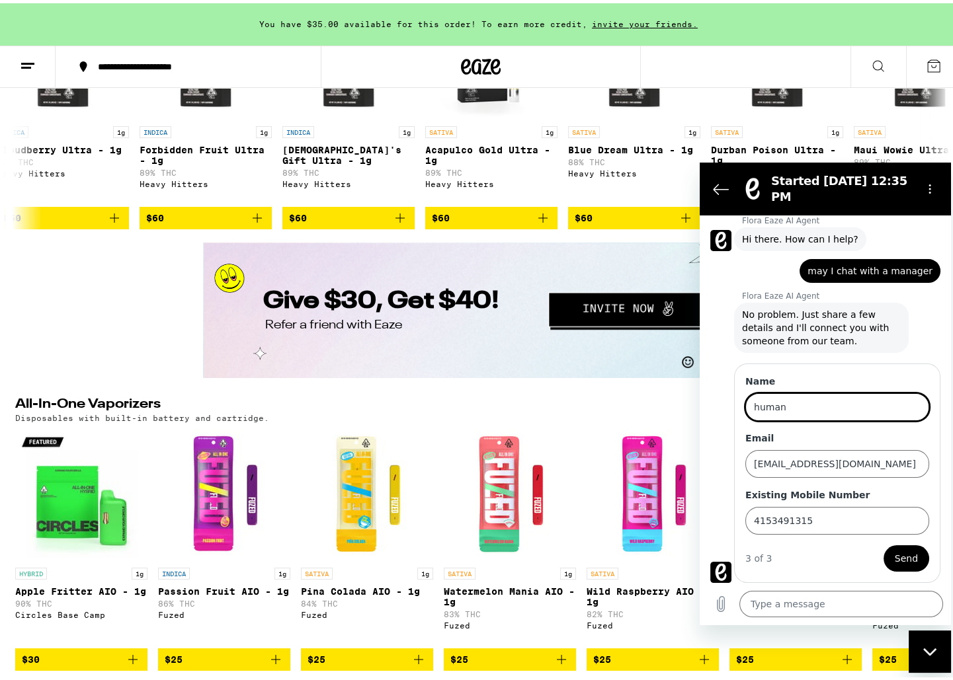
drag, startPoint x: 787, startPoint y: 409, endPoint x: 661, endPoint y: 368, distance: 133.4
click at [745, 393] on input "human" at bounding box center [837, 407] width 184 height 28
type input "[PERSON_NAME]"
click at [903, 547] on button "Send" at bounding box center [906, 558] width 46 height 26
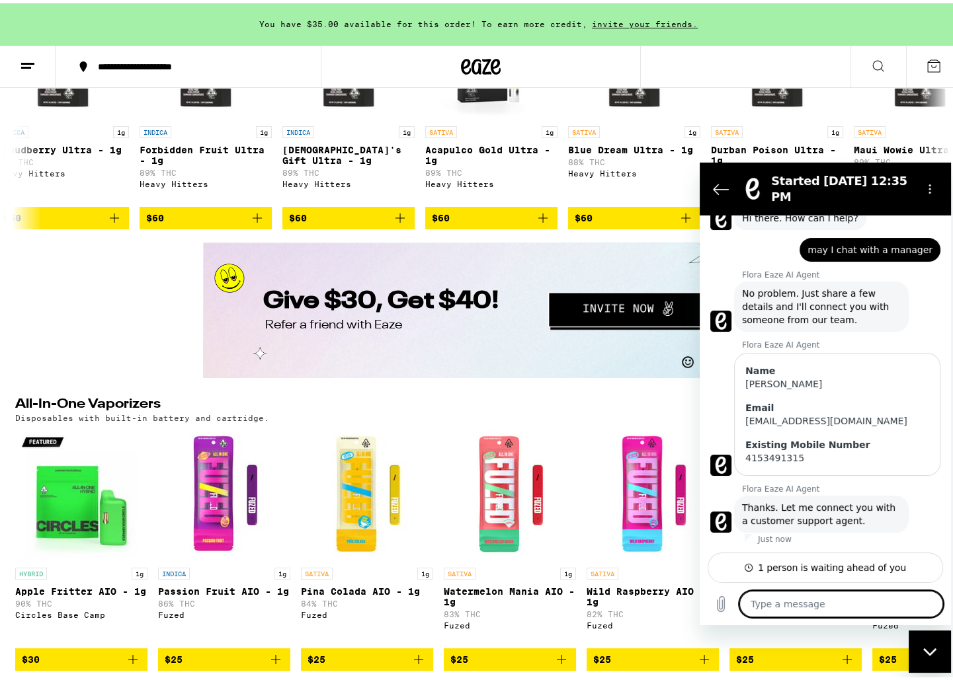
scroll to position [48, 0]
click at [852, 257] on div "says: may I chat with a manager" at bounding box center [869, 249] width 141 height 24
type textarea "x"
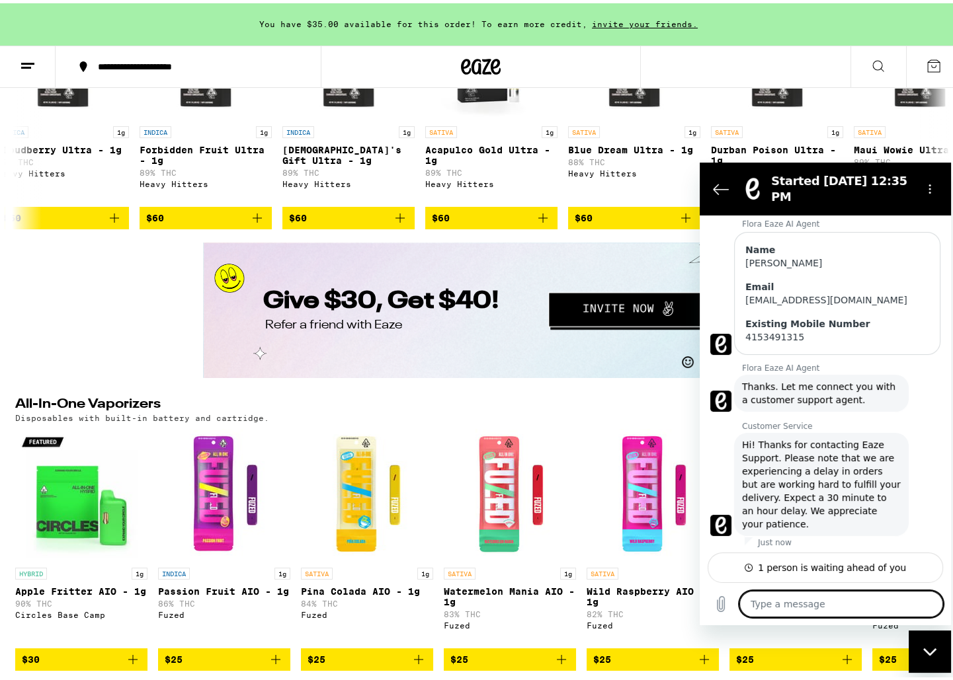
click at [803, 597] on textarea at bounding box center [841, 603] width 204 height 26
paste textarea "may I chat with a manager"
type textarea "may I chat with a manager"
type textarea "x"
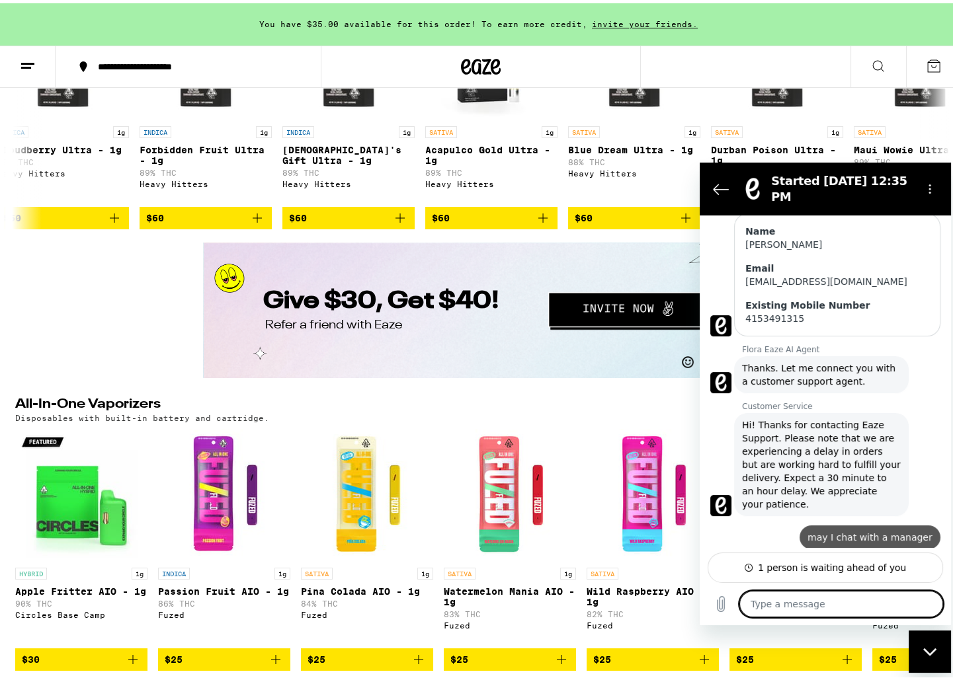
type textarea "x"
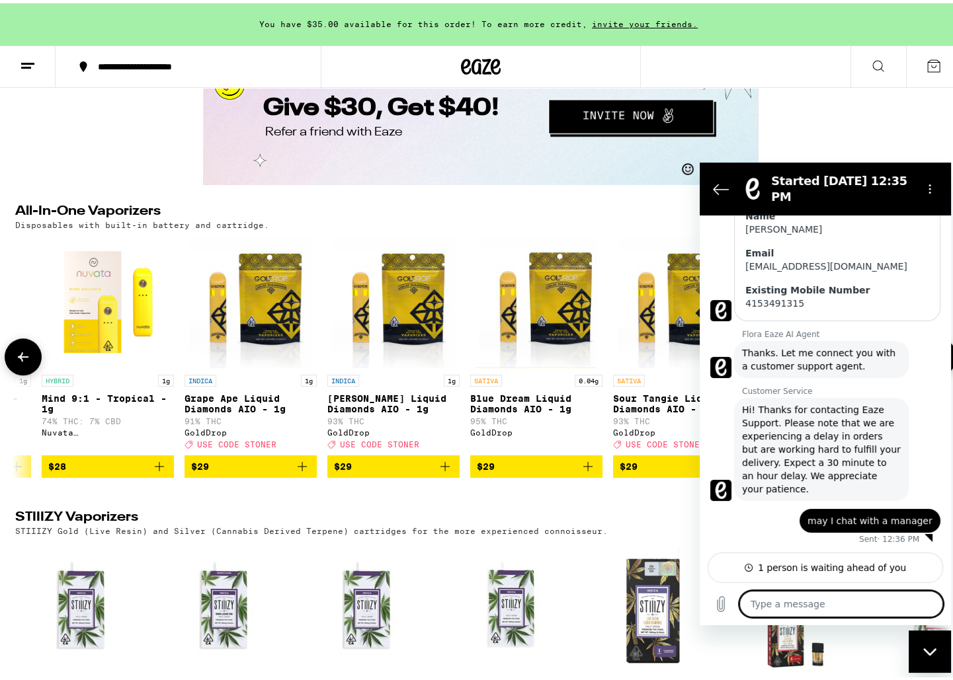
scroll to position [0, 2161]
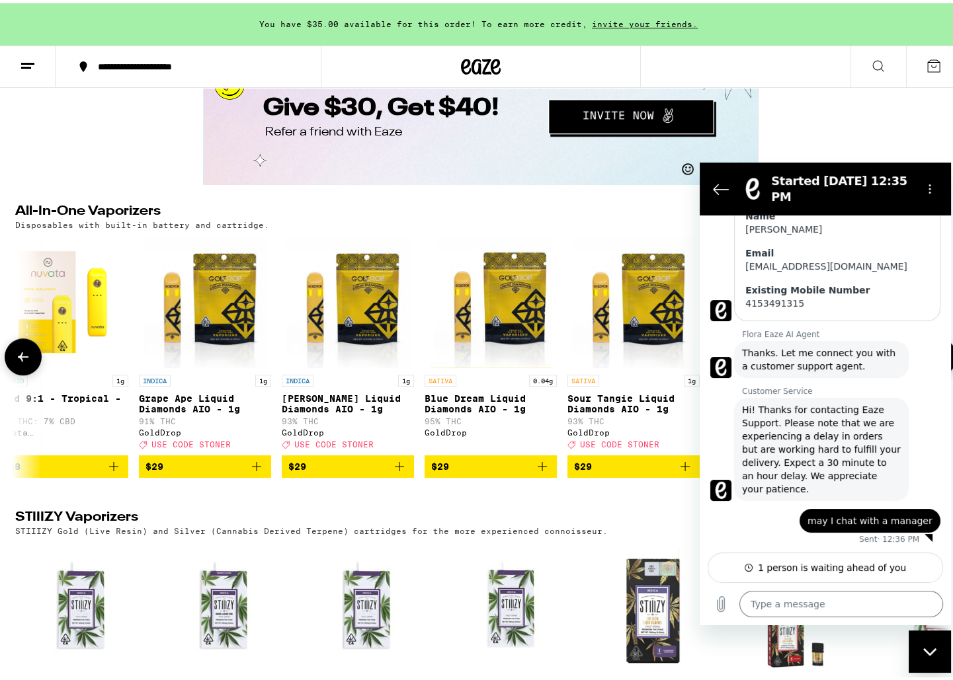
click at [259, 471] on icon "Add to bag" at bounding box center [257, 464] width 16 height 16
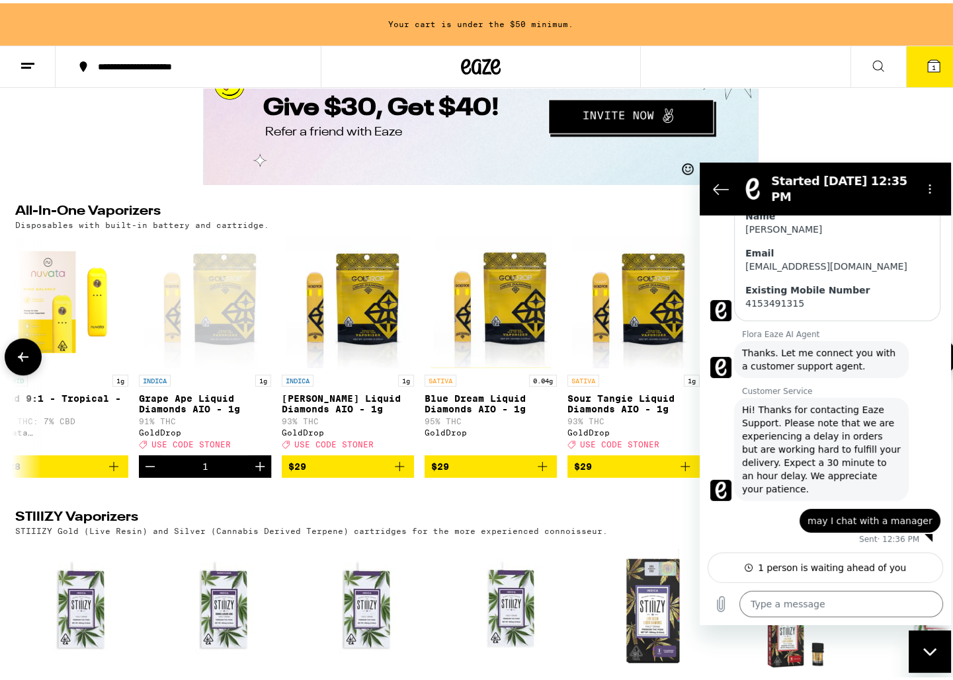
click at [394, 471] on icon "Add to bag" at bounding box center [399, 464] width 16 height 16
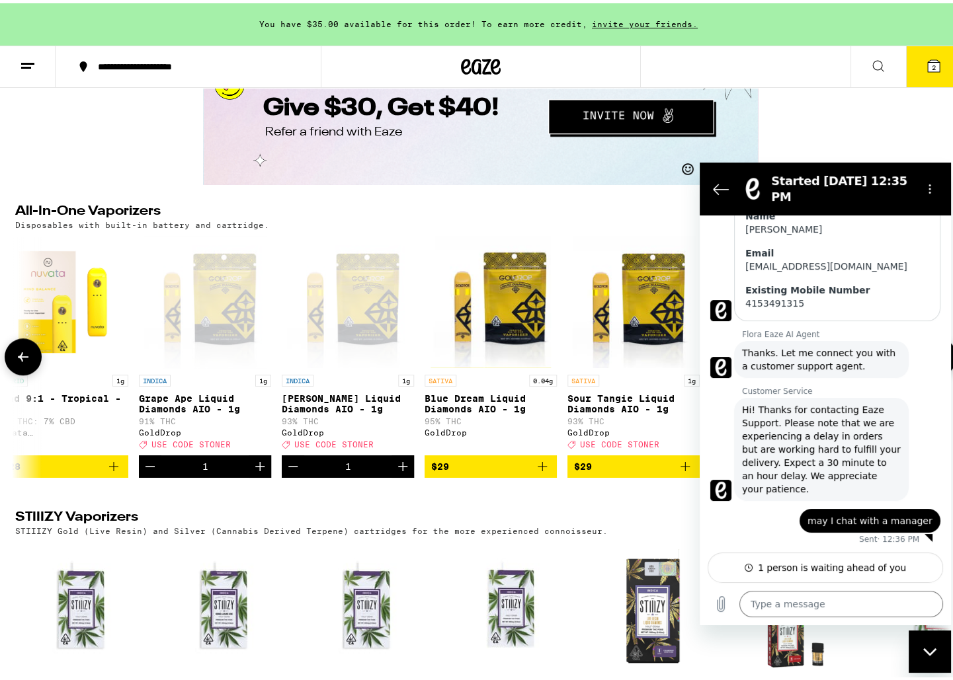
click at [671, 471] on span "$29" at bounding box center [633, 464] width 119 height 16
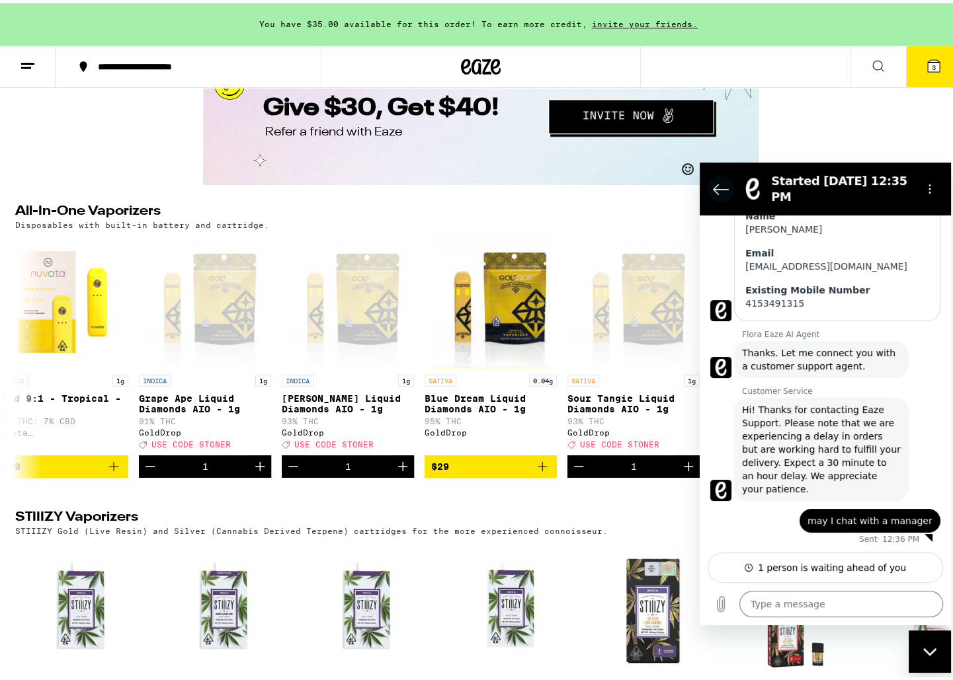
click at [727, 188] on icon "Back to the conversation list" at bounding box center [721, 189] width 16 height 16
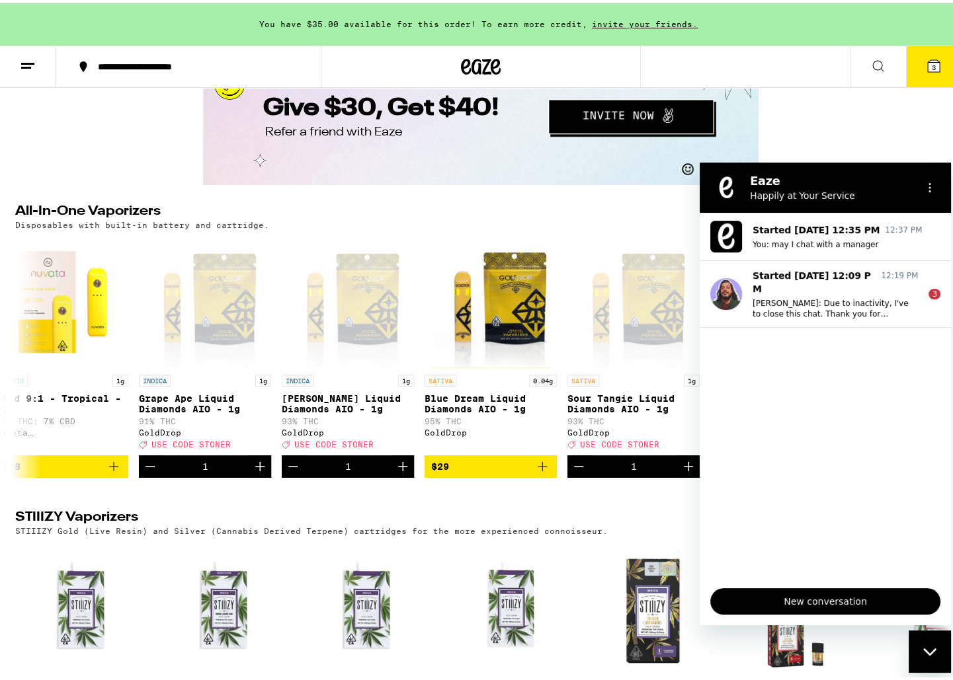
click at [928, 657] on div "Close messaging window" at bounding box center [930, 651] width 40 height 40
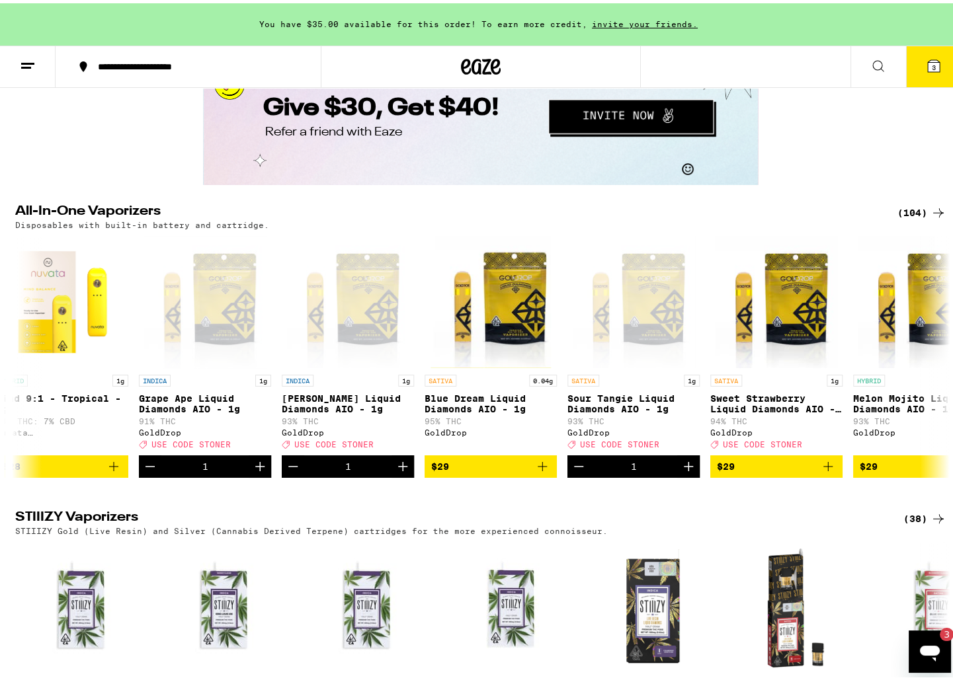
scroll to position [0, 0]
click at [829, 475] on button "$29" at bounding box center [776, 463] width 132 height 22
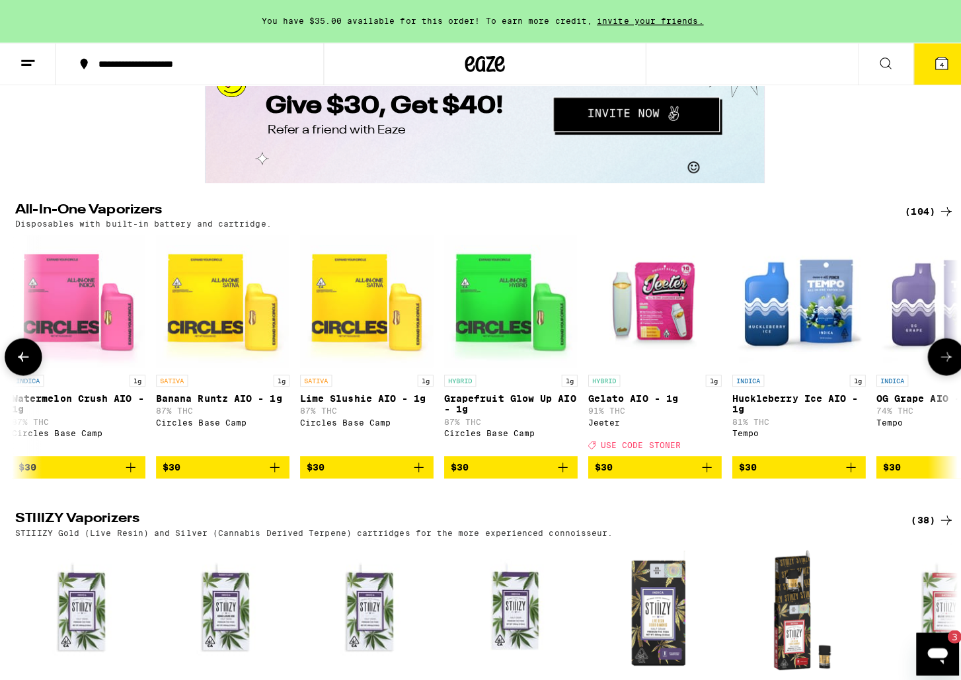
scroll to position [0, 5038]
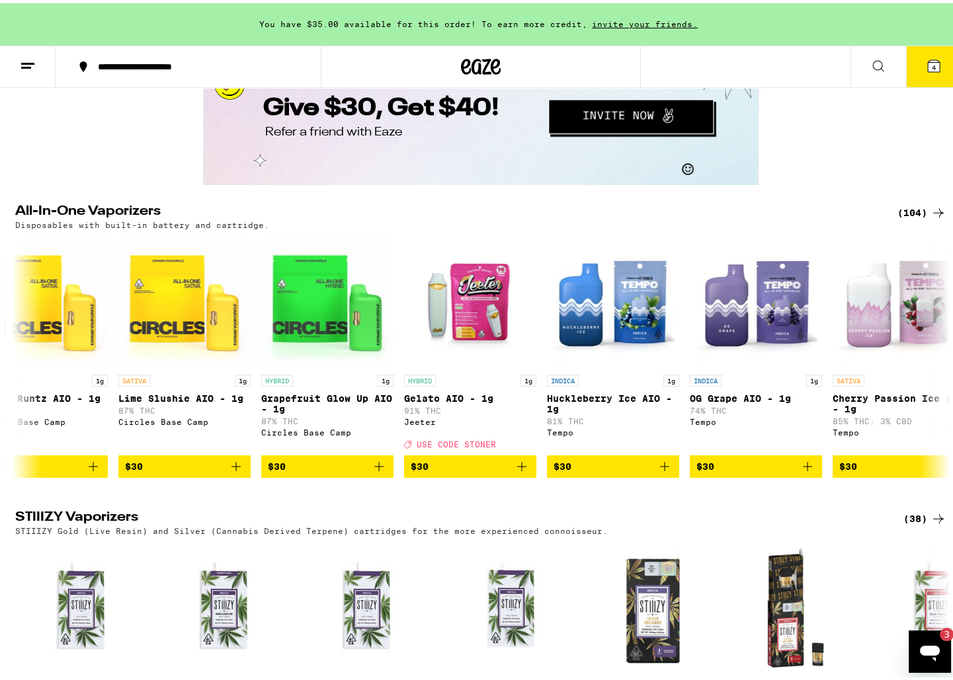
click at [938, 67] on button "4" at bounding box center [934, 63] width 56 height 41
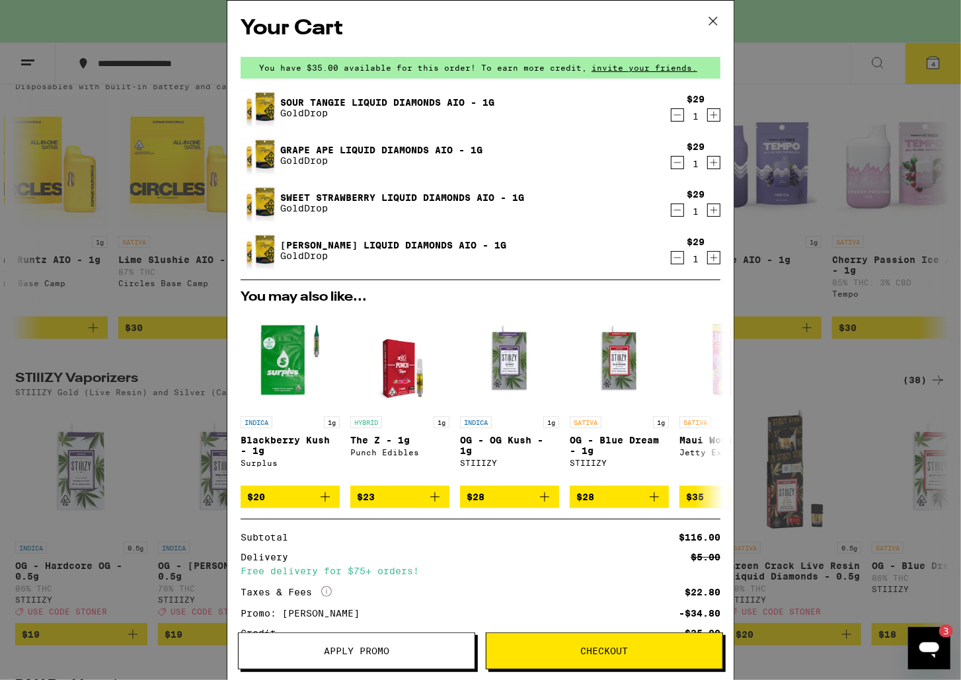
click at [709, 21] on icon at bounding box center [713, 21] width 20 height 20
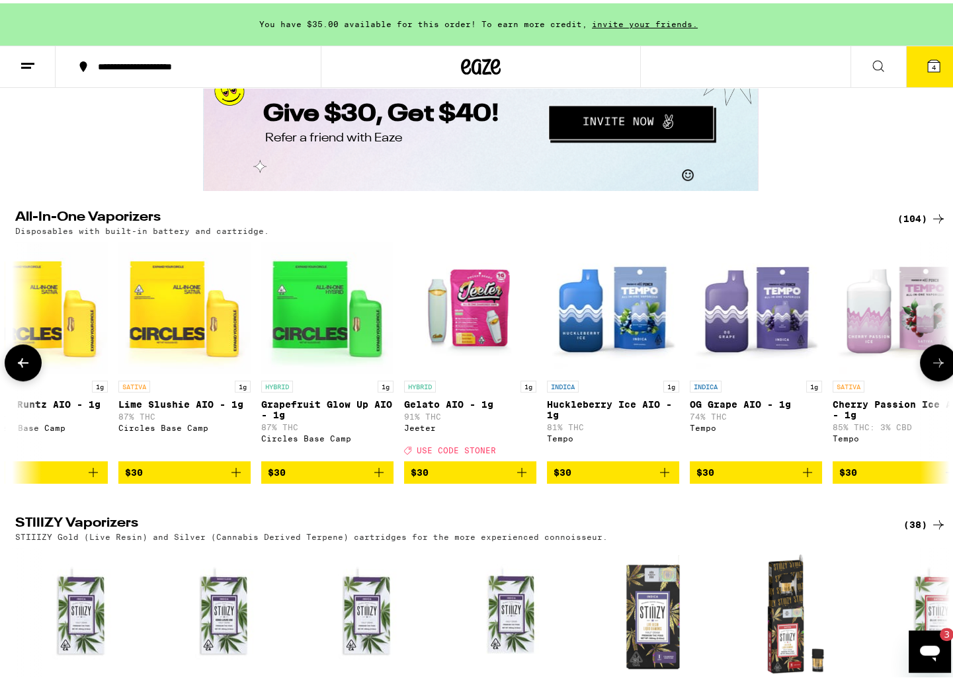
scroll to position [1970, 0]
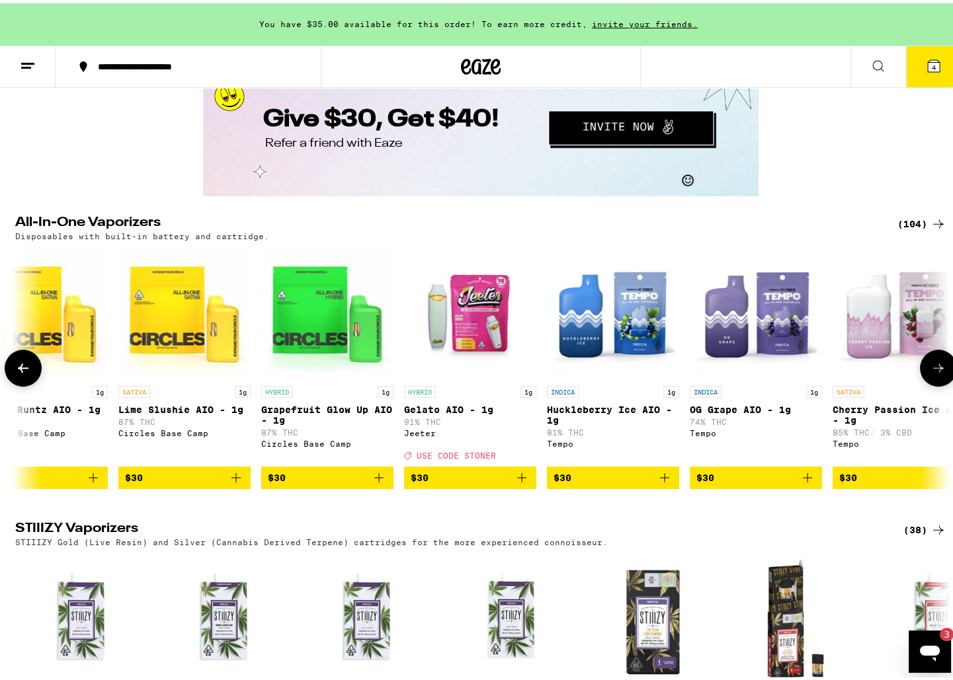
click at [18, 383] on button at bounding box center [23, 364] width 37 height 37
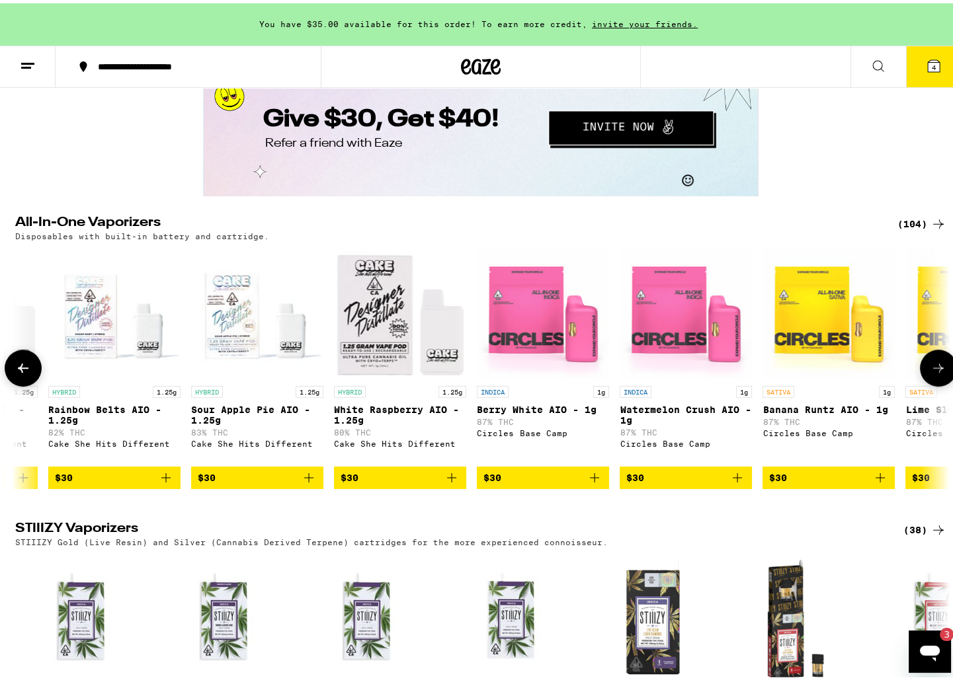
click at [24, 373] on icon at bounding box center [23, 365] width 16 height 16
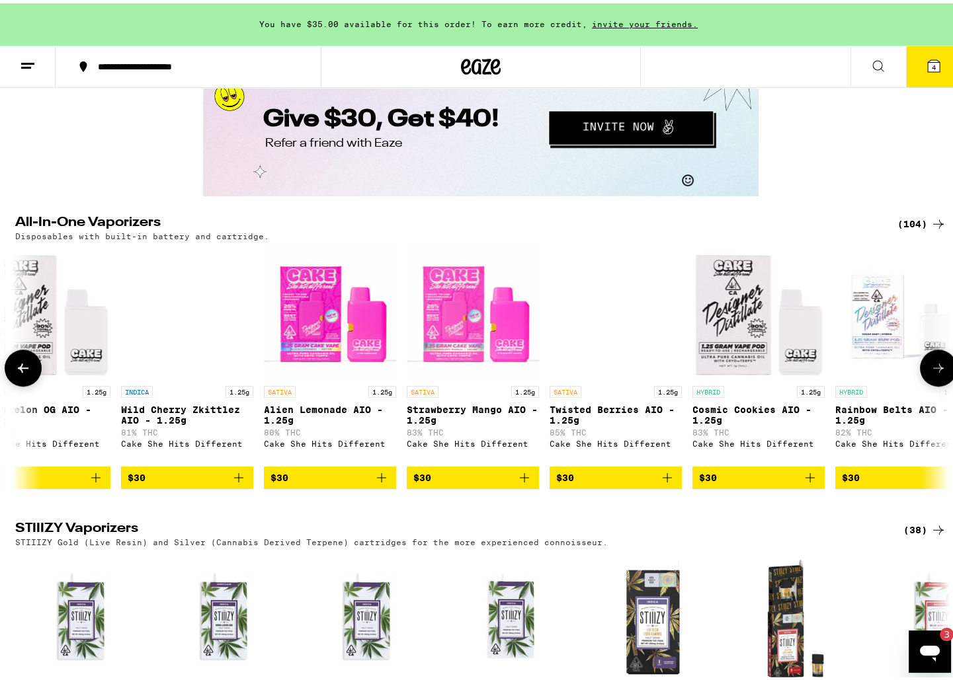
scroll to position [0, 3465]
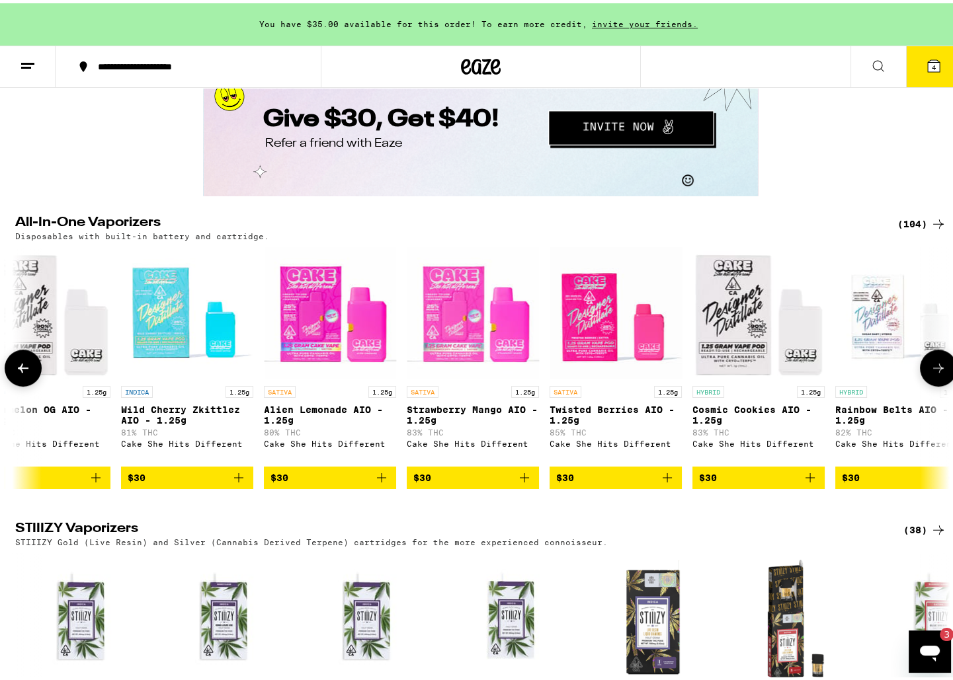
click at [24, 373] on icon at bounding box center [23, 365] width 16 height 16
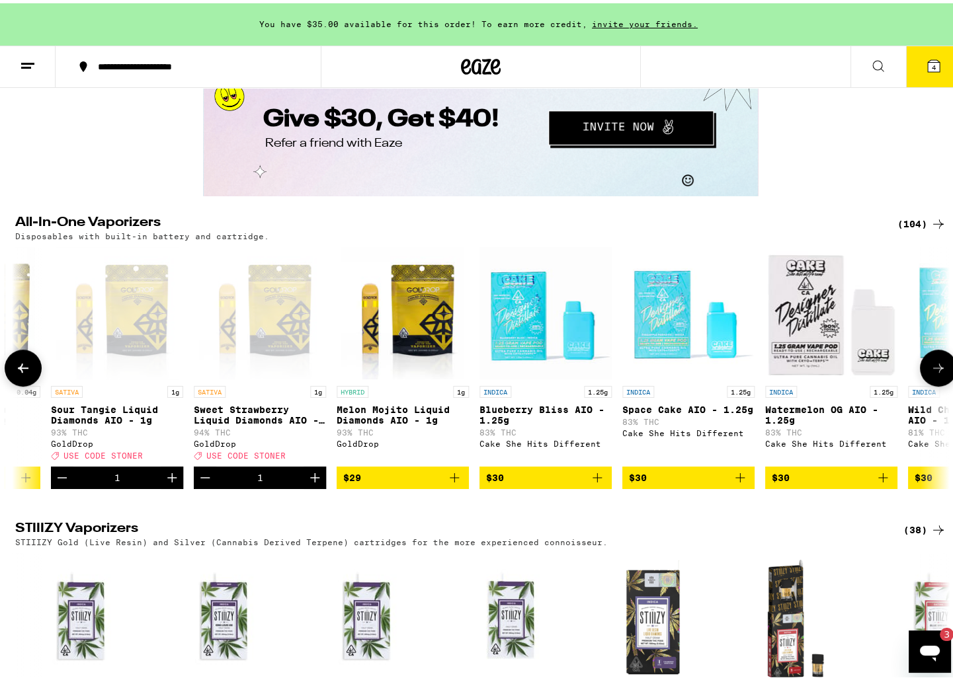
scroll to position [0, 2678]
click at [24, 373] on icon at bounding box center [23, 365] width 16 height 16
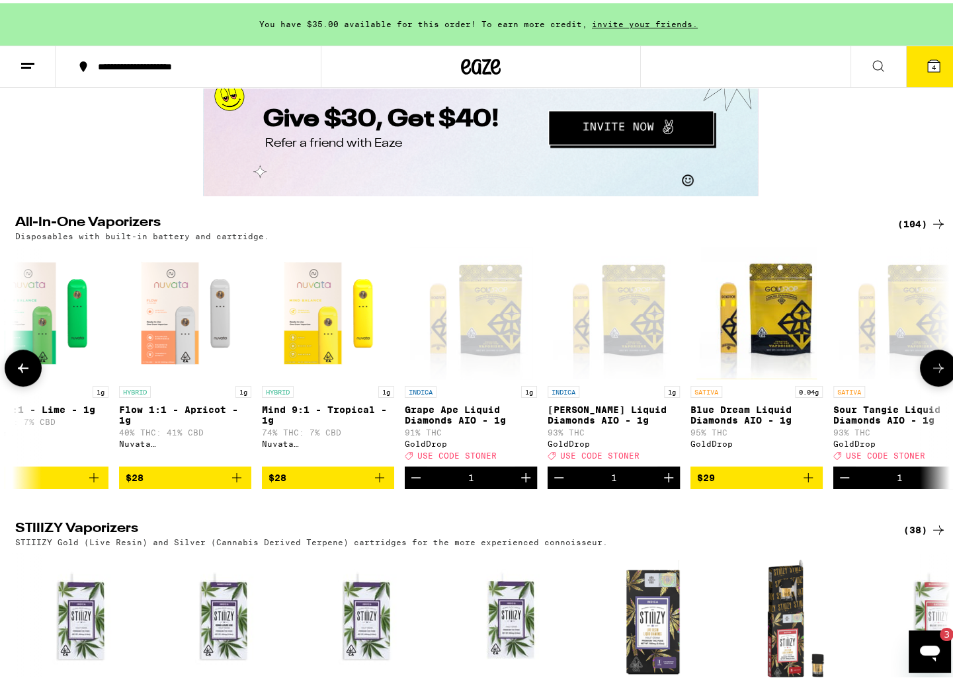
scroll to position [0, 1891]
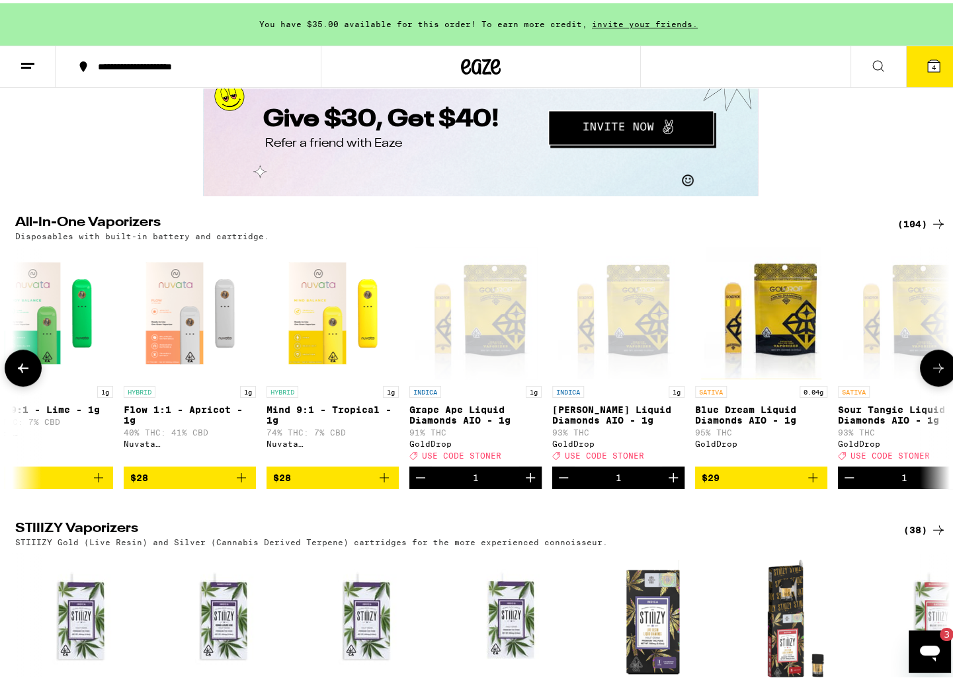
click at [938, 373] on icon at bounding box center [938, 365] width 16 height 16
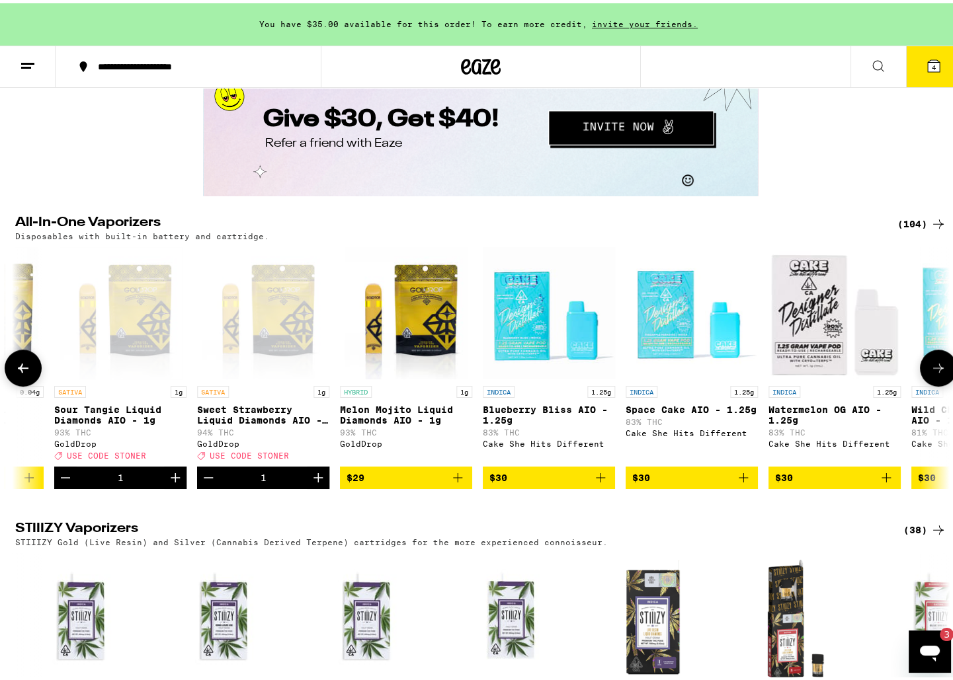
scroll to position [0, 2678]
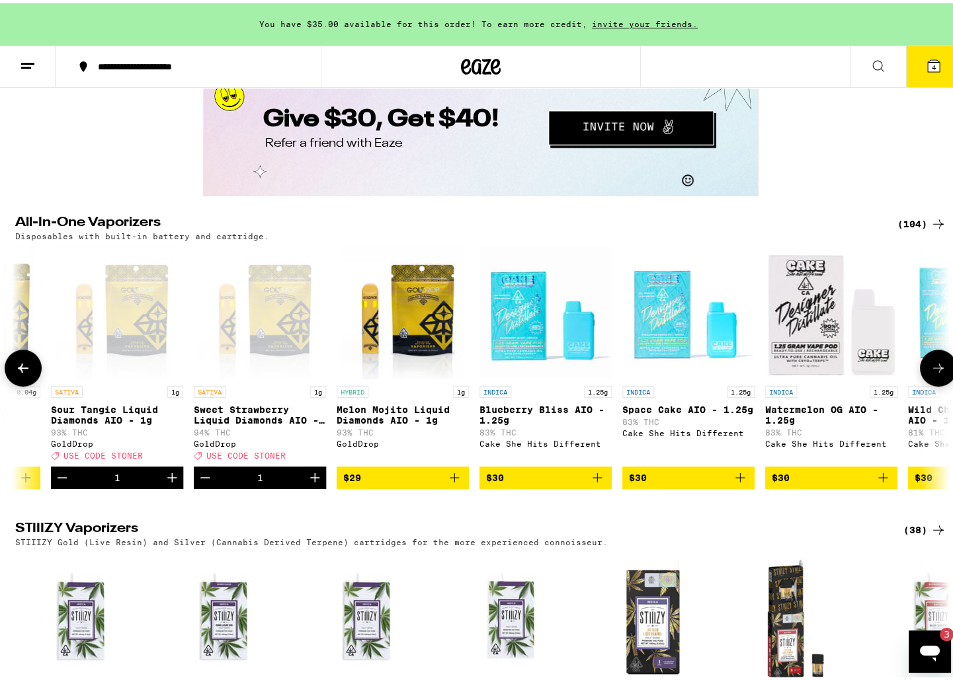
click at [24, 373] on icon at bounding box center [23, 365] width 16 height 16
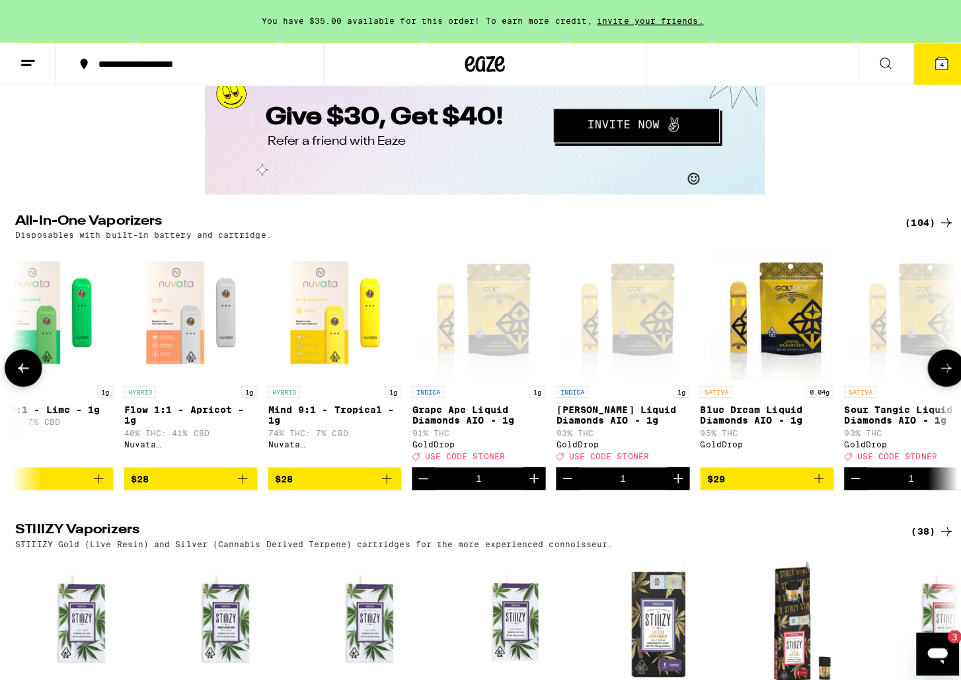
scroll to position [0, 1891]
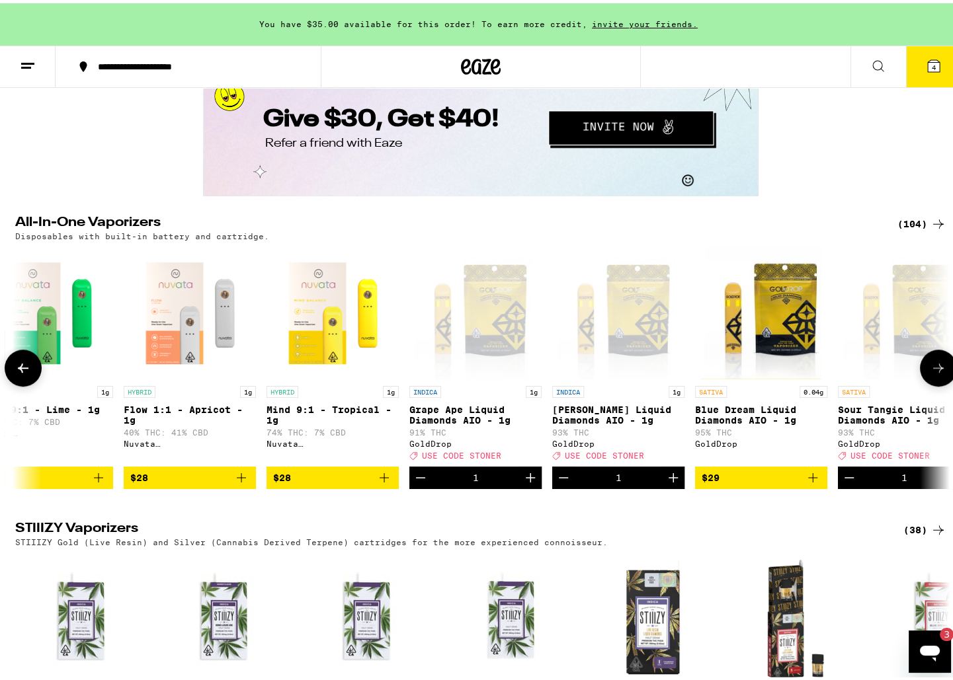
click at [421, 475] on icon "Decrement" at bounding box center [420, 475] width 9 height 0
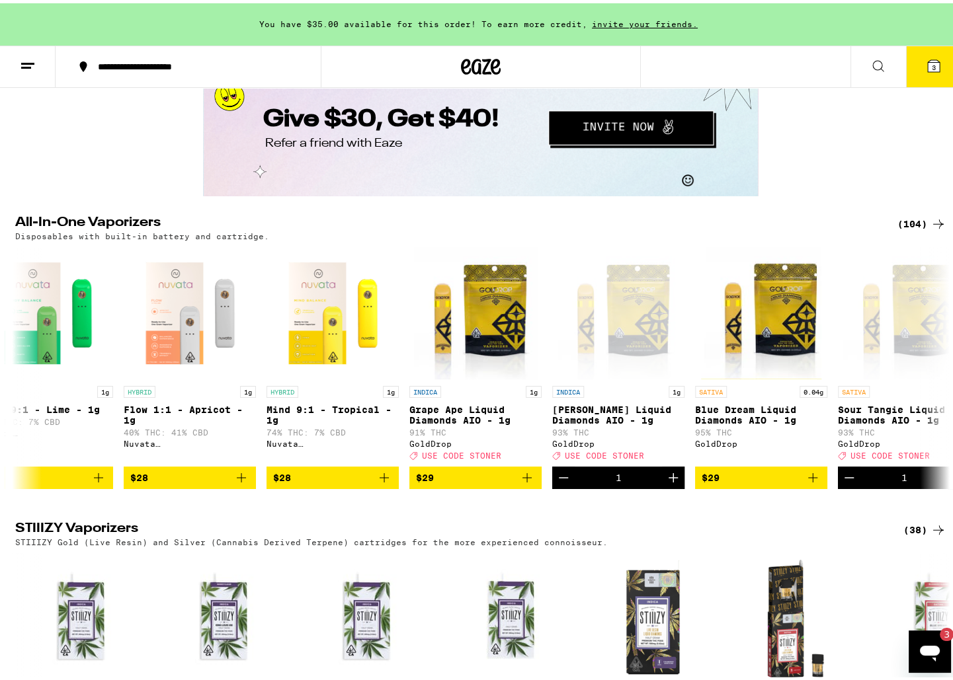
click at [928, 61] on icon at bounding box center [934, 63] width 12 height 12
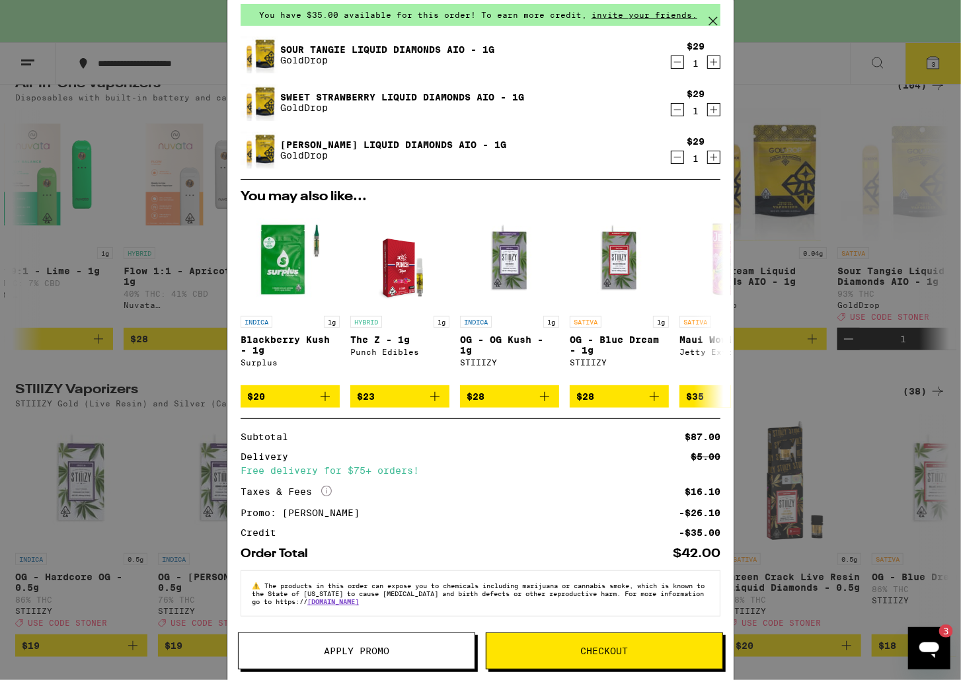
scroll to position [73, 0]
click at [575, 653] on span "Checkout" at bounding box center [605, 651] width 236 height 9
